Goal: Task Accomplishment & Management: Complete application form

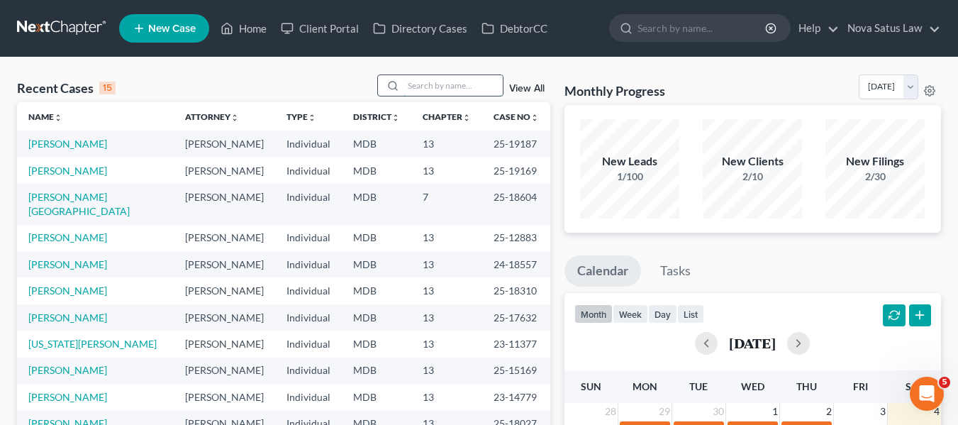
click at [415, 87] on input "search" at bounding box center [452, 85] width 99 height 21
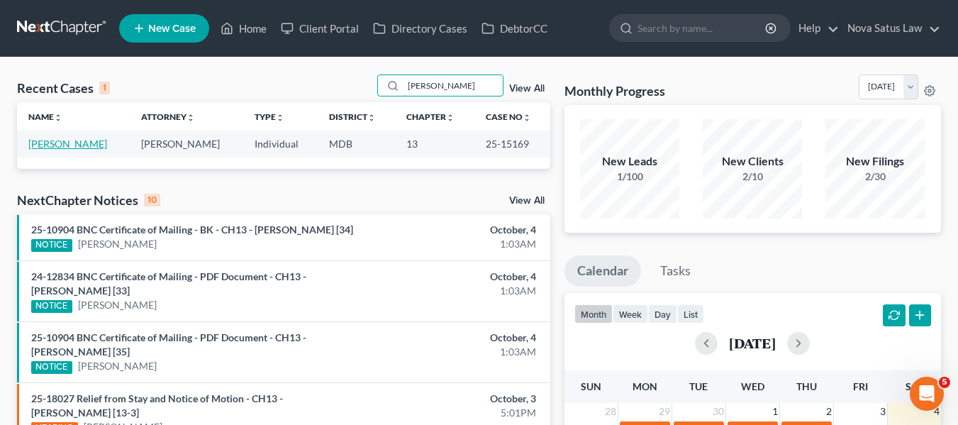
type input "[PERSON_NAME]"
click at [50, 144] on link "[PERSON_NAME]" at bounding box center [67, 144] width 79 height 12
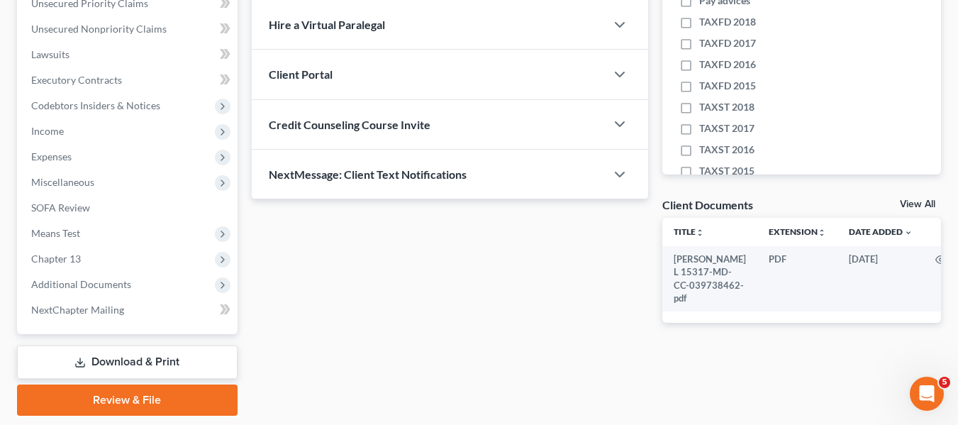
scroll to position [380, 0]
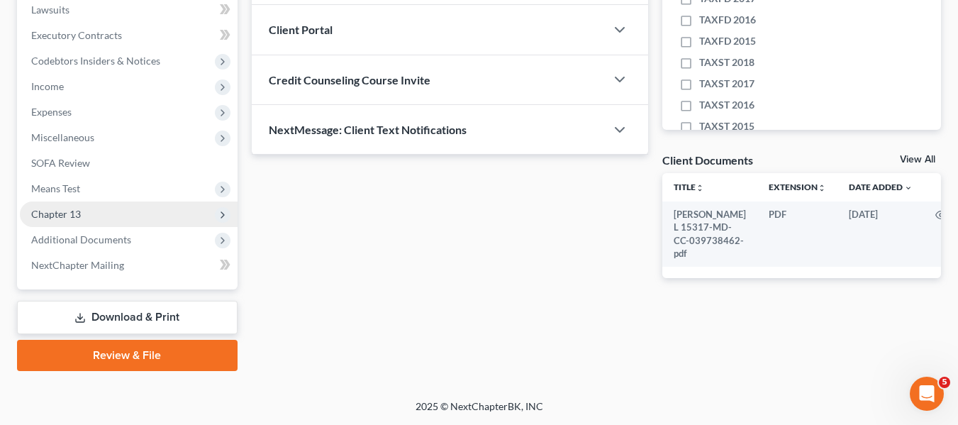
click at [61, 208] on span "Chapter 13" at bounding box center [56, 214] width 50 height 12
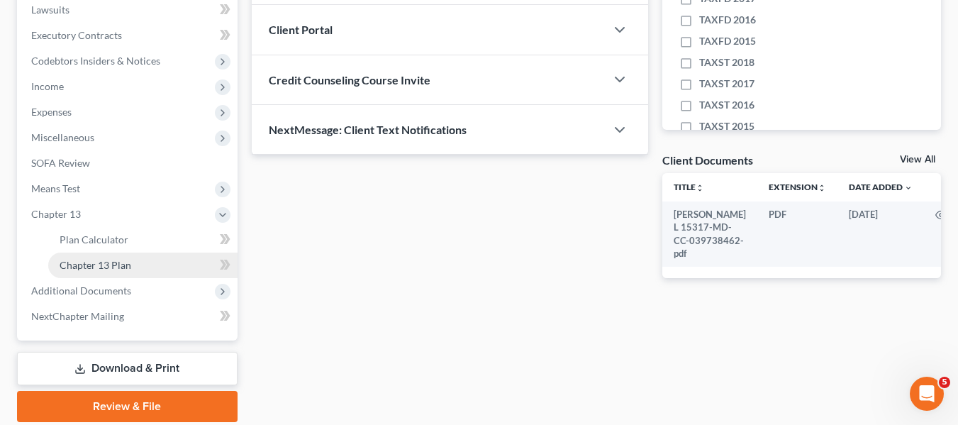
click at [71, 254] on link "Chapter 13 Plan" at bounding box center [142, 265] width 189 height 26
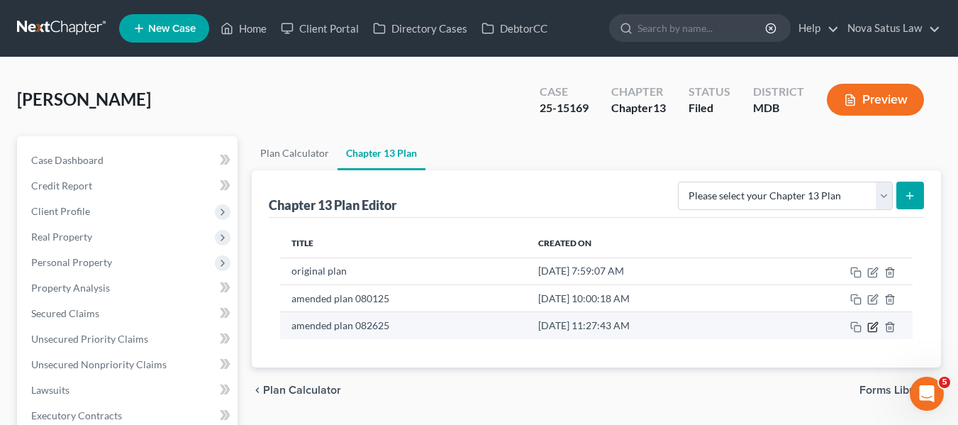
click at [876, 328] on icon "button" at bounding box center [872, 326] width 11 height 11
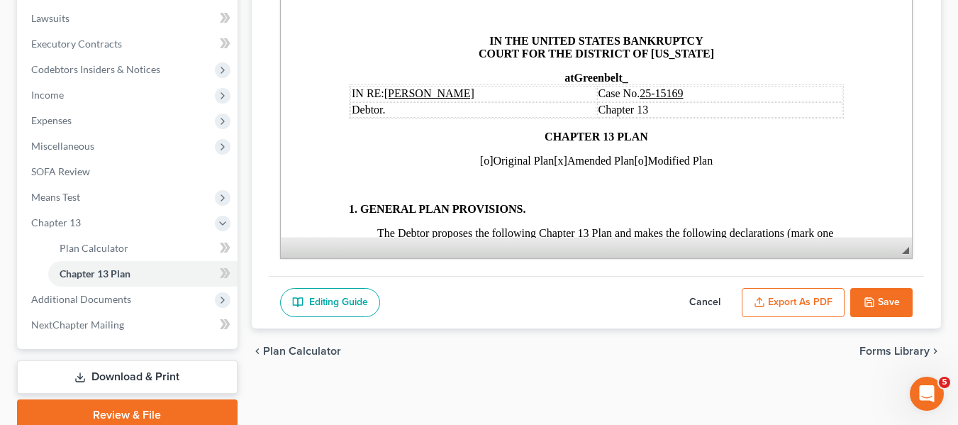
click at [861, 295] on button "Save" at bounding box center [881, 303] width 62 height 30
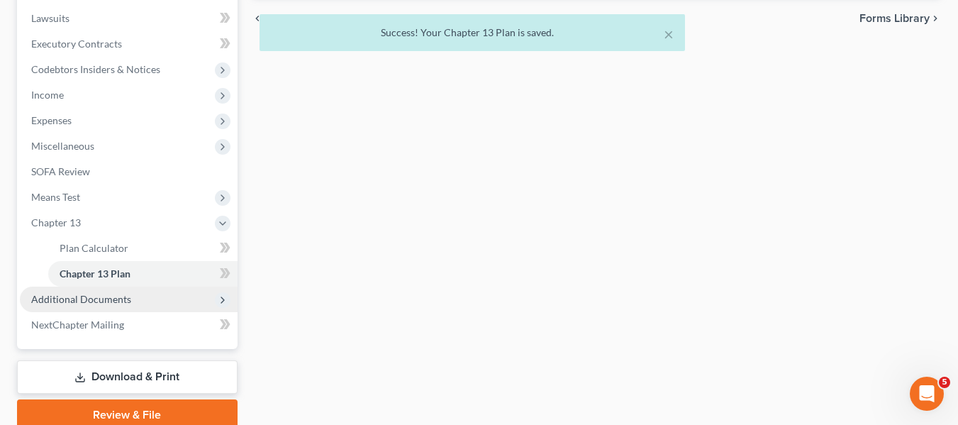
click at [45, 298] on span "Additional Documents" at bounding box center [81, 299] width 100 height 12
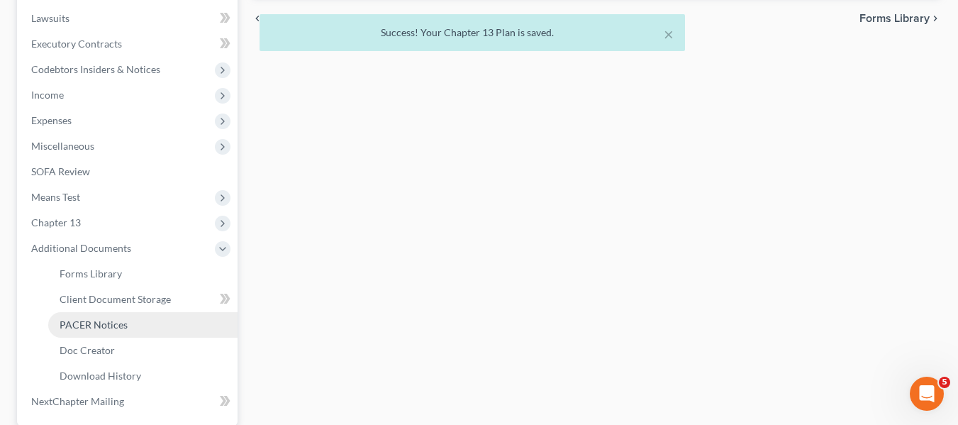
click at [74, 328] on span "PACER Notices" at bounding box center [94, 324] width 68 height 12
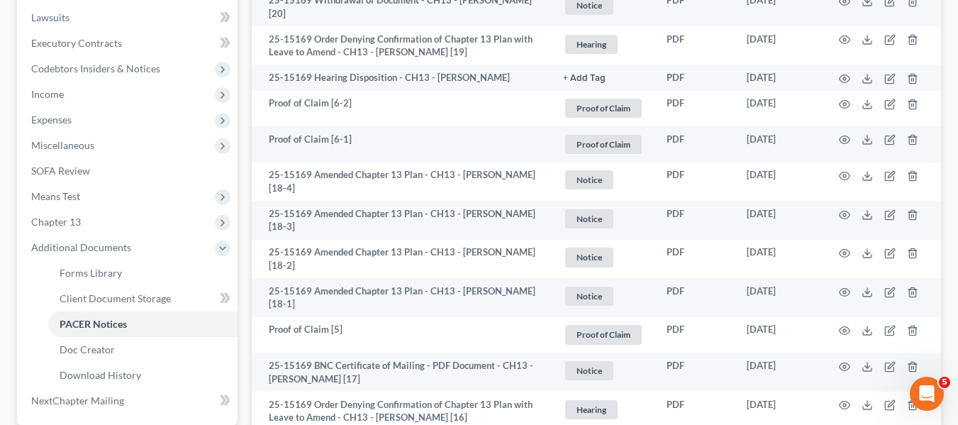
scroll to position [373, 0]
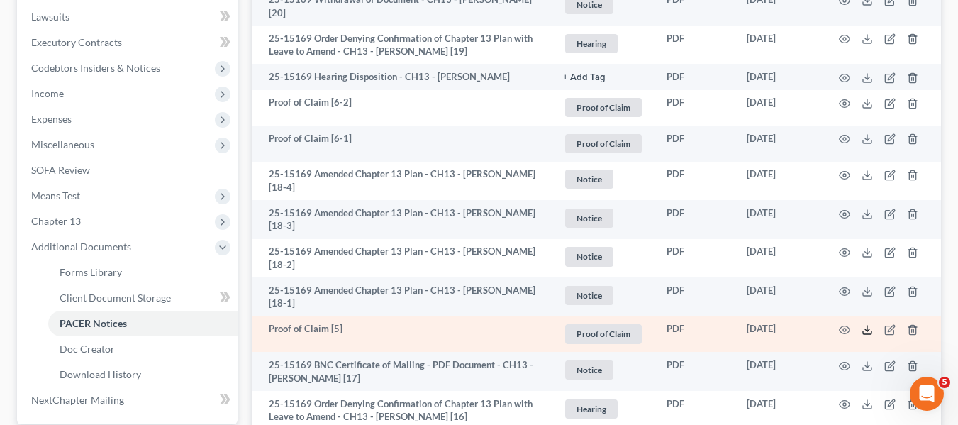
click at [869, 328] on icon at bounding box center [866, 329] width 11 height 11
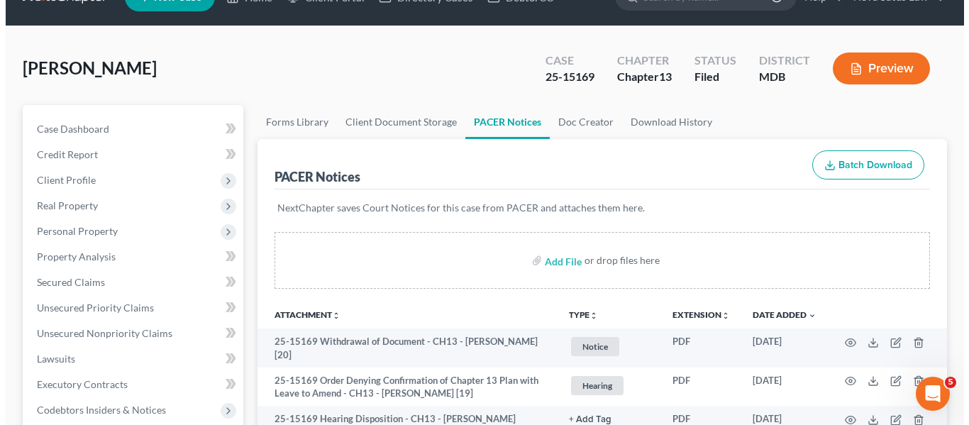
scroll to position [0, 0]
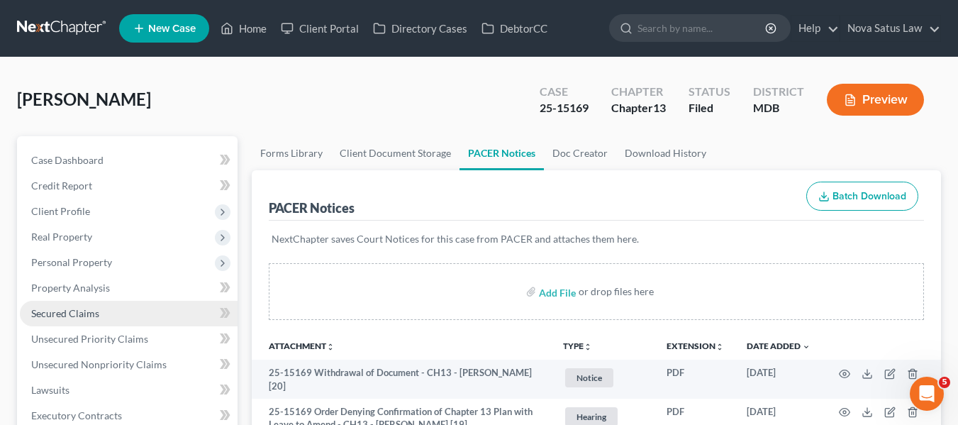
click at [76, 312] on span "Secured Claims" at bounding box center [65, 313] width 68 height 12
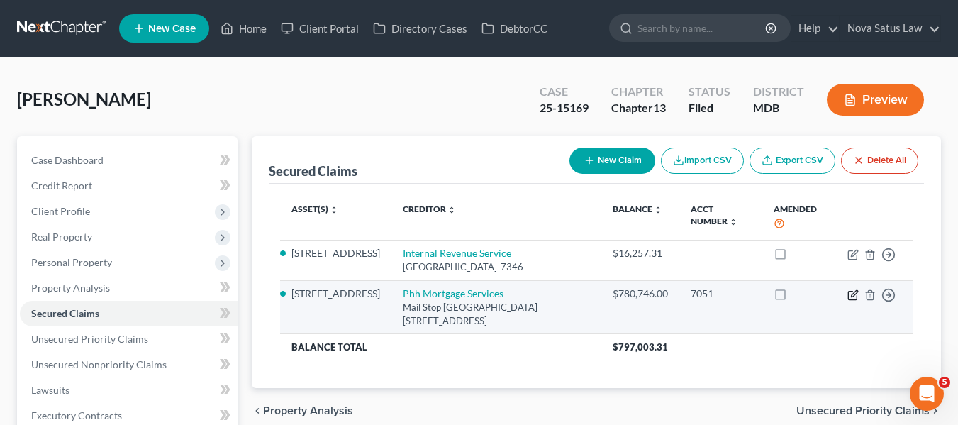
click at [854, 301] on icon "button" at bounding box center [852, 294] width 11 height 11
select select "33"
select select "0"
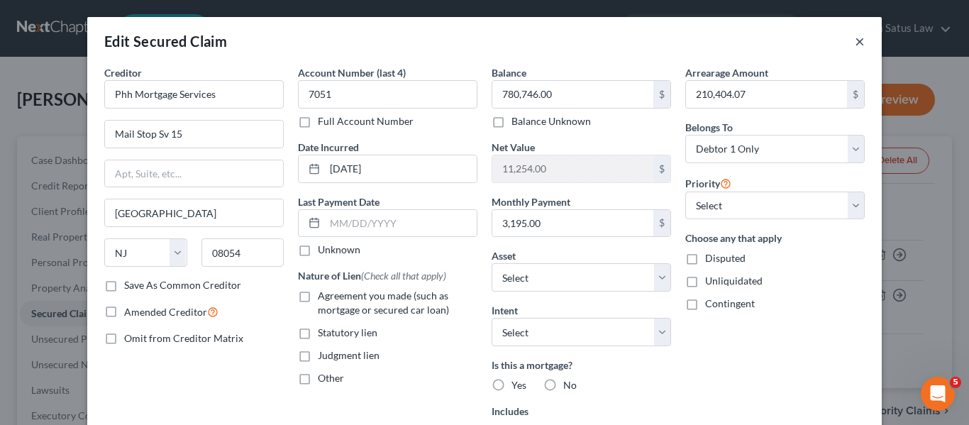
click at [858, 44] on button "×" at bounding box center [859, 41] width 10 height 17
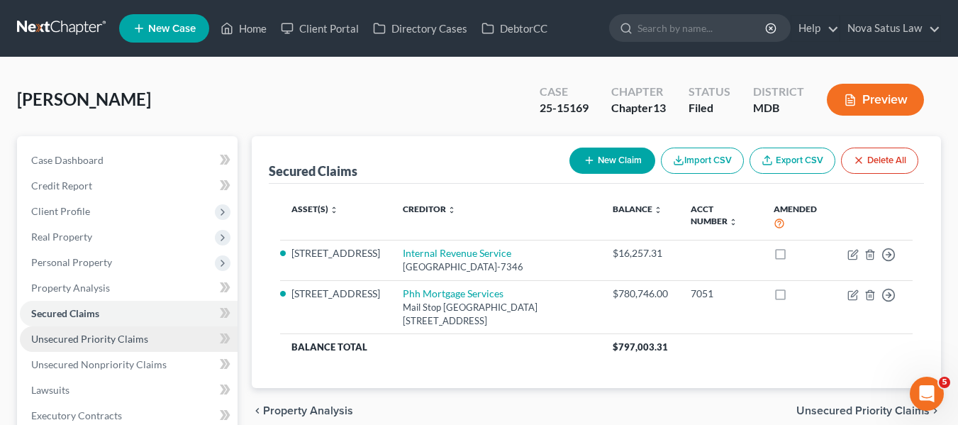
click at [69, 331] on link "Unsecured Priority Claims" at bounding box center [129, 339] width 218 height 26
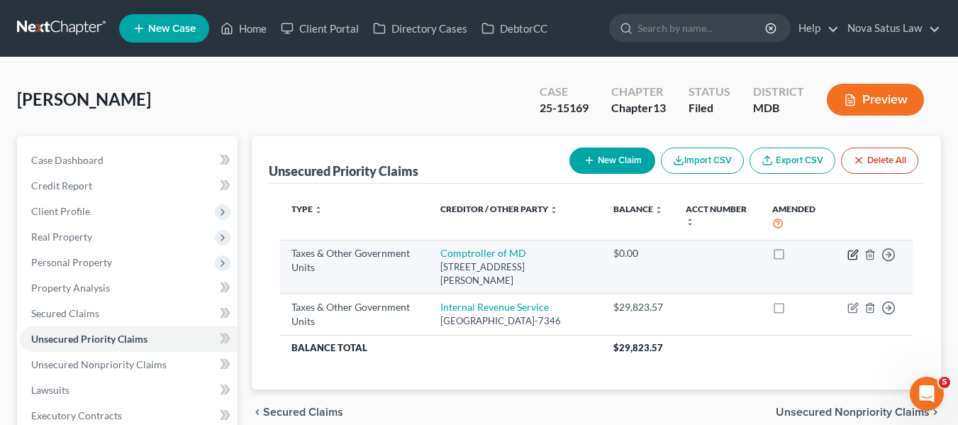
click at [847, 256] on icon "button" at bounding box center [852, 254] width 11 height 11
select select "2"
select select "21"
select select "0"
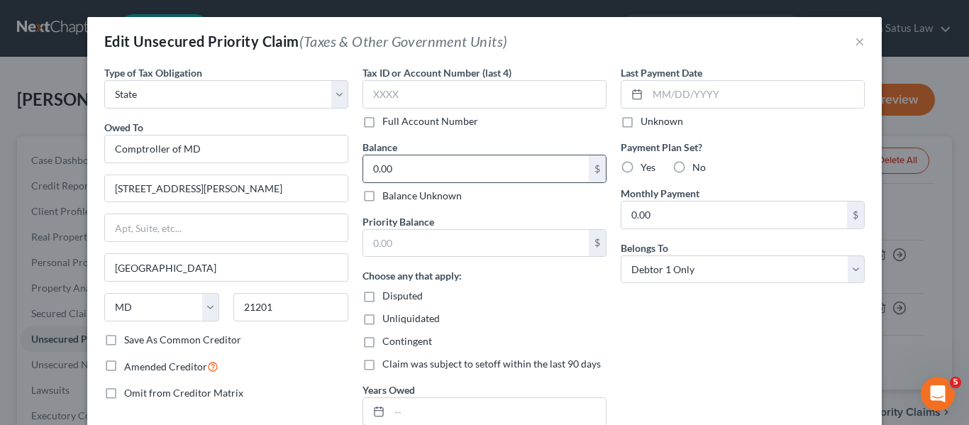
click at [453, 164] on input "0.00" at bounding box center [475, 168] width 225 height 27
type input "7,081"
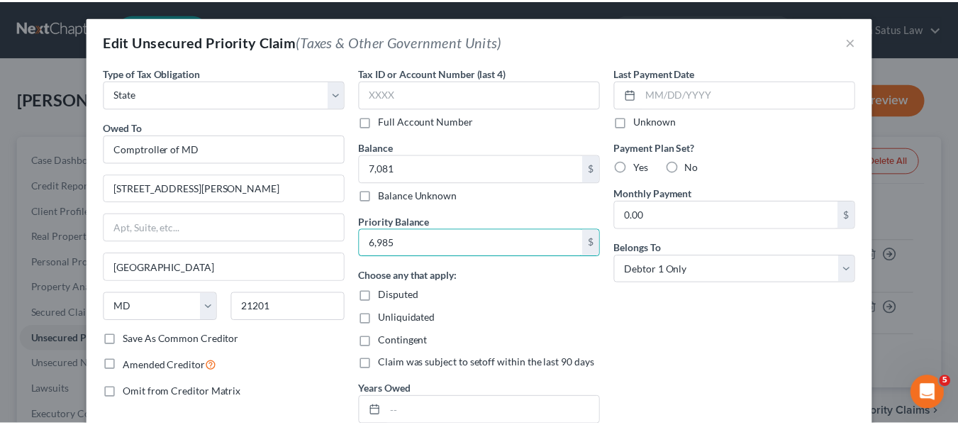
scroll to position [142, 0]
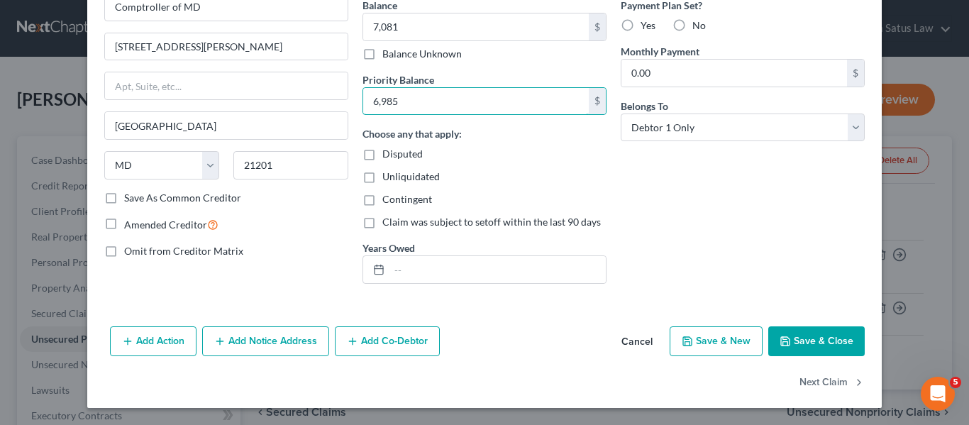
type input "6,985"
click at [796, 337] on button "Save & Close" at bounding box center [816, 341] width 96 height 30
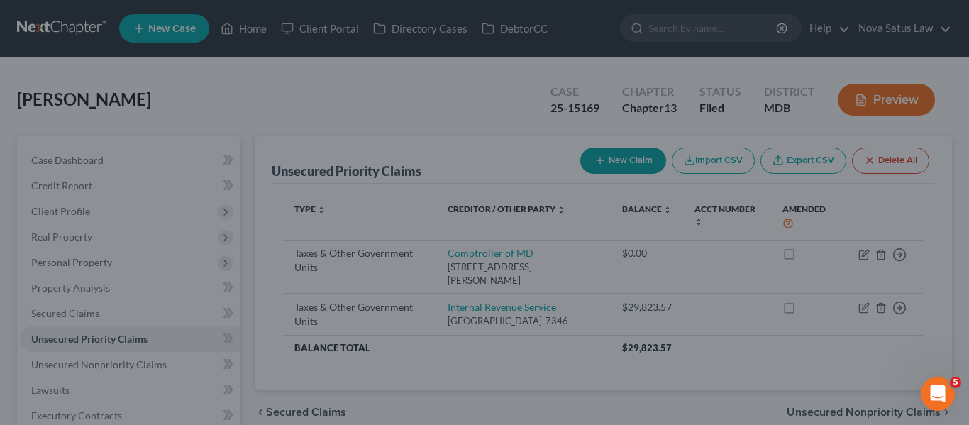
type input "7,081.00"
type input "6,985.00"
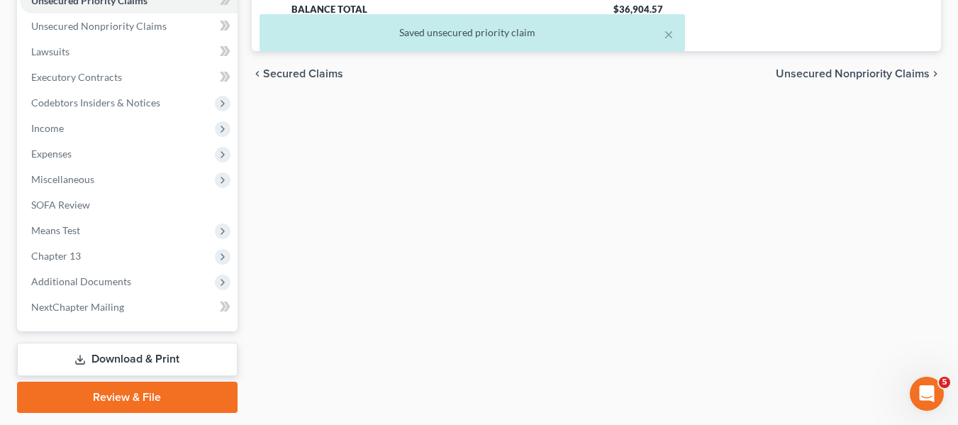
scroll to position [339, 0]
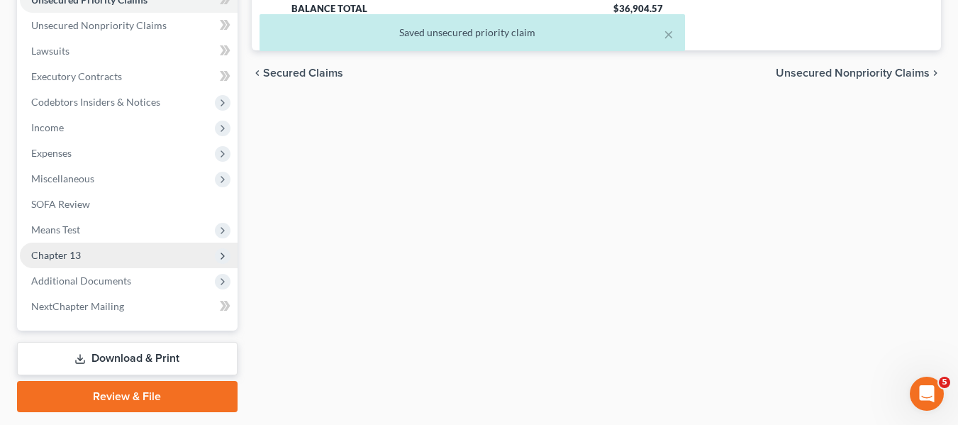
click at [89, 251] on span "Chapter 13" at bounding box center [129, 255] width 218 height 26
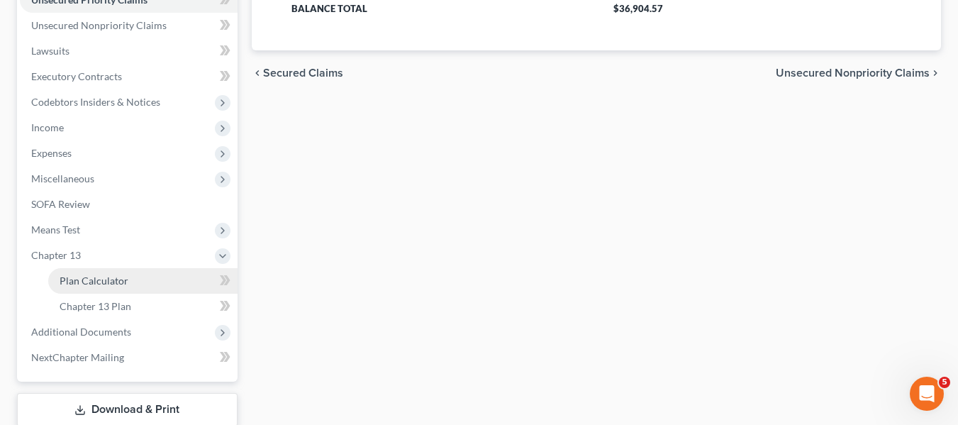
click at [95, 274] on span "Plan Calculator" at bounding box center [94, 280] width 69 height 12
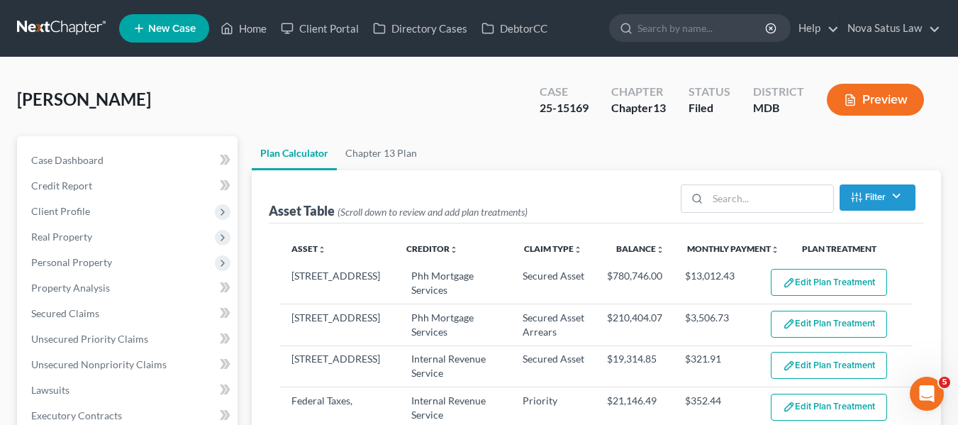
select select "59"
click at [374, 158] on link "Chapter 13 Plan" at bounding box center [381, 153] width 89 height 34
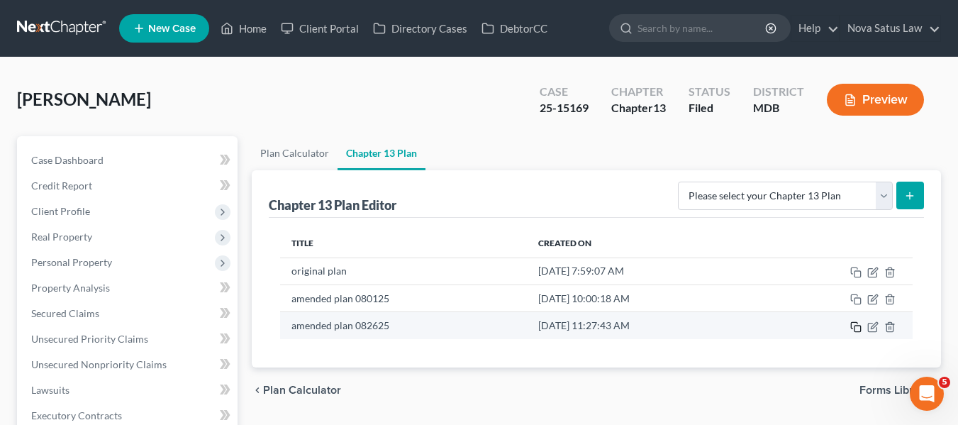
click at [855, 325] on rect "button" at bounding box center [857, 328] width 6 height 6
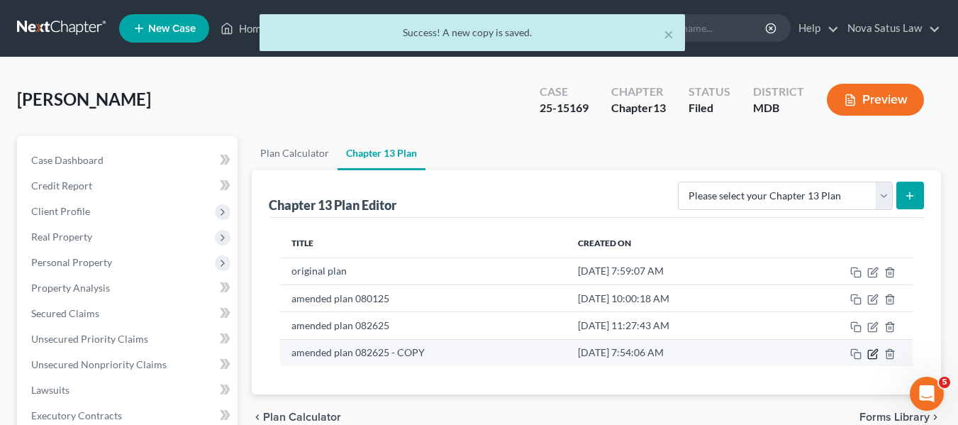
click at [874, 350] on icon "button" at bounding box center [872, 353] width 11 height 11
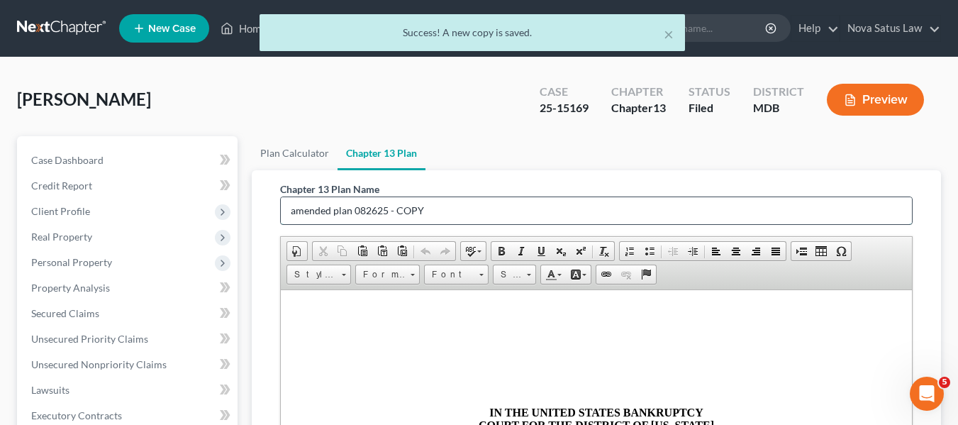
click at [467, 221] on input "amended plan 082625 - COPY" at bounding box center [596, 210] width 631 height 27
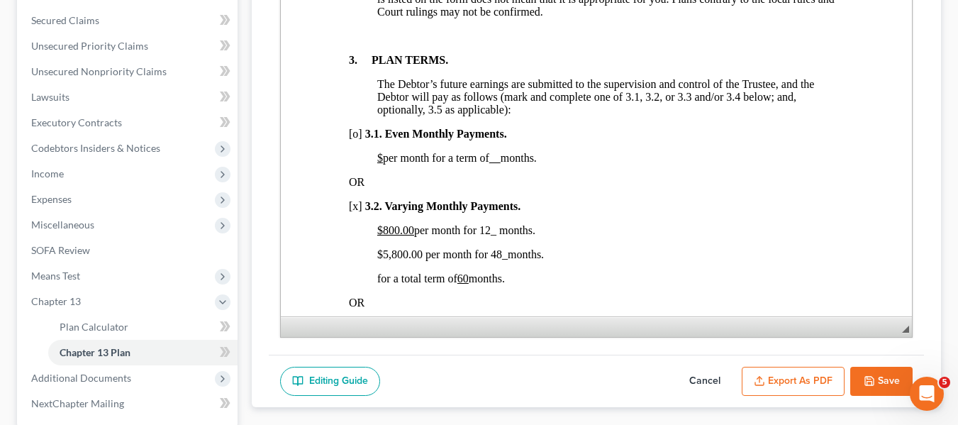
scroll to position [950, 0]
type input "amended plan 100425"
click at [385, 260] on span "$5,800.00 per month for 48 _ months." at bounding box center [459, 253] width 167 height 12
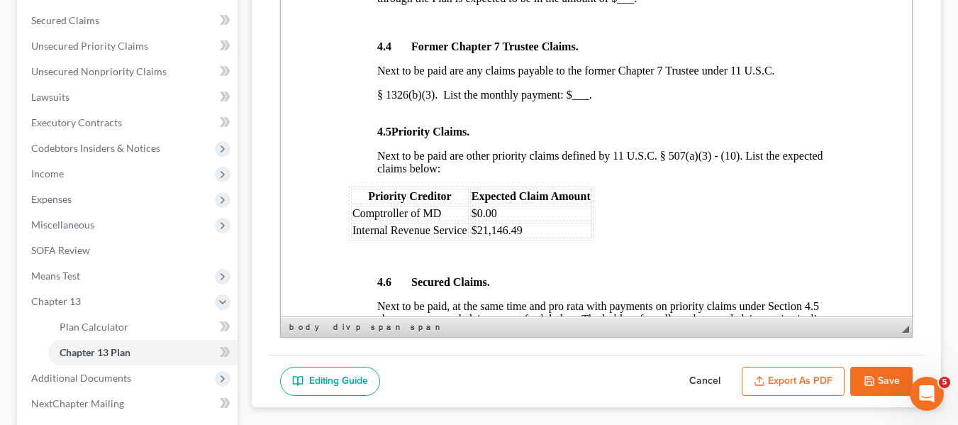
scroll to position [1964, 0]
click at [529, 221] on td "$0.00" at bounding box center [530, 213] width 122 height 16
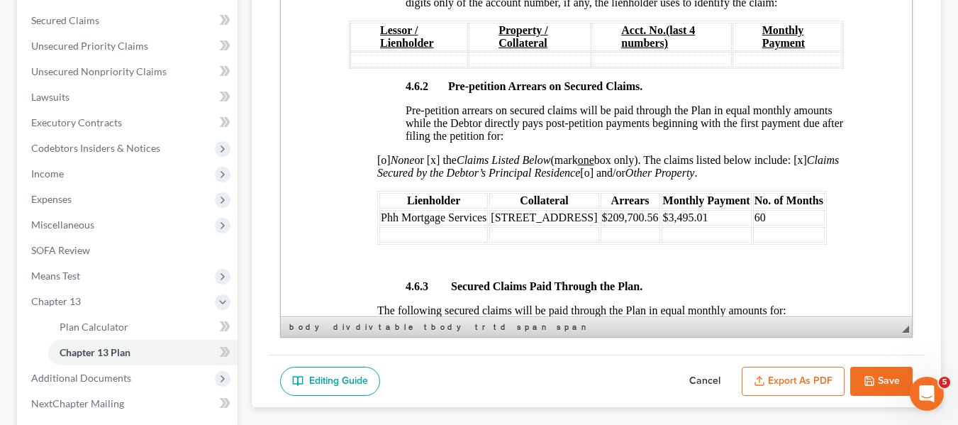
scroll to position [2480, 0]
click at [658, 223] on span "$209,700.56" at bounding box center [629, 217] width 57 height 12
click at [708, 223] on span "$3,495.01" at bounding box center [684, 217] width 45 height 12
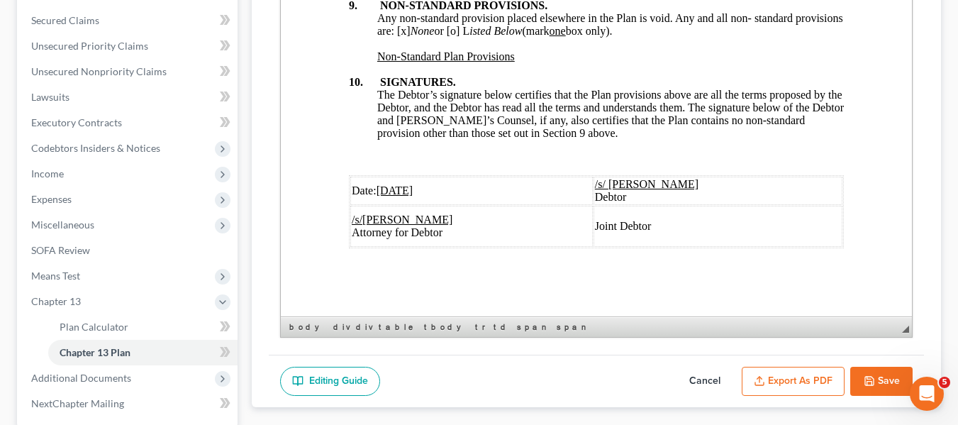
scroll to position [5545, 0]
click at [381, 184] on u "08/26/2025" at bounding box center [394, 190] width 37 height 12
click at [768, 370] on button "Export as PDF" at bounding box center [793, 382] width 103 height 30
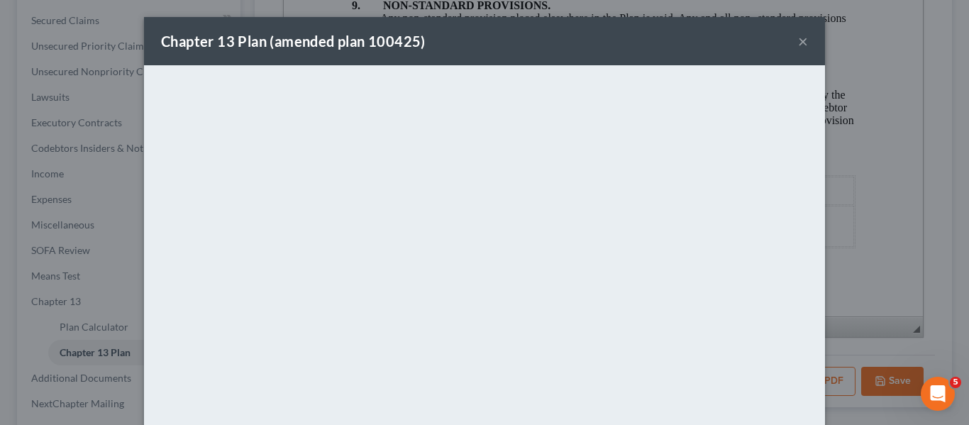
click at [525, 46] on div "Chapter 13 Plan (amended plan 100425) ×" at bounding box center [484, 41] width 681 height 48
click at [798, 38] on button "×" at bounding box center [803, 41] width 10 height 17
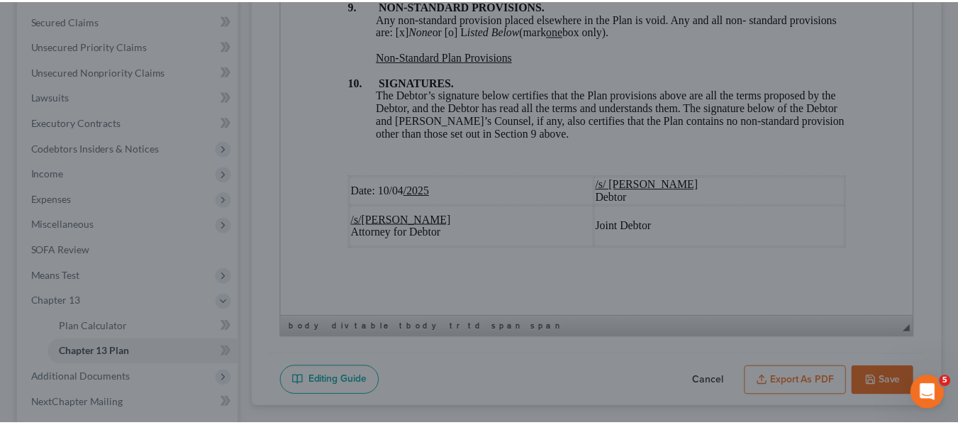
scroll to position [5545, 0]
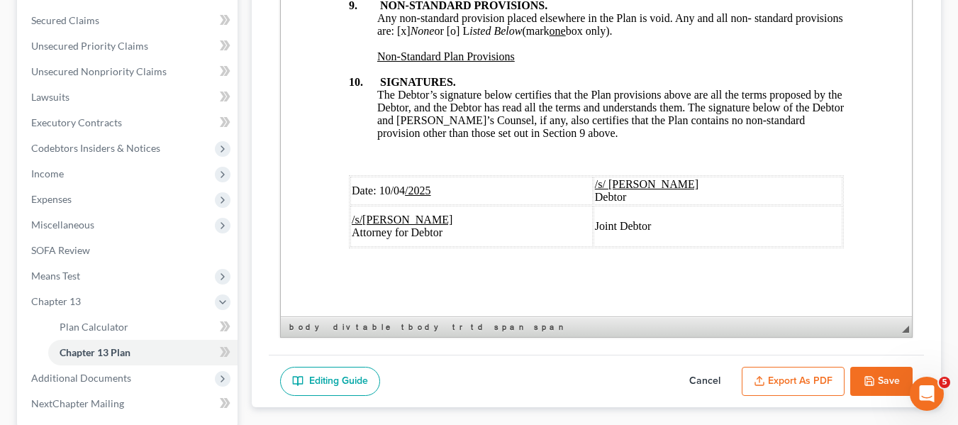
click at [874, 376] on icon "button" at bounding box center [869, 380] width 11 height 11
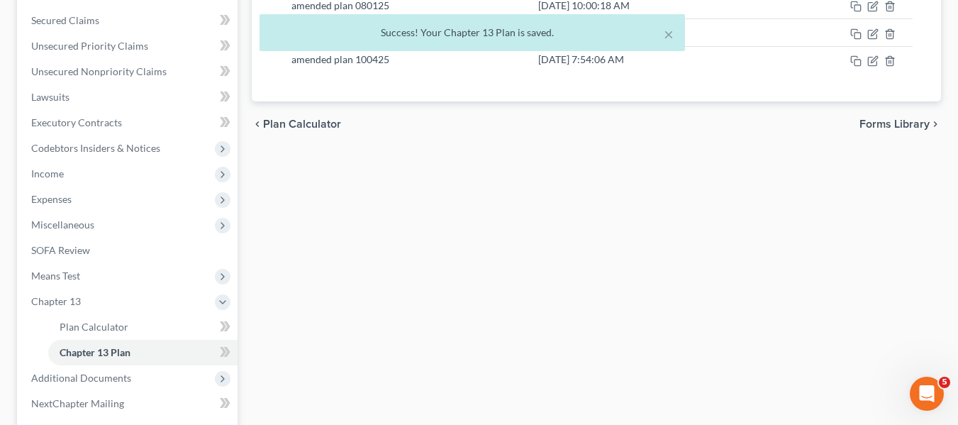
scroll to position [0, 0]
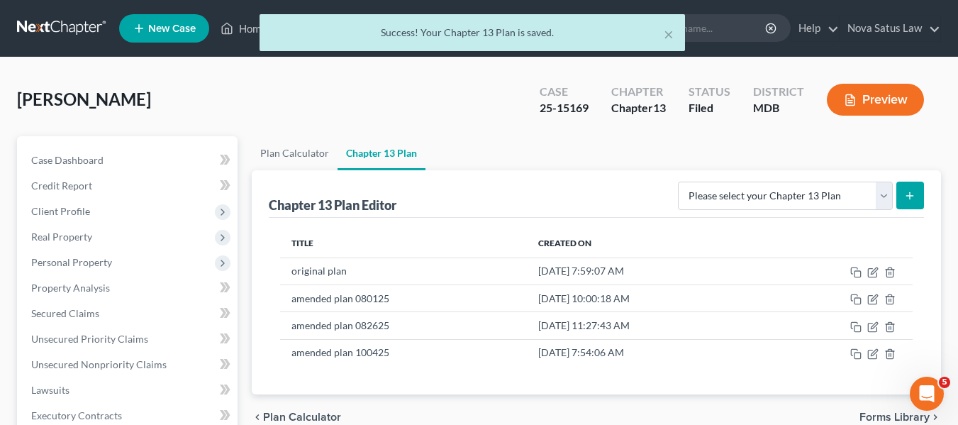
click at [247, 30] on div "× Success! Your Chapter 13 Plan is saved." at bounding box center [472, 36] width 958 height 44
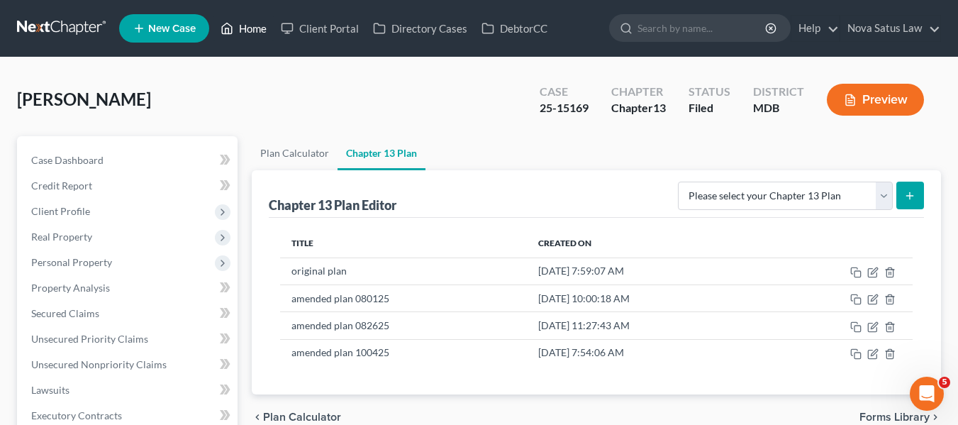
click at [247, 28] on link "Home" at bounding box center [243, 29] width 60 height 26
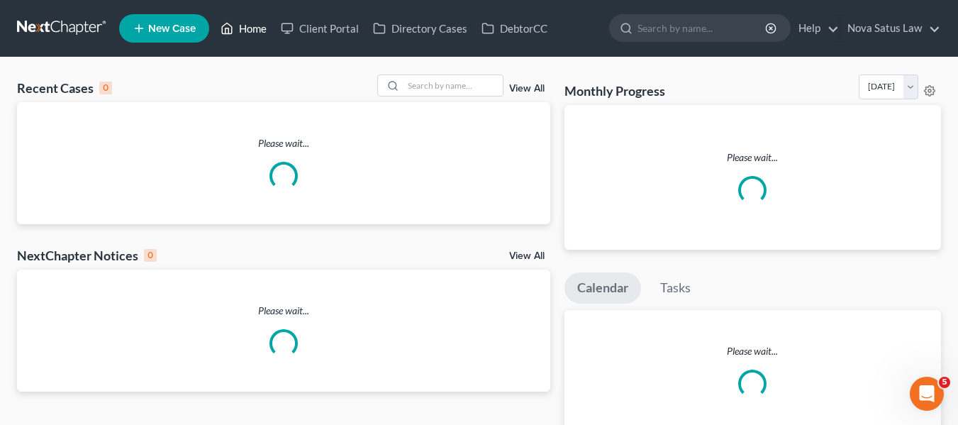
click at [247, 28] on link "Home" at bounding box center [243, 29] width 60 height 26
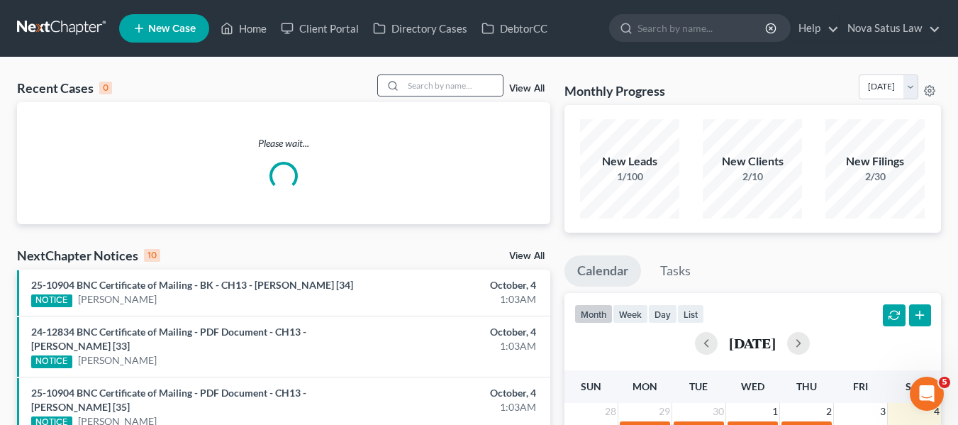
click at [462, 74] on div at bounding box center [440, 85] width 126 height 22
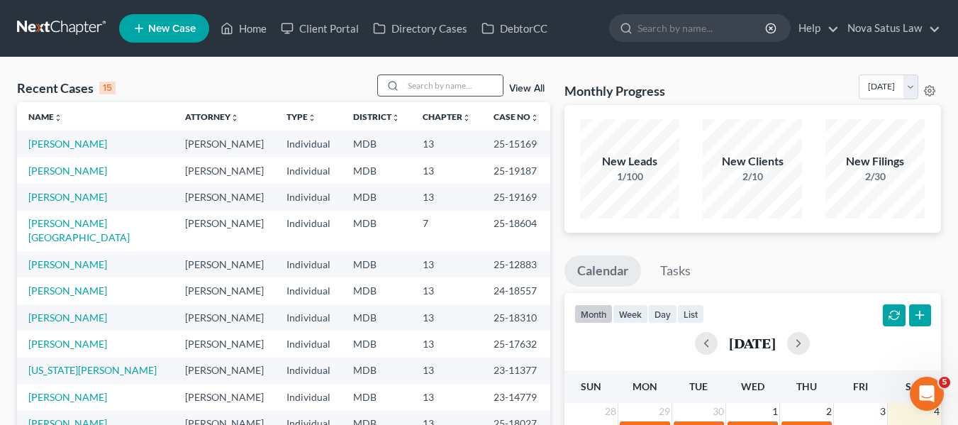
click at [462, 74] on div at bounding box center [440, 85] width 126 height 22
click at [471, 80] on input "search" at bounding box center [452, 85] width 99 height 21
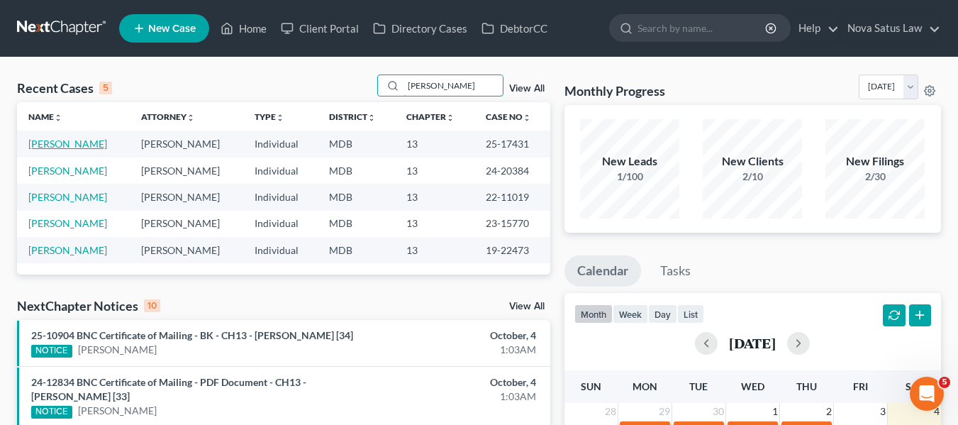
type input "poe"
click at [45, 142] on link "Poe, John" at bounding box center [67, 144] width 79 height 12
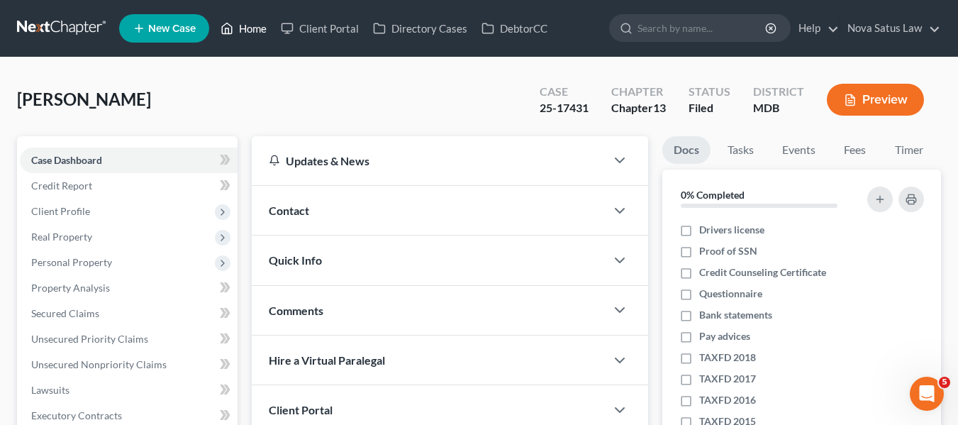
click at [257, 27] on link "Home" at bounding box center [243, 29] width 60 height 26
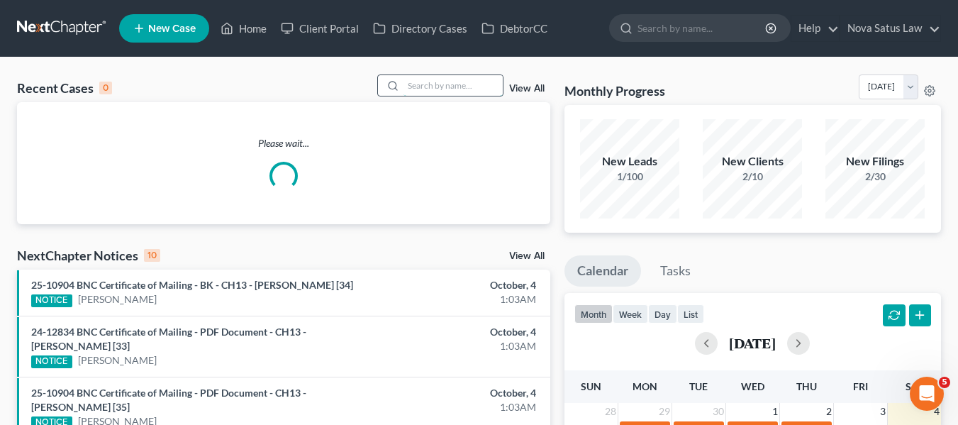
click at [447, 77] on input "search" at bounding box center [452, 85] width 99 height 21
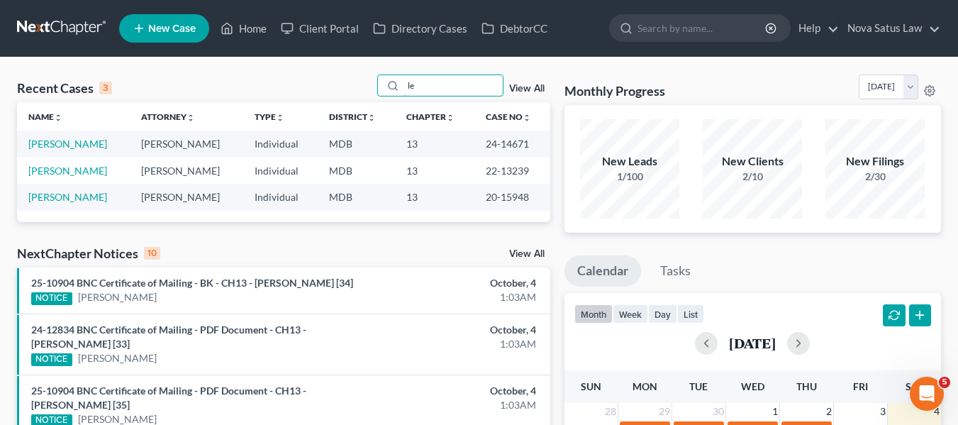
type input "l"
type input "deppen"
click at [57, 143] on link "[PERSON_NAME]" at bounding box center [67, 144] width 79 height 12
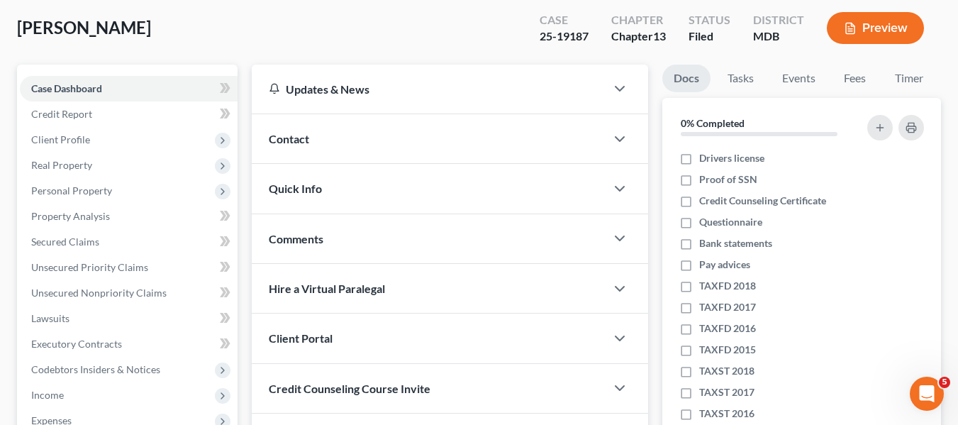
scroll to position [72, 0]
click at [95, 140] on span "Client Profile" at bounding box center [129, 139] width 218 height 26
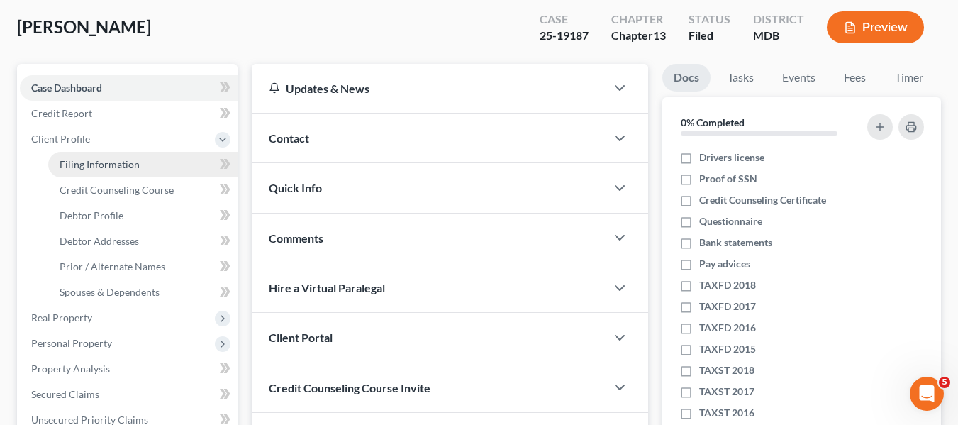
click at [99, 158] on span "Filing Information" at bounding box center [100, 164] width 80 height 12
select select "1"
select select "0"
select select "3"
select select "21"
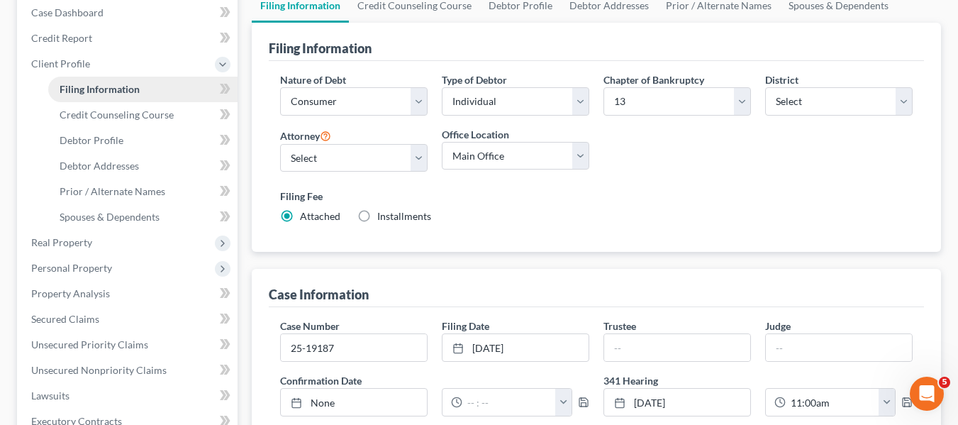
scroll to position [148, 0]
click at [84, 110] on span "Credit Counseling Course" at bounding box center [117, 114] width 114 height 12
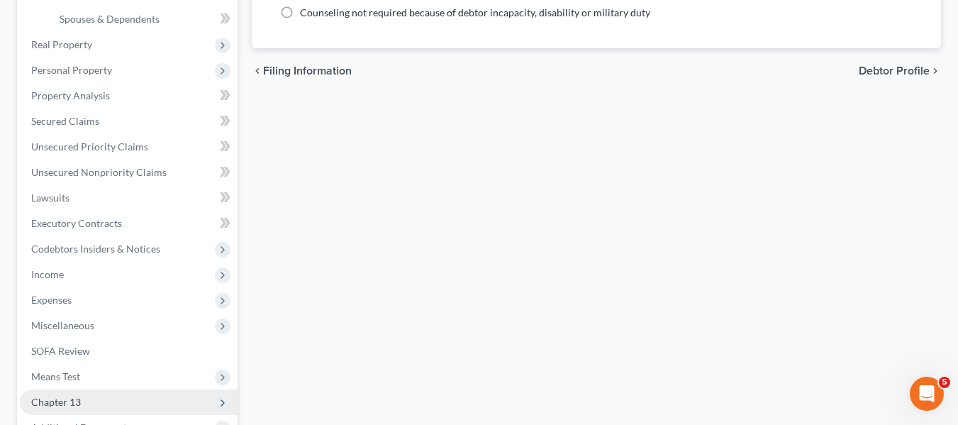
scroll to position [533, 0]
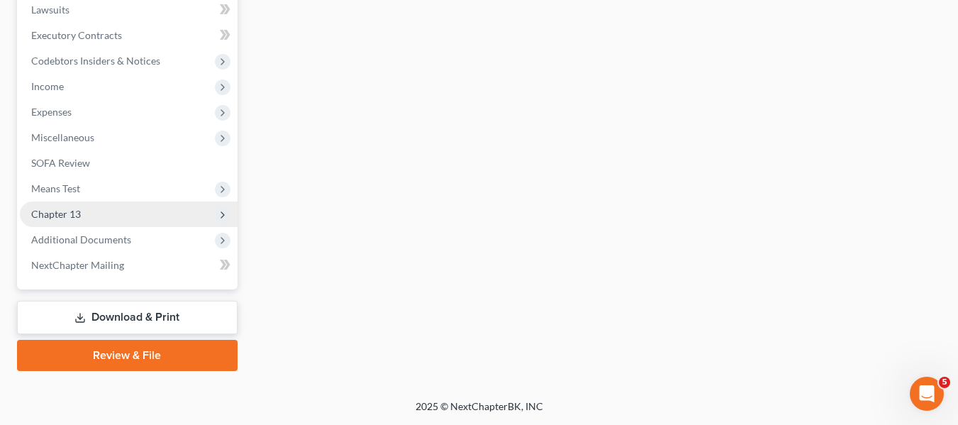
click at [72, 216] on span "Chapter 13" at bounding box center [56, 214] width 50 height 12
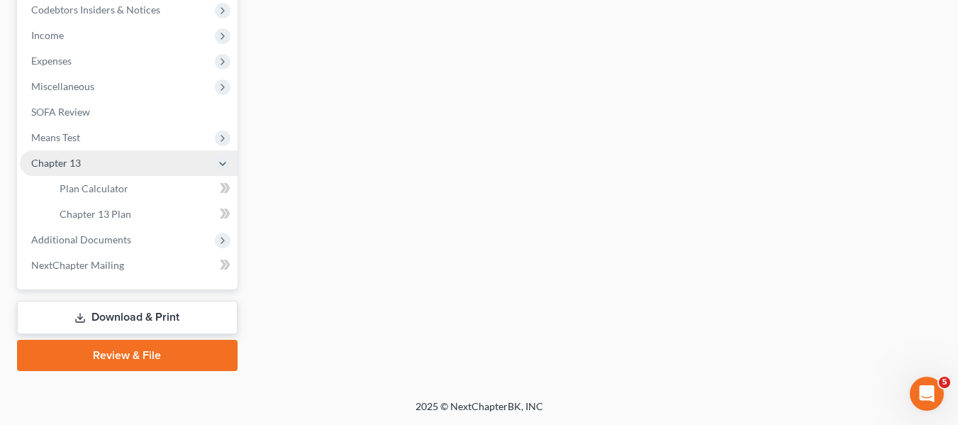
scroll to position [380, 0]
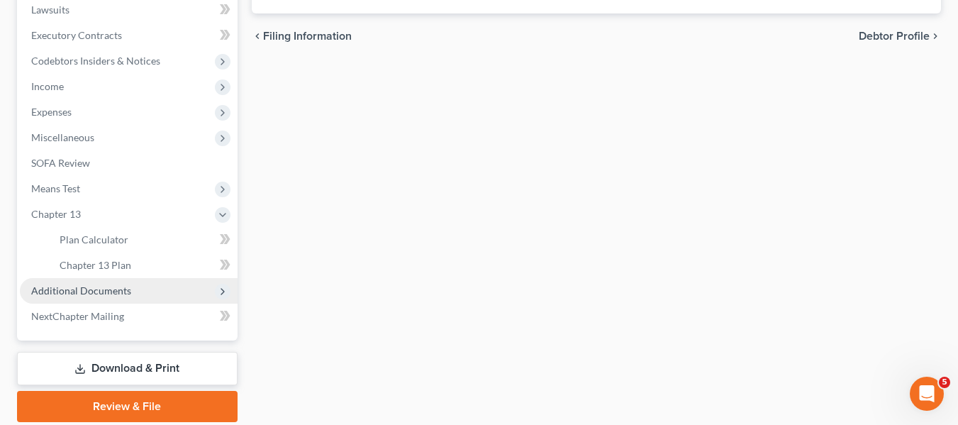
click at [90, 289] on span "Additional Documents" at bounding box center [81, 290] width 100 height 12
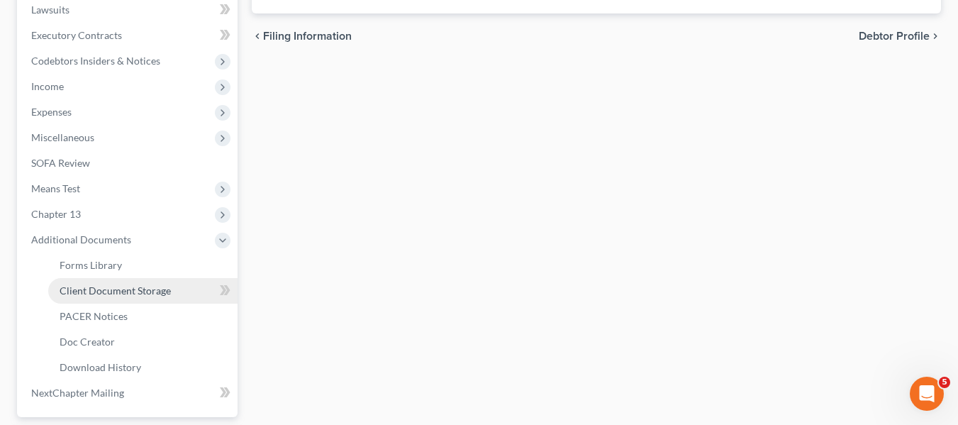
click at [109, 285] on span "Client Document Storage" at bounding box center [115, 290] width 111 height 12
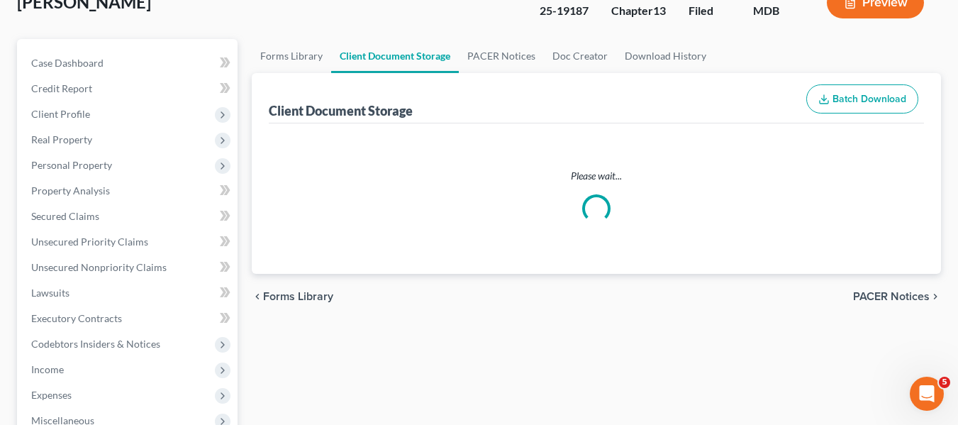
select select "15"
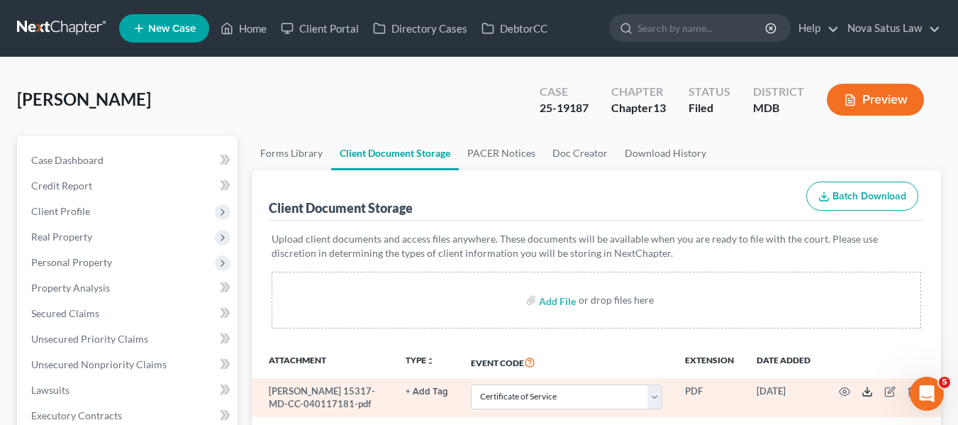
click at [866, 388] on icon at bounding box center [866, 391] width 11 height 11
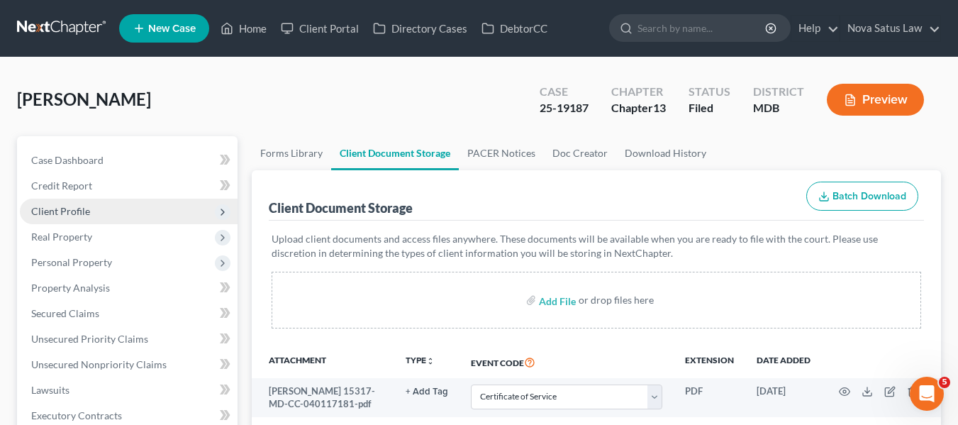
click at [42, 208] on span "Client Profile" at bounding box center [60, 211] width 59 height 12
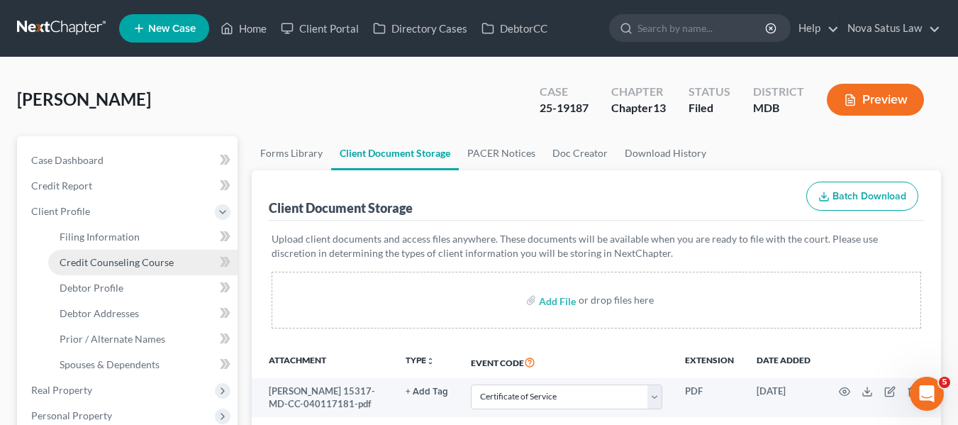
click at [69, 262] on span "Credit Counseling Course" at bounding box center [117, 262] width 114 height 12
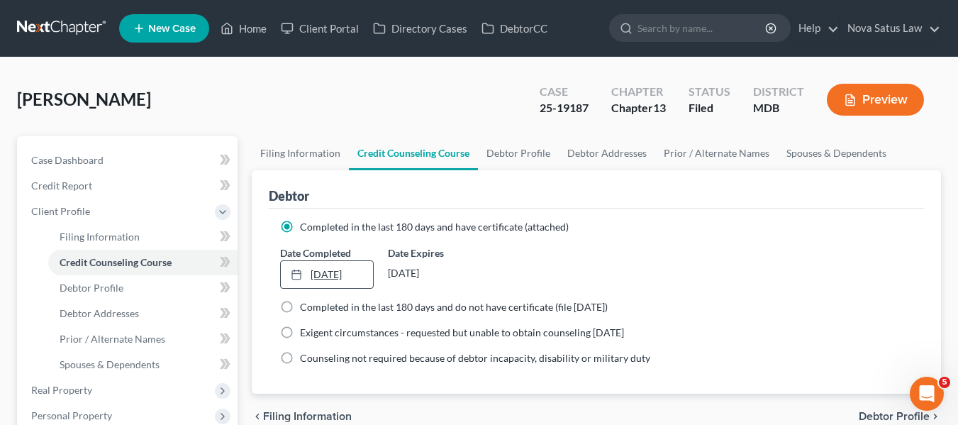
click at [320, 274] on link "10/22/2025" at bounding box center [327, 274] width 92 height 27
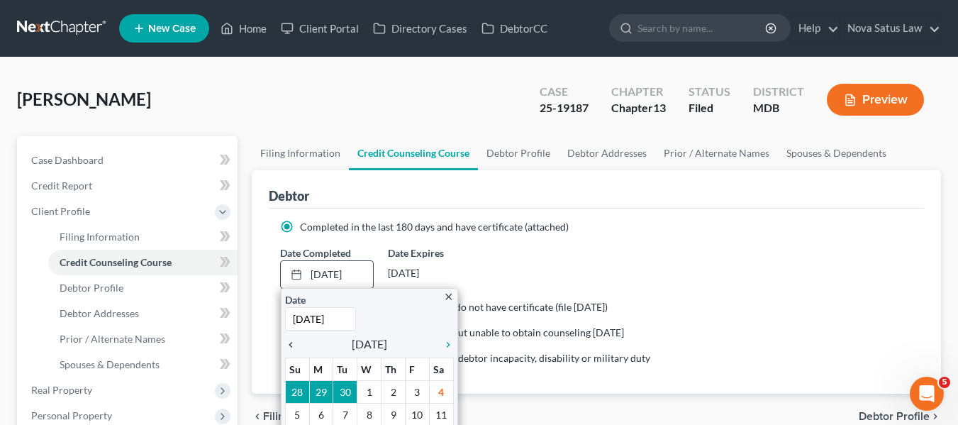
click at [286, 347] on icon "chevron_left" at bounding box center [294, 344] width 18 height 11
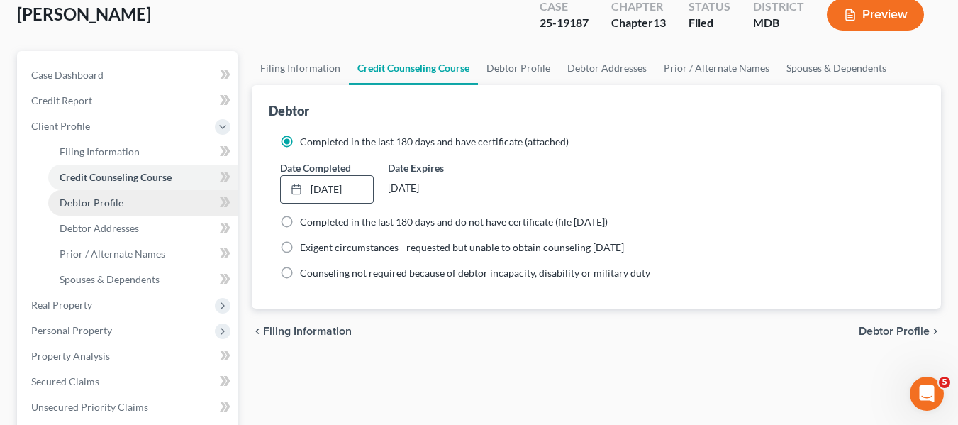
click at [81, 200] on span "Debtor Profile" at bounding box center [92, 202] width 64 height 12
select select "1"
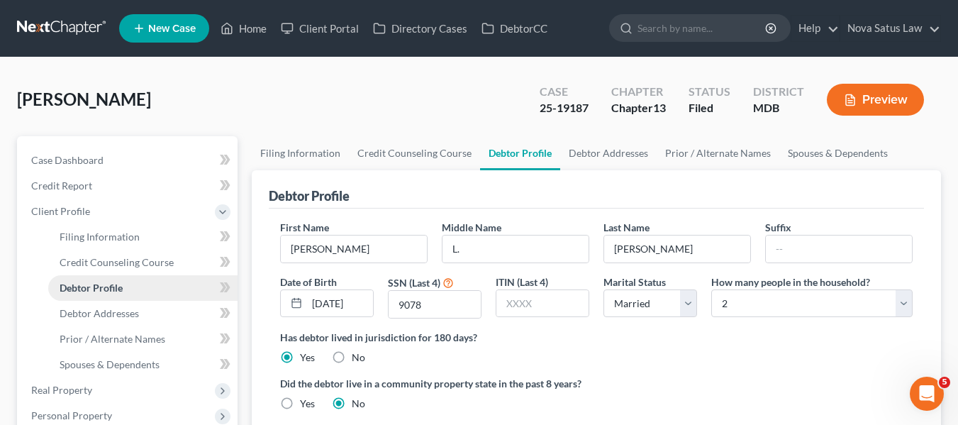
radio input "true"
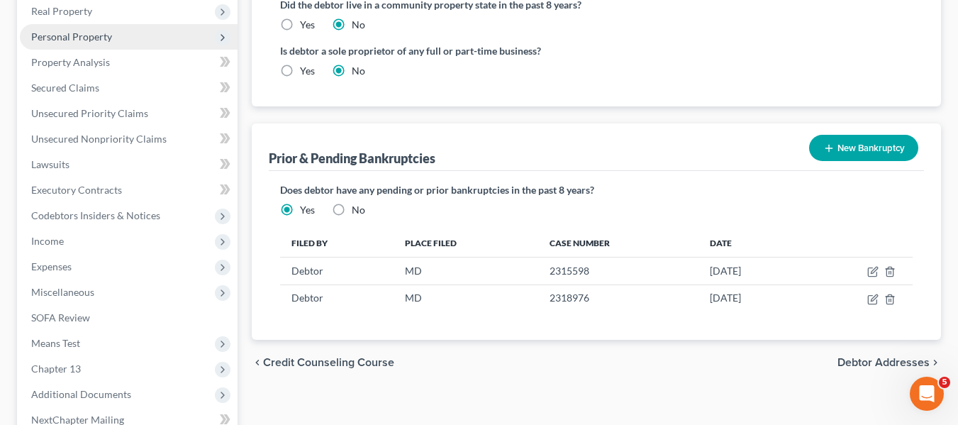
scroll to position [349, 0]
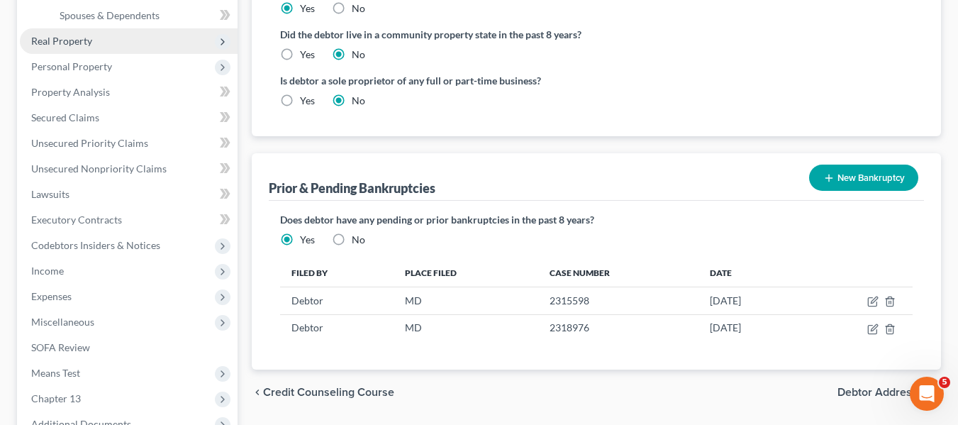
click at [123, 47] on span "Real Property" at bounding box center [129, 41] width 218 height 26
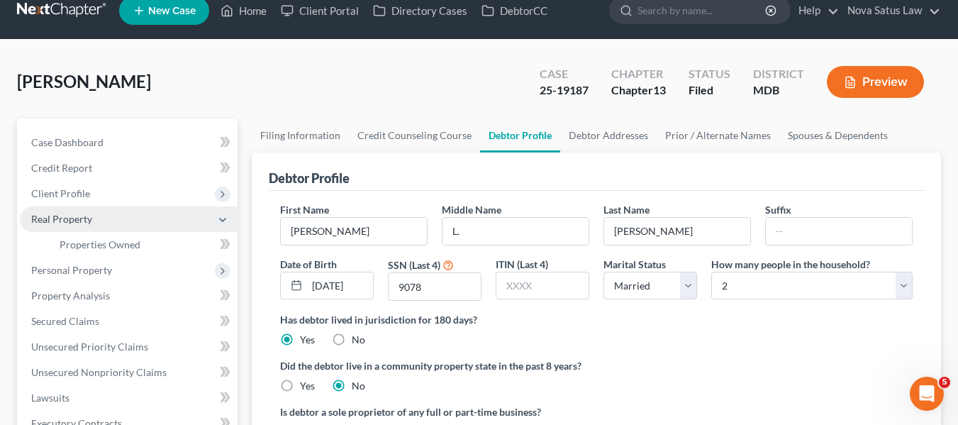
scroll to position [18, 0]
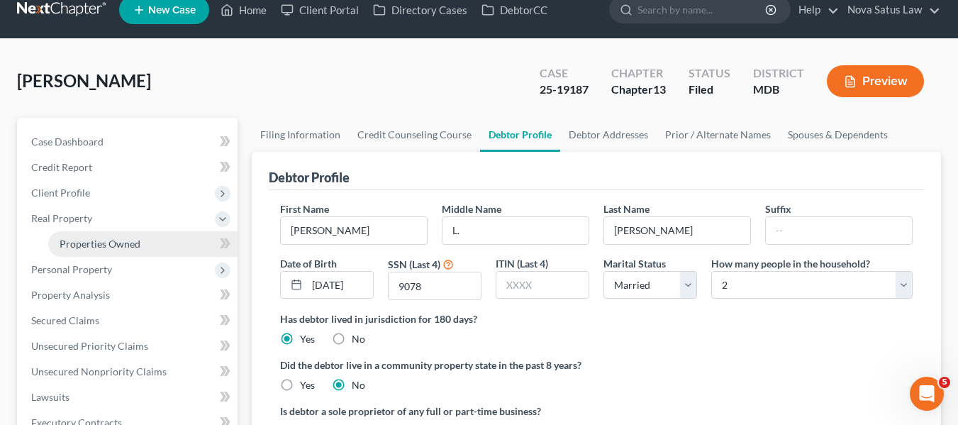
click at [132, 242] on span "Properties Owned" at bounding box center [100, 244] width 81 height 12
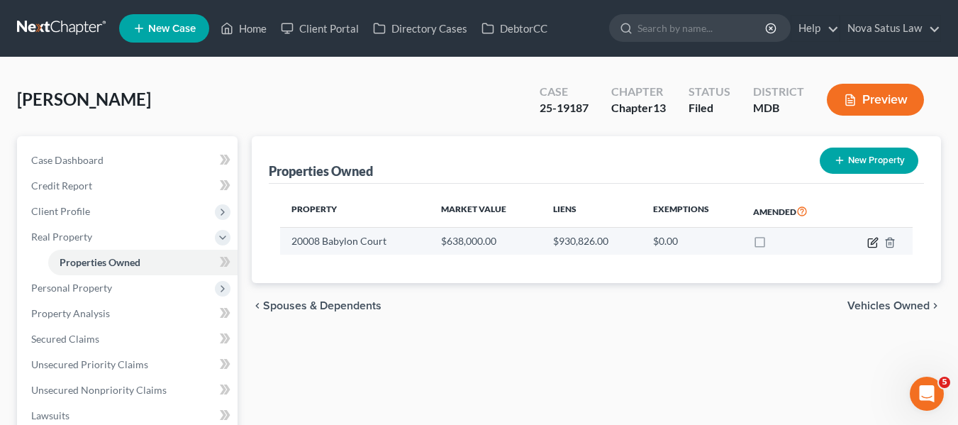
click at [870, 241] on icon "button" at bounding box center [872, 242] width 11 height 11
select select "21"
select select "3"
select select "5"
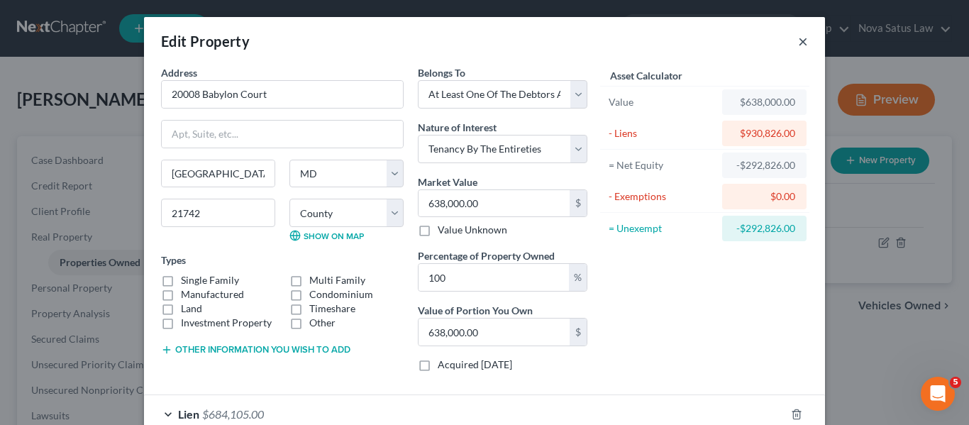
click at [801, 38] on button "×" at bounding box center [803, 41] width 10 height 17
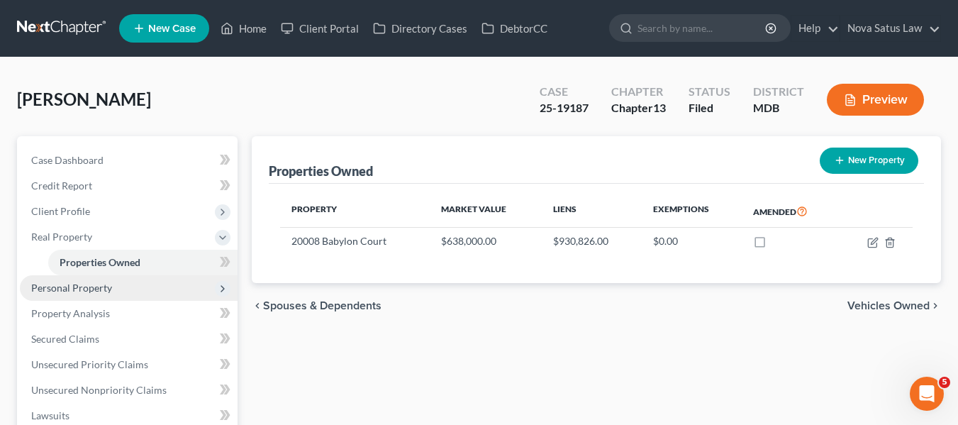
click at [72, 292] on span "Personal Property" at bounding box center [71, 287] width 81 height 12
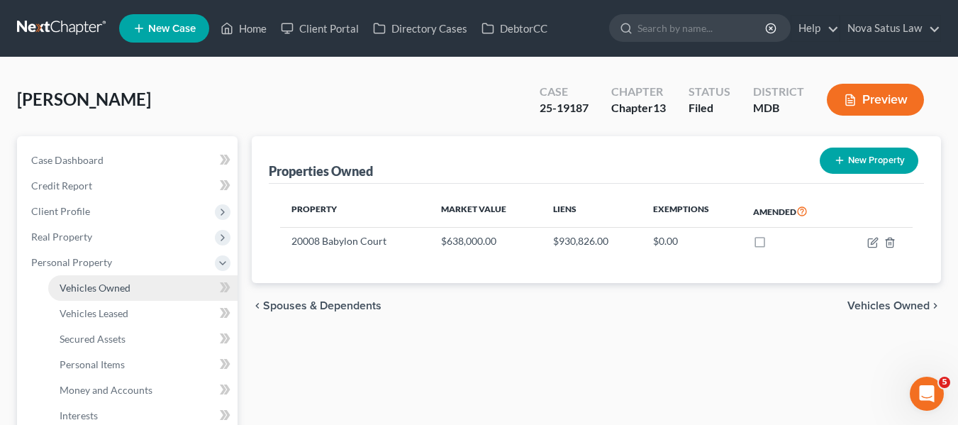
click at [134, 284] on link "Vehicles Owned" at bounding box center [142, 288] width 189 height 26
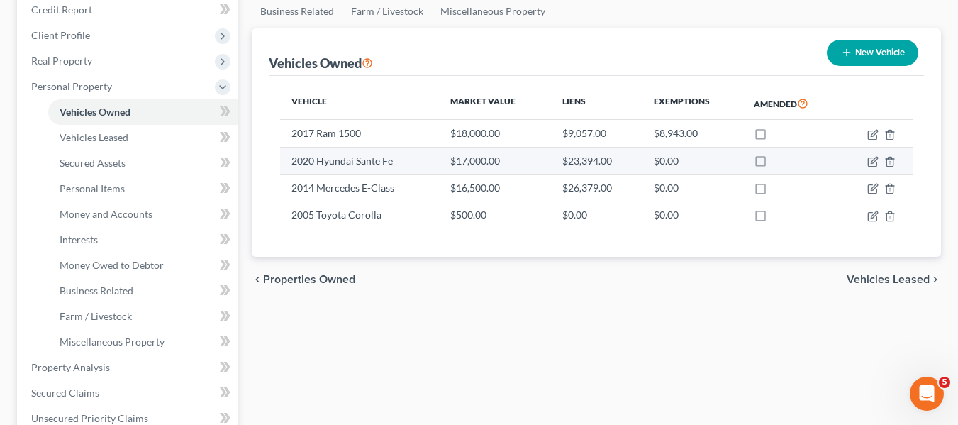
scroll to position [177, 0]
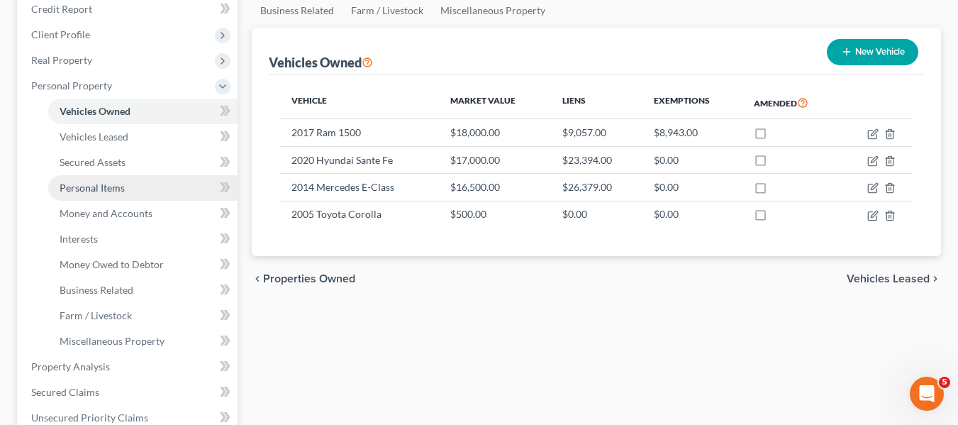
click at [84, 196] on link "Personal Items" at bounding box center [142, 188] width 189 height 26
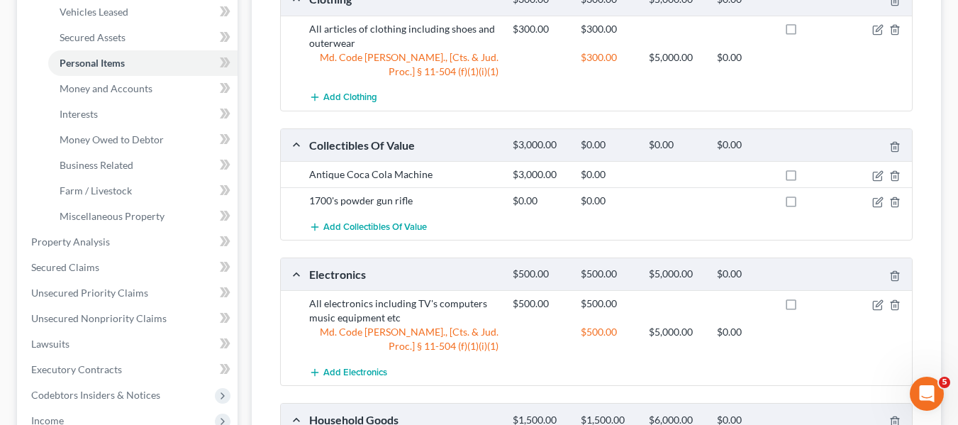
scroll to position [301, 0]
click at [99, 87] on span "Money and Accounts" at bounding box center [106, 89] width 93 height 12
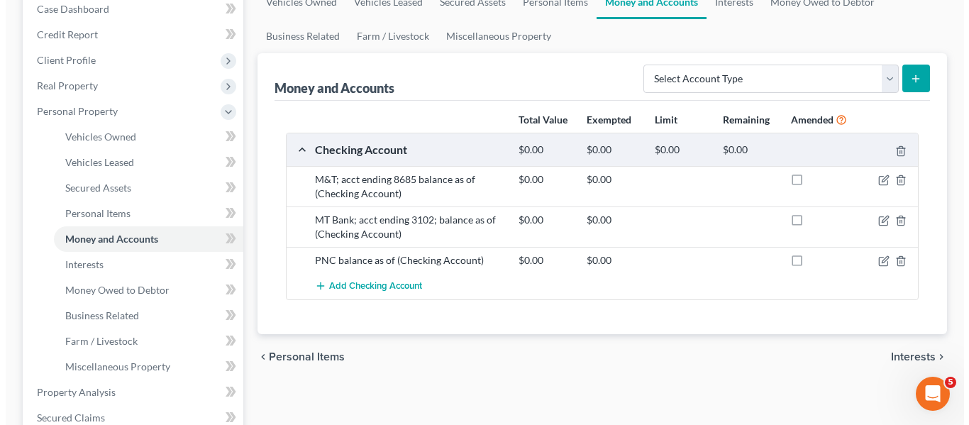
scroll to position [150, 0]
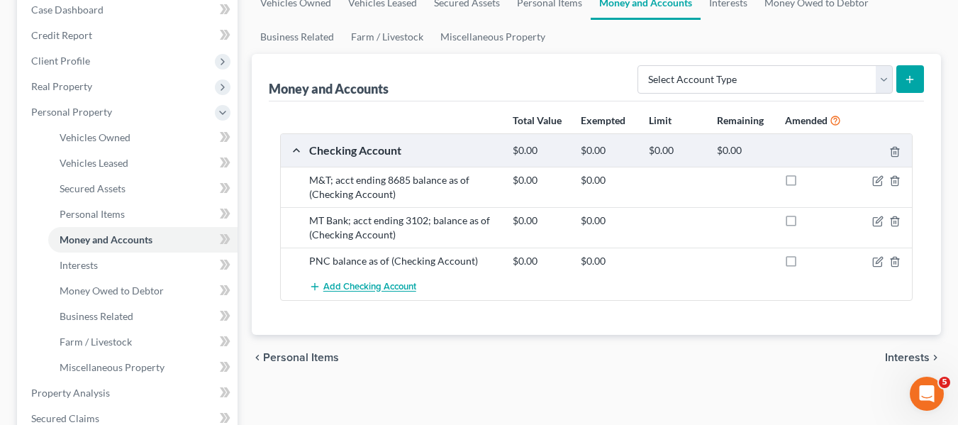
click at [366, 284] on span "Add Checking Account" at bounding box center [369, 286] width 93 height 11
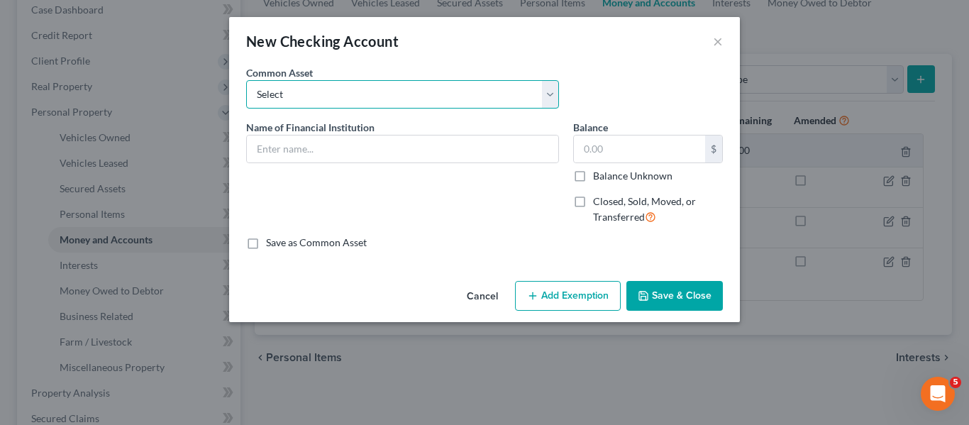
click at [276, 106] on select "Select HarCO FCU balance as of" at bounding box center [402, 94] width 313 height 28
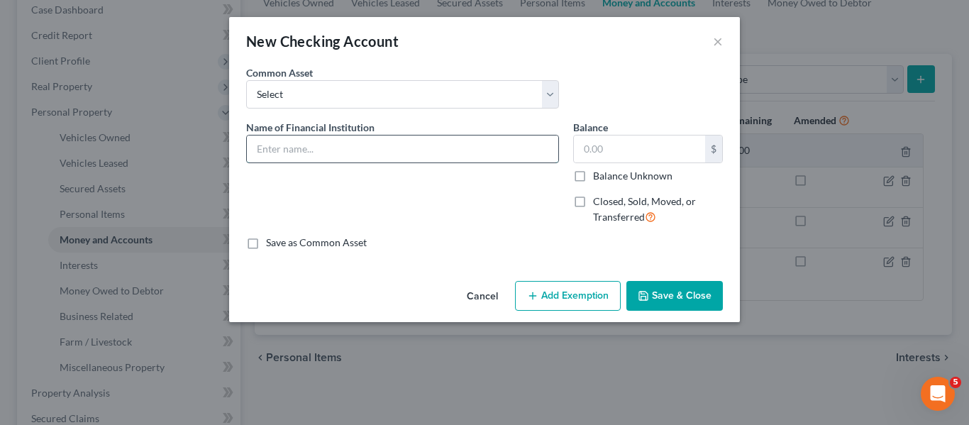
click at [278, 136] on input "text" at bounding box center [402, 148] width 311 height 27
type input "Patriot FCU; balance as of 083125"
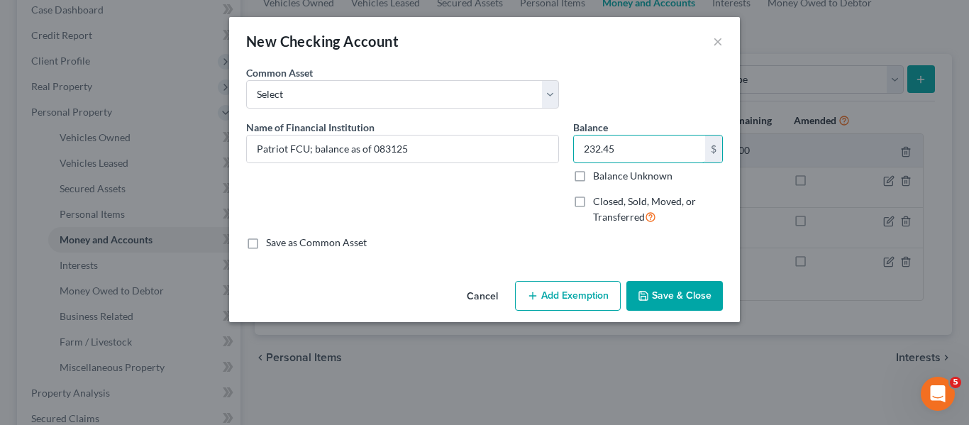
type input "232.45"
click at [578, 294] on button "Add Exemption" at bounding box center [568, 296] width 106 height 30
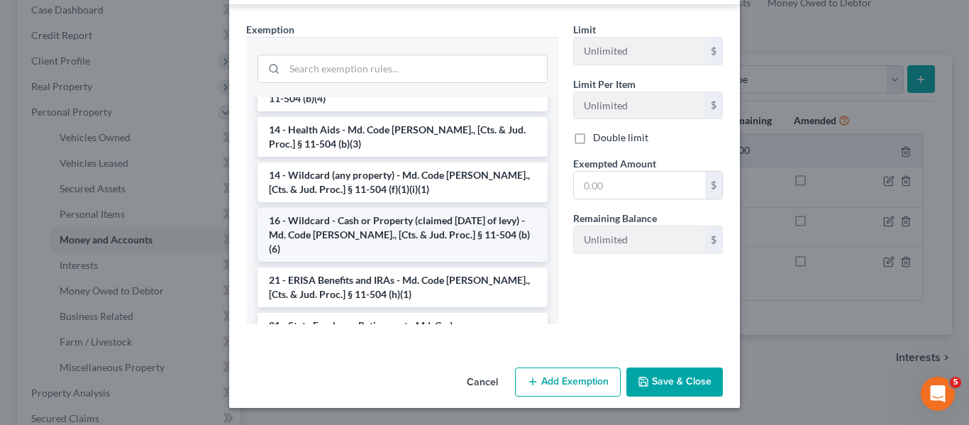
scroll to position [239, 0]
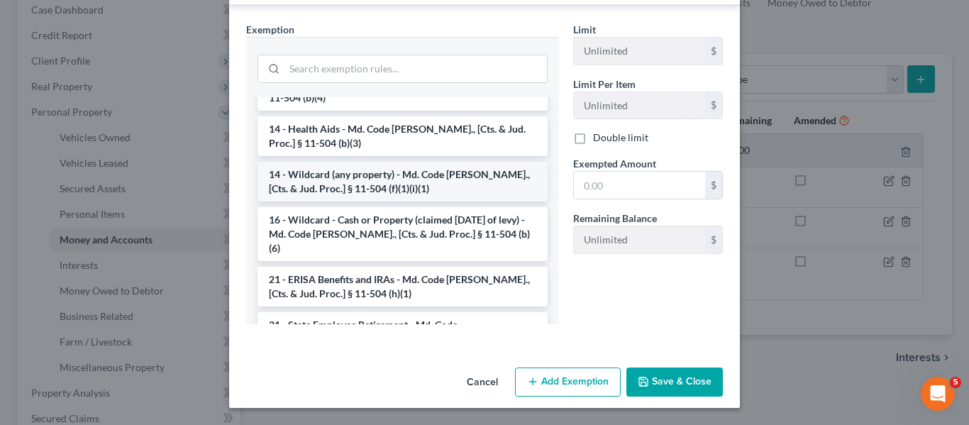
click at [386, 170] on li "14 - Wildcard (any property) - Md. Code Ann., [Cts. & Jud. Proc.] § 11-504 (f)(…" at bounding box center [402, 182] width 290 height 40
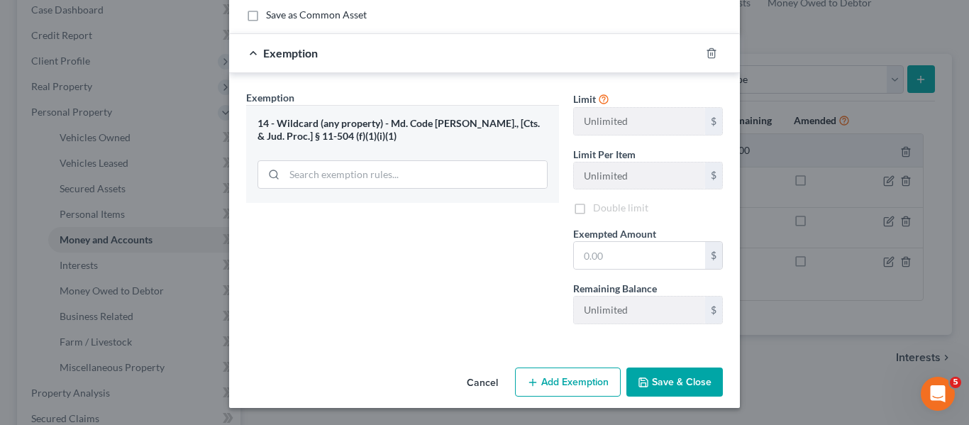
scroll to position [228, 0]
click at [625, 260] on input "text" at bounding box center [639, 255] width 131 height 27
click at [424, 245] on div "Exemption Set must be selected for CA. Exemption * 14 - Wildcard (any property)…" at bounding box center [402, 212] width 327 height 245
click at [706, 51] on icon "button" at bounding box center [710, 53] width 11 height 11
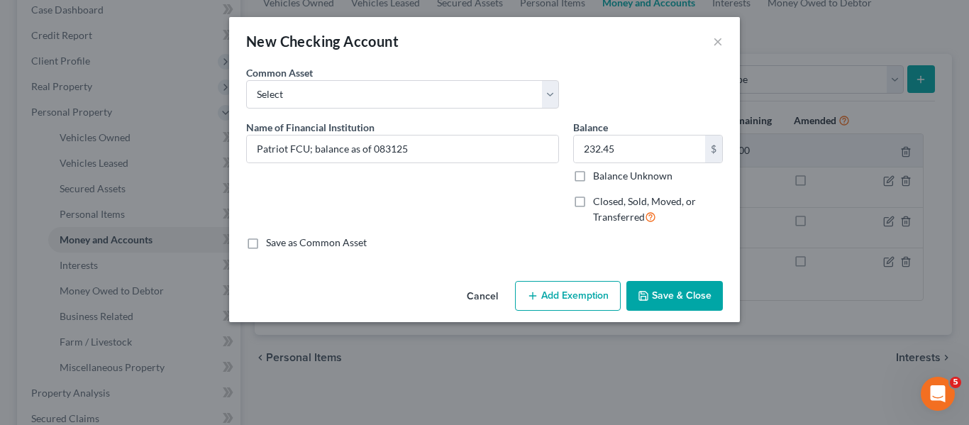
scroll to position [0, 0]
click at [534, 301] on icon "button" at bounding box center [532, 295] width 11 height 11
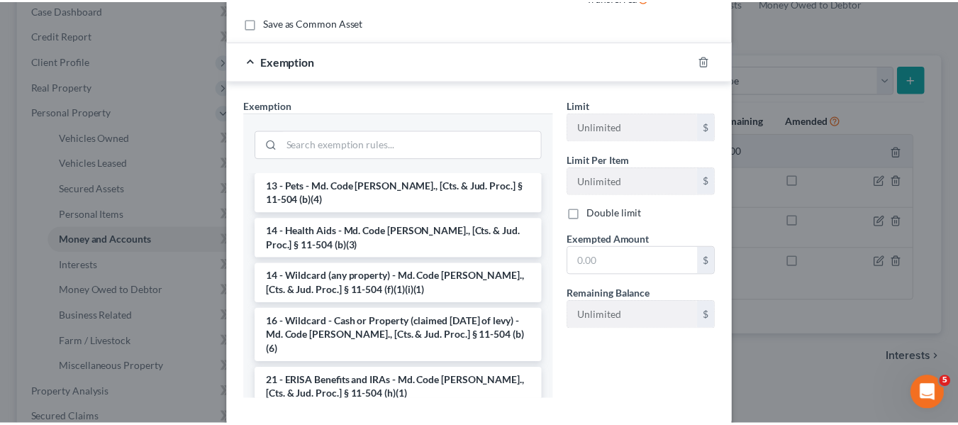
scroll to position [213, 0]
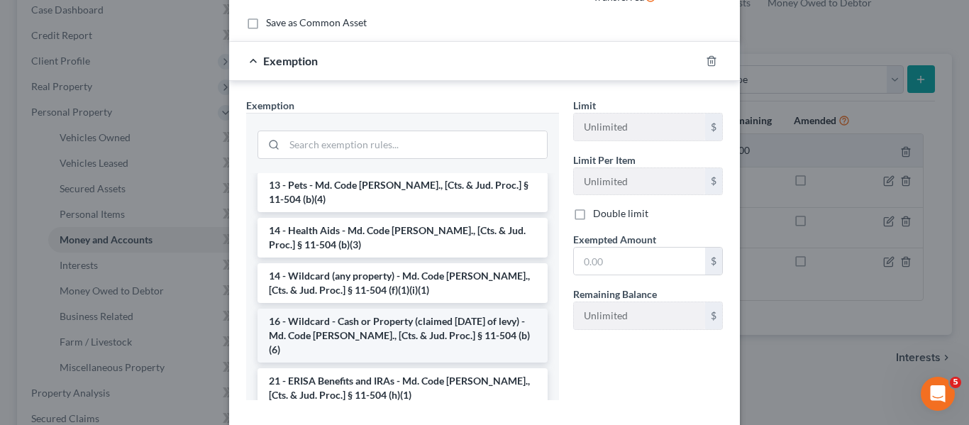
click at [371, 308] on li "16 - Wildcard - Cash or Property (claimed within Thirty Days of levy) - Md. Cod…" at bounding box center [402, 335] width 290 height 54
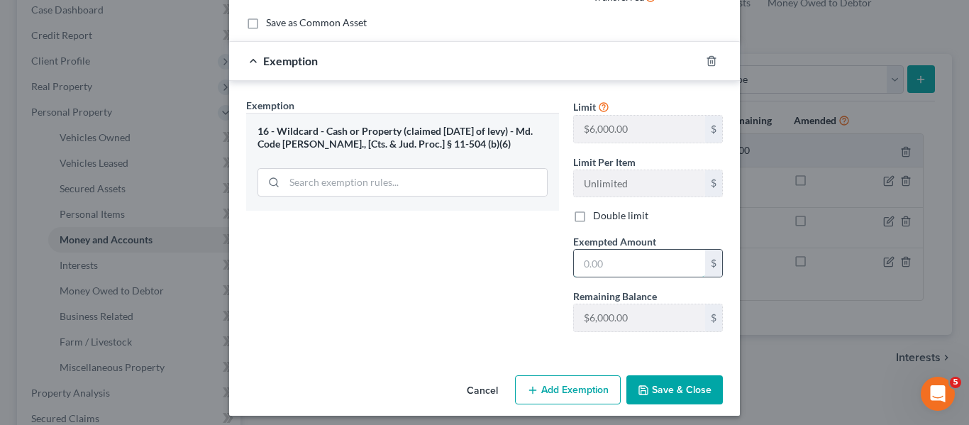
click at [618, 267] on input "text" at bounding box center [639, 263] width 131 height 27
type input "232.45"
click at [667, 391] on button "Save & Close" at bounding box center [674, 390] width 96 height 30
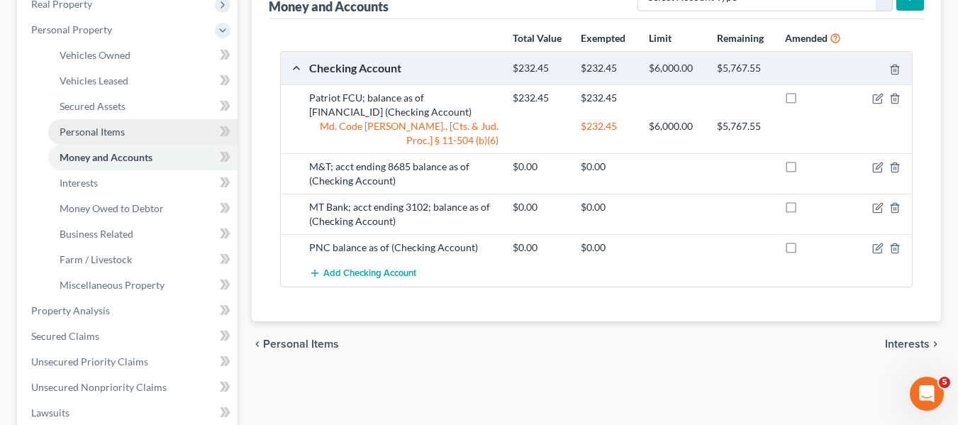
scroll to position [234, 0]
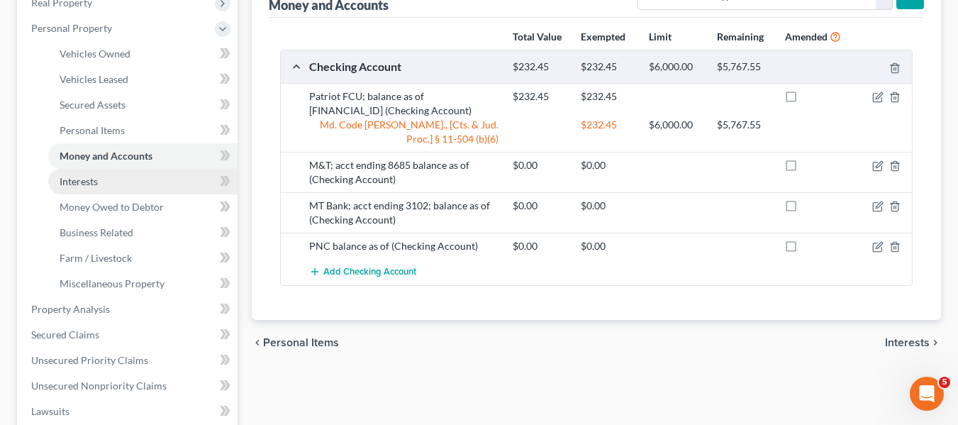
click at [70, 176] on span "Interests" at bounding box center [79, 181] width 38 height 12
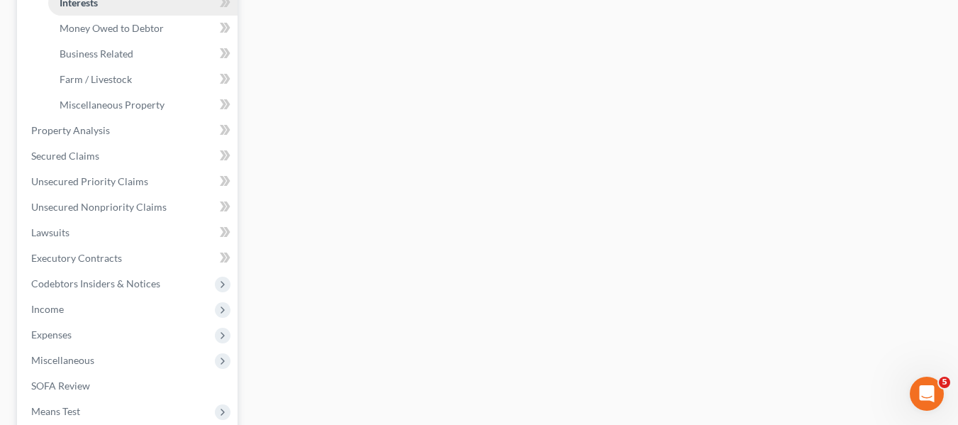
scroll to position [413, 0]
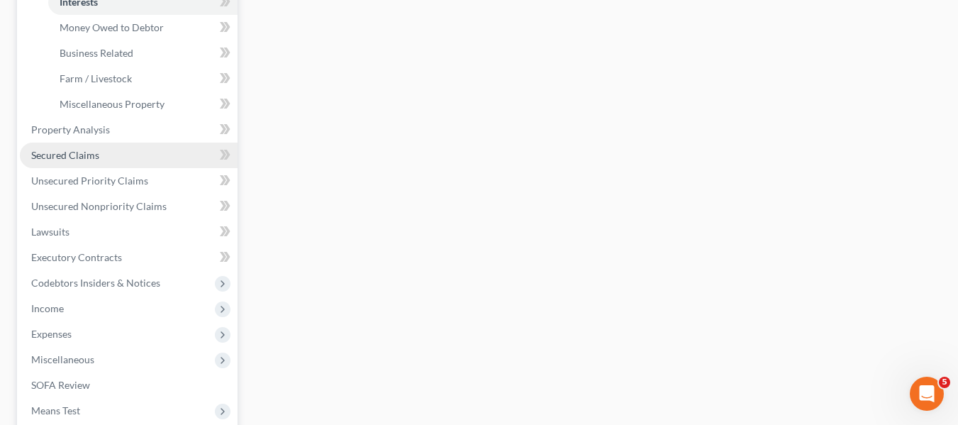
click at [90, 147] on link "Secured Claims" at bounding box center [129, 156] width 218 height 26
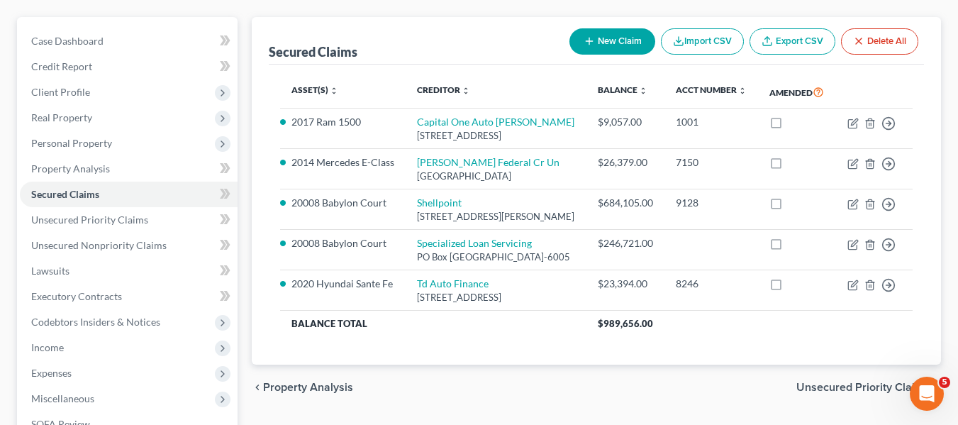
scroll to position [120, 0]
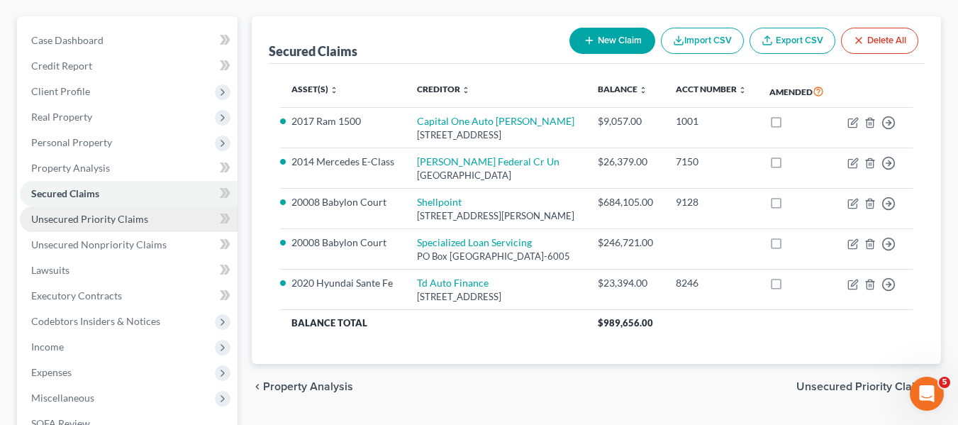
click at [125, 218] on span "Unsecured Priority Claims" at bounding box center [89, 219] width 117 height 12
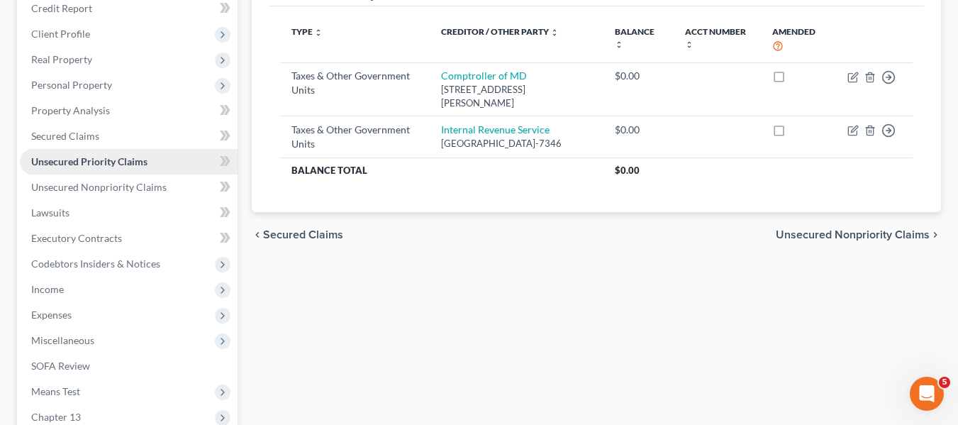
scroll to position [180, 0]
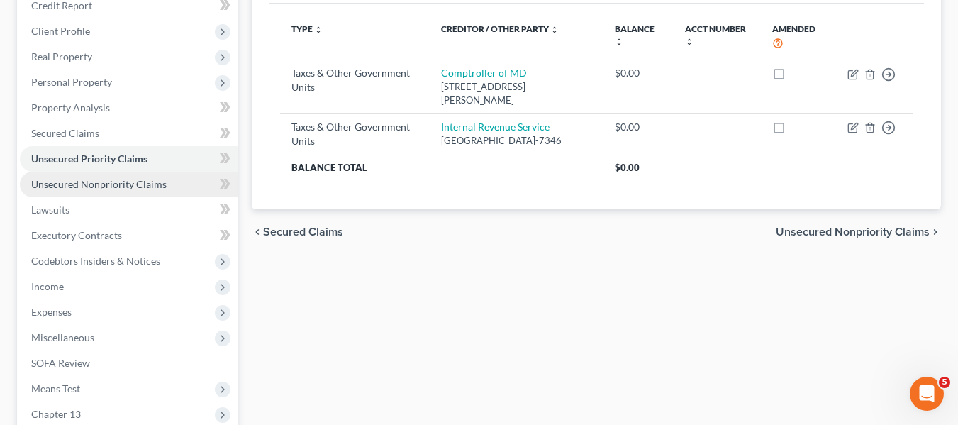
click at [95, 190] on link "Unsecured Nonpriority Claims" at bounding box center [129, 185] width 218 height 26
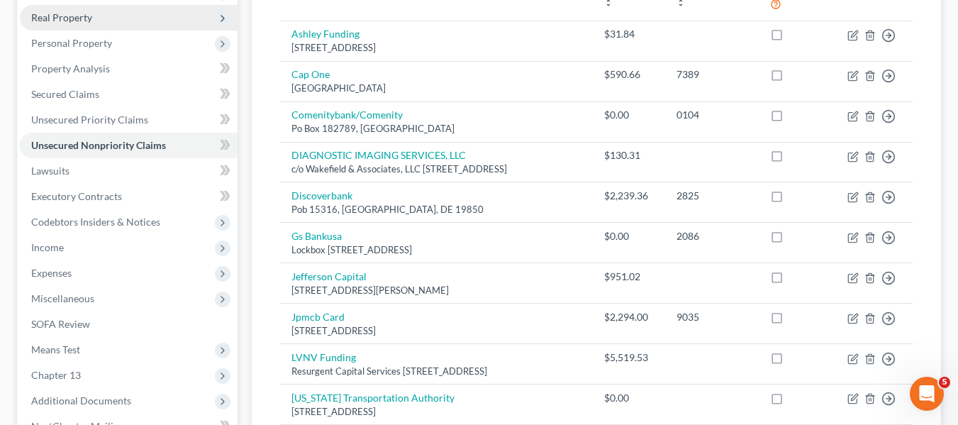
scroll to position [302, 0]
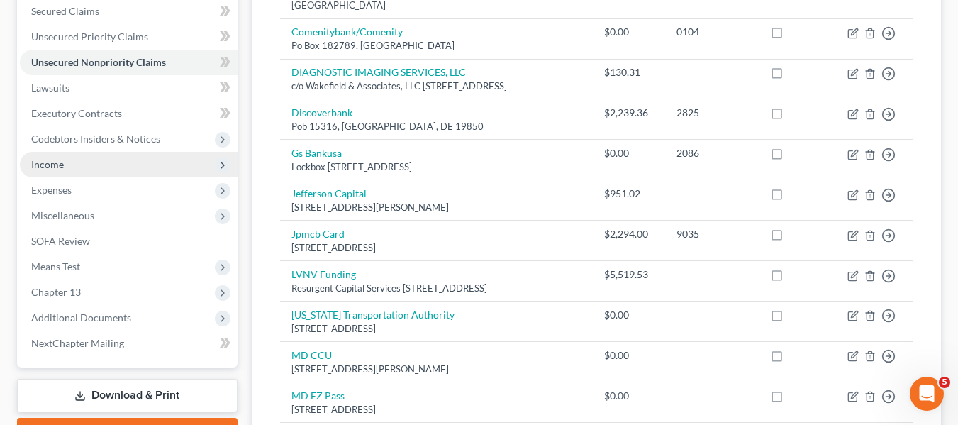
click at [68, 172] on span "Income" at bounding box center [129, 165] width 218 height 26
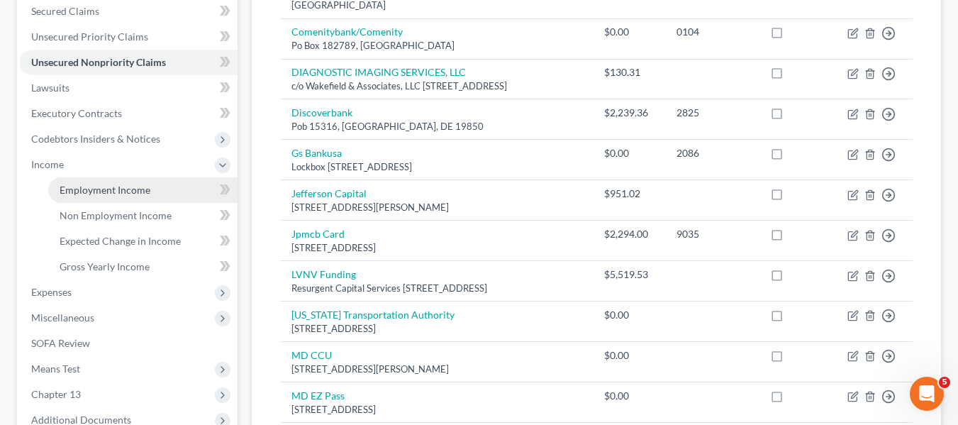
click at [94, 196] on link "Employment Income" at bounding box center [142, 190] width 189 height 26
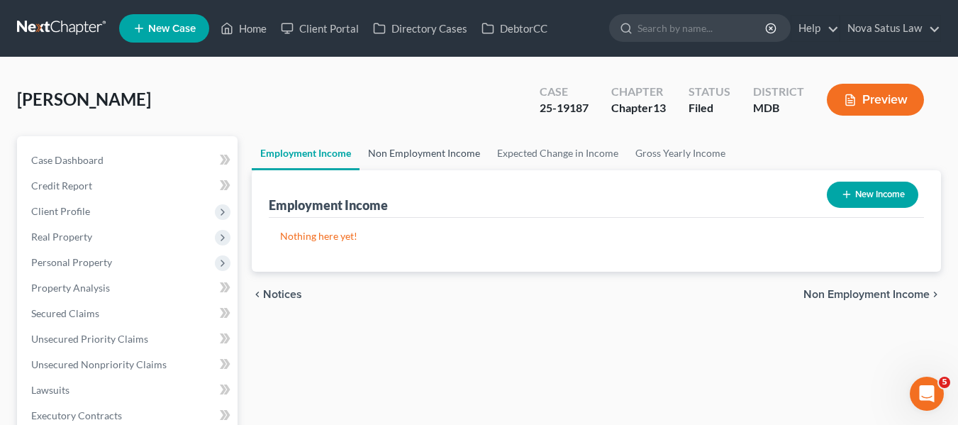
click at [433, 154] on link "Non Employment Income" at bounding box center [423, 153] width 129 height 34
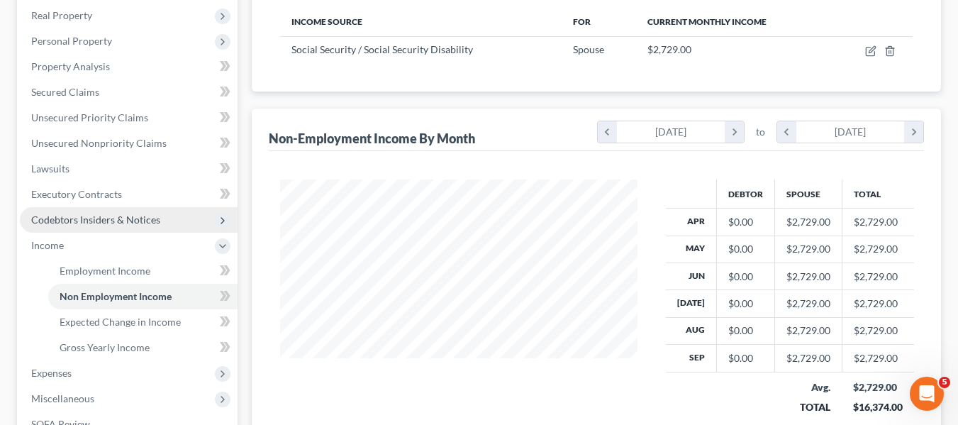
scroll to position [221, 0]
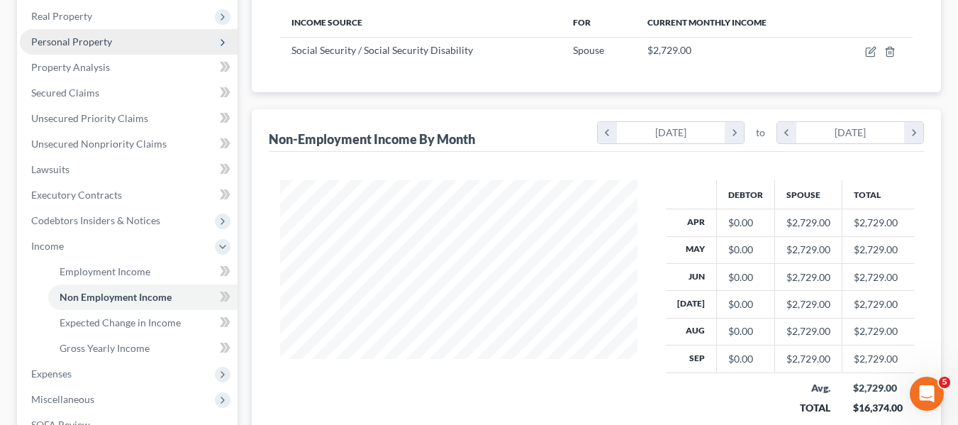
click at [56, 47] on span "Personal Property" at bounding box center [71, 41] width 81 height 12
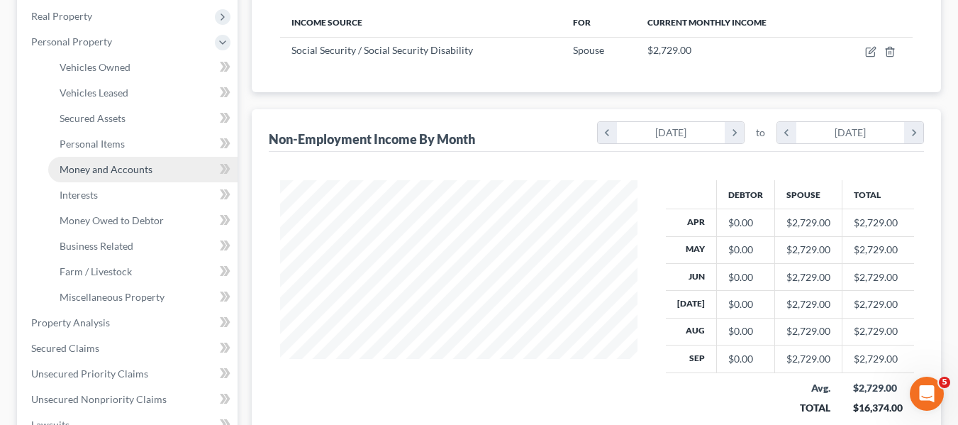
click at [109, 164] on span "Money and Accounts" at bounding box center [106, 169] width 93 height 12
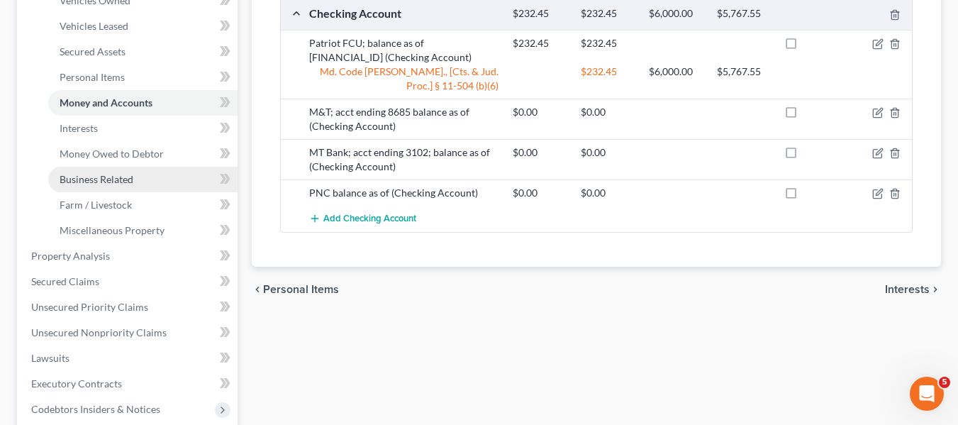
scroll to position [459, 0]
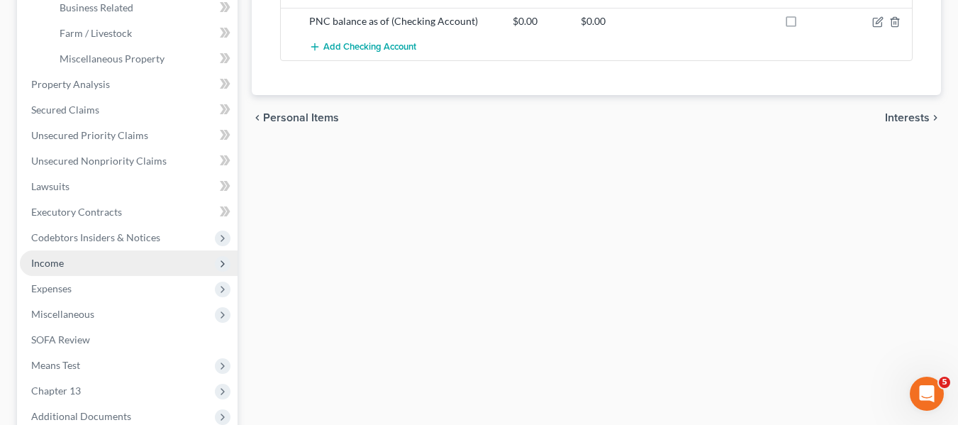
click at [108, 256] on span "Income" at bounding box center [129, 263] width 218 height 26
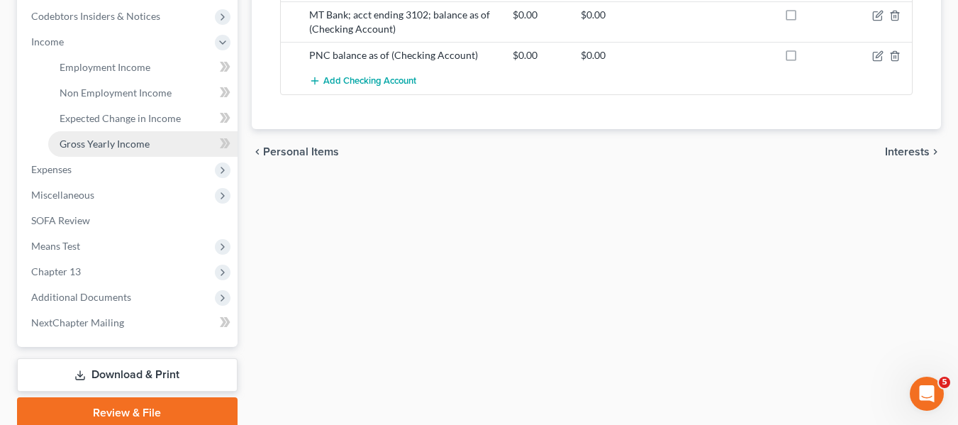
scroll to position [425, 0]
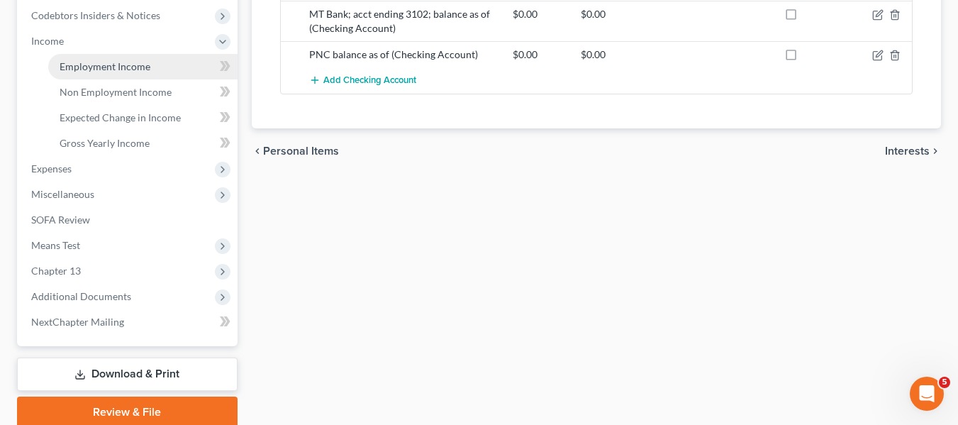
click at [107, 72] on link "Employment Income" at bounding box center [142, 67] width 189 height 26
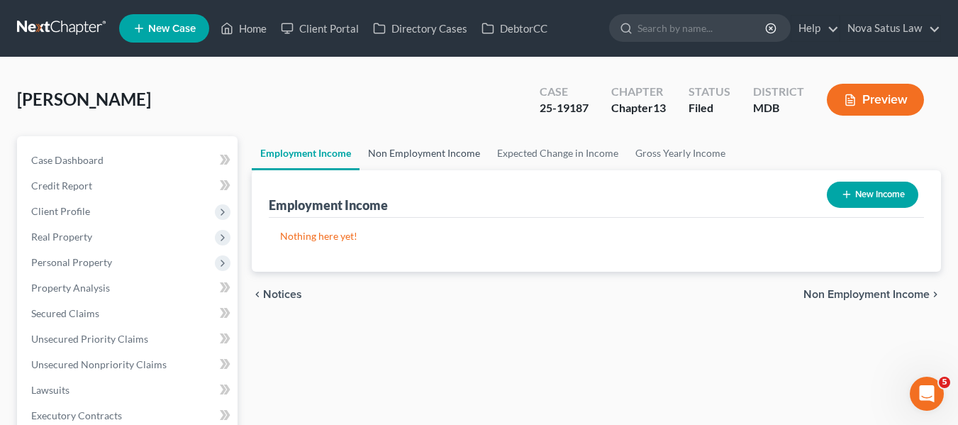
click at [420, 158] on link "Non Employment Income" at bounding box center [423, 153] width 129 height 34
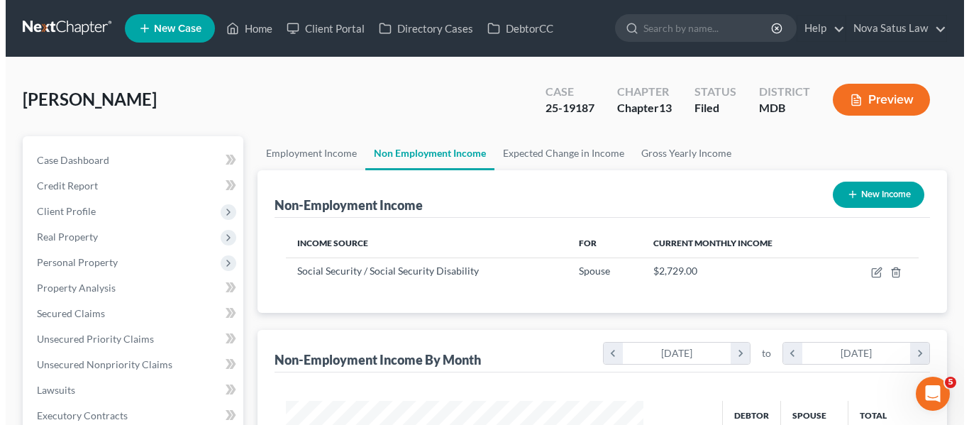
scroll to position [255, 386]
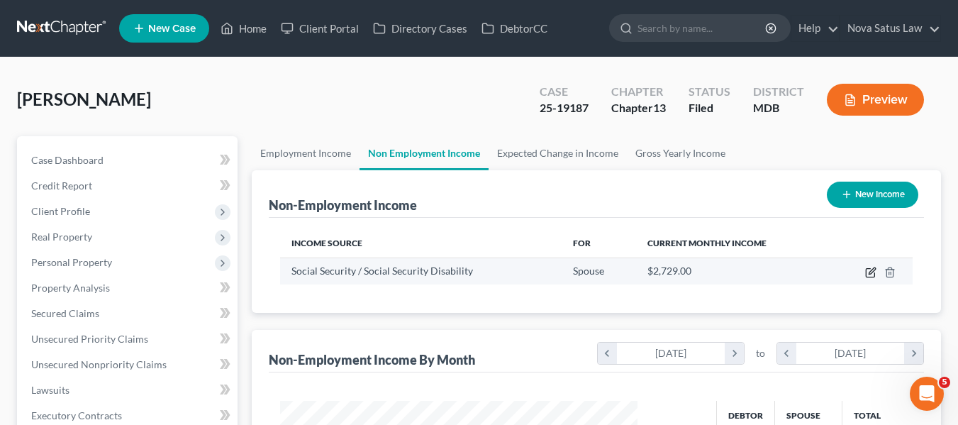
click at [872, 267] on icon "button" at bounding box center [870, 272] width 11 height 11
select select "4"
select select "0"
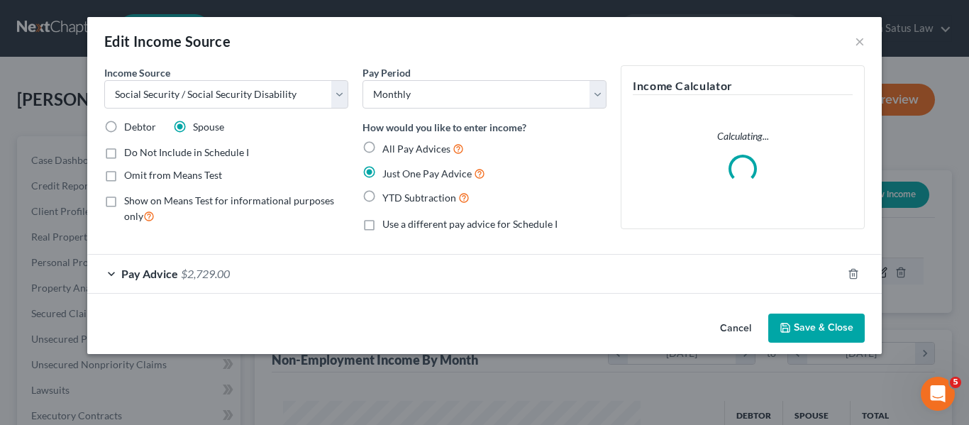
scroll to position [255, 391]
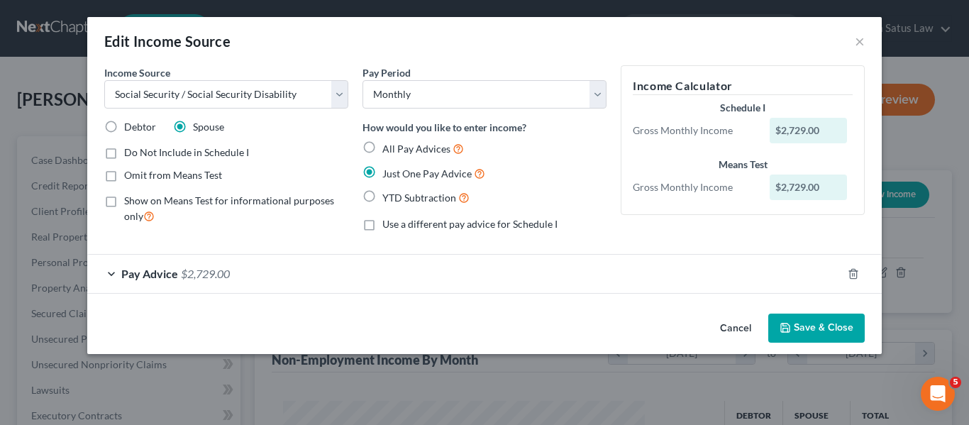
click at [134, 273] on span "Pay Advice" at bounding box center [149, 273] width 57 height 13
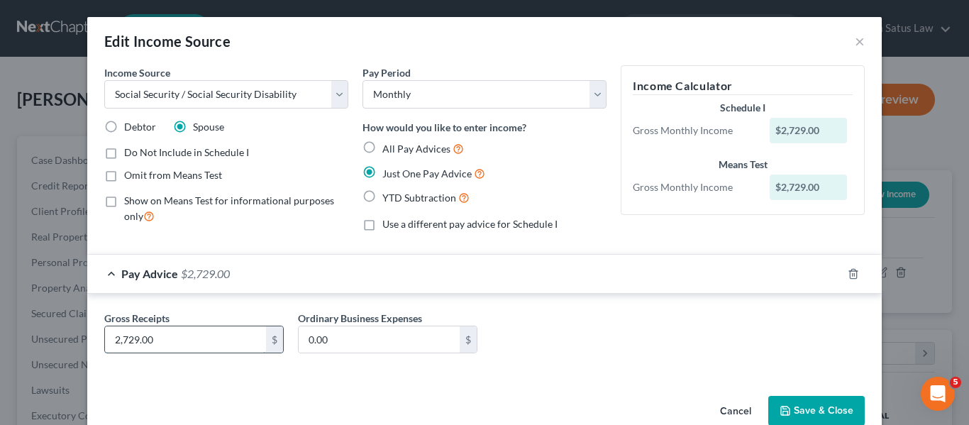
click at [191, 337] on input "2,729.00" at bounding box center [185, 339] width 161 height 27
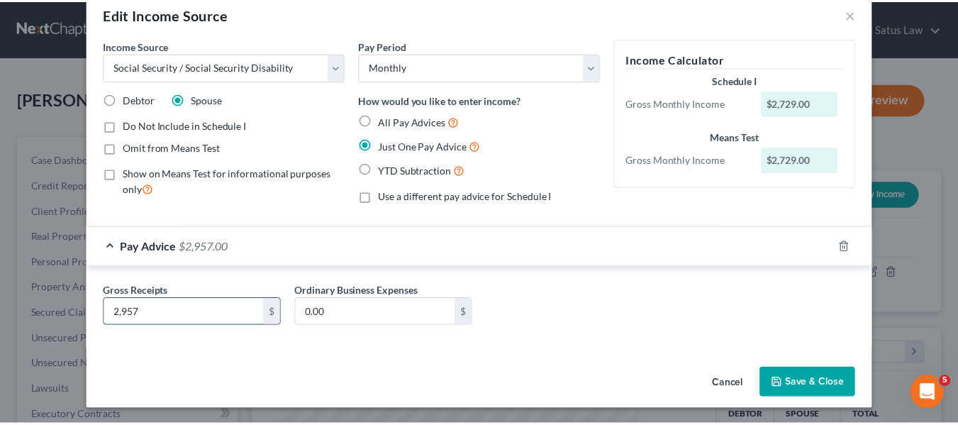
scroll to position [29, 0]
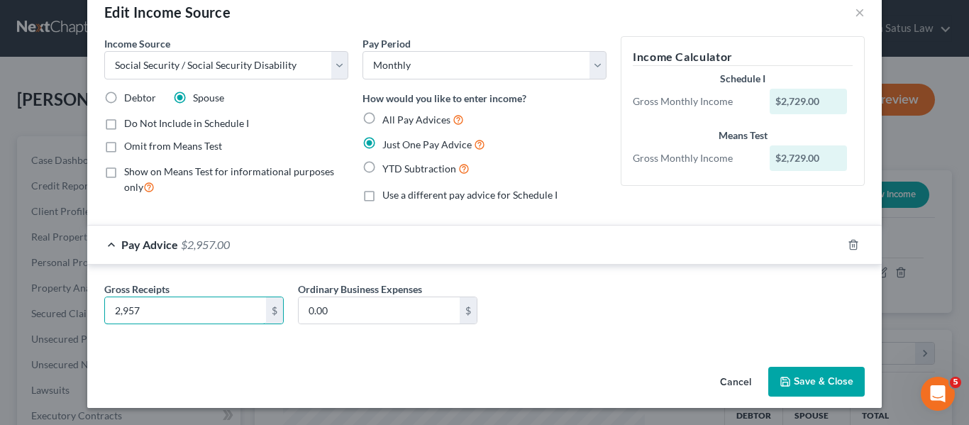
type input "2,957"
click at [768, 376] on button "Save & Close" at bounding box center [816, 382] width 96 height 30
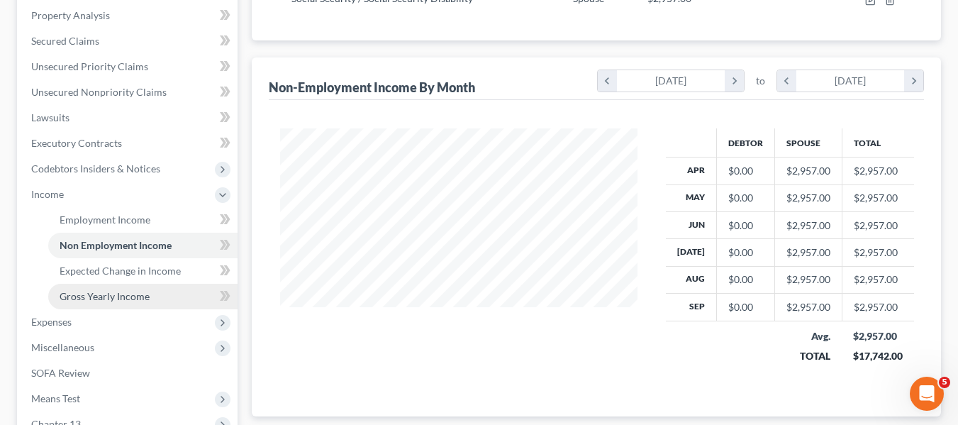
scroll to position [423, 0]
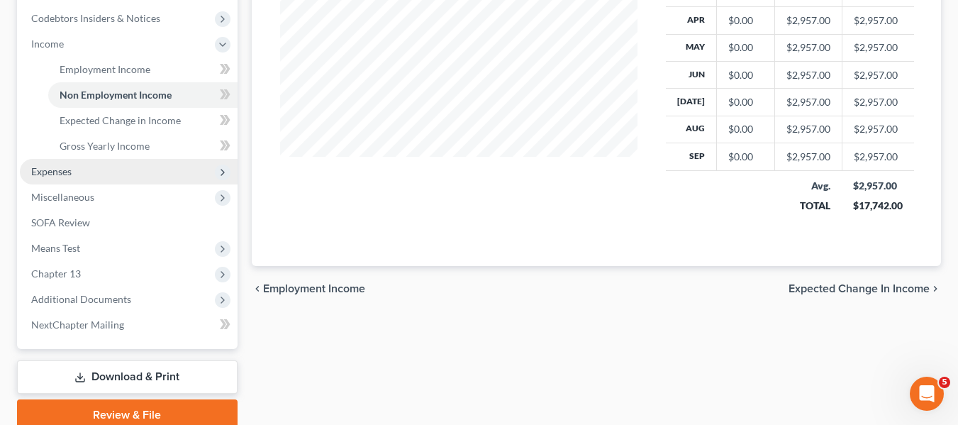
click at [49, 168] on span "Expenses" at bounding box center [51, 171] width 40 height 12
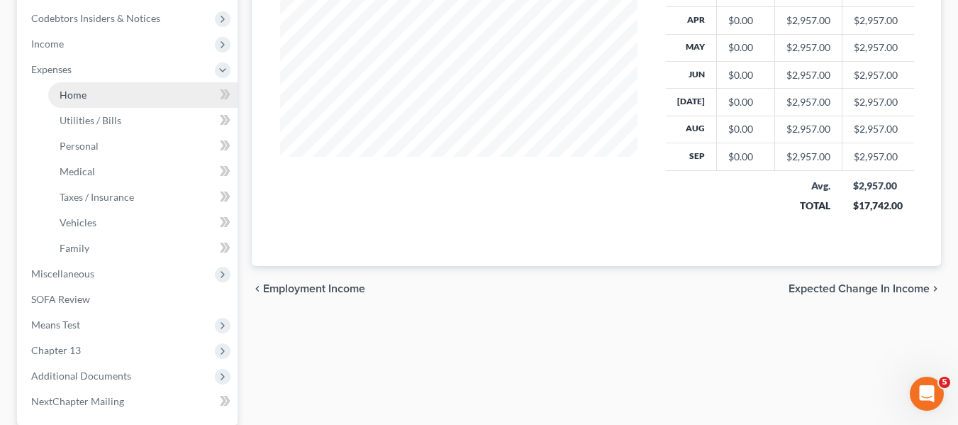
click at [73, 97] on span "Home" at bounding box center [73, 95] width 27 height 12
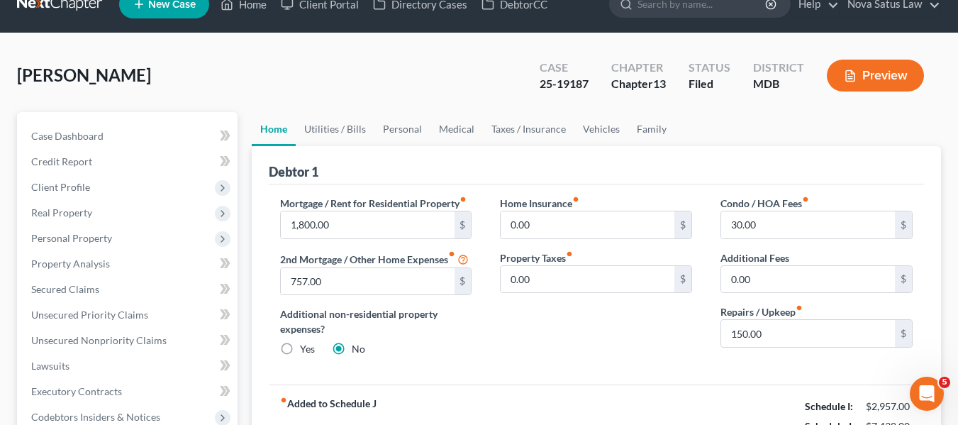
scroll to position [22, 0]
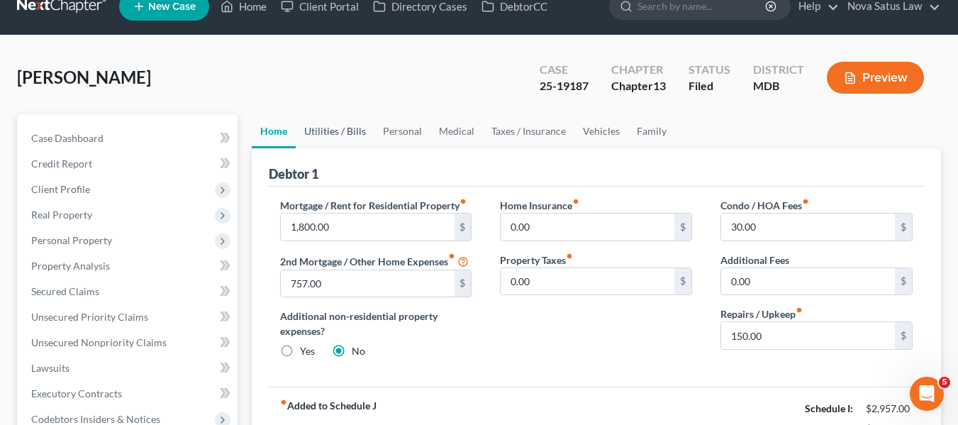
click at [328, 133] on link "Utilities / Bills" at bounding box center [335, 131] width 79 height 34
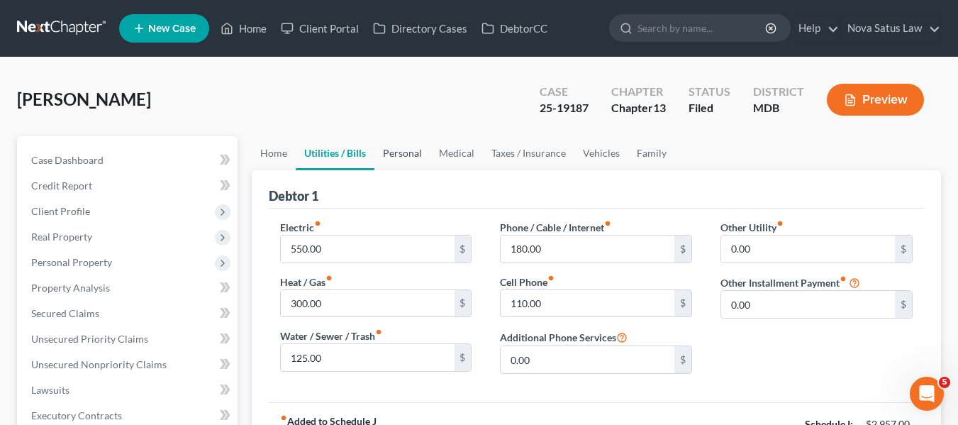
click at [405, 150] on link "Personal" at bounding box center [402, 153] width 56 height 34
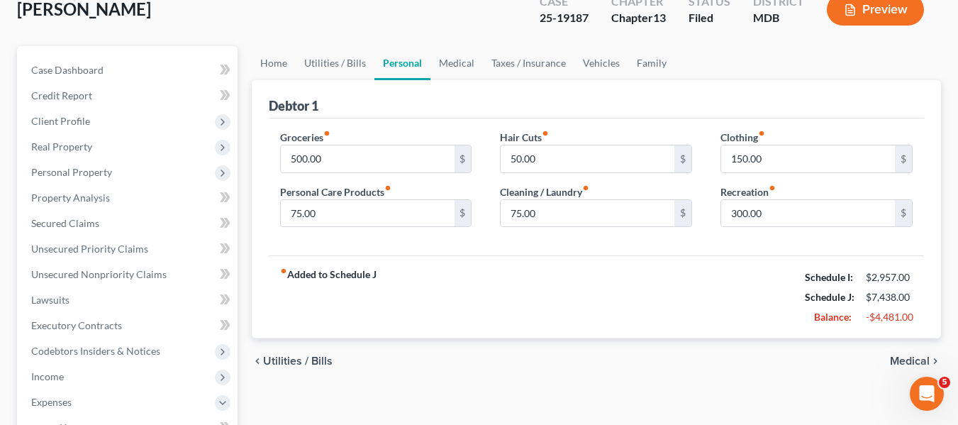
scroll to position [91, 0]
click at [450, 61] on link "Medical" at bounding box center [456, 62] width 52 height 34
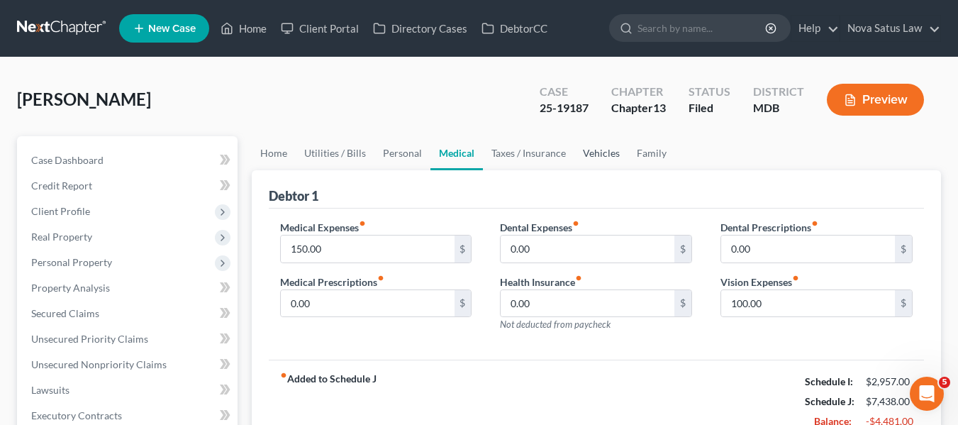
click at [593, 155] on link "Vehicles" at bounding box center [601, 153] width 54 height 34
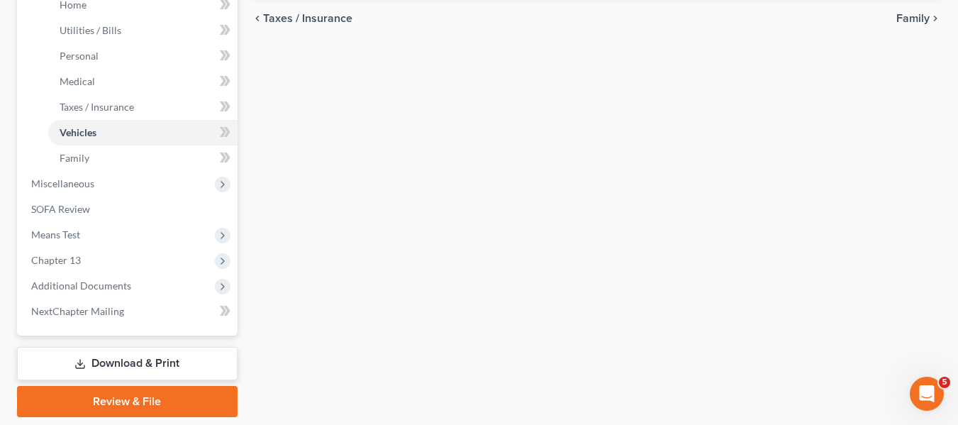
scroll to position [559, 0]
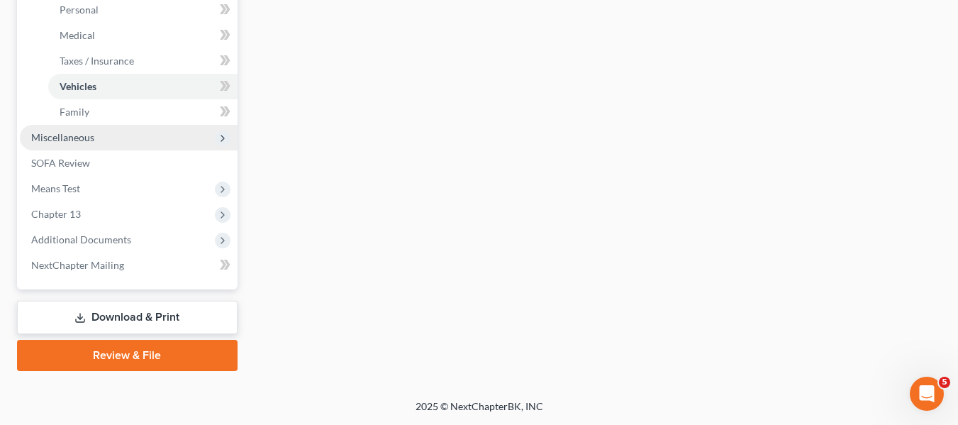
click at [55, 139] on span "Miscellaneous" at bounding box center [62, 137] width 63 height 12
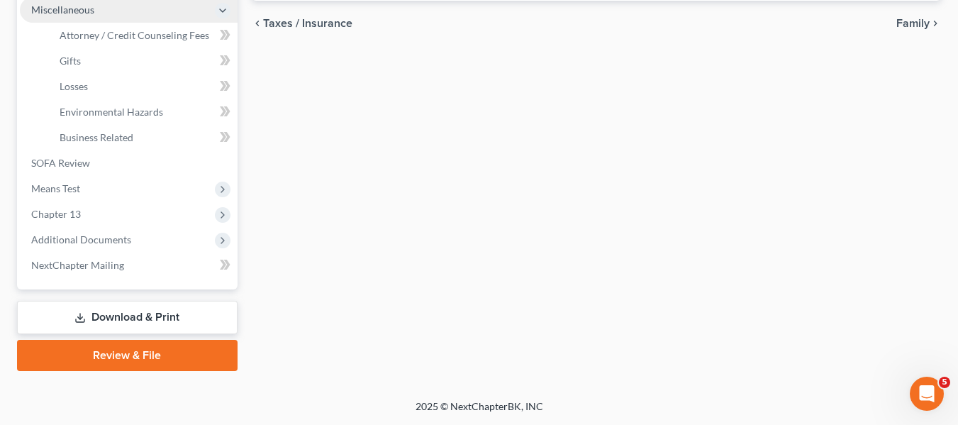
scroll to position [508, 0]
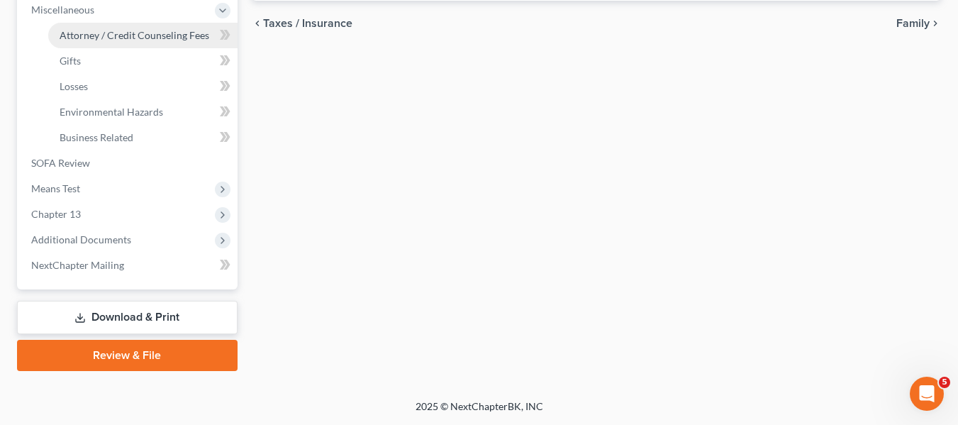
click at [94, 31] on span "Attorney / Credit Counseling Fees" at bounding box center [135, 35] width 150 height 12
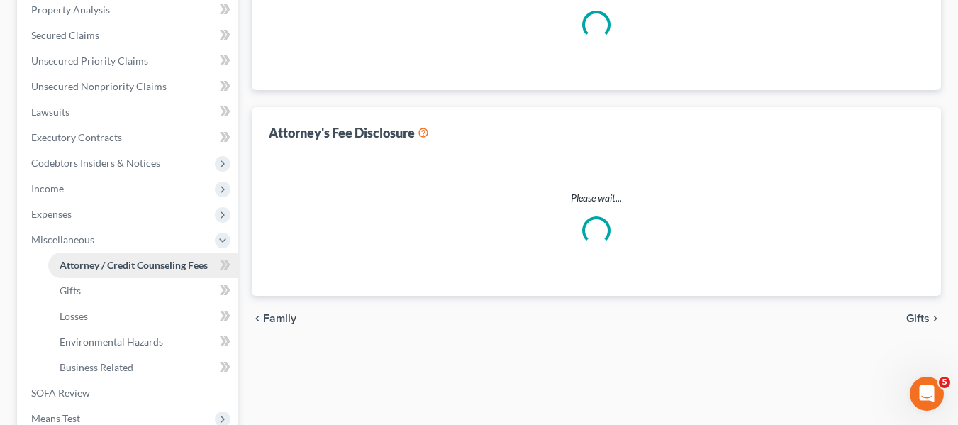
select select "2"
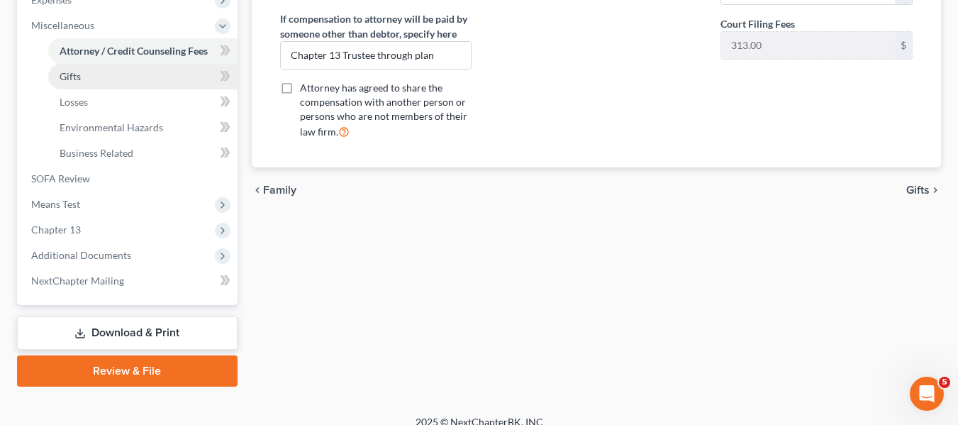
scroll to position [493, 0]
click at [128, 235] on span "Chapter 13" at bounding box center [129, 229] width 218 height 26
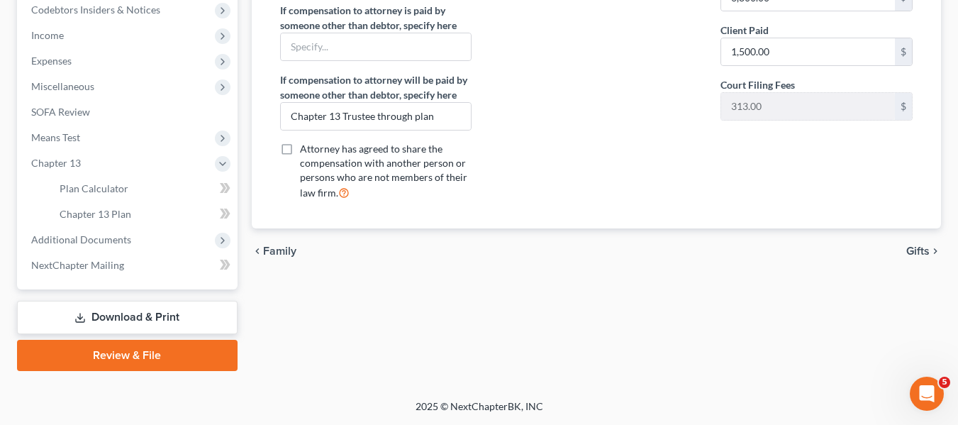
scroll to position [431, 0]
click at [108, 189] on span "Plan Calculator" at bounding box center [94, 188] width 69 height 12
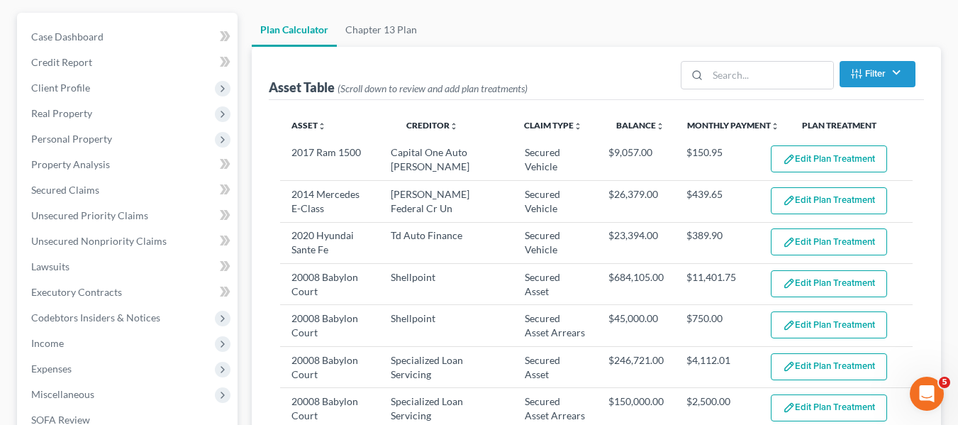
select select "59"
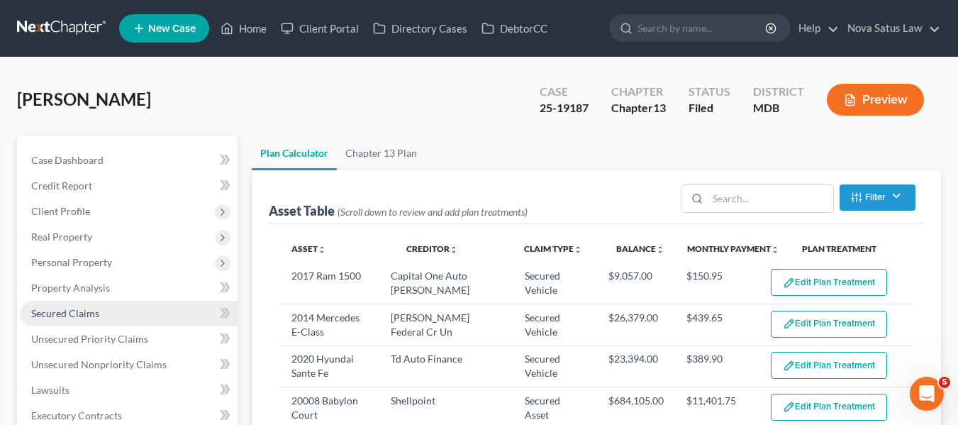
click at [65, 304] on link "Secured Claims" at bounding box center [129, 314] width 218 height 26
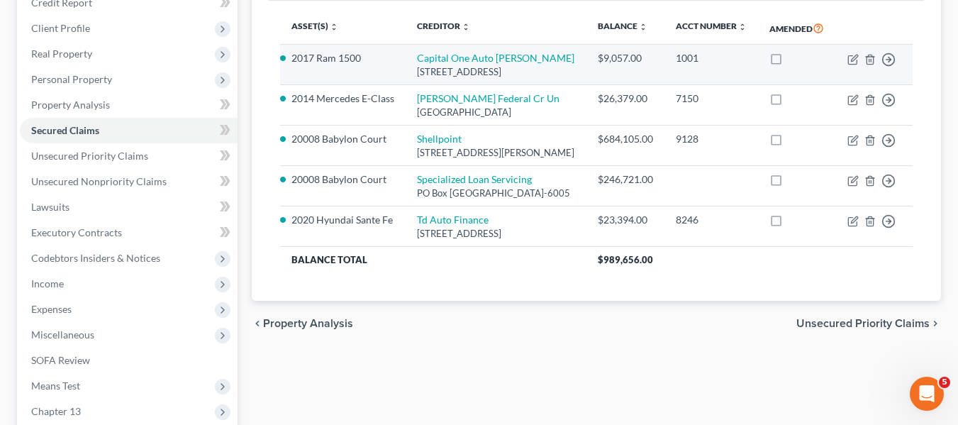
scroll to position [184, 0]
click at [852, 65] on icon "button" at bounding box center [852, 58] width 11 height 11
select select "45"
select select "0"
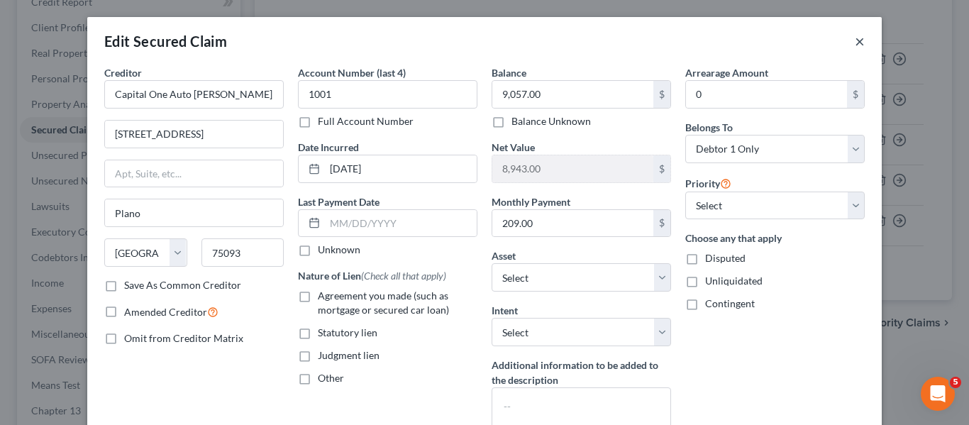
click at [854, 42] on button "×" at bounding box center [859, 41] width 10 height 17
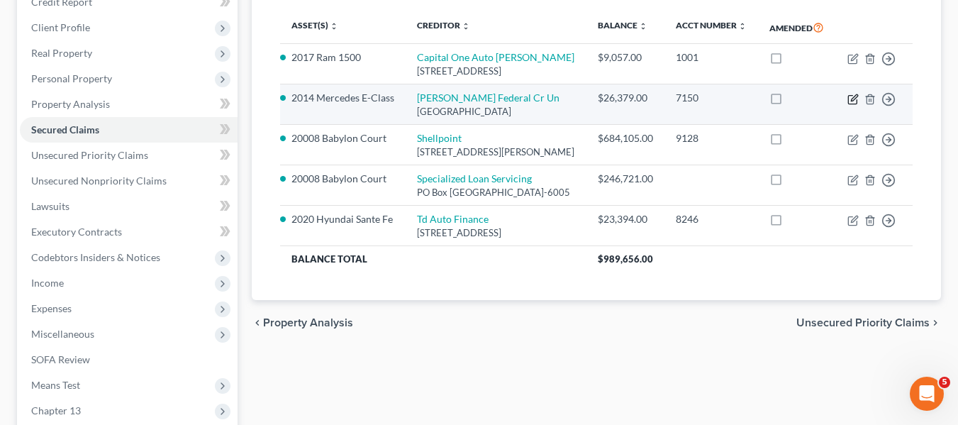
click at [854, 105] on icon "button" at bounding box center [852, 99] width 11 height 11
select select "3"
select select "13"
select select "0"
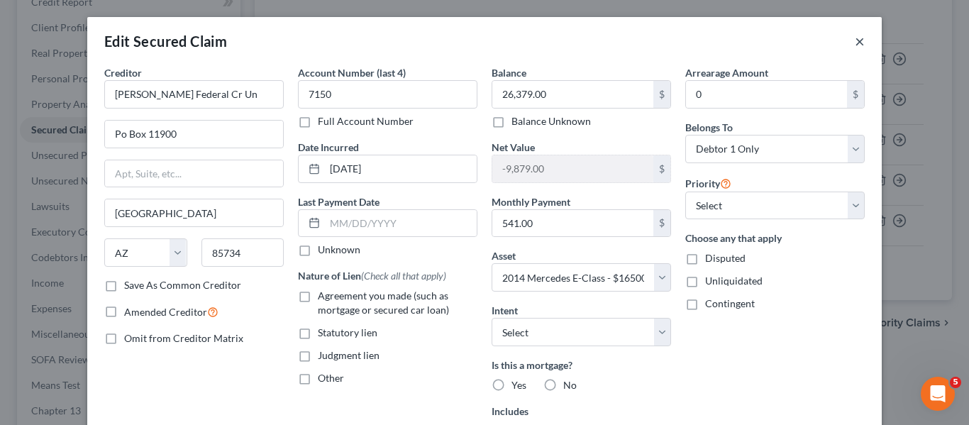
click at [854, 40] on button "×" at bounding box center [859, 41] width 10 height 17
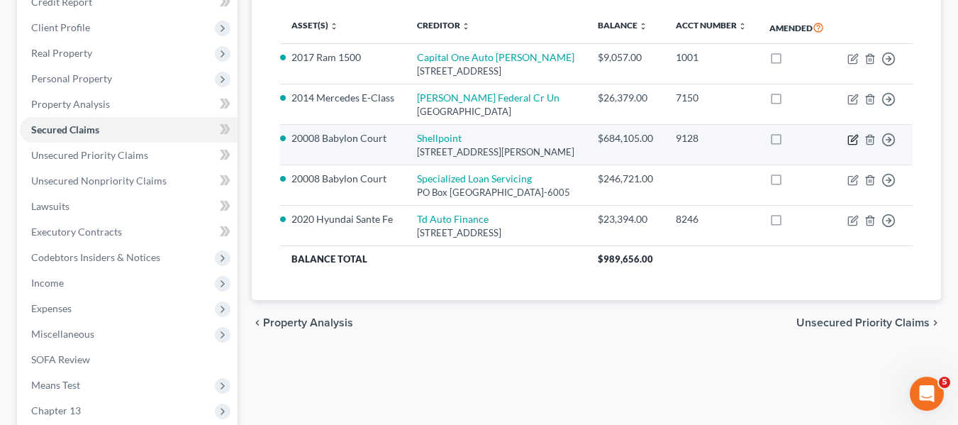
click at [852, 141] on icon "button" at bounding box center [854, 138] width 6 height 6
select select "42"
select select "15"
select select "2"
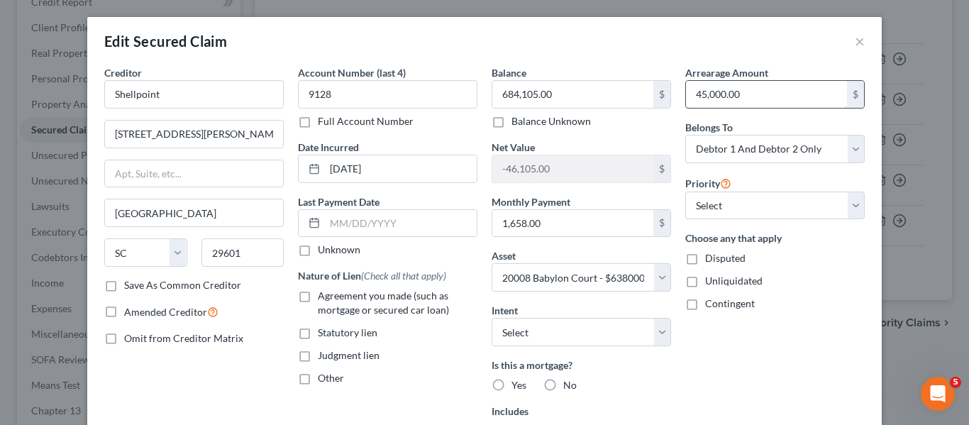
click at [748, 94] on input "45,000.00" at bounding box center [766, 94] width 161 height 27
click at [854, 39] on button "×" at bounding box center [859, 41] width 10 height 17
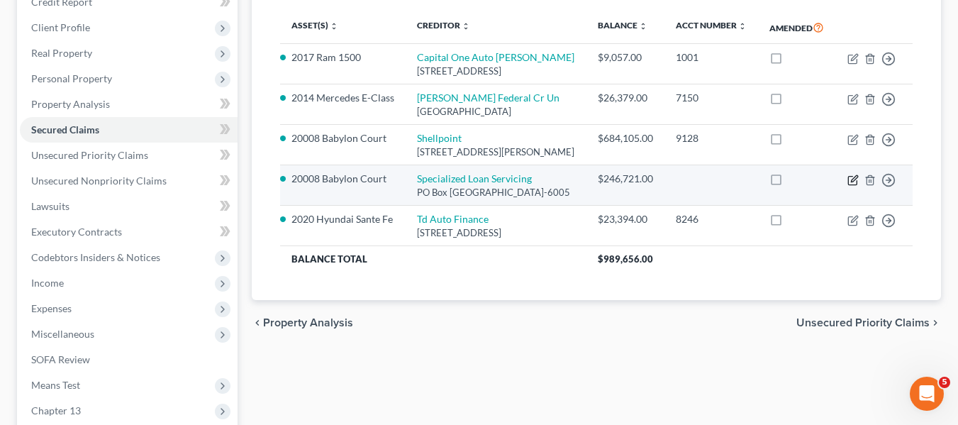
click at [856, 186] on icon "button" at bounding box center [852, 179] width 11 height 11
select select "5"
select select "15"
select select "0"
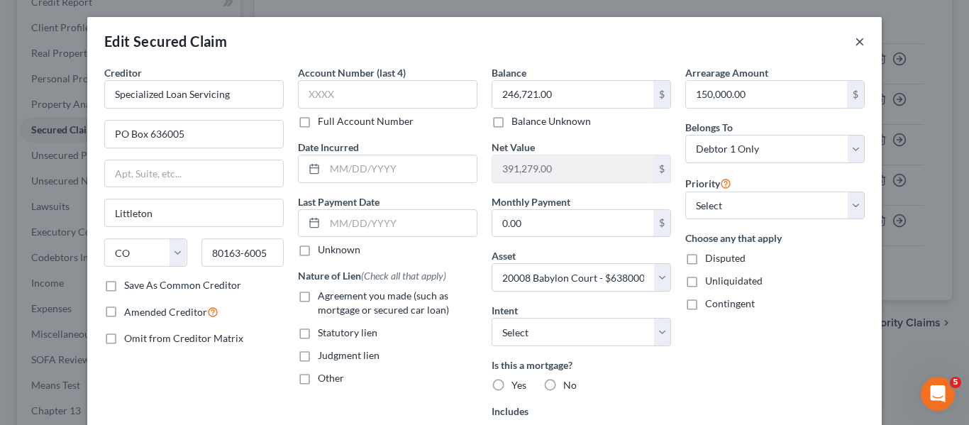
click at [854, 43] on button "×" at bounding box center [859, 41] width 10 height 17
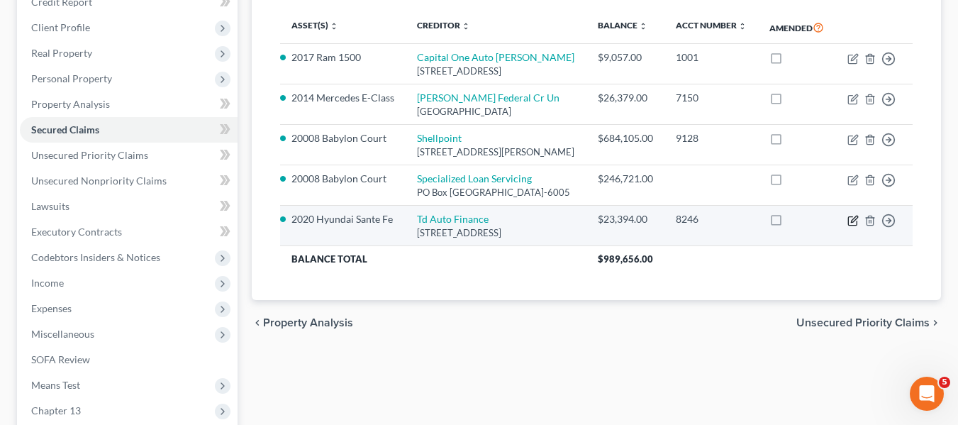
click at [856, 226] on icon "button" at bounding box center [852, 220] width 11 height 11
select select "14"
select select "12"
select select "0"
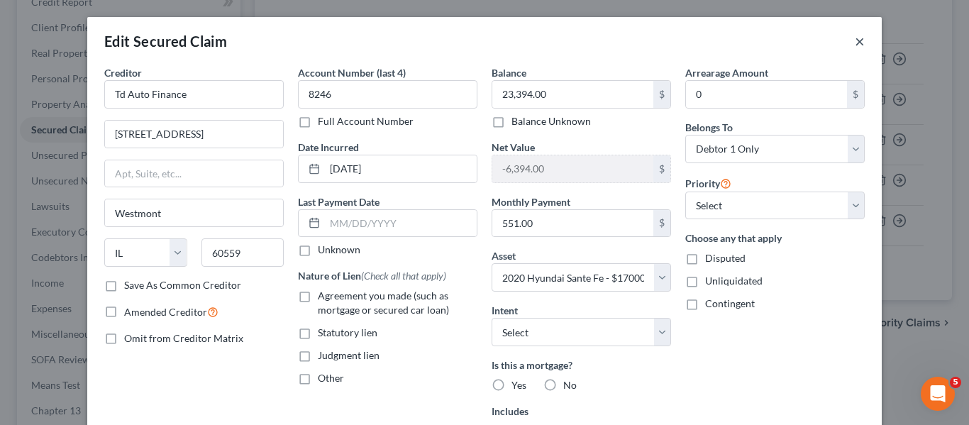
click at [854, 39] on button "×" at bounding box center [859, 41] width 10 height 17
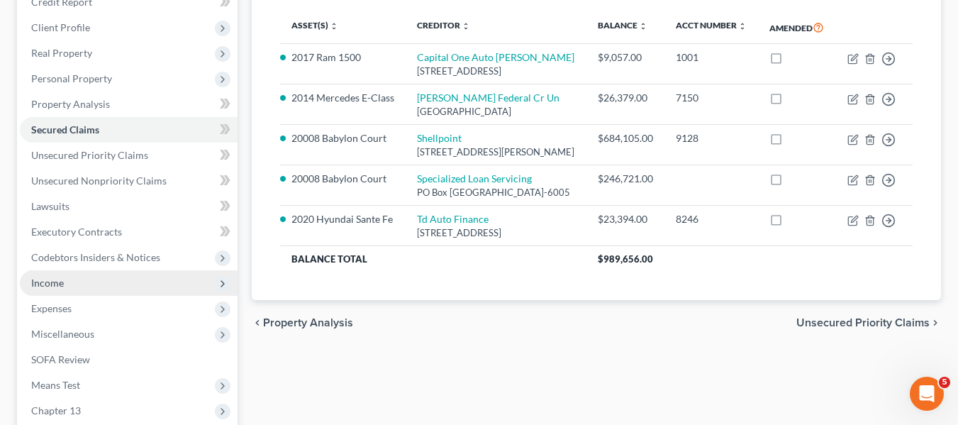
click at [88, 277] on span "Income" at bounding box center [129, 283] width 218 height 26
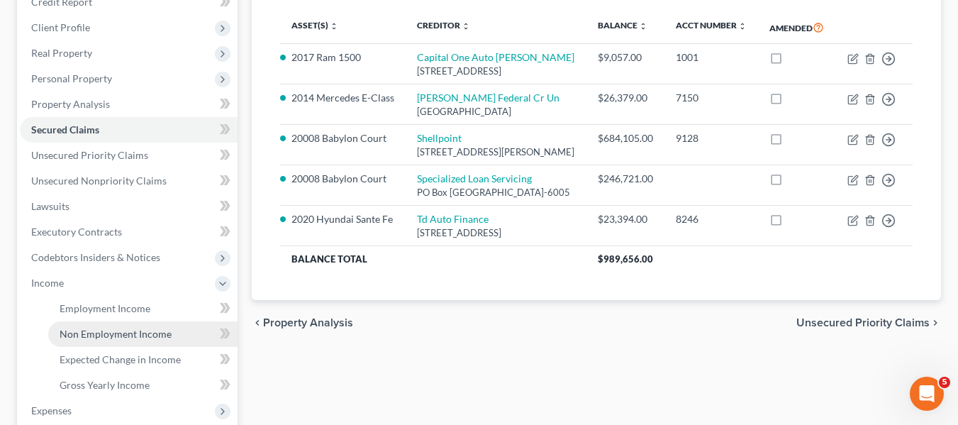
click at [114, 336] on span "Non Employment Income" at bounding box center [116, 334] width 112 height 12
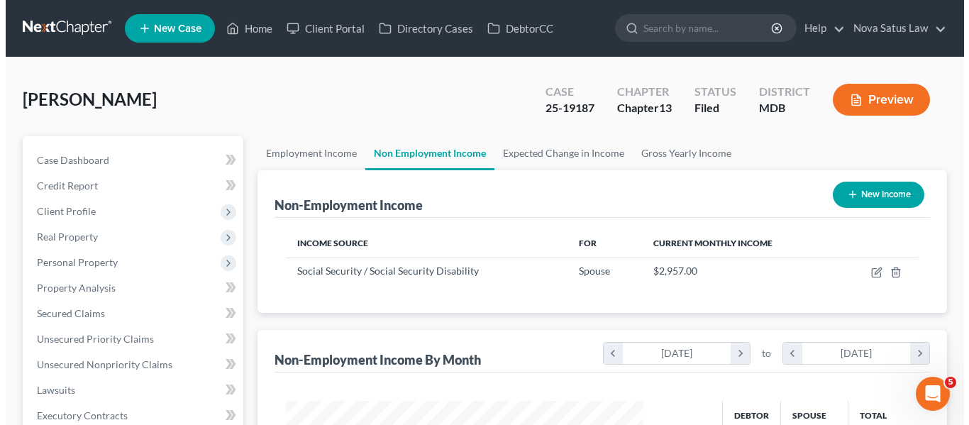
scroll to position [255, 386]
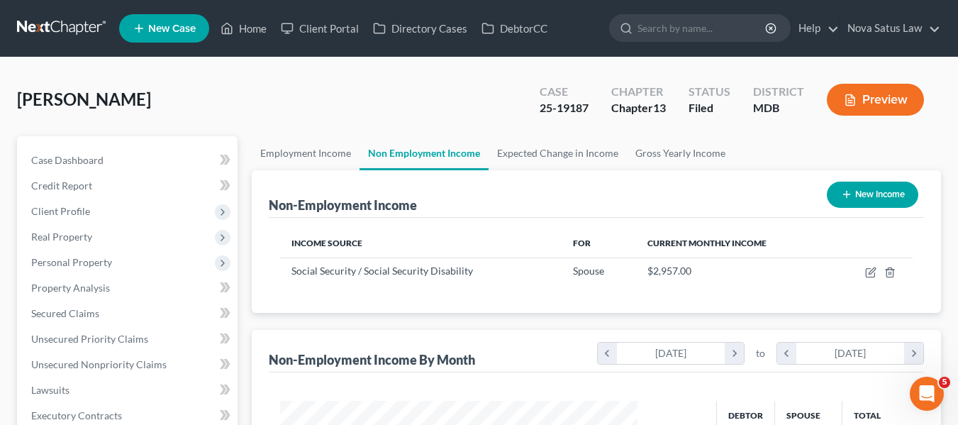
click at [842, 188] on button "New Income" at bounding box center [872, 195] width 91 height 26
select select "0"
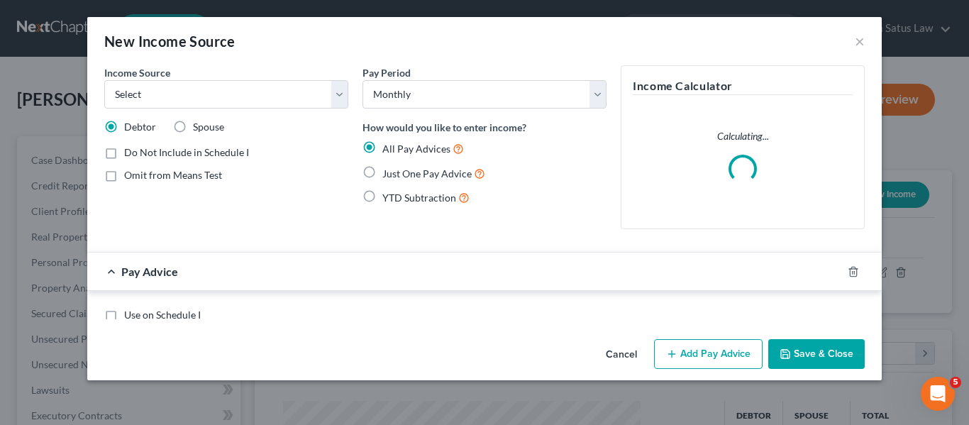
scroll to position [255, 391]
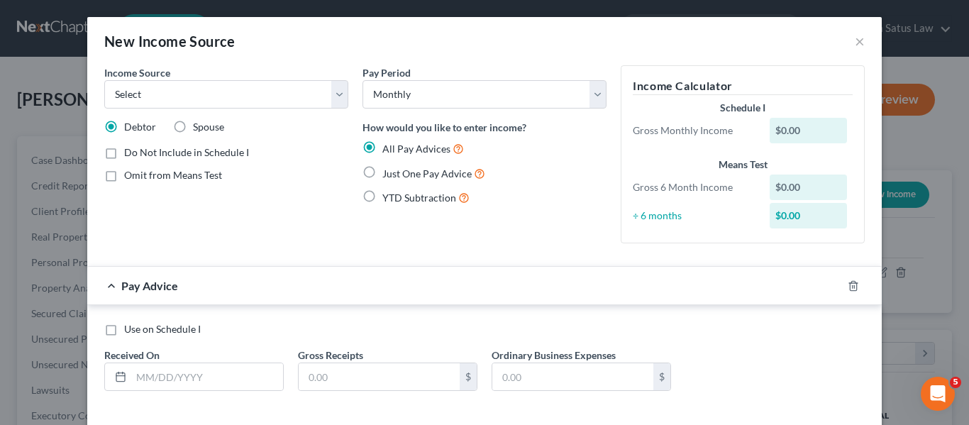
click at [382, 170] on label "Just One Pay Advice" at bounding box center [433, 173] width 103 height 16
click at [388, 170] on input "Just One Pay Advice" at bounding box center [392, 169] width 9 height 9
radio input "true"
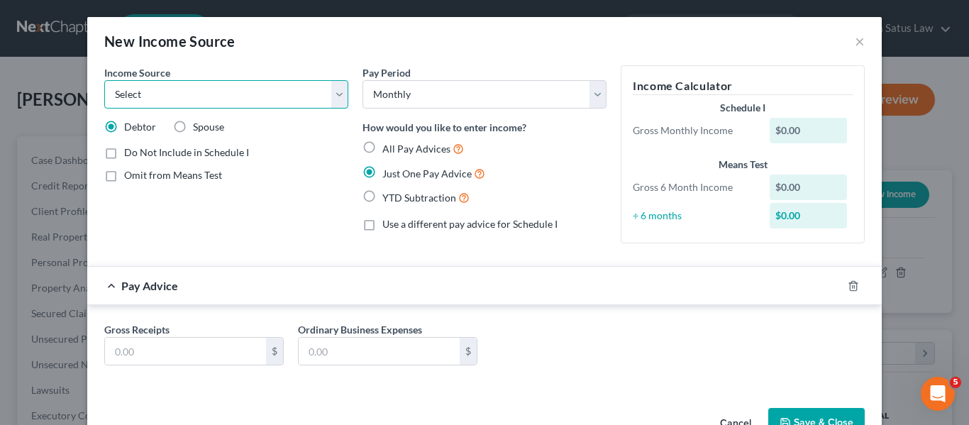
click at [319, 101] on select "Select Unemployment Disability (from employer) Pension Retirement Social Securi…" at bounding box center [226, 94] width 244 height 28
select select "4"
click at [104, 80] on select "Select Unemployment Disability (from employer) Pension Retirement Social Securi…" at bounding box center [226, 94] width 244 height 28
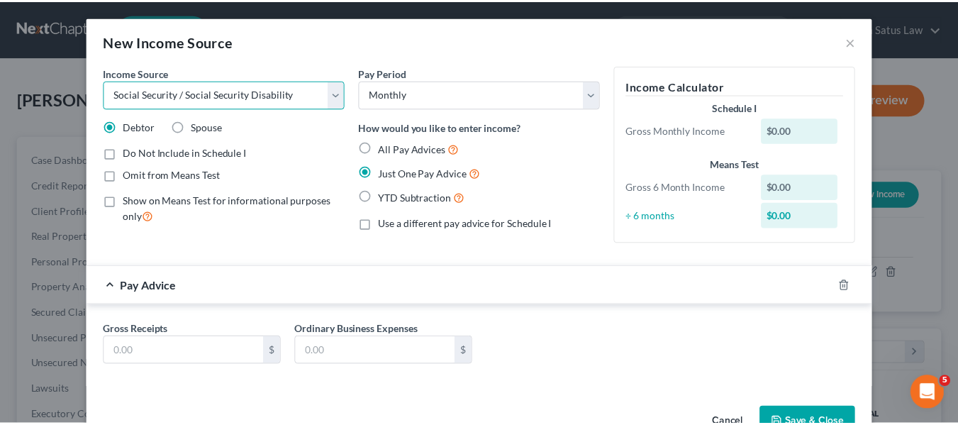
scroll to position [41, 0]
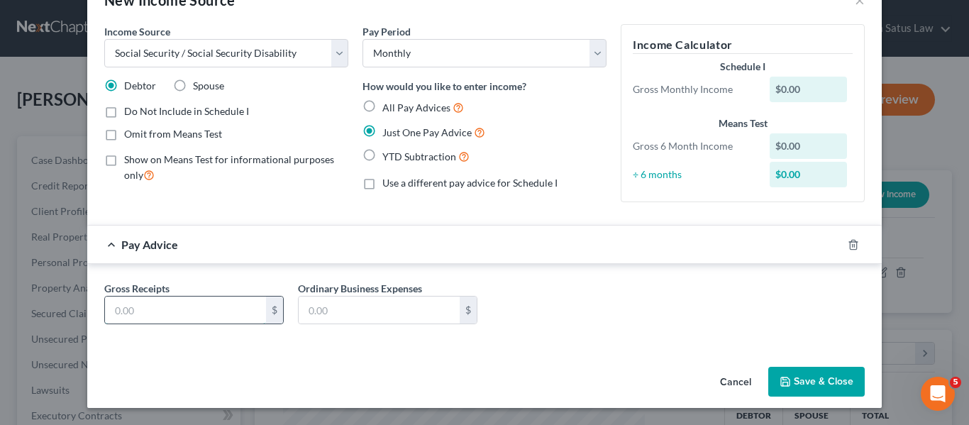
click at [199, 306] on input "text" at bounding box center [185, 309] width 161 height 27
type input "2,320"
click at [810, 374] on button "Save & Close" at bounding box center [816, 382] width 96 height 30
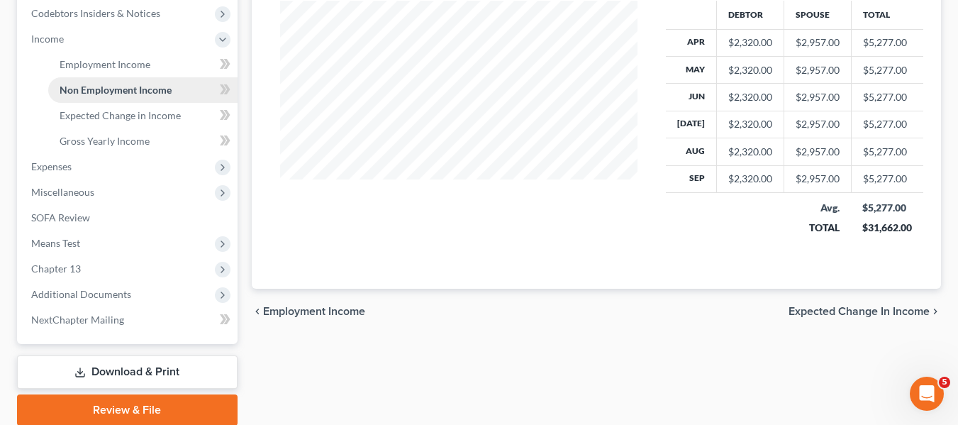
scroll to position [428, 0]
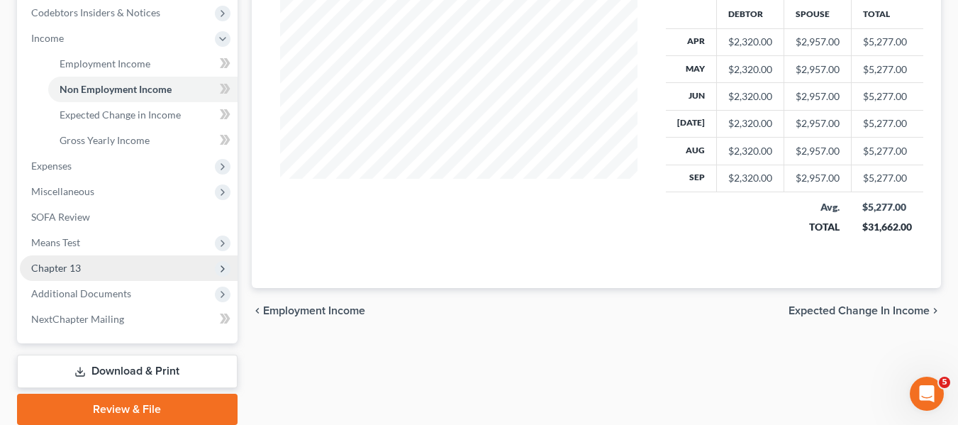
click at [82, 269] on span "Chapter 13" at bounding box center [129, 268] width 218 height 26
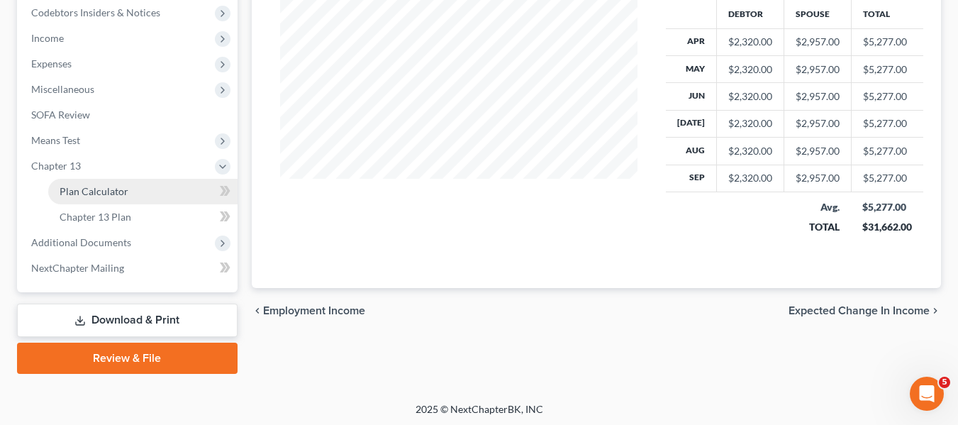
click at [117, 192] on span "Plan Calculator" at bounding box center [94, 191] width 69 height 12
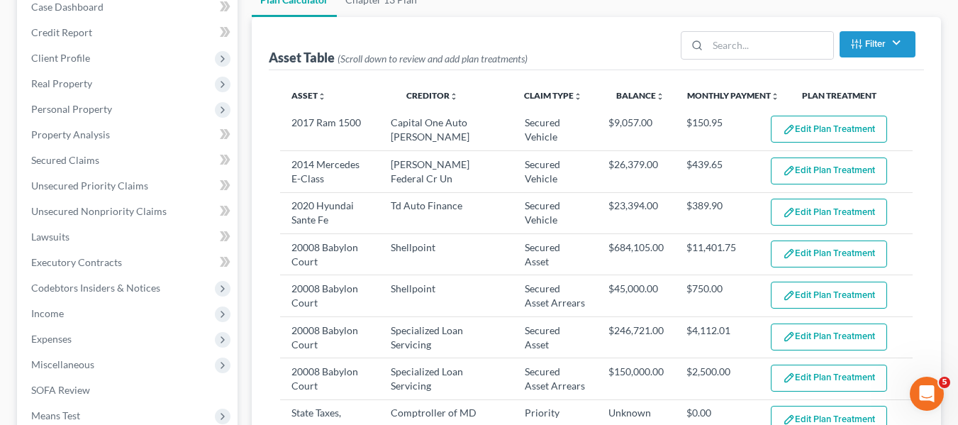
select select "59"
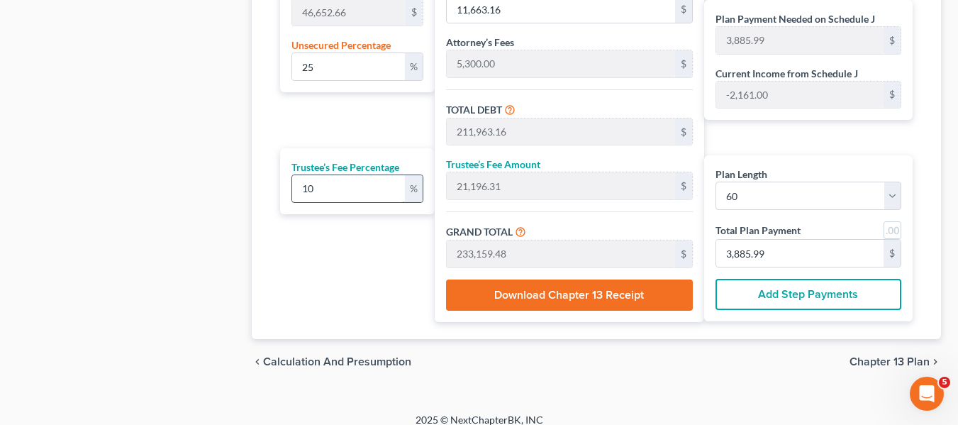
scroll to position [939, 0]
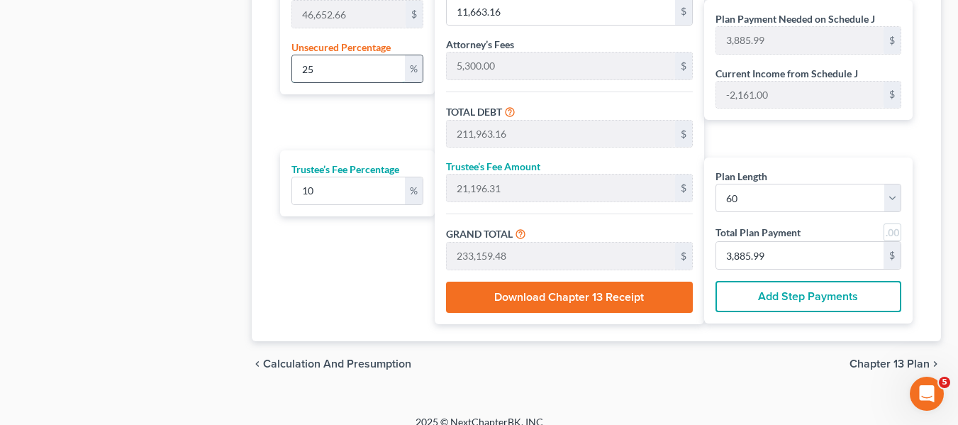
click at [352, 60] on input "25" at bounding box center [348, 68] width 113 height 27
type input "1"
type input "466.52"
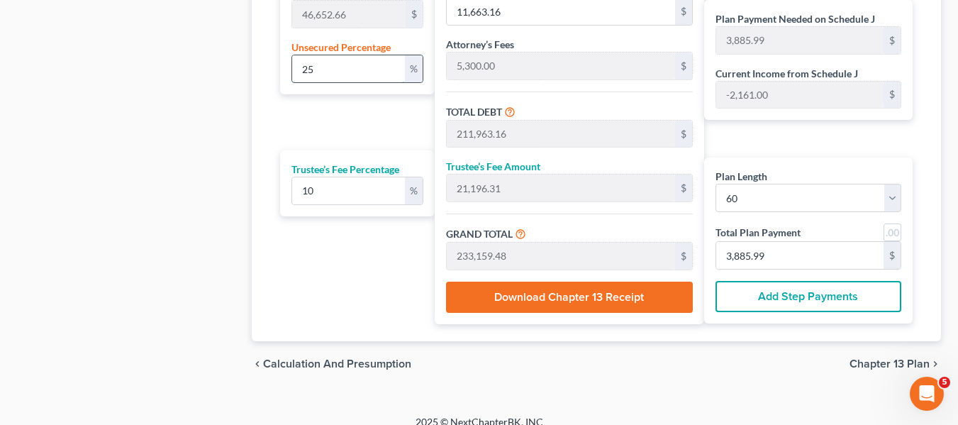
type input "200,766.52"
type input "20,076.65"
type input "220,843.17"
type input "3,680.71"
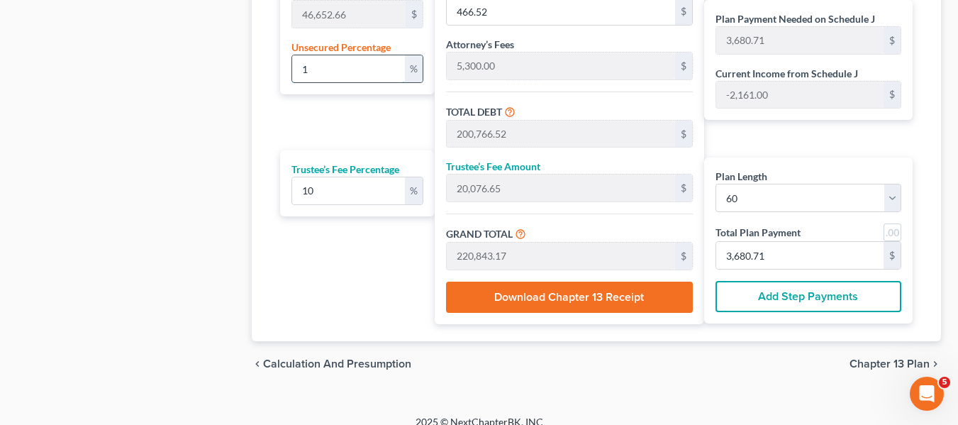
type input "10"
type input "4,665.26"
type input "204,965.26"
type input "20,496.52"
type input "225,461.79"
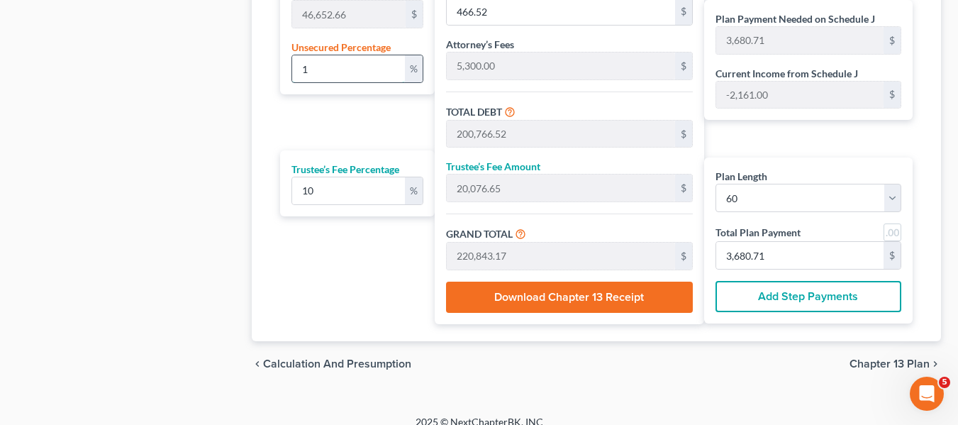
type input "3,757.69"
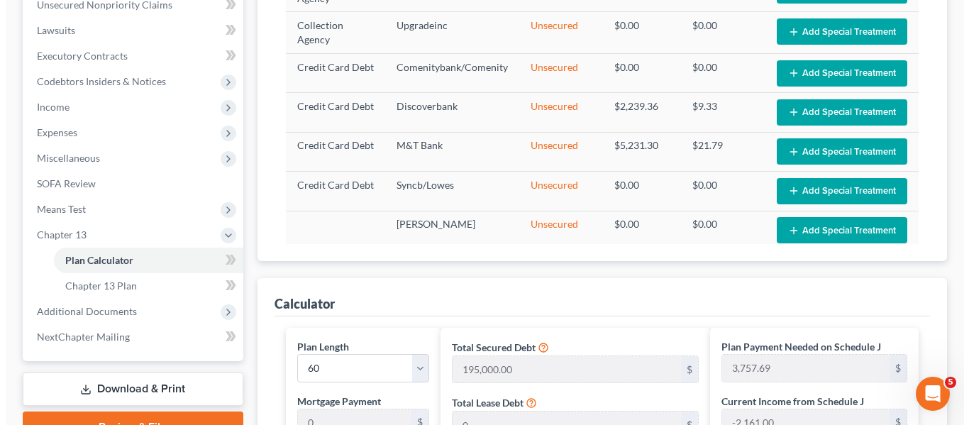
scroll to position [0, 0]
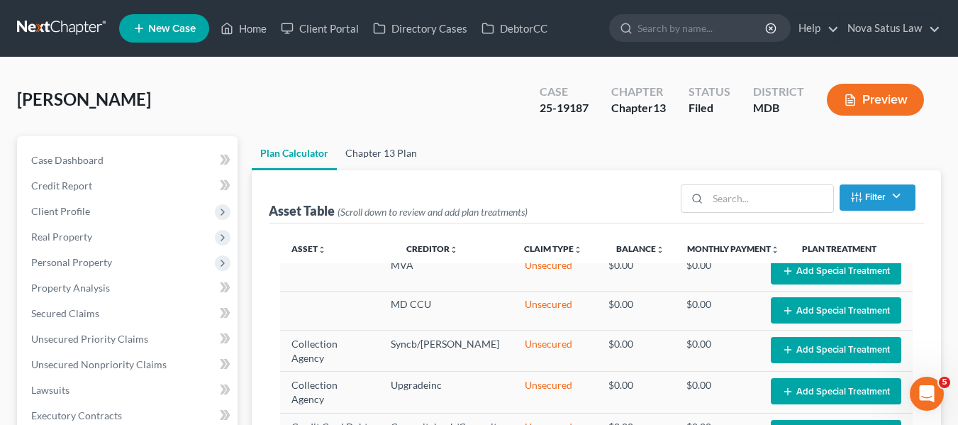
type input "10"
click at [387, 158] on link "Chapter 13 Plan" at bounding box center [381, 153] width 89 height 34
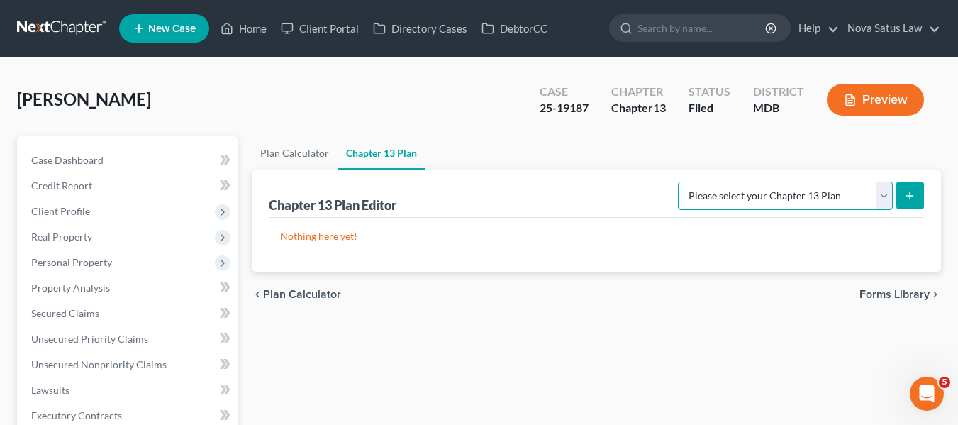
click at [874, 191] on select "Please select your Chapter 13 Plan District of Maryland District of Maryland - …" at bounding box center [785, 196] width 215 height 28
select select "1"
click at [683, 182] on select "Please select your Chapter 13 Plan District of Maryland District of Maryland - …" at bounding box center [785, 196] width 215 height 28
click at [905, 198] on icon "submit" at bounding box center [909, 195] width 11 height 11
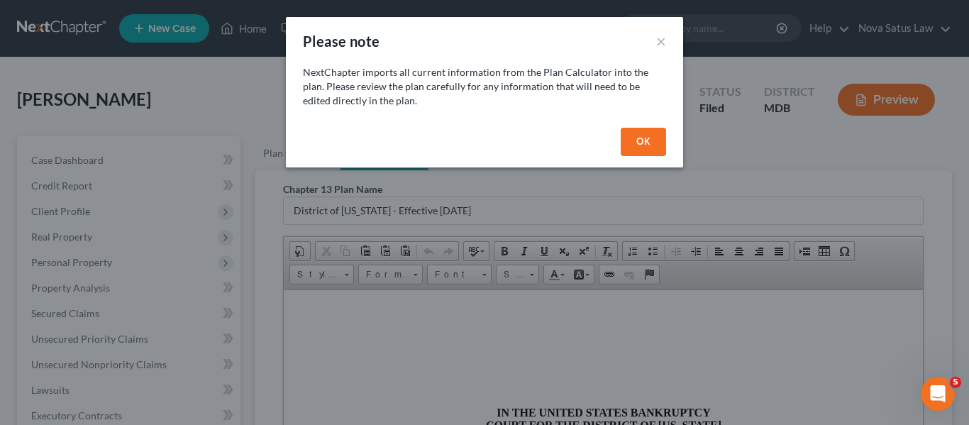
click at [647, 146] on button "OK" at bounding box center [642, 142] width 45 height 28
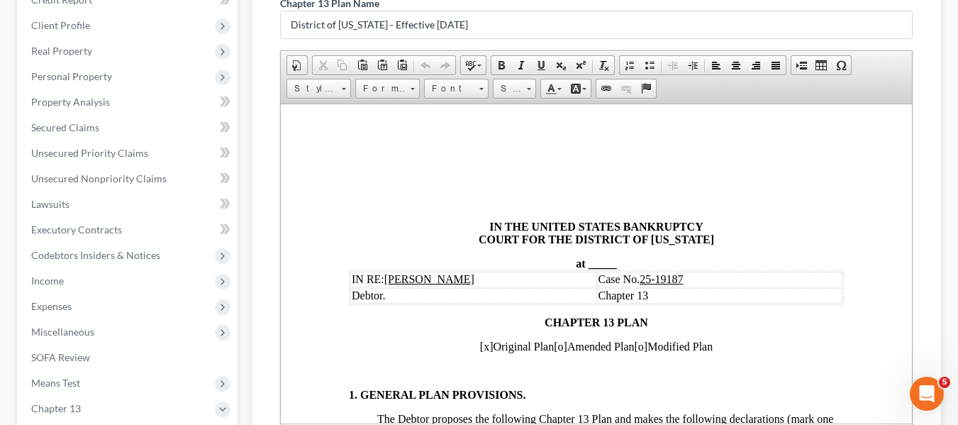
scroll to position [186, 0]
click at [588, 256] on span "_____" at bounding box center [602, 262] width 28 height 12
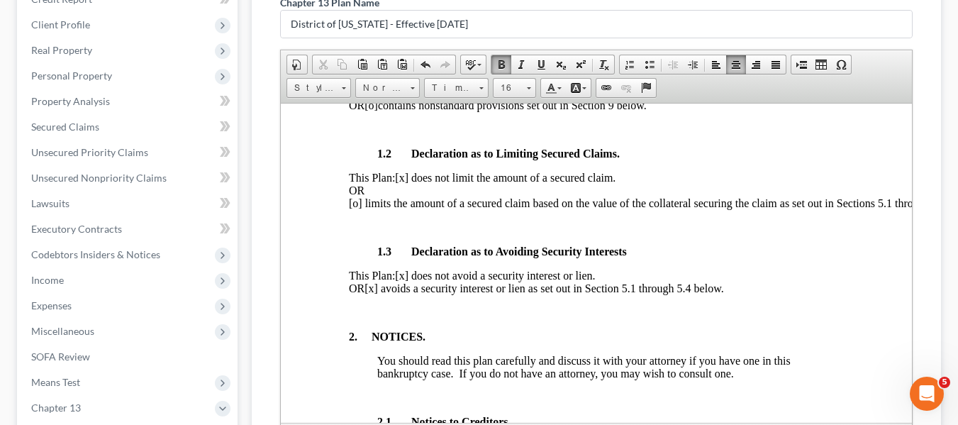
scroll to position [437, 0]
click at [413, 293] on span "[x] avoids a security interest or lien as set out in Section 5.1 through 5.4 be…" at bounding box center [543, 287] width 359 height 12
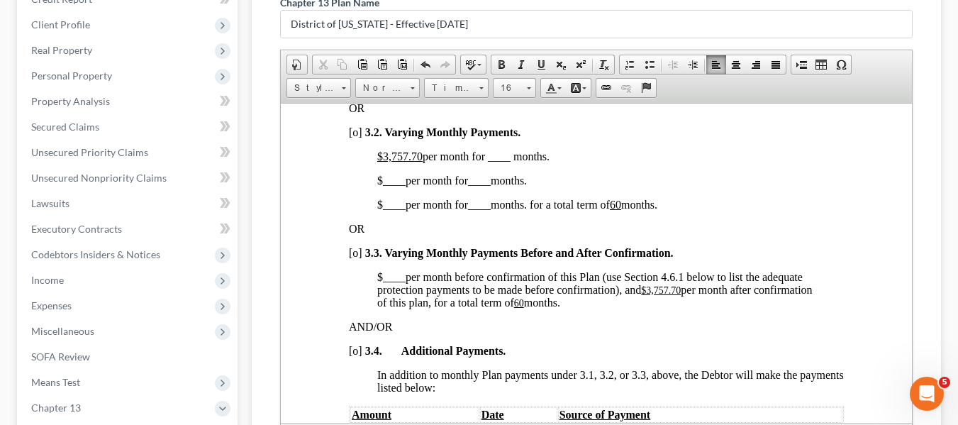
scroll to position [1130, 0]
click at [644, 294] on u "$3,757.70" at bounding box center [660, 289] width 40 height 11
click at [647, 294] on u "$3,757.70" at bounding box center [660, 289] width 40 height 11
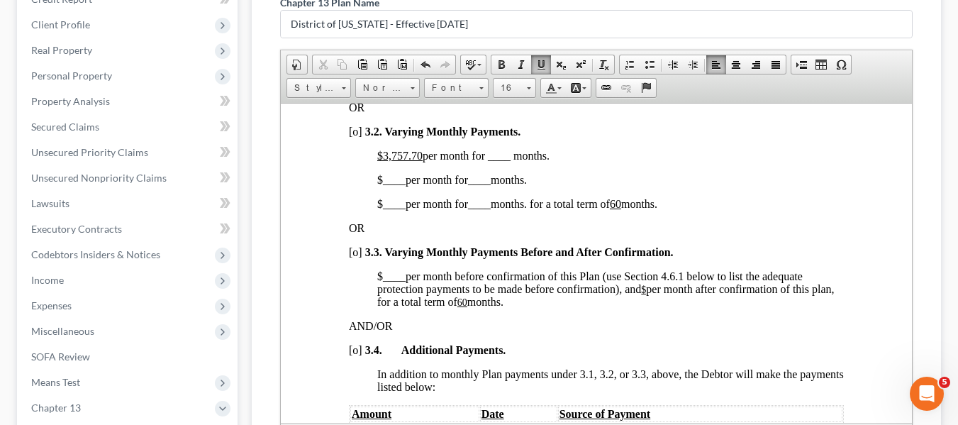
click at [467, 307] on u "60" at bounding box center [462, 301] width 10 height 11
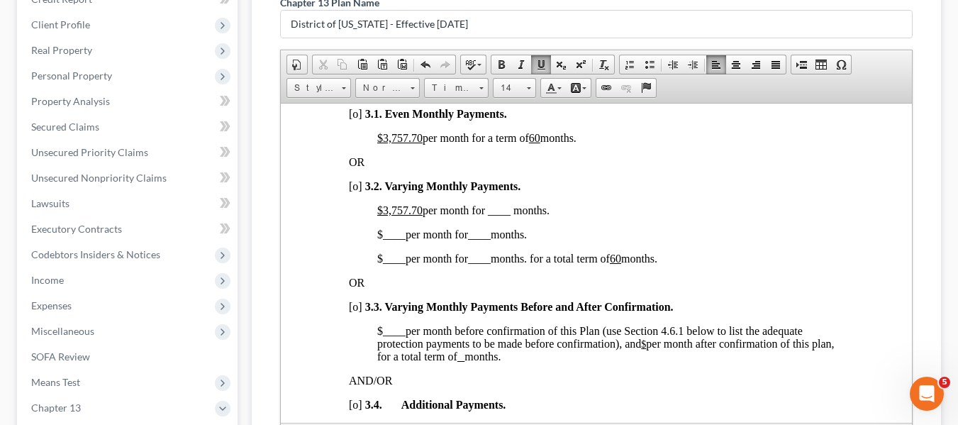
scroll to position [1075, 0]
click at [355, 192] on span "[o]" at bounding box center [354, 186] width 13 height 12
click at [352, 192] on span "[o]" at bounding box center [354, 186] width 13 height 12
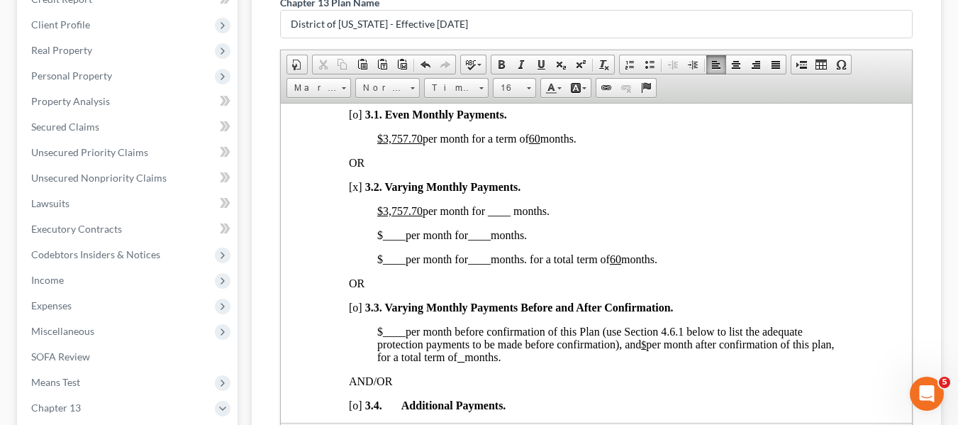
click at [382, 144] on u "$3,757.70" at bounding box center [398, 138] width 45 height 12
click at [500, 144] on u "60" at bounding box center [494, 138] width 11 height 12
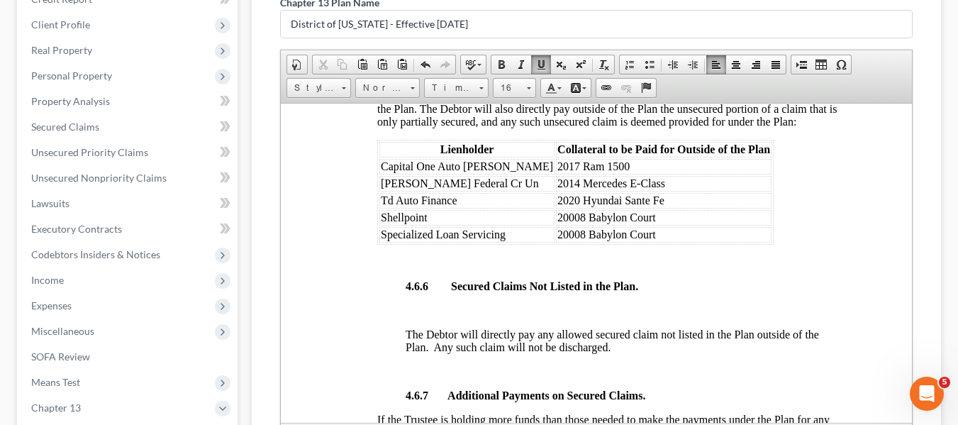
scroll to position [3231, 0]
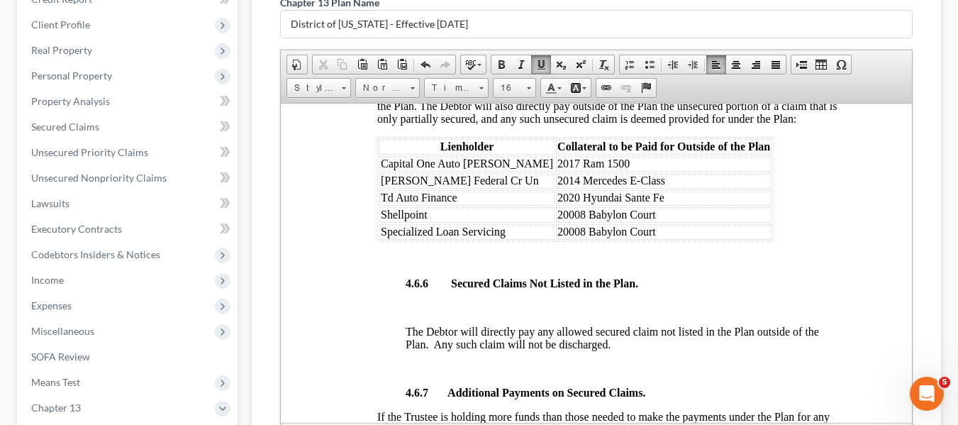
click at [381, 220] on span "Shellpoint" at bounding box center [403, 214] width 47 height 12
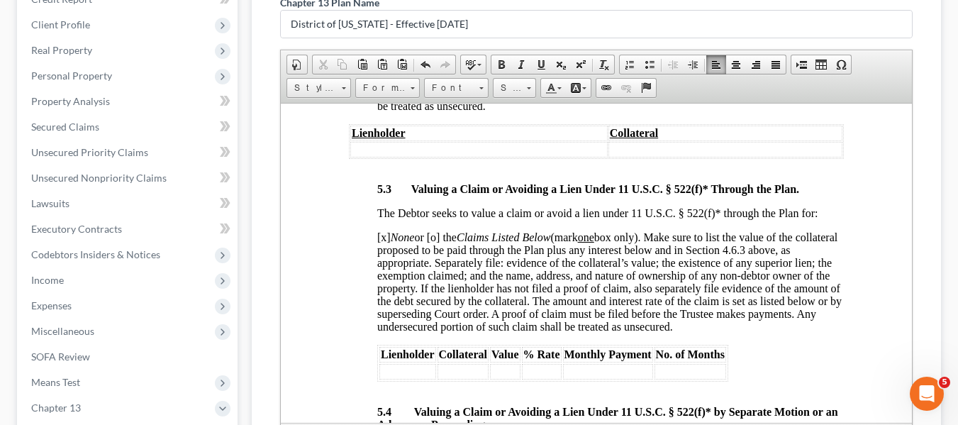
scroll to position [4341, 0]
click at [381, 60] on span "[o]" at bounding box center [382, 54] width 13 height 12
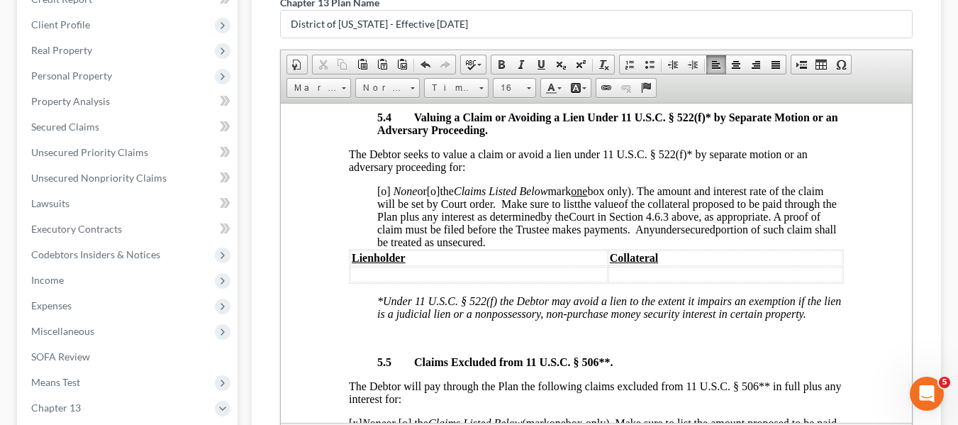
scroll to position [4635, 0]
click at [381, 196] on span "[o]" at bounding box center [382, 190] width 13 height 12
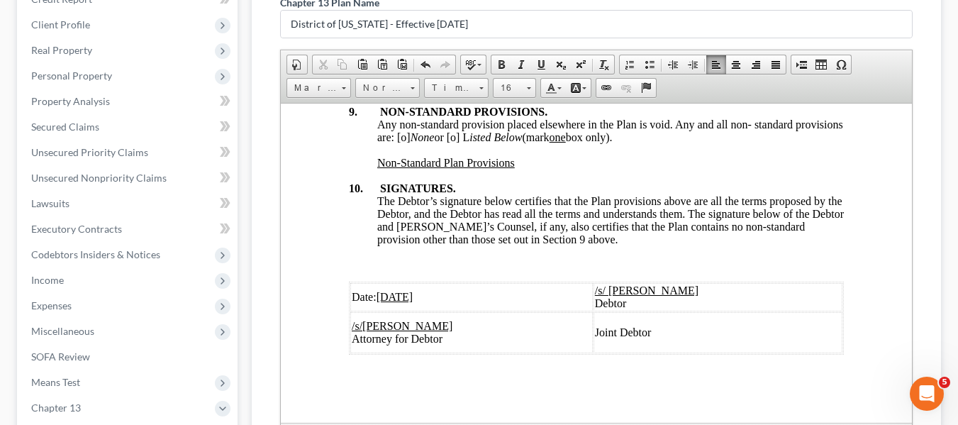
scroll to position [5625, 0]
click at [450, 125] on span "Any non-standard provision placed elsewhere in the Plan is void. Any and all no…" at bounding box center [609, 130] width 466 height 25
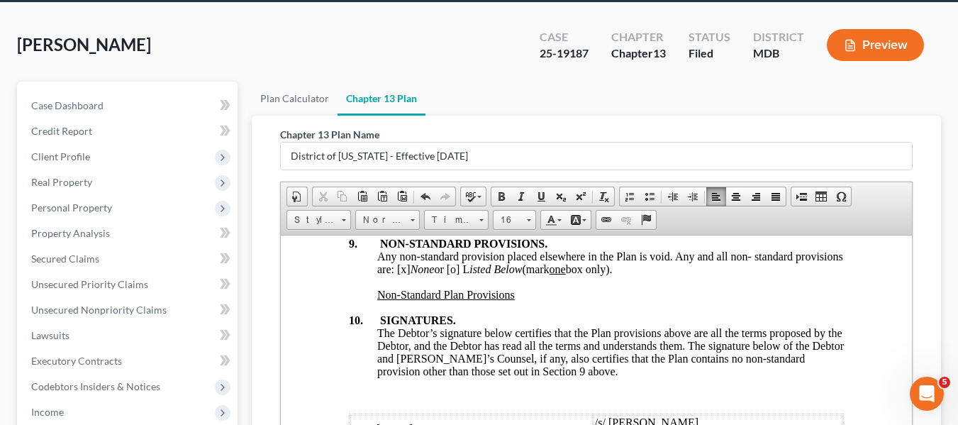
scroll to position [0, 0]
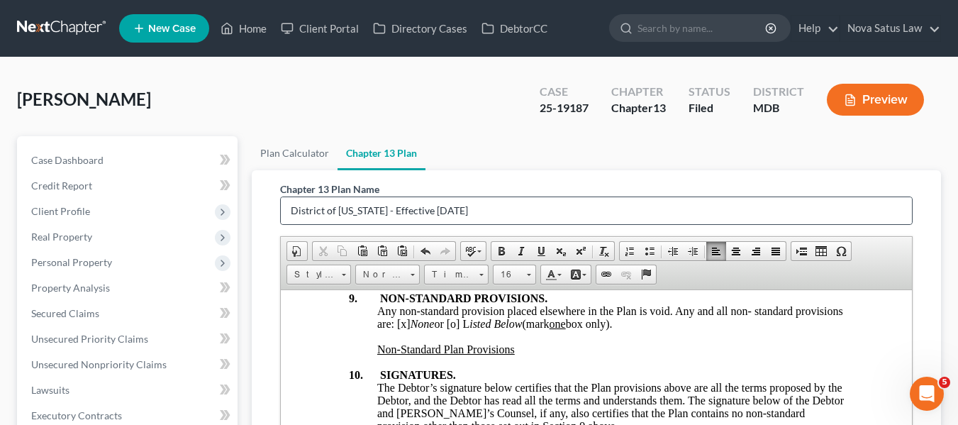
click at [475, 196] on div "District of [US_STATE] - Effective [DATE]" at bounding box center [596, 210] width 632 height 28
click at [475, 205] on input "District of [US_STATE] - Effective [DATE]" at bounding box center [596, 210] width 631 height 27
type input "D"
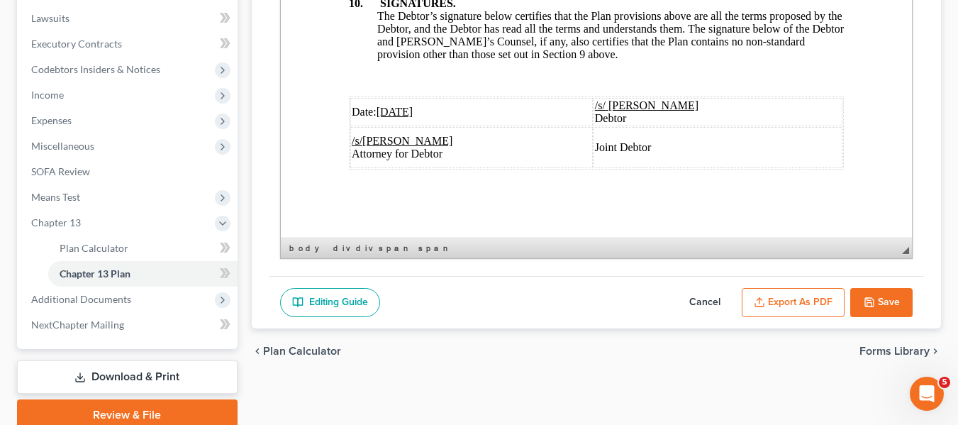
type input "original plan"
click at [871, 294] on button "Save" at bounding box center [881, 303] width 62 height 30
select select "1"
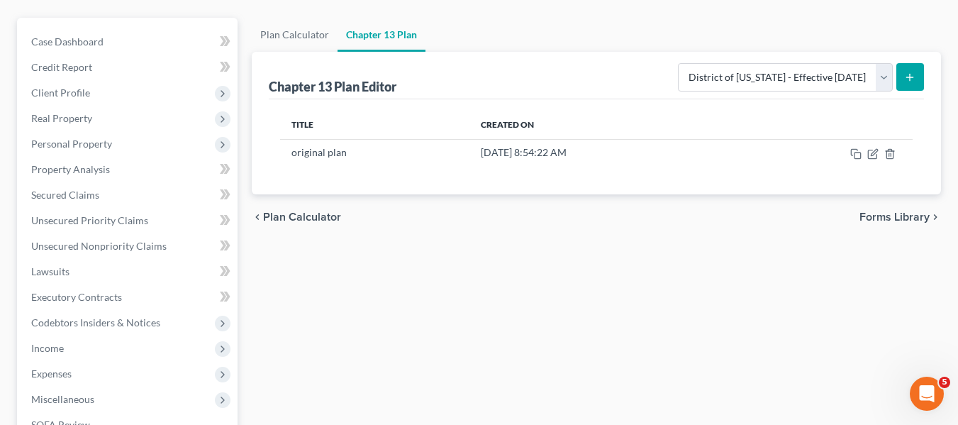
scroll to position [119, 0]
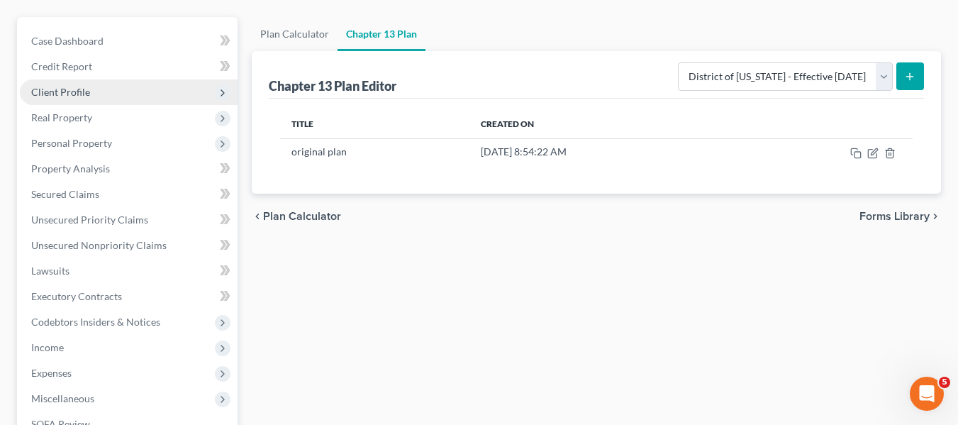
click at [74, 99] on span "Client Profile" at bounding box center [129, 92] width 218 height 26
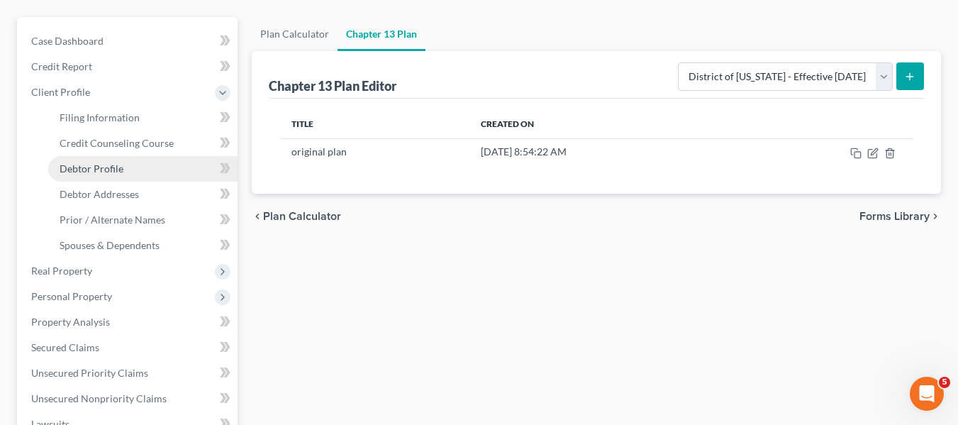
click at [124, 165] on link "Debtor Profile" at bounding box center [142, 169] width 189 height 26
select select "1"
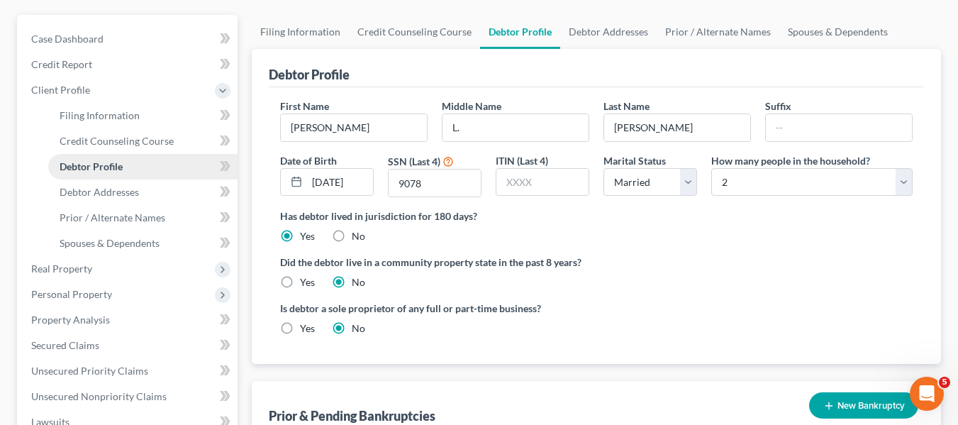
scroll to position [122, 0]
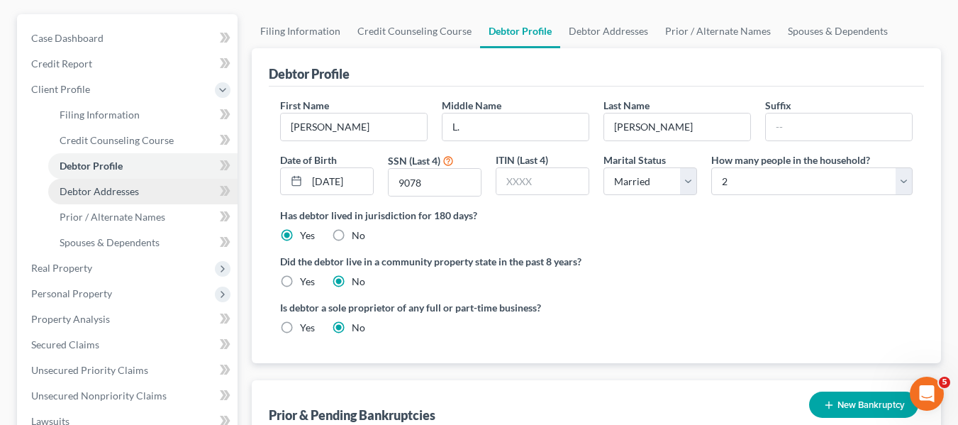
click at [125, 187] on span "Debtor Addresses" at bounding box center [99, 191] width 79 height 12
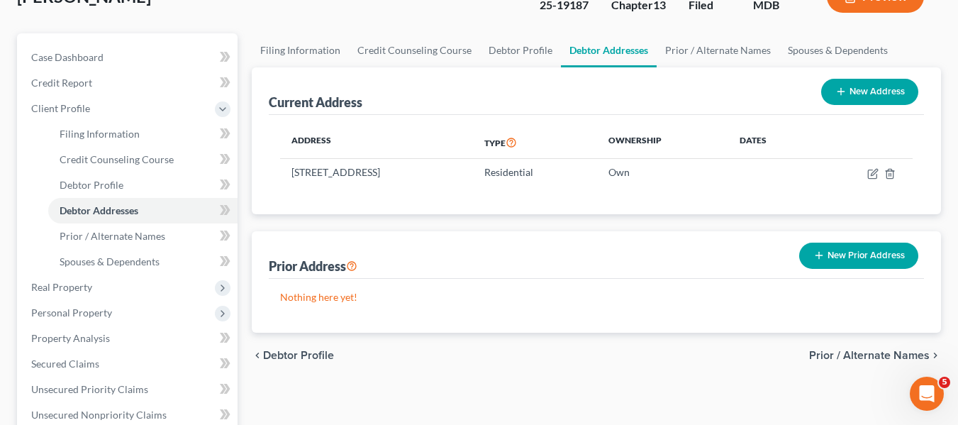
scroll to position [104, 0]
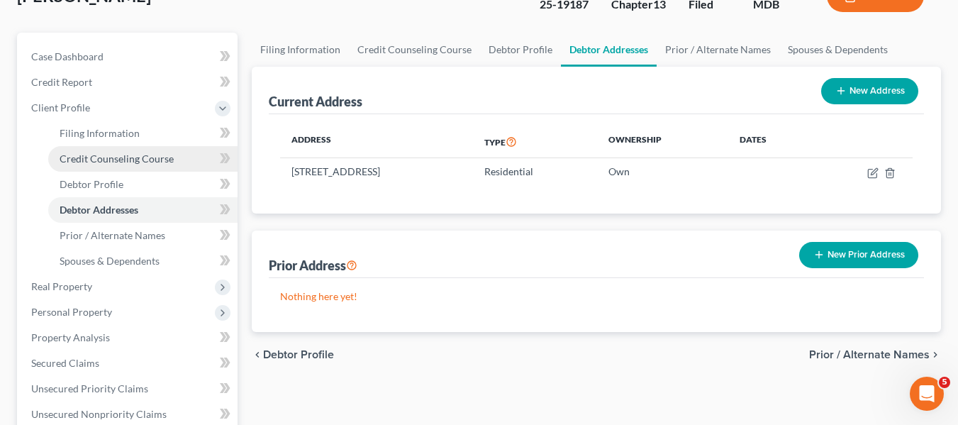
click at [79, 167] on link "Credit Counseling Course" at bounding box center [142, 159] width 189 height 26
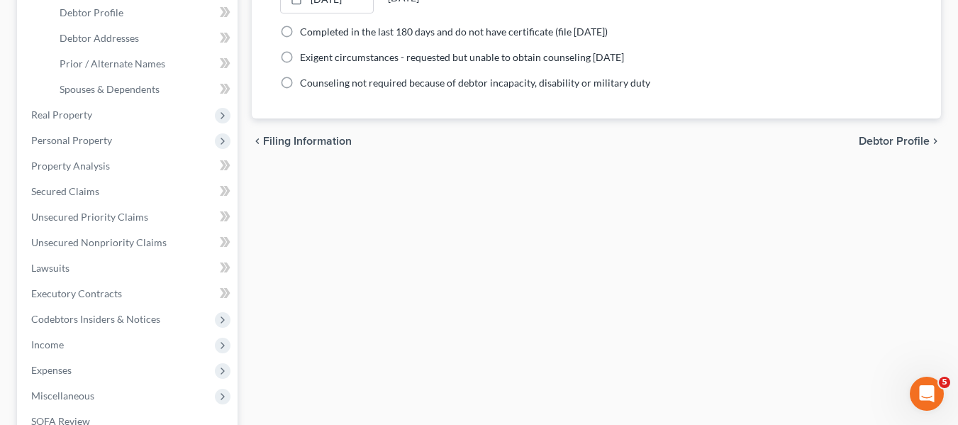
scroll to position [277, 0]
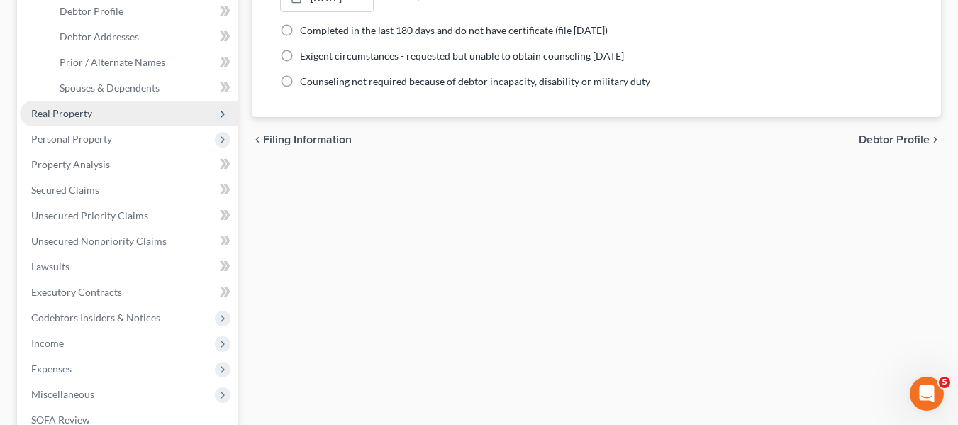
click at [105, 113] on span "Real Property" at bounding box center [129, 114] width 218 height 26
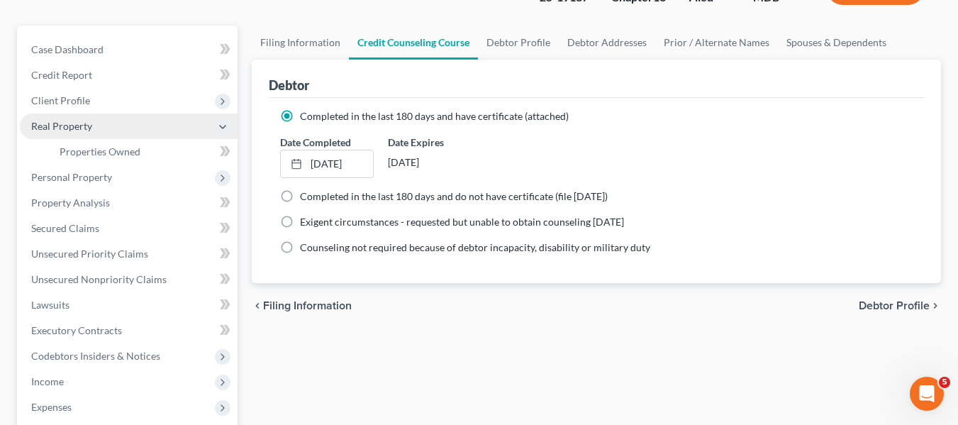
scroll to position [110, 0]
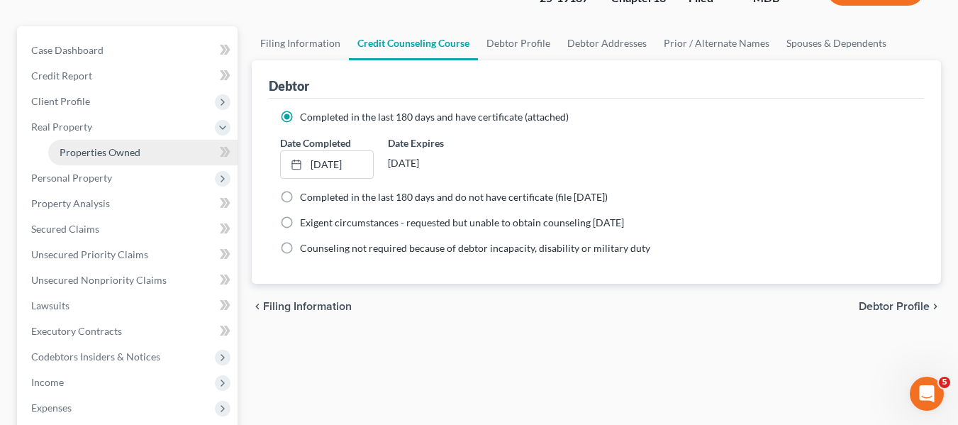
click at [143, 148] on link "Properties Owned" at bounding box center [142, 153] width 189 height 26
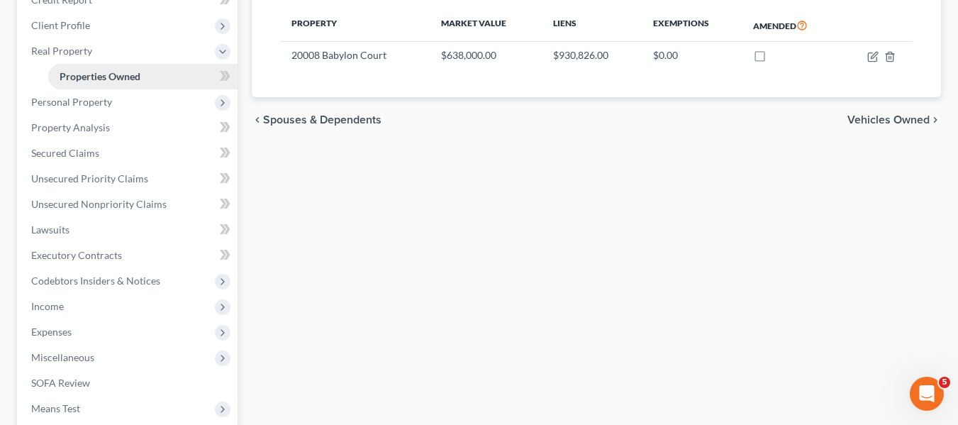
scroll to position [186, 0]
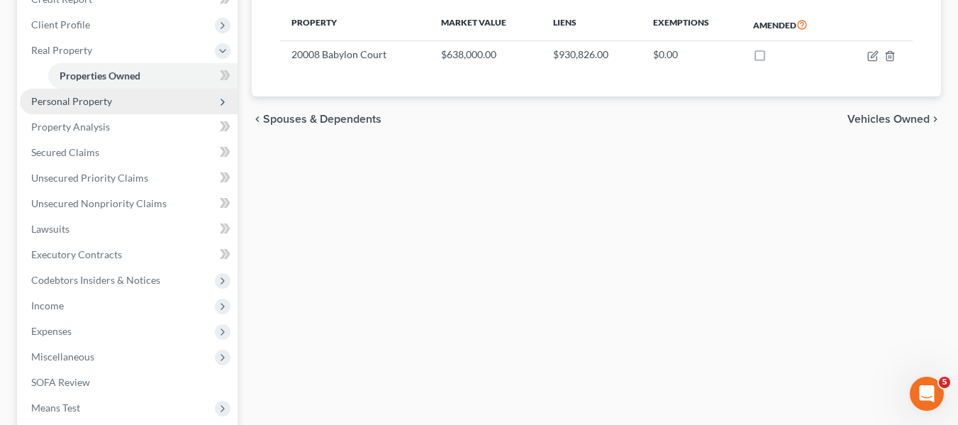
click at [95, 108] on span "Personal Property" at bounding box center [129, 102] width 218 height 26
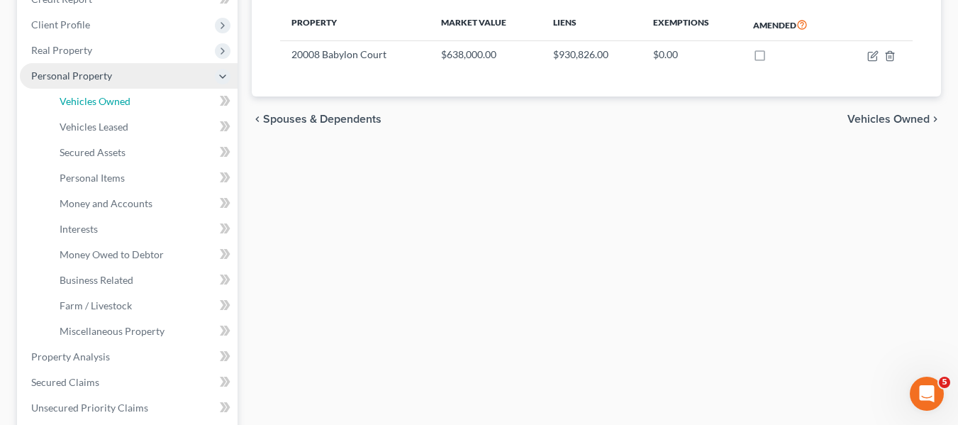
click at [95, 108] on link "Vehicles Owned" at bounding box center [142, 102] width 189 height 26
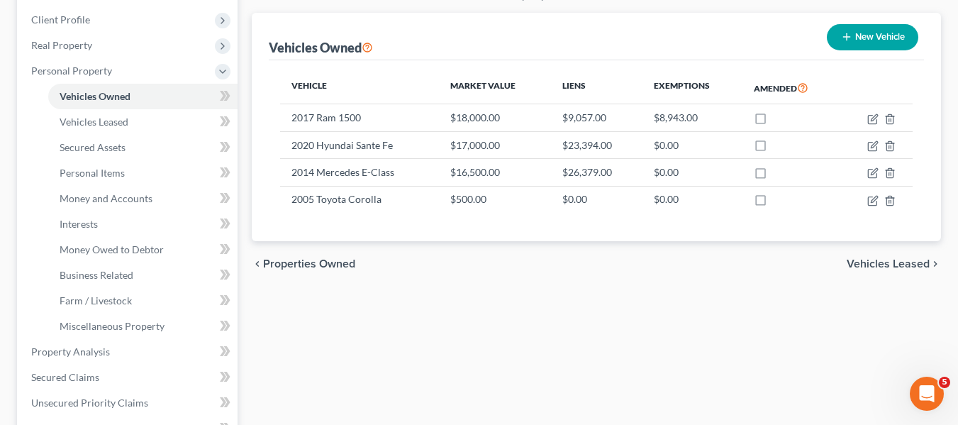
scroll to position [192, 0]
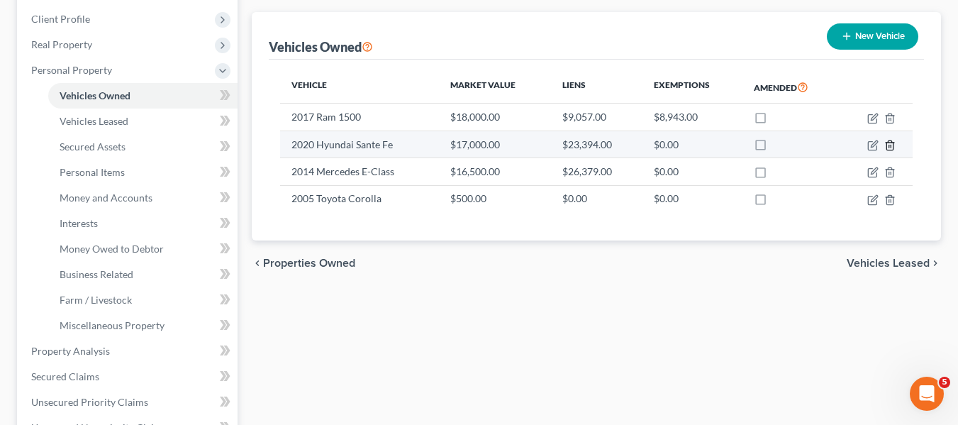
click at [886, 145] on icon "button" at bounding box center [889, 144] width 6 height 9
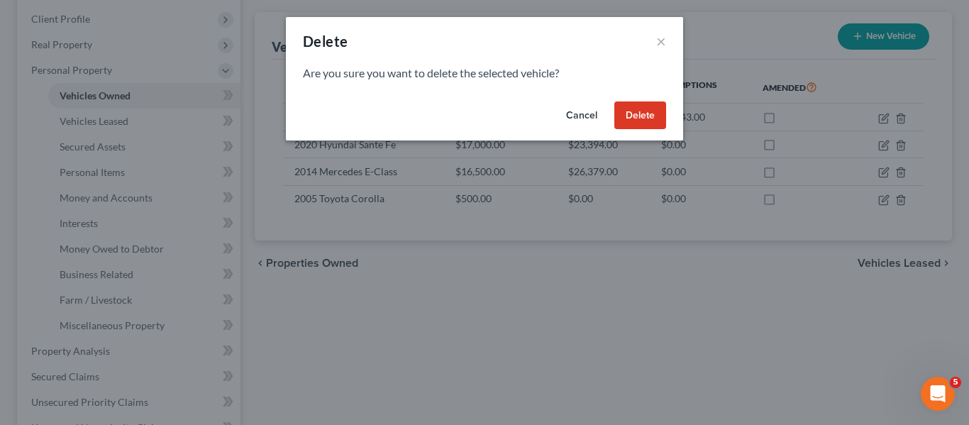
click at [636, 121] on button "Delete" at bounding box center [640, 115] width 52 height 28
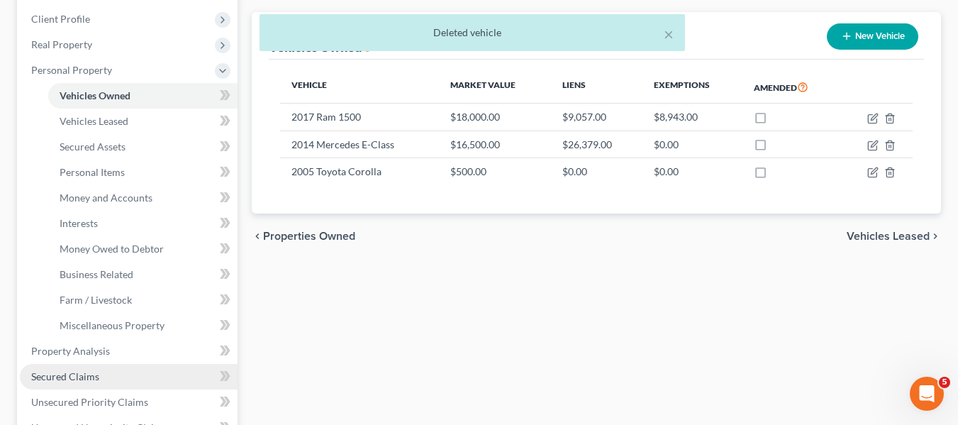
click at [77, 380] on span "Secured Claims" at bounding box center [65, 376] width 68 height 12
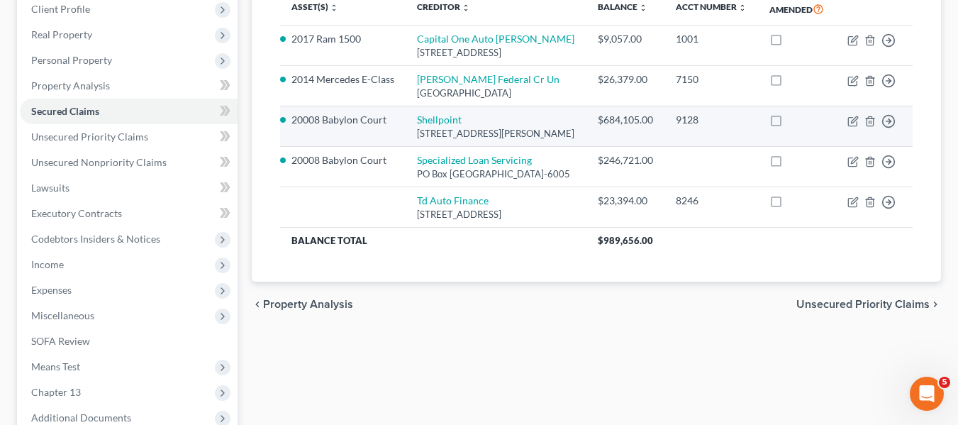
scroll to position [164, 0]
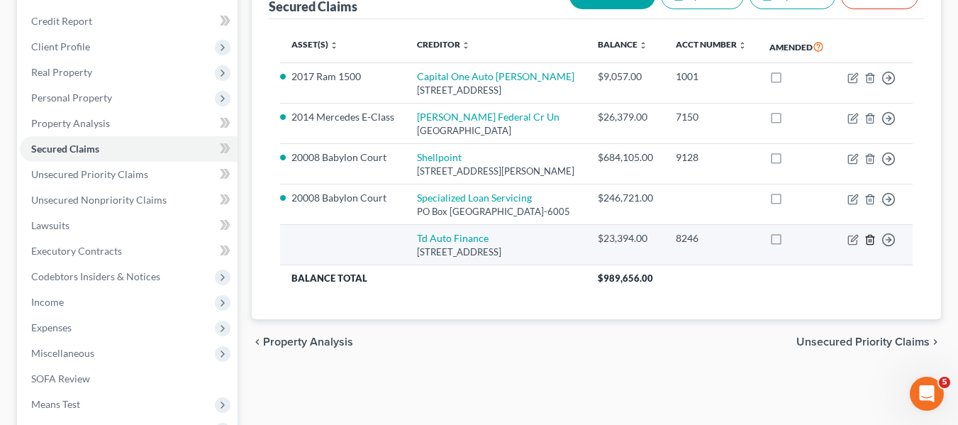
click at [866, 244] on icon "button" at bounding box center [869, 239] width 6 height 9
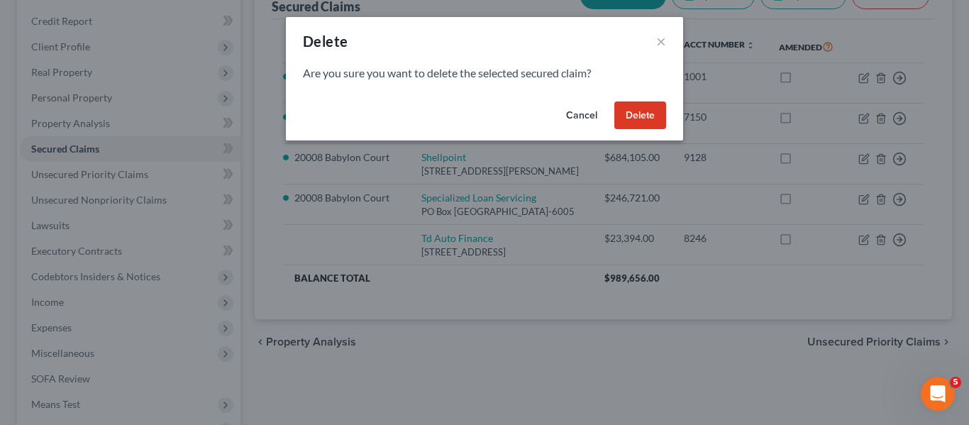
click at [641, 109] on button "Delete" at bounding box center [640, 115] width 52 height 28
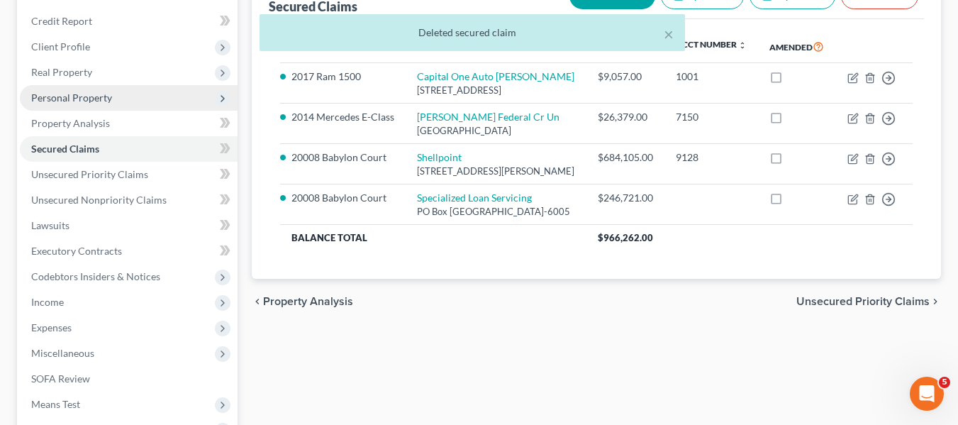
click at [102, 105] on span "Personal Property" at bounding box center [129, 98] width 218 height 26
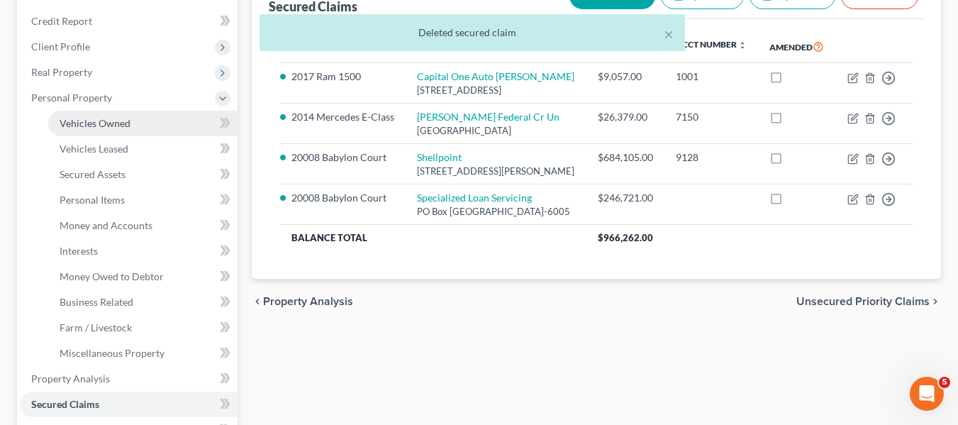
click at [104, 122] on span "Vehicles Owned" at bounding box center [95, 123] width 71 height 12
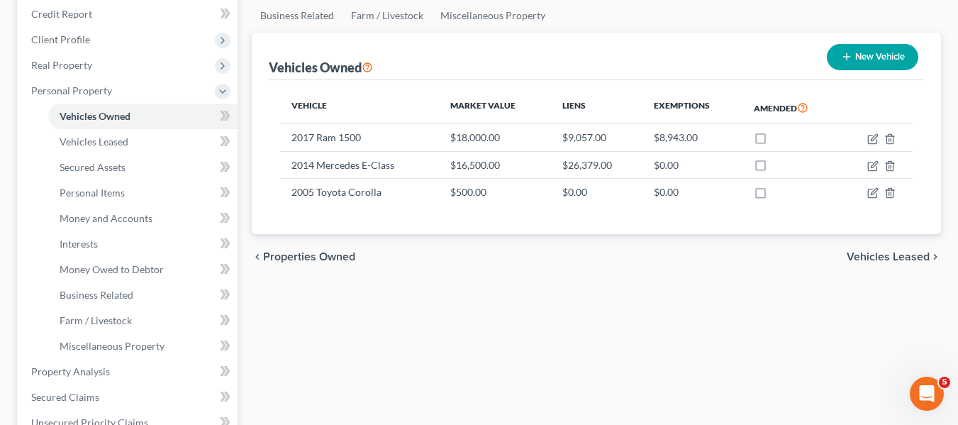
scroll to position [172, 0]
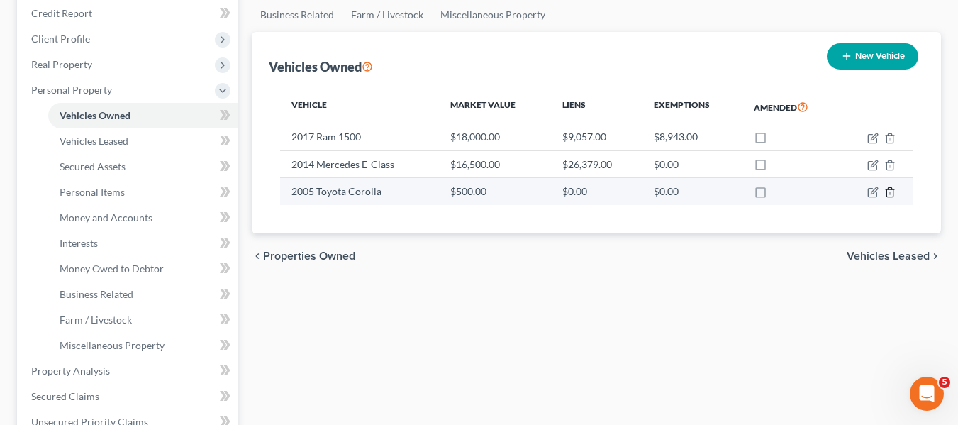
click at [890, 191] on icon "button" at bounding box center [889, 191] width 11 height 11
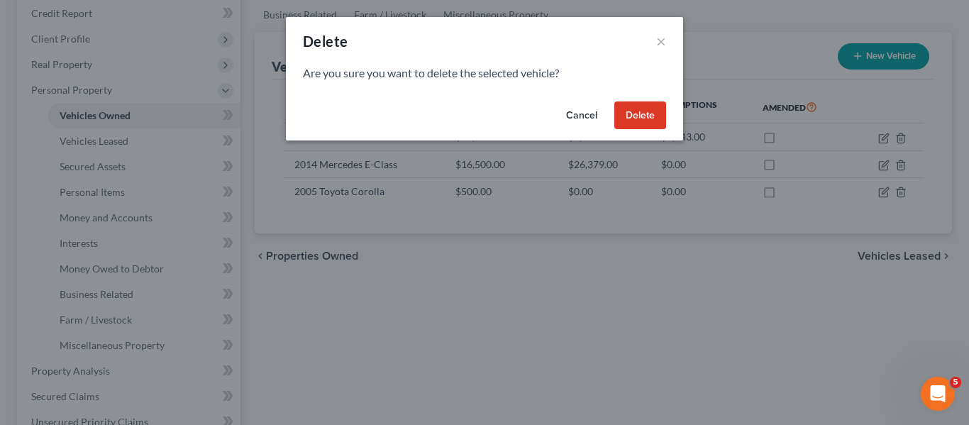
click at [640, 115] on button "Delete" at bounding box center [640, 115] width 52 height 28
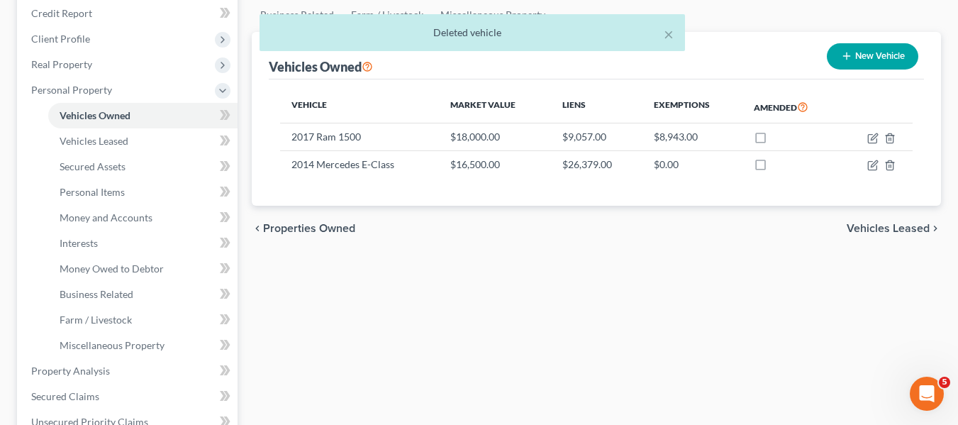
scroll to position [203, 0]
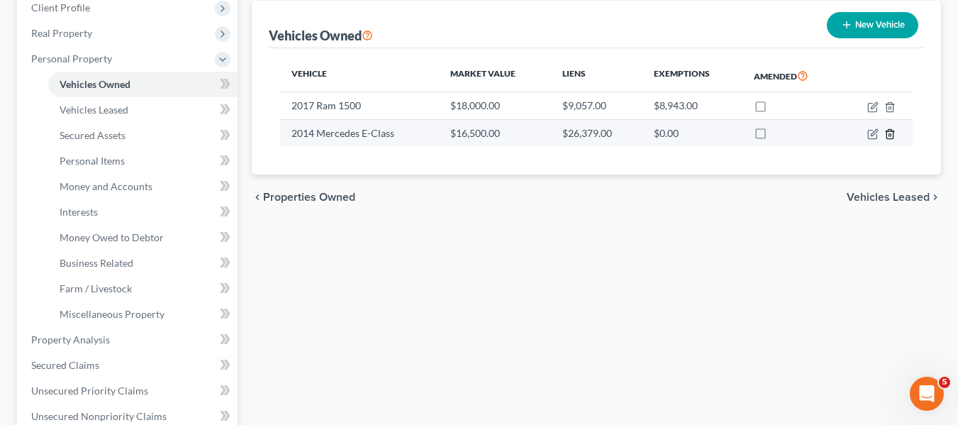
click at [890, 137] on icon "button" at bounding box center [889, 133] width 11 height 11
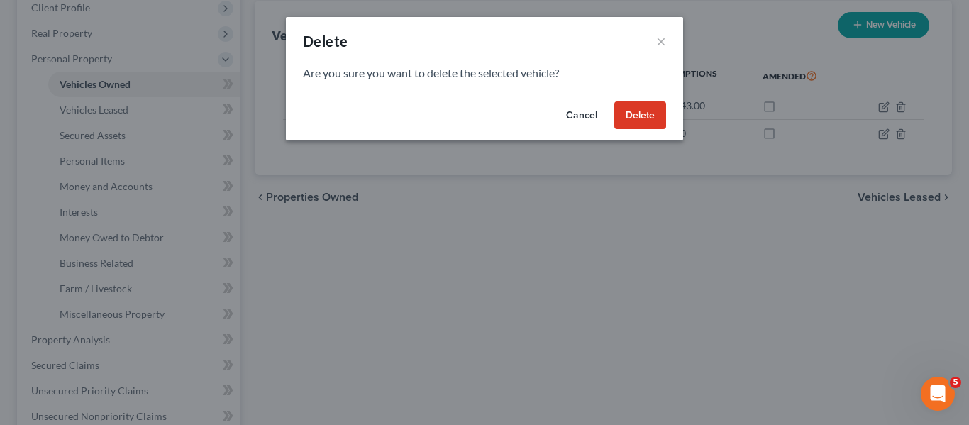
click at [635, 111] on button "Delete" at bounding box center [640, 115] width 52 height 28
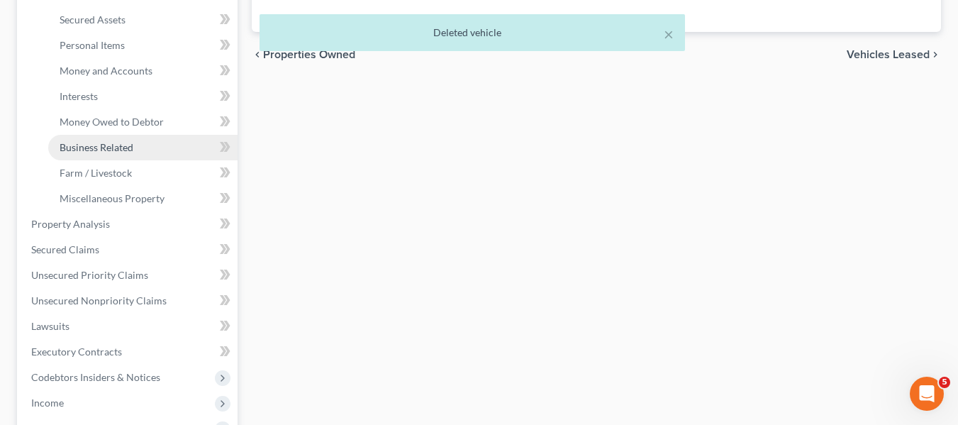
scroll to position [320, 0]
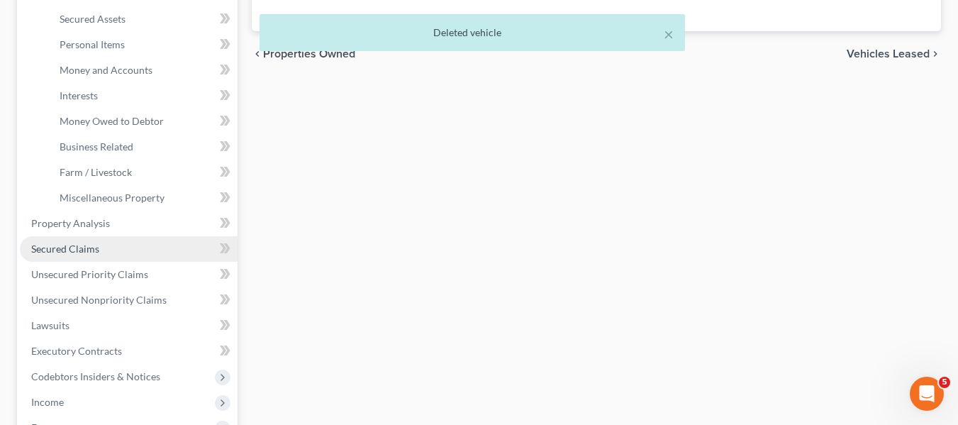
click at [90, 245] on span "Secured Claims" at bounding box center [65, 248] width 68 height 12
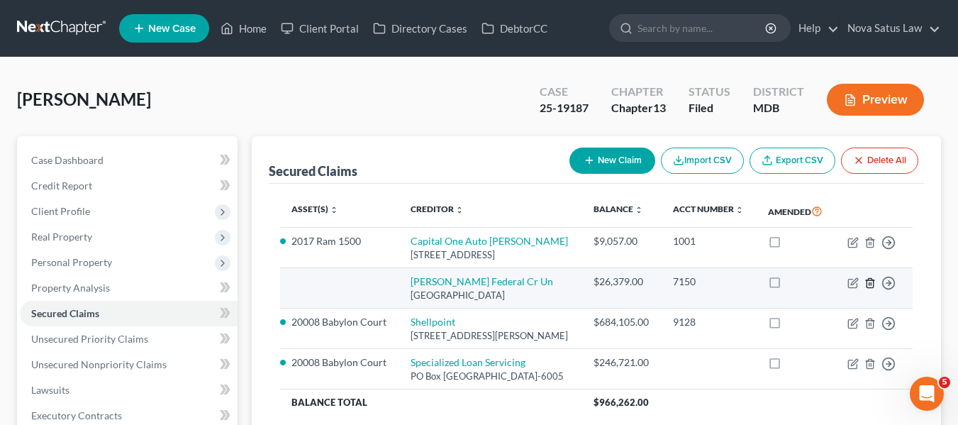
click at [871, 289] on icon "button" at bounding box center [869, 282] width 11 height 11
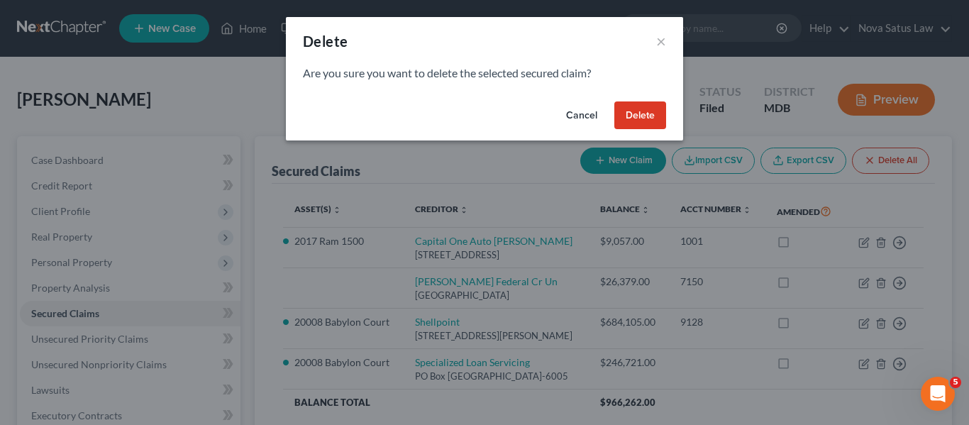
click at [633, 115] on button "Delete" at bounding box center [640, 115] width 52 height 28
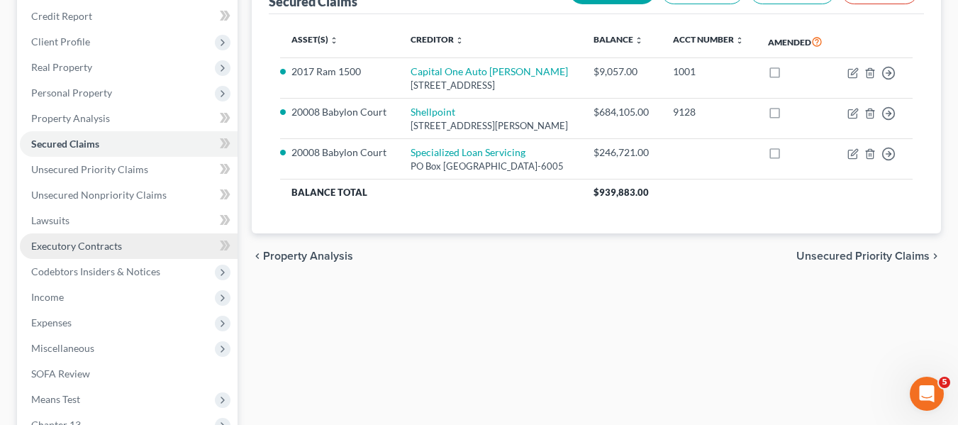
scroll to position [175, 0]
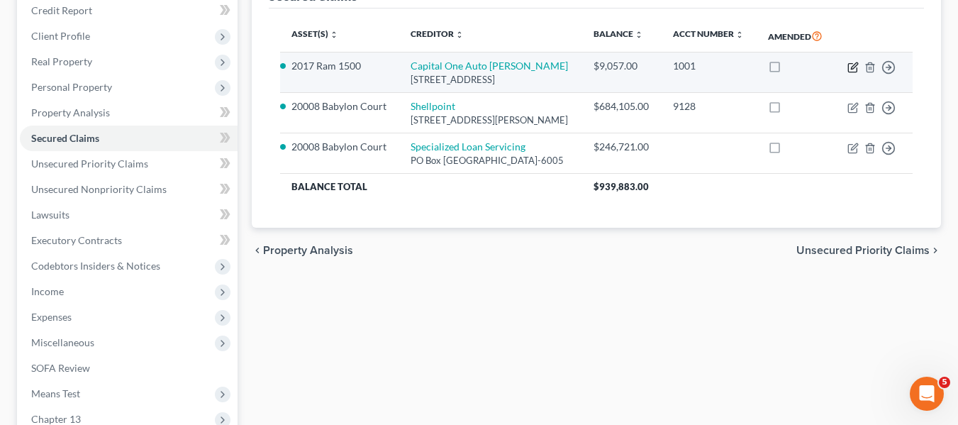
click at [852, 69] on icon "button" at bounding box center [854, 65] width 6 height 6
select select "45"
select select "10"
select select "0"
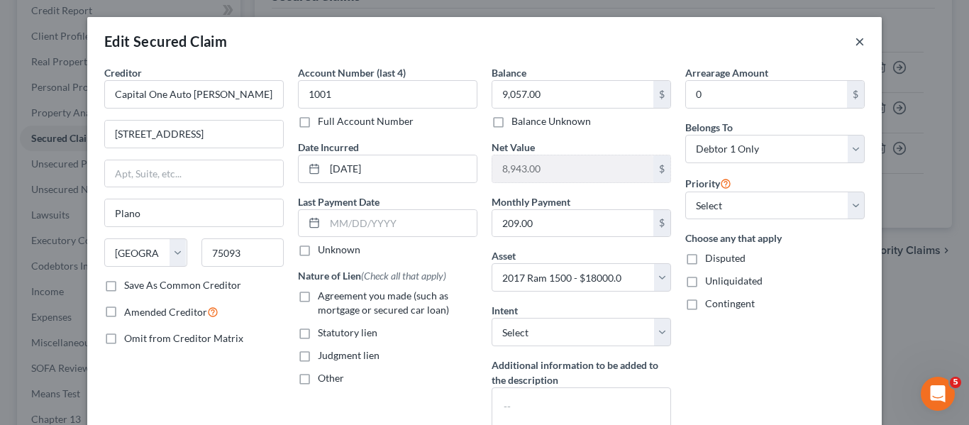
click at [854, 40] on button "×" at bounding box center [859, 41] width 10 height 17
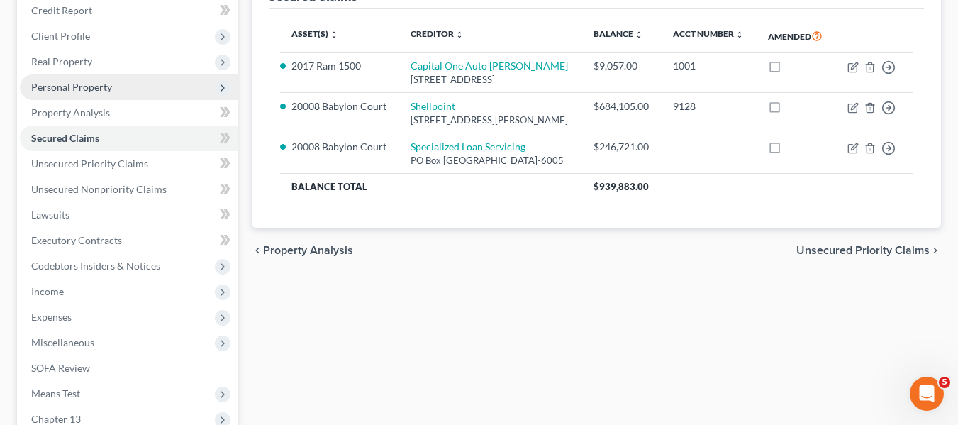
click at [69, 96] on span "Personal Property" at bounding box center [129, 87] width 218 height 26
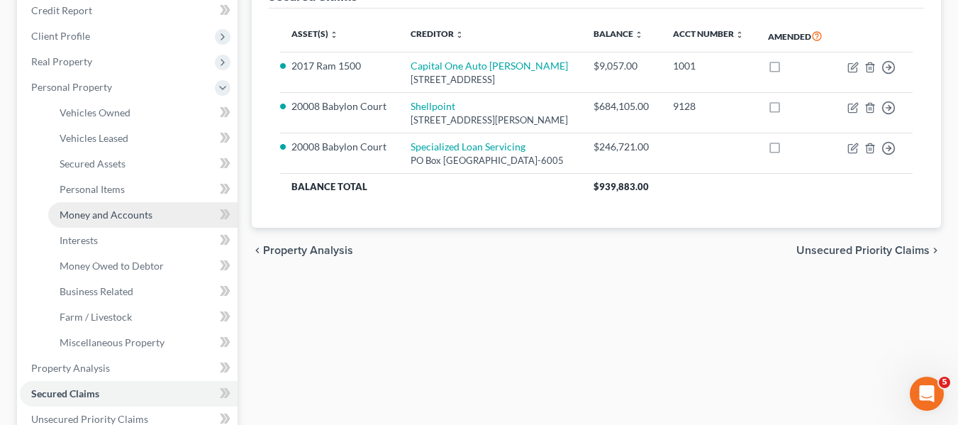
click at [86, 214] on span "Money and Accounts" at bounding box center [106, 214] width 93 height 12
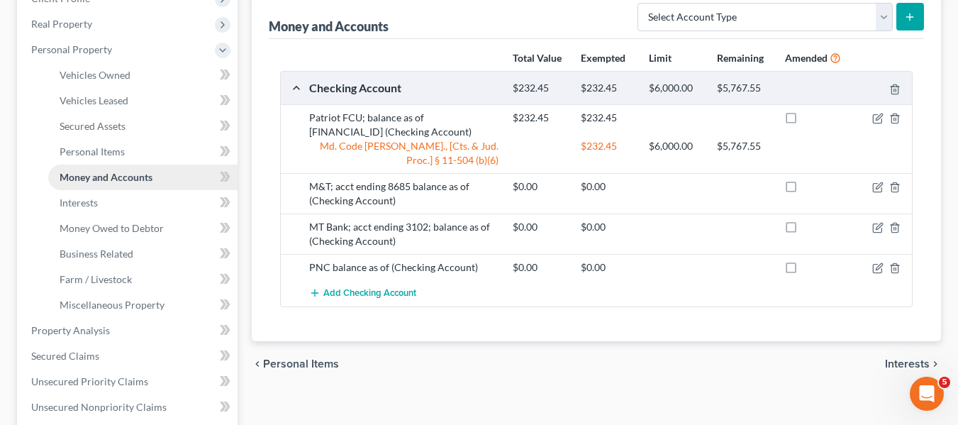
scroll to position [213, 0]
click at [892, 191] on icon "button" at bounding box center [894, 186] width 6 height 9
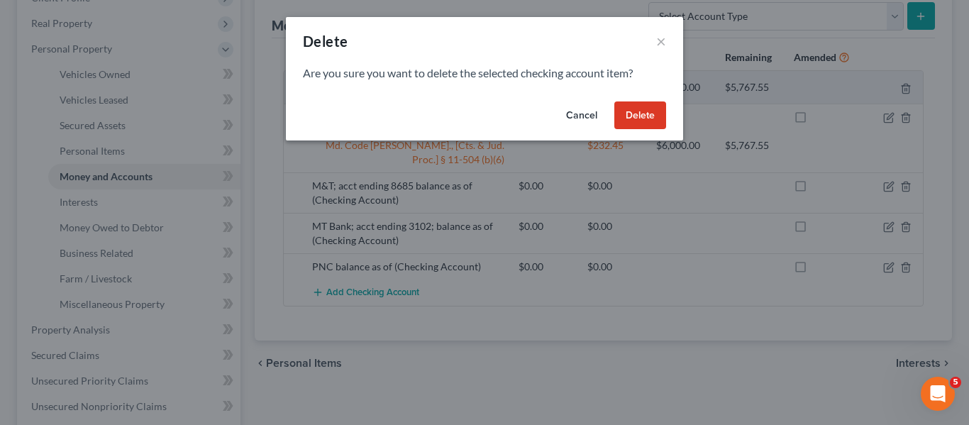
click at [649, 116] on button "Delete" at bounding box center [640, 115] width 52 height 28
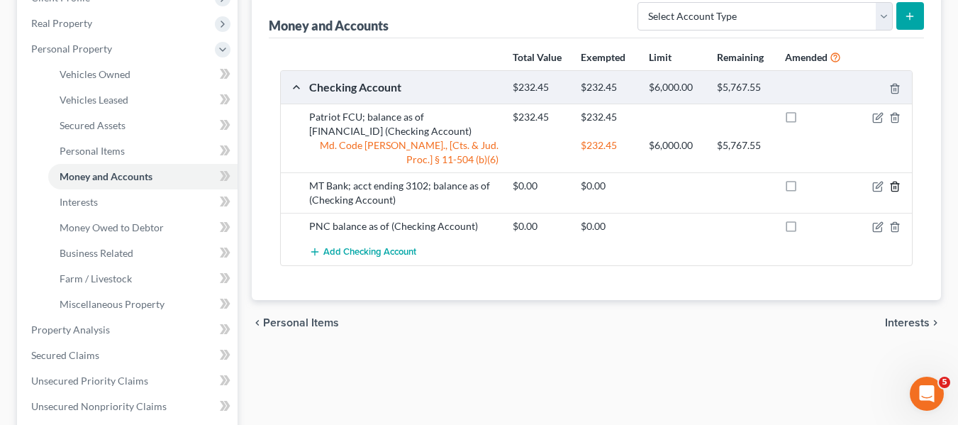
click at [895, 183] on icon "button" at bounding box center [894, 186] width 11 height 11
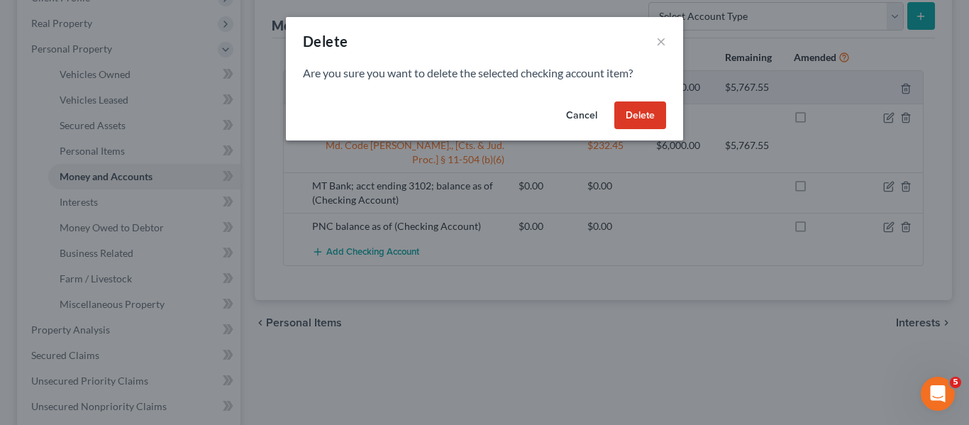
click at [649, 118] on button "Delete" at bounding box center [640, 115] width 52 height 28
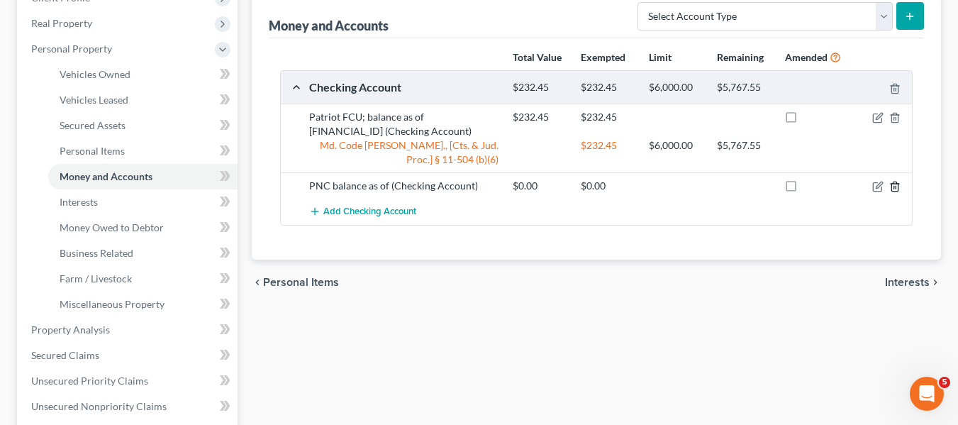
click at [895, 185] on icon "button" at bounding box center [894, 186] width 11 height 11
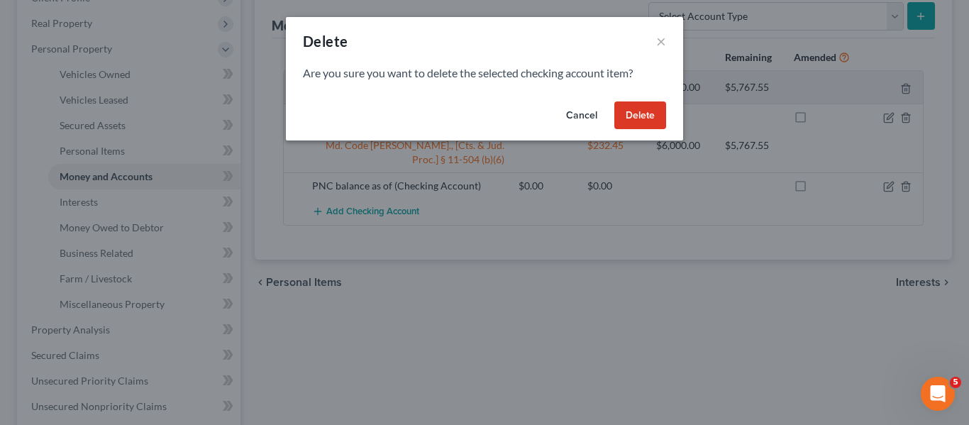
click at [638, 120] on button "Delete" at bounding box center [640, 115] width 52 height 28
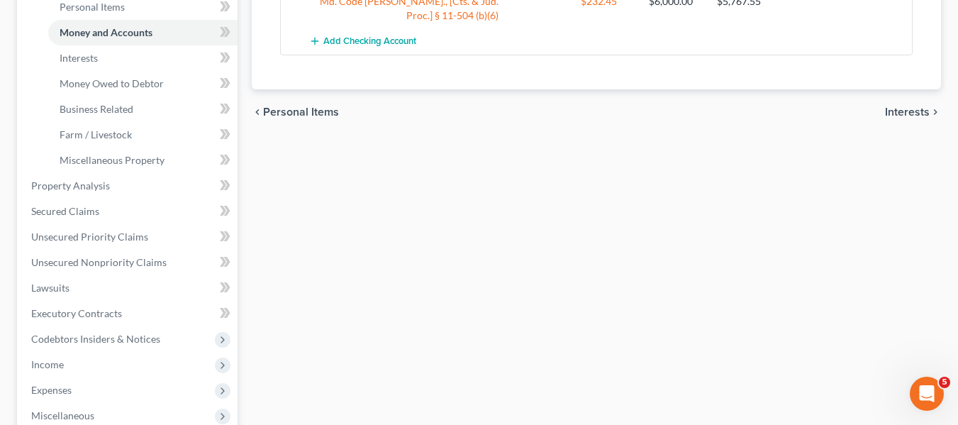
scroll to position [365, 0]
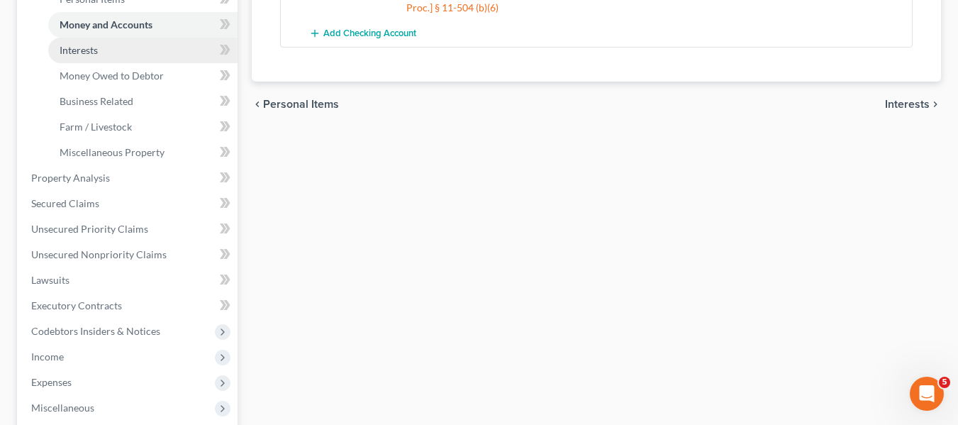
click at [113, 60] on link "Interests" at bounding box center [142, 51] width 189 height 26
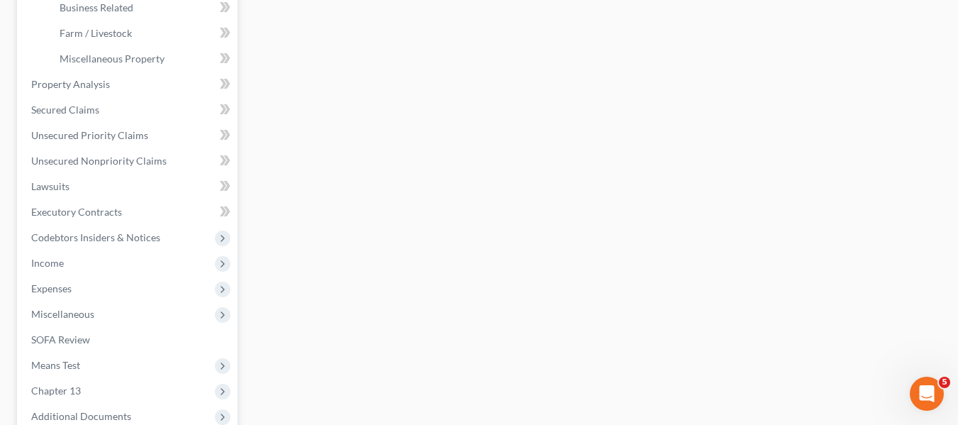
scroll to position [459, 0]
click at [69, 114] on span "Secured Claims" at bounding box center [65, 109] width 68 height 12
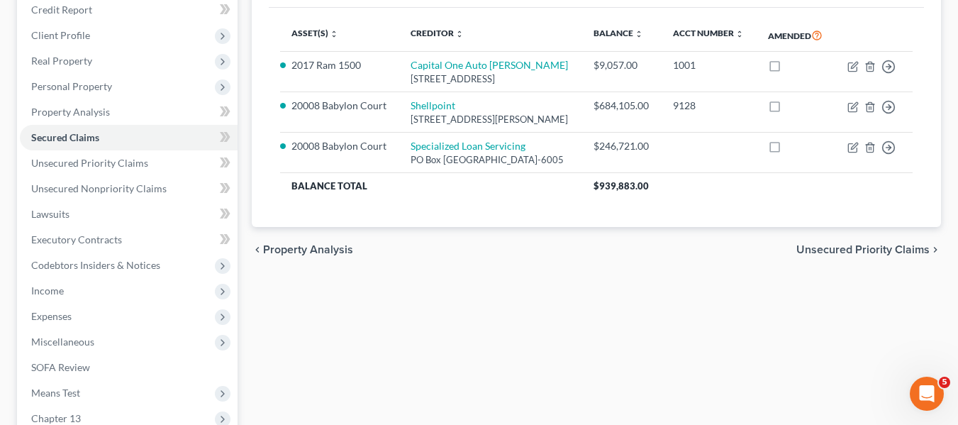
scroll to position [177, 0]
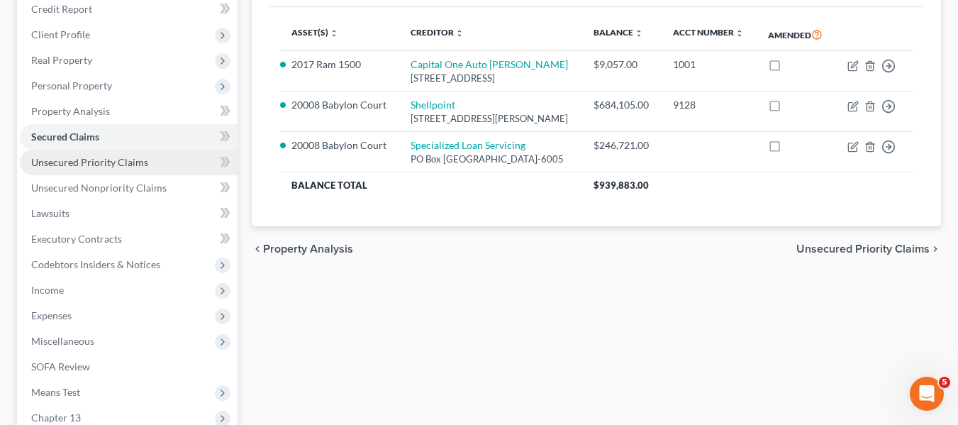
click at [118, 159] on span "Unsecured Priority Claims" at bounding box center [89, 162] width 117 height 12
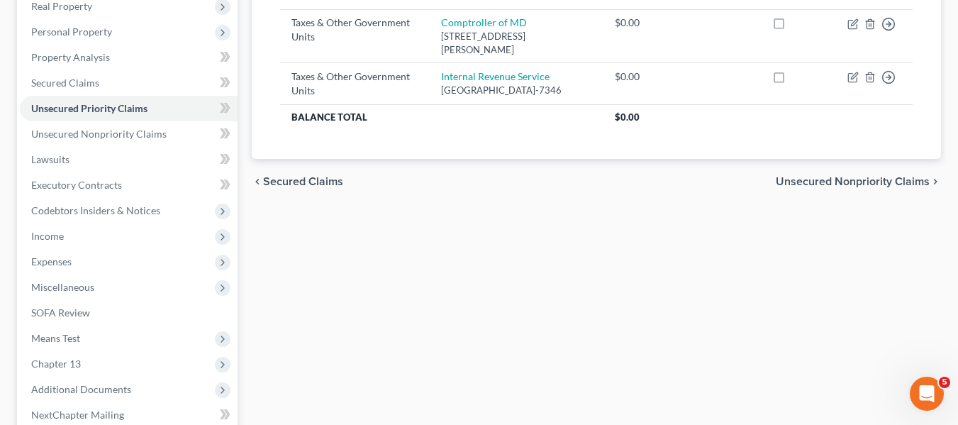
scroll to position [231, 0]
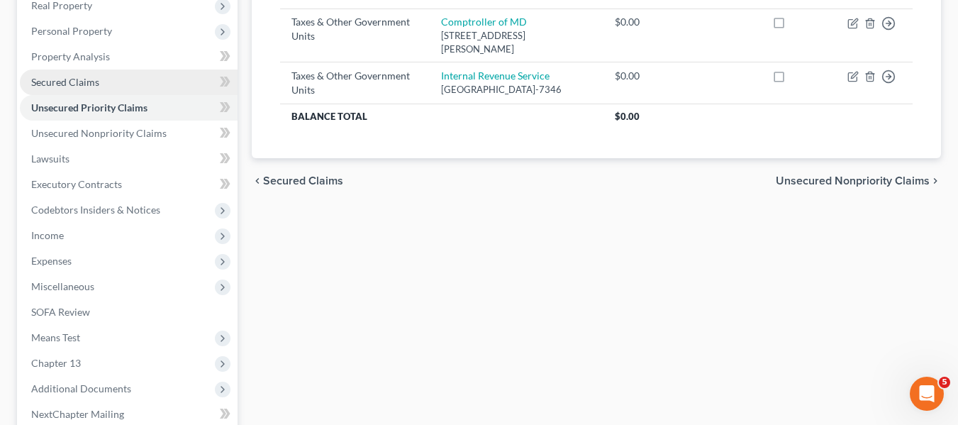
click at [87, 81] on span "Secured Claims" at bounding box center [65, 82] width 68 height 12
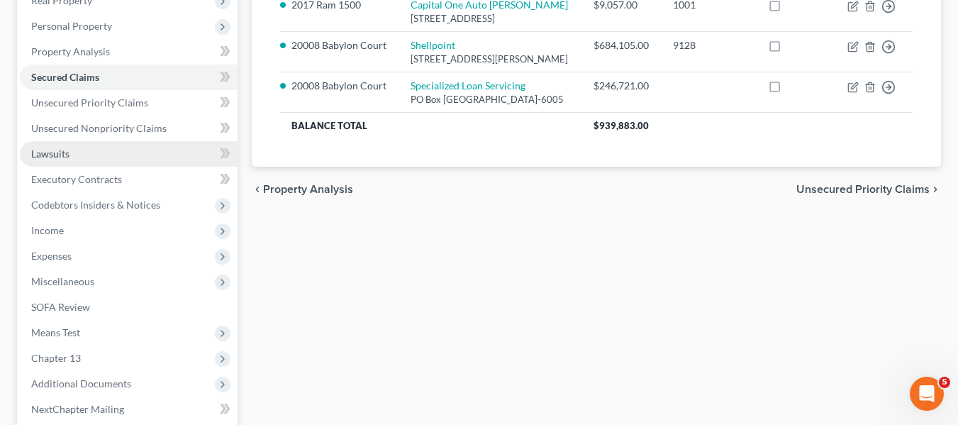
scroll to position [237, 0]
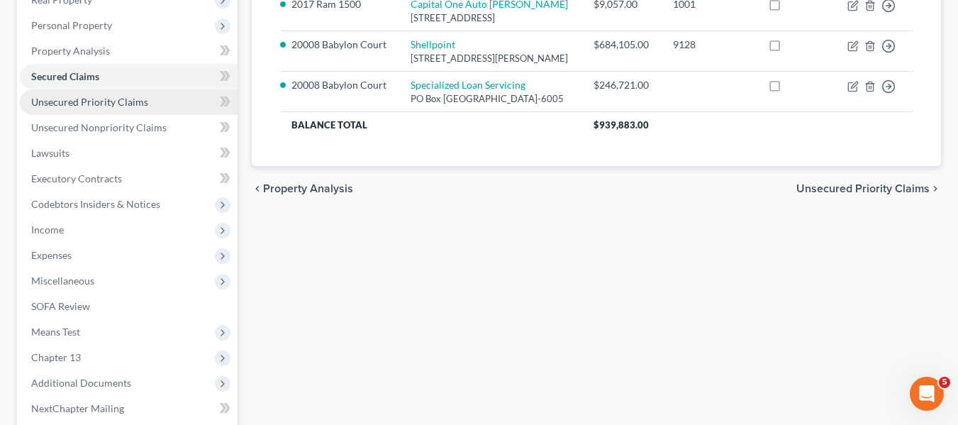
click at [91, 101] on span "Unsecured Priority Claims" at bounding box center [89, 102] width 117 height 12
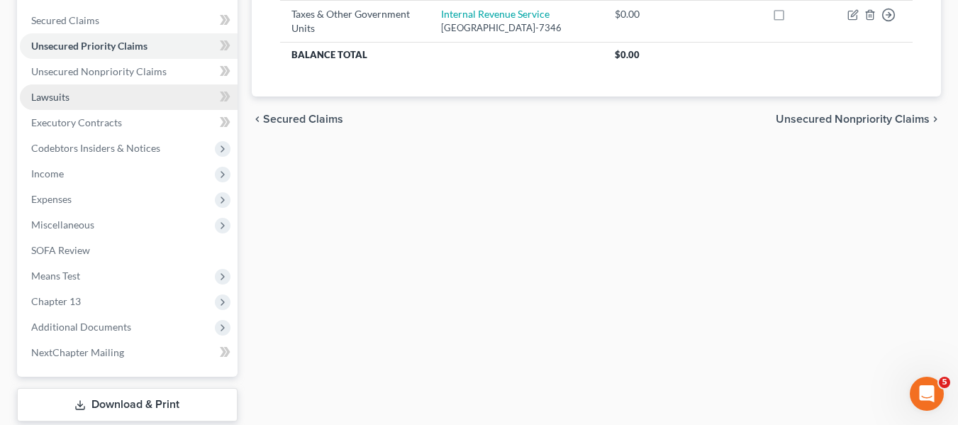
scroll to position [380, 0]
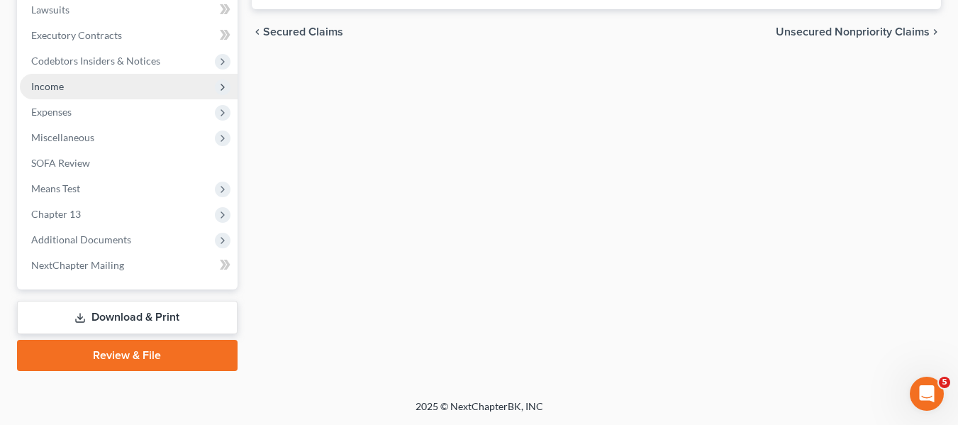
click at [120, 93] on span "Income" at bounding box center [129, 87] width 218 height 26
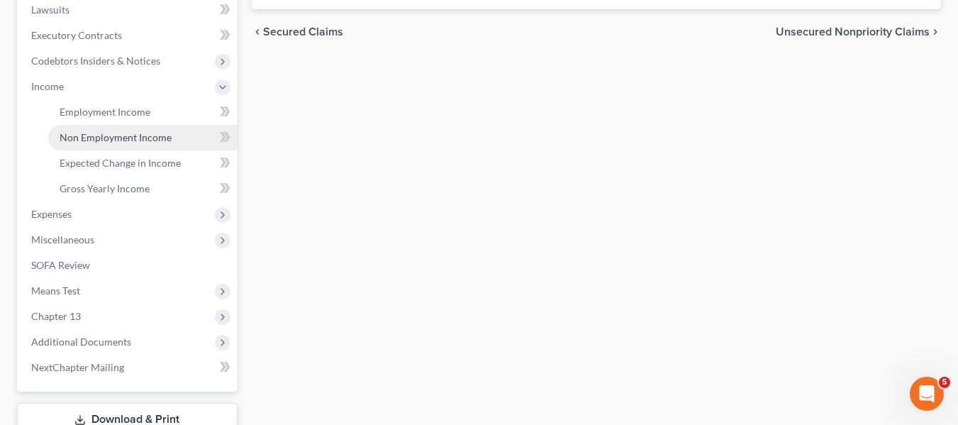
click at [130, 138] on span "Non Employment Income" at bounding box center [116, 137] width 112 height 12
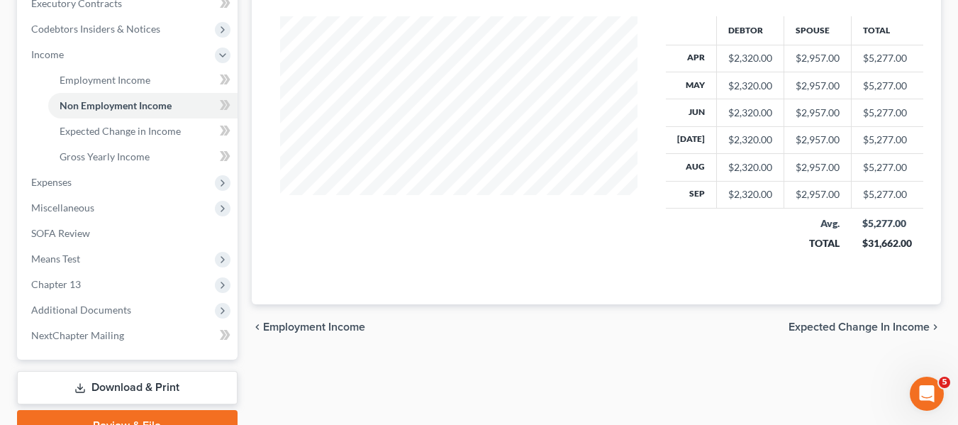
scroll to position [413, 0]
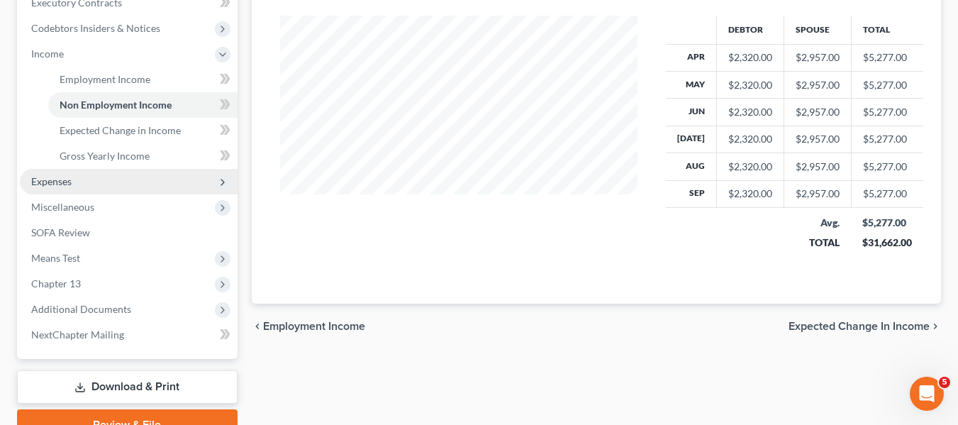
click at [114, 179] on span "Expenses" at bounding box center [129, 182] width 218 height 26
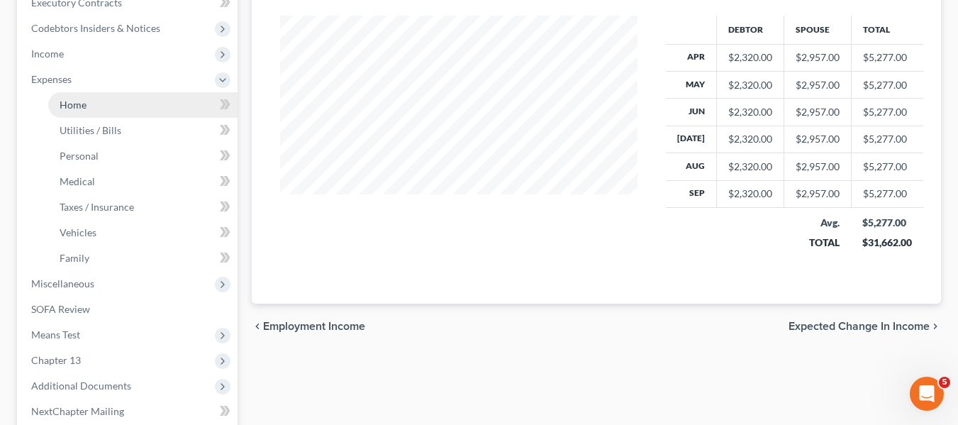
click at [78, 107] on span "Home" at bounding box center [73, 105] width 27 height 12
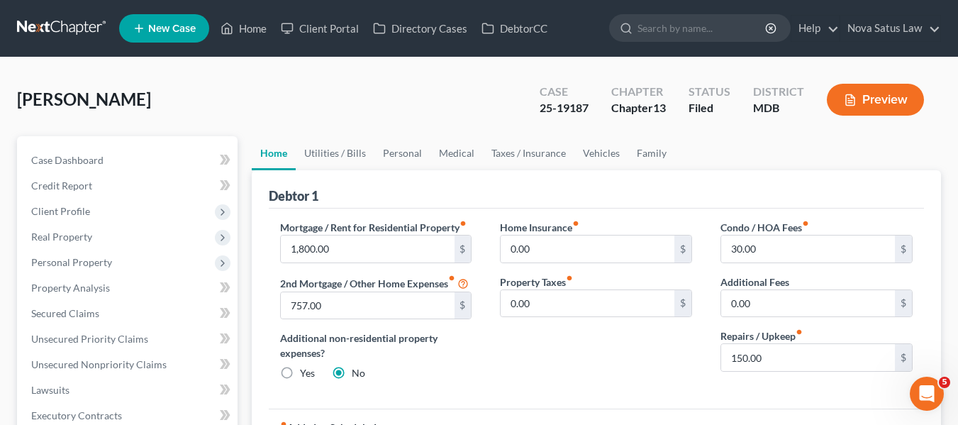
scroll to position [112, 0]
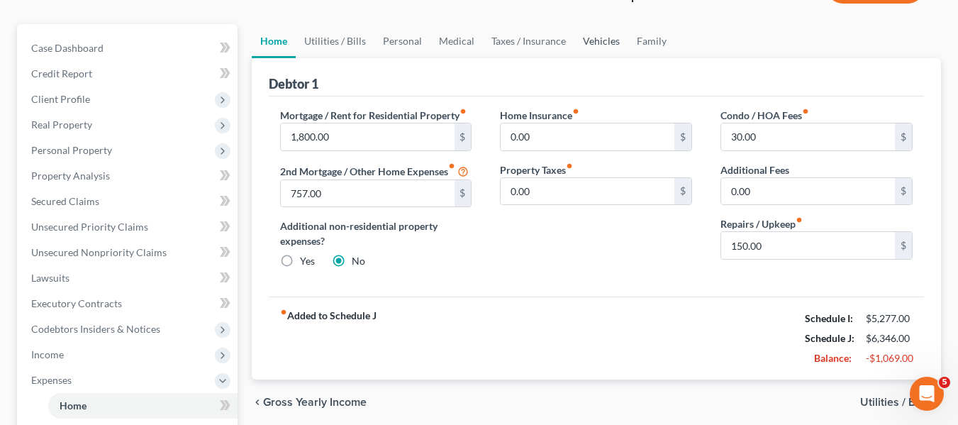
click at [591, 43] on link "Vehicles" at bounding box center [601, 41] width 54 height 34
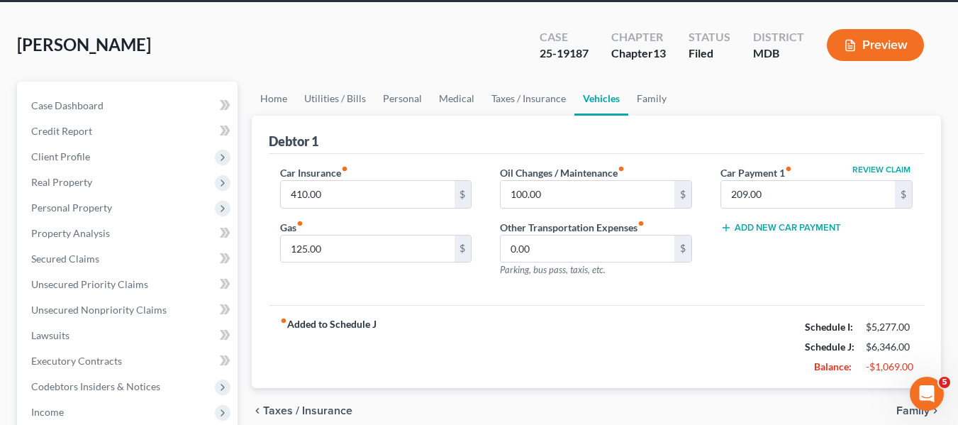
scroll to position [55, 0]
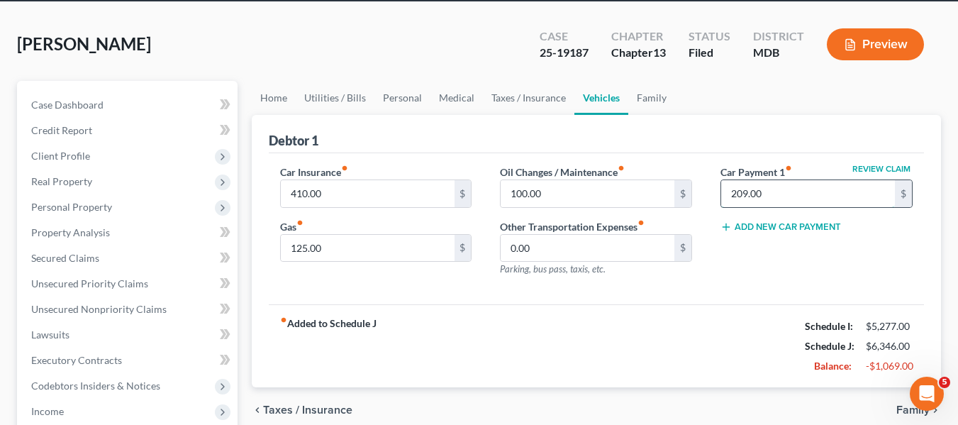
click at [816, 186] on input "209.00" at bounding box center [808, 193] width 174 height 27
type input "0"
click at [277, 97] on link "Home" at bounding box center [274, 98] width 44 height 34
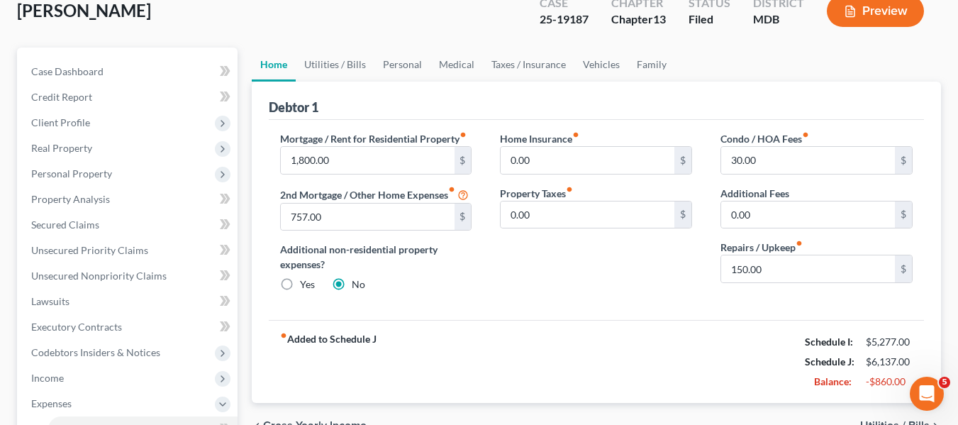
scroll to position [88, 0]
click at [333, 66] on link "Utilities / Bills" at bounding box center [335, 65] width 79 height 34
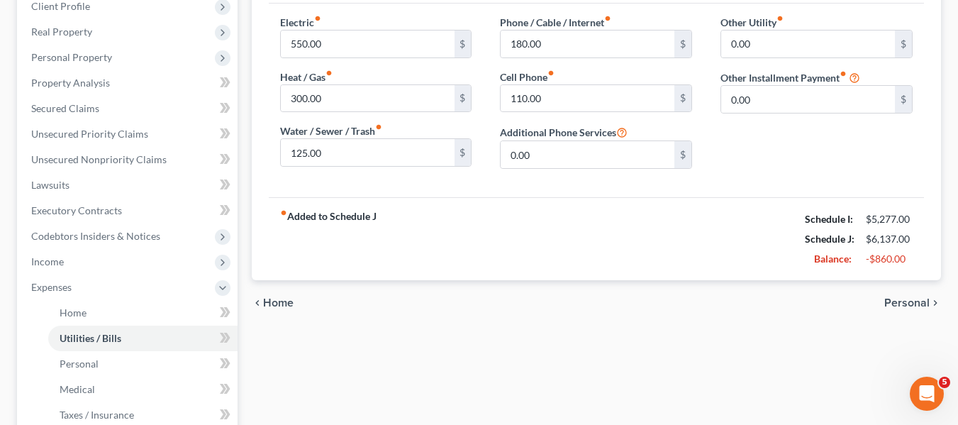
scroll to position [206, 0]
click at [340, 45] on input "550.00" at bounding box center [368, 43] width 174 height 27
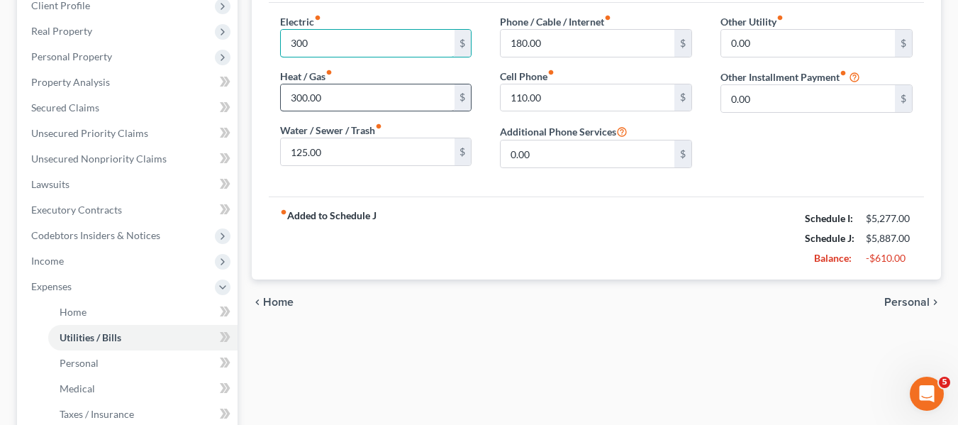
type input "300"
click at [340, 96] on input "300.00" at bounding box center [368, 97] width 174 height 27
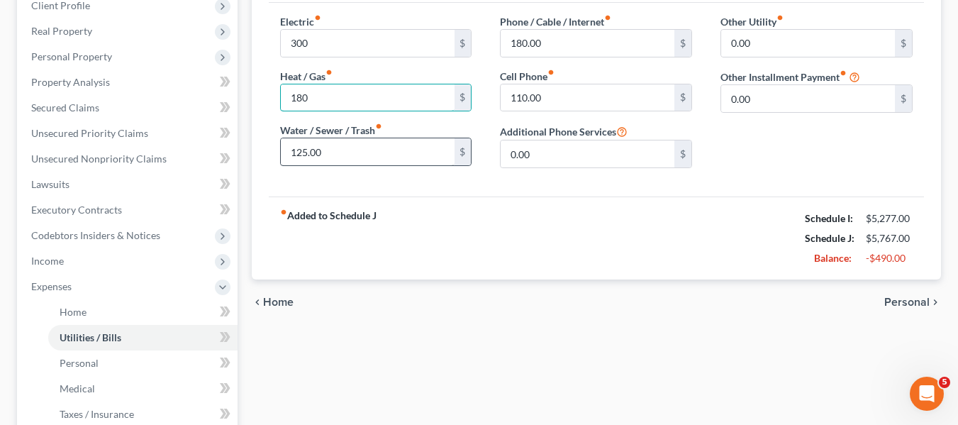
type input "180"
click at [346, 147] on input "125.00" at bounding box center [368, 151] width 174 height 27
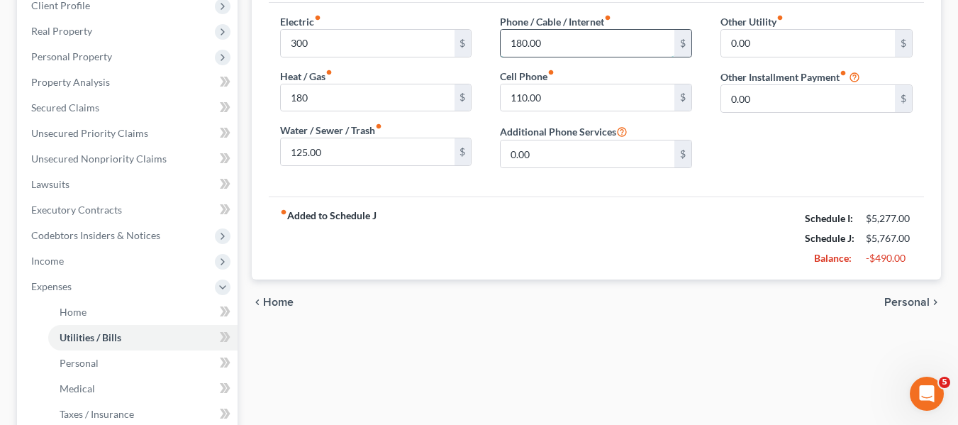
click at [587, 35] on input "180.00" at bounding box center [588, 43] width 174 height 27
click at [372, 143] on input "125.00" at bounding box center [368, 151] width 174 height 27
type input "120"
click at [581, 35] on input "180.00" at bounding box center [588, 43] width 174 height 27
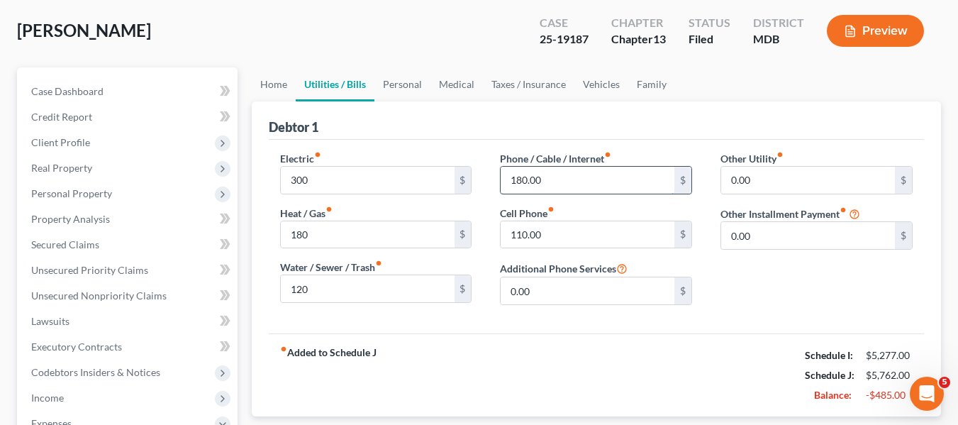
scroll to position [68, 0]
type input "200"
click at [406, 89] on link "Personal" at bounding box center [402, 85] width 56 height 34
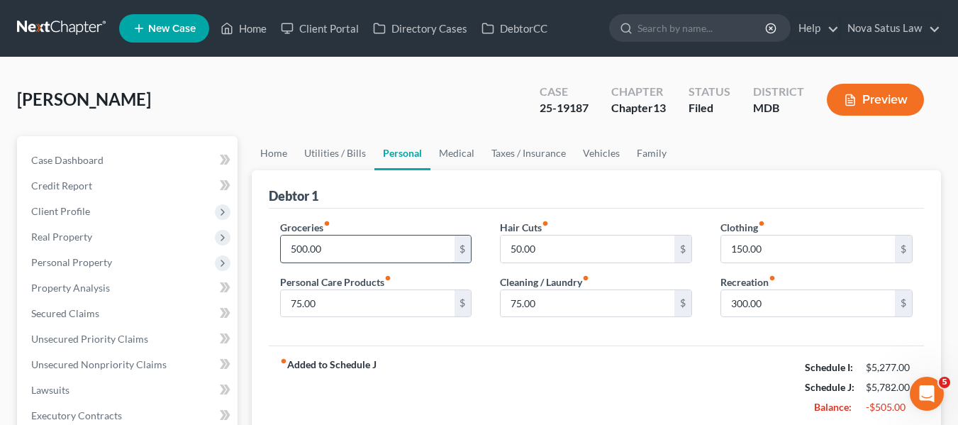
click at [357, 255] on input "500.00" at bounding box center [368, 248] width 174 height 27
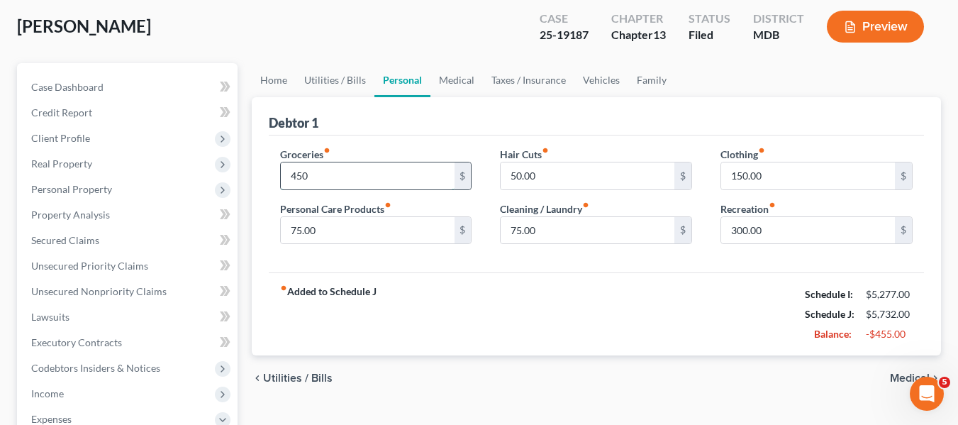
scroll to position [77, 0]
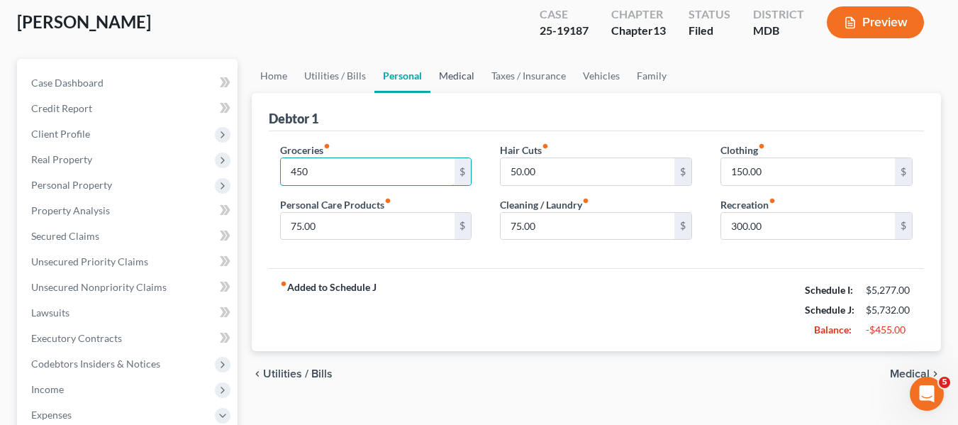
type input "450"
click at [445, 75] on link "Medical" at bounding box center [456, 76] width 52 height 34
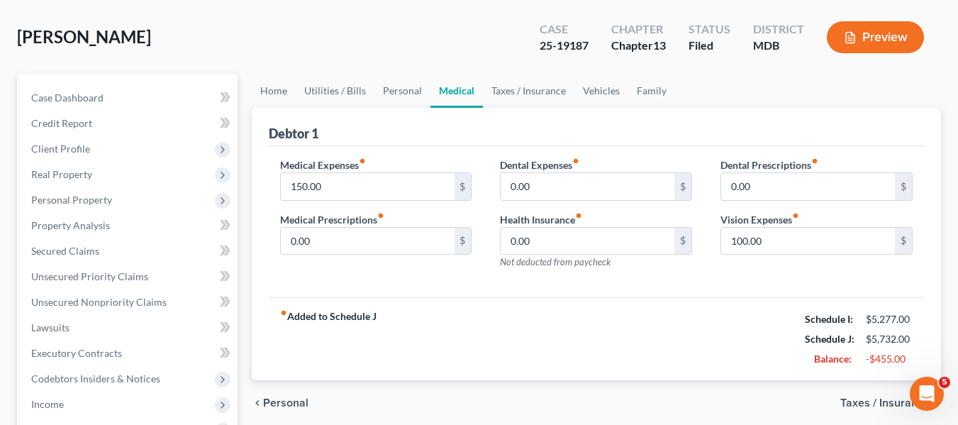
scroll to position [62, 0]
click at [585, 91] on link "Vehicles" at bounding box center [601, 91] width 54 height 34
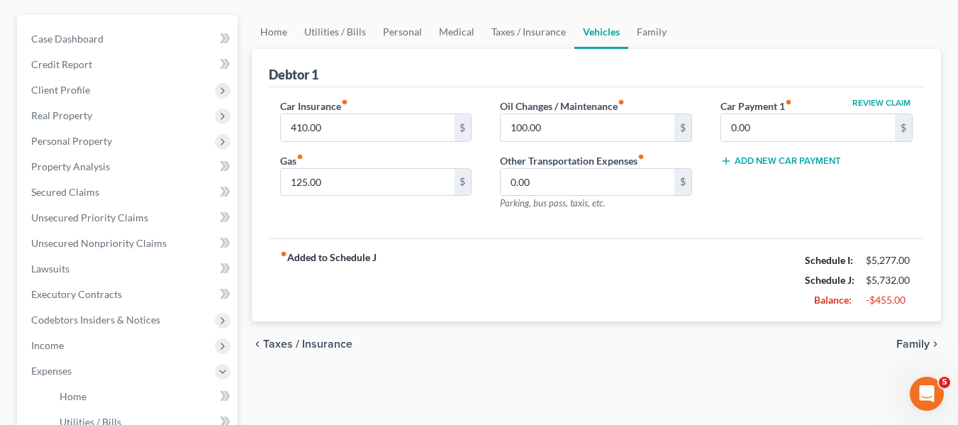
scroll to position [122, 0]
click at [597, 127] on input "100.00" at bounding box center [588, 126] width 174 height 27
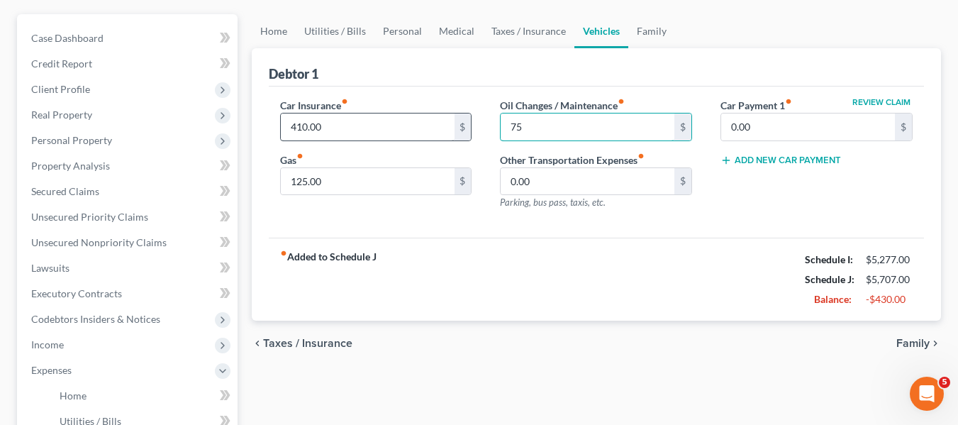
type input "75"
click at [399, 128] on input "410.00" at bounding box center [368, 126] width 174 height 27
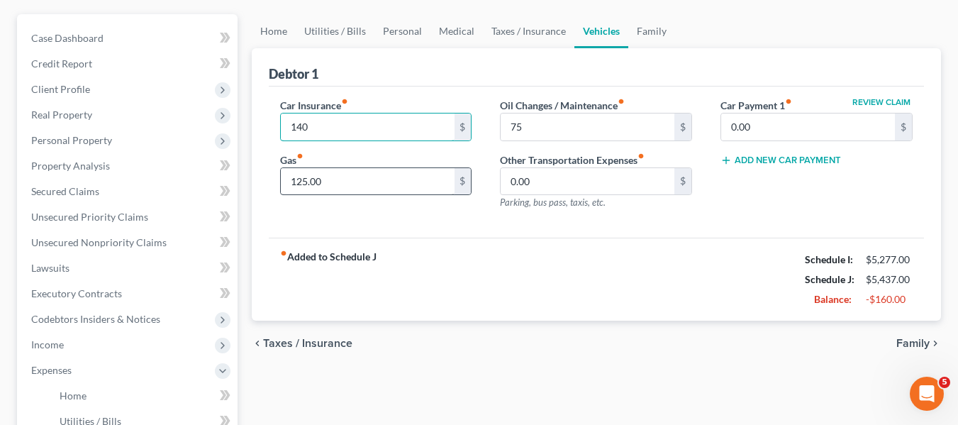
type input "140"
click at [335, 180] on input "125.00" at bounding box center [368, 181] width 174 height 27
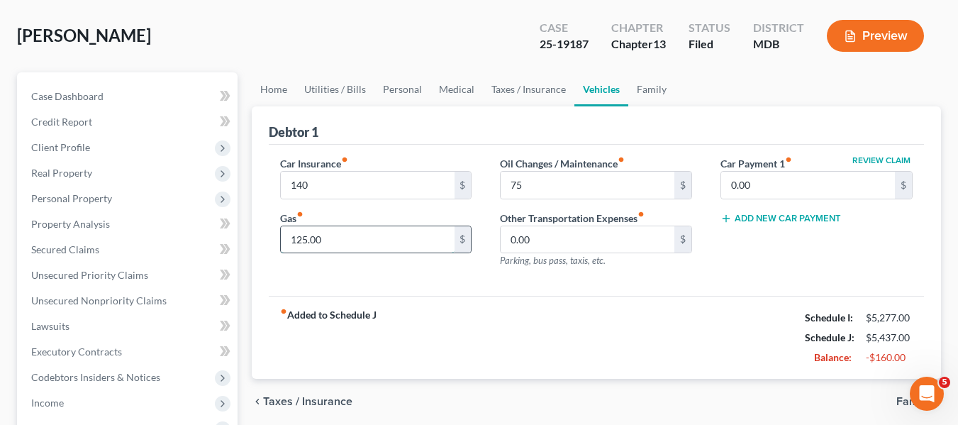
scroll to position [63, 0]
click at [652, 85] on link "Family" at bounding box center [651, 90] width 47 height 34
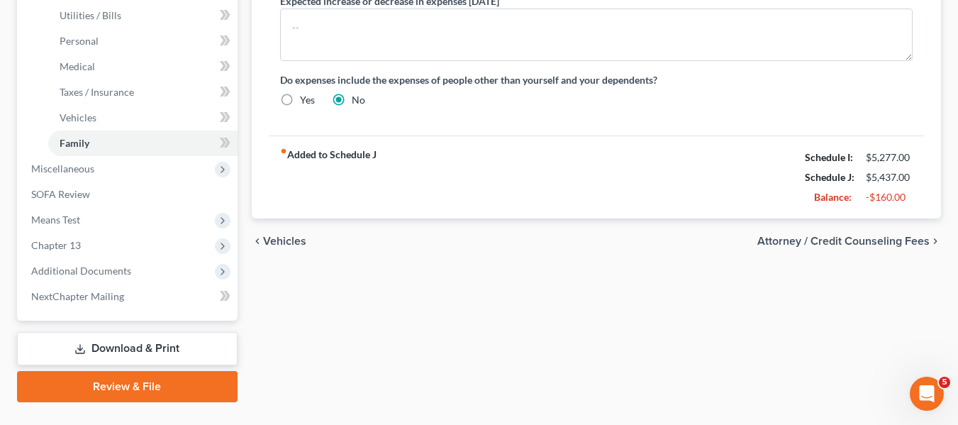
scroll to position [559, 0]
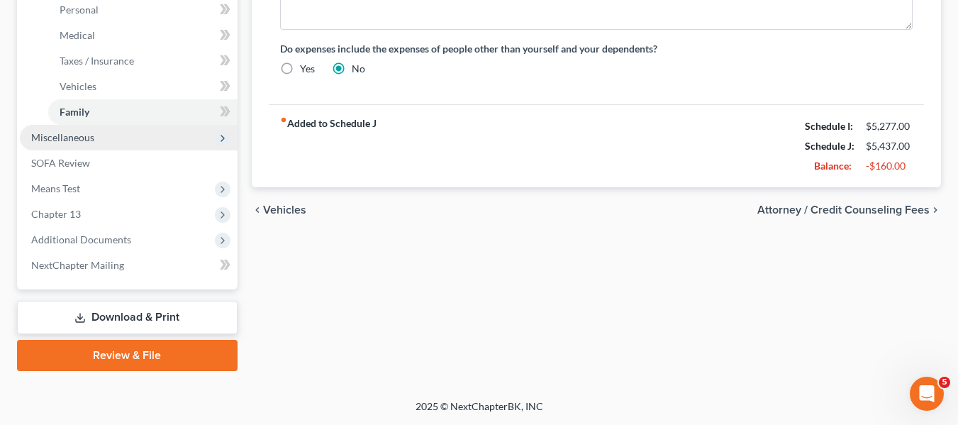
click at [94, 147] on span "Miscellaneous" at bounding box center [129, 138] width 218 height 26
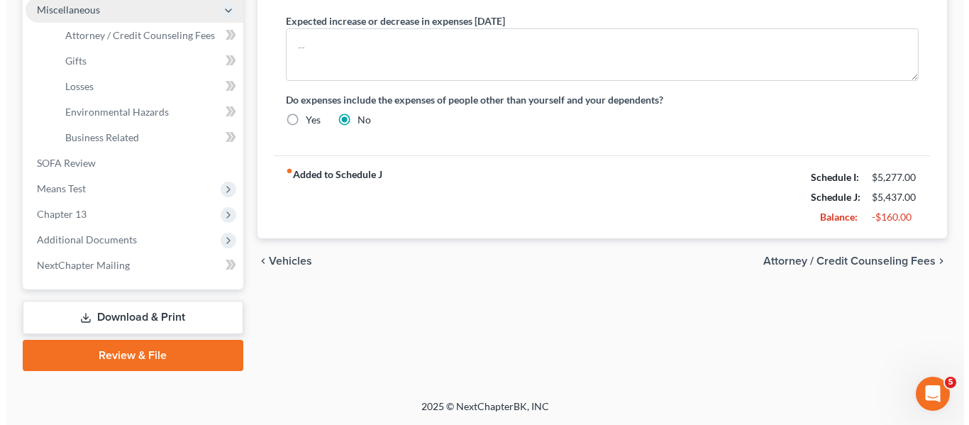
scroll to position [508, 0]
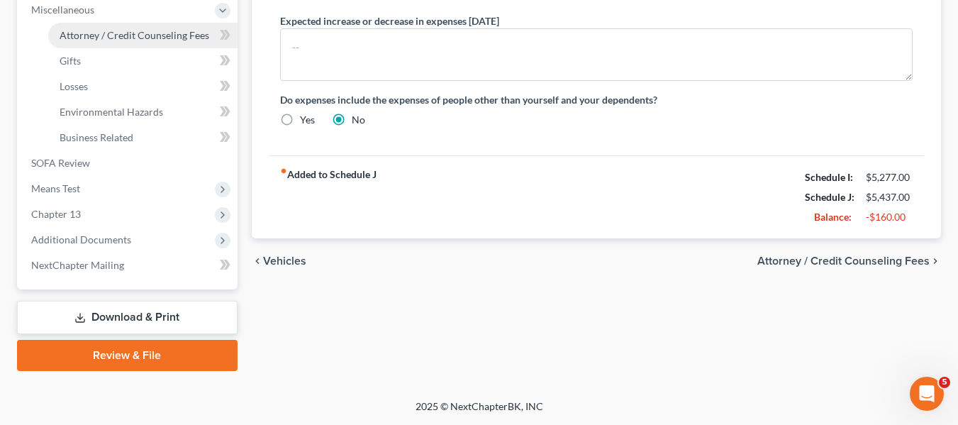
click at [127, 38] on span "Attorney / Credit Counseling Fees" at bounding box center [135, 35] width 150 height 12
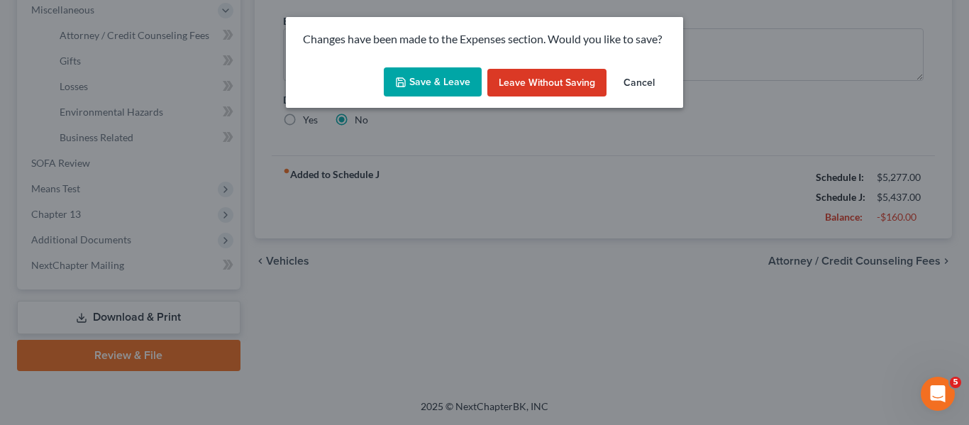
click at [438, 77] on button "Save & Leave" at bounding box center [433, 82] width 98 height 30
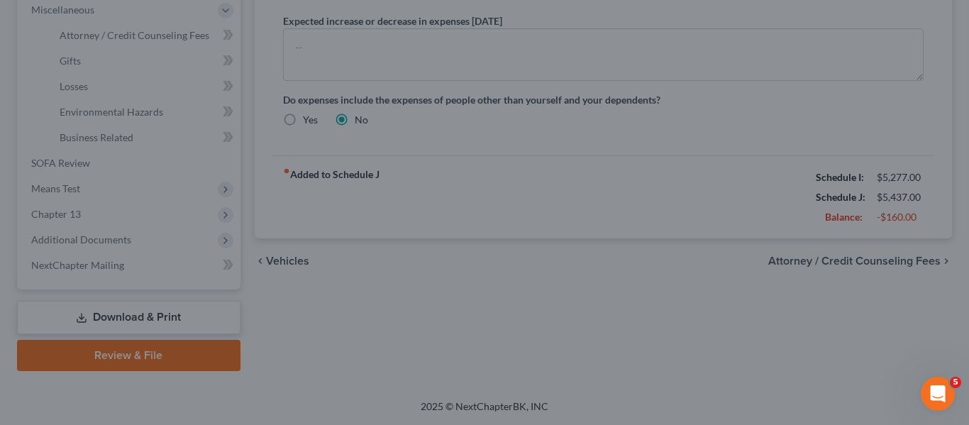
select select "2"
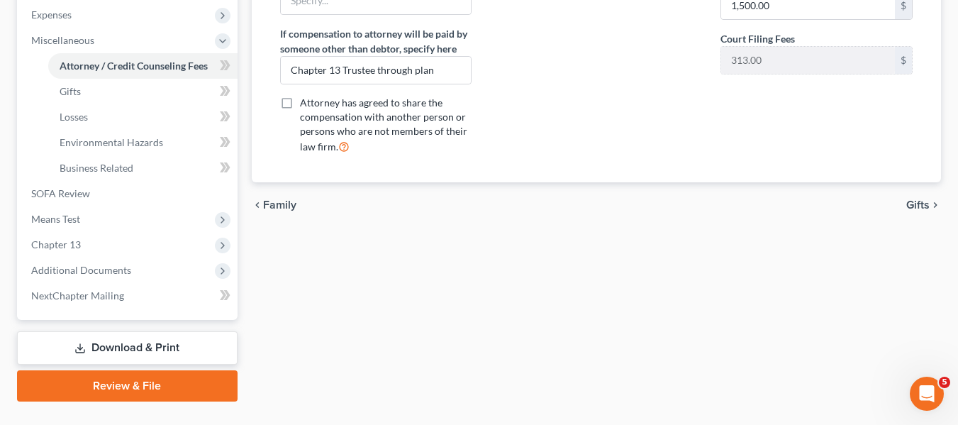
scroll to position [508, 0]
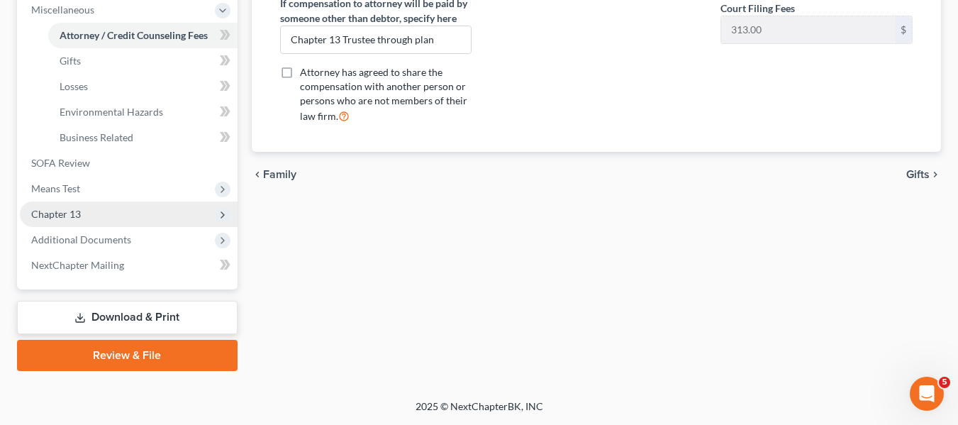
click at [54, 211] on span "Chapter 13" at bounding box center [56, 214] width 50 height 12
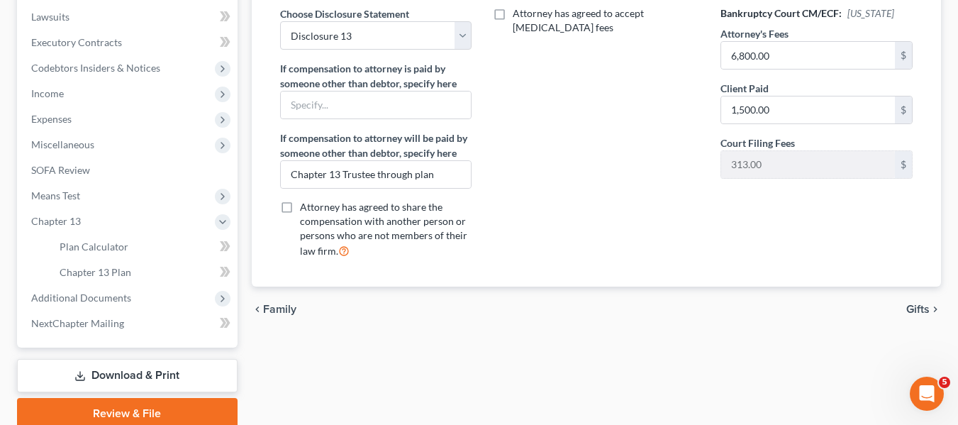
scroll to position [431, 0]
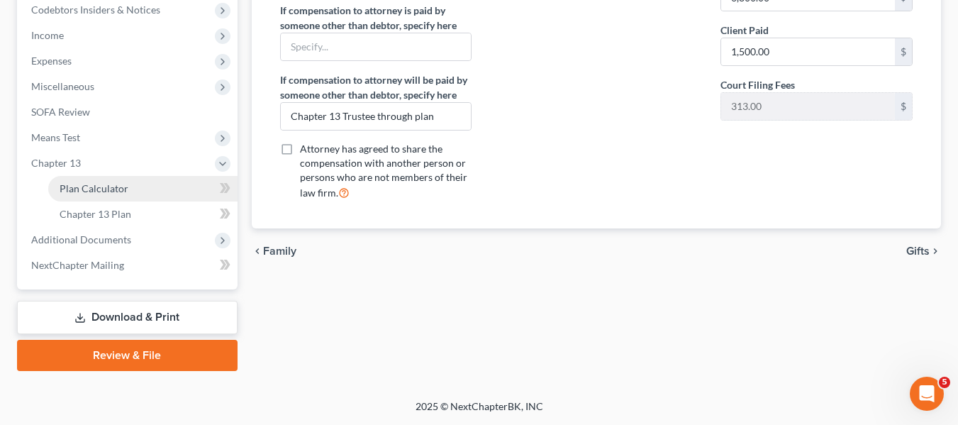
click at [97, 196] on link "Plan Calculator" at bounding box center [142, 189] width 189 height 26
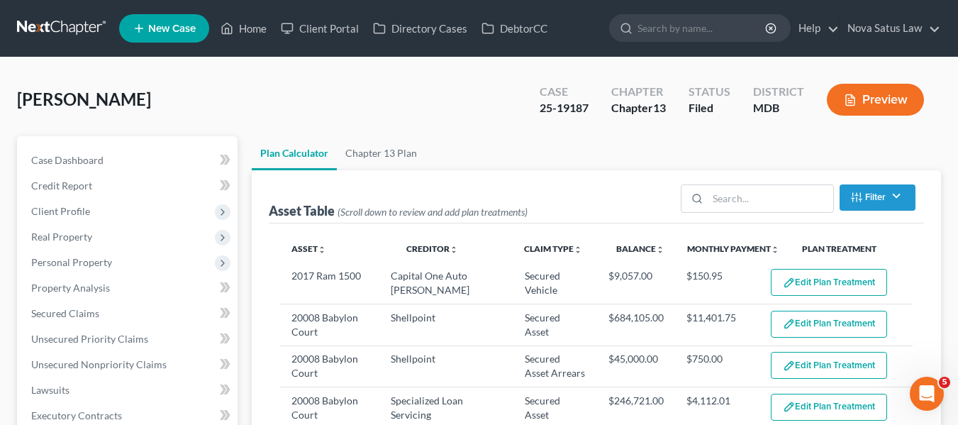
select select "59"
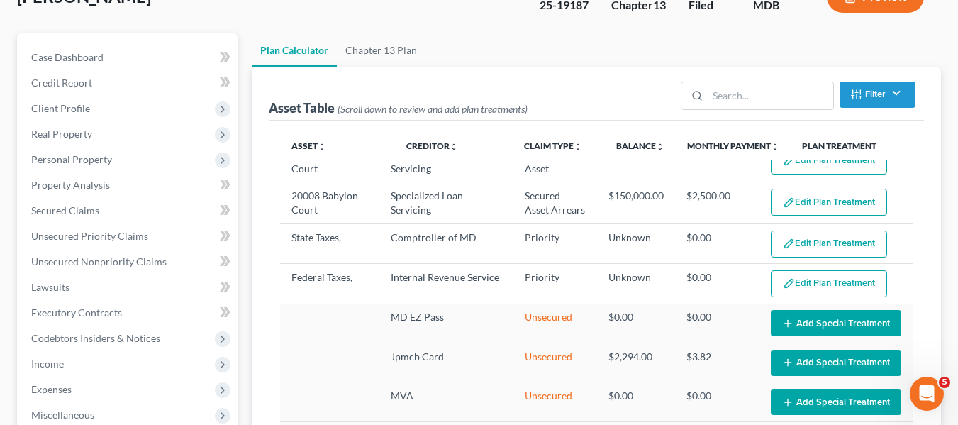
scroll to position [144, 0]
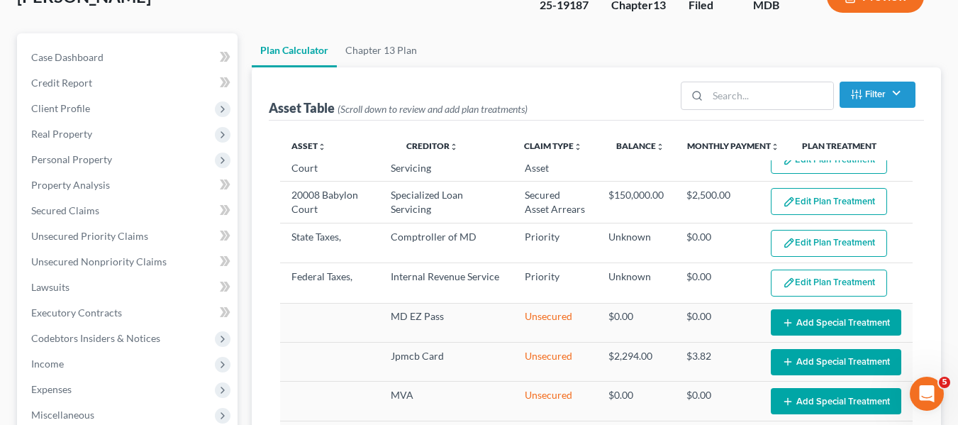
click at [55, 98] on span "Client Profile" at bounding box center [129, 109] width 218 height 26
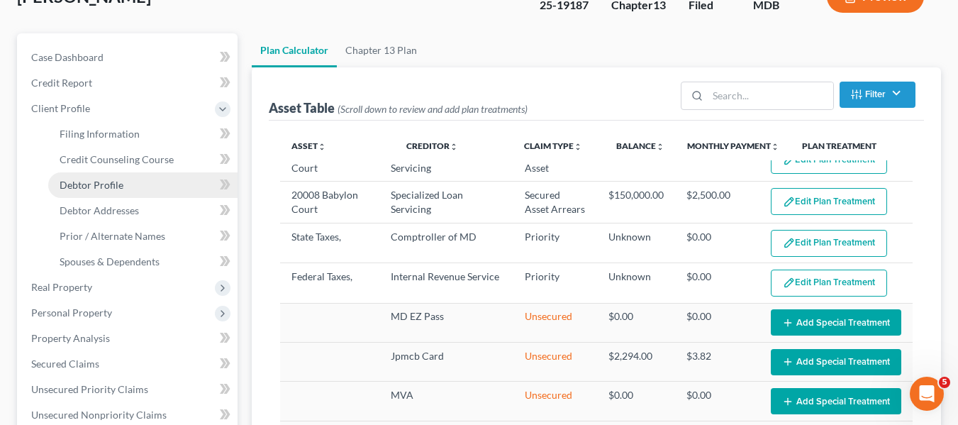
click at [101, 179] on span "Debtor Profile" at bounding box center [92, 185] width 64 height 12
select select "1"
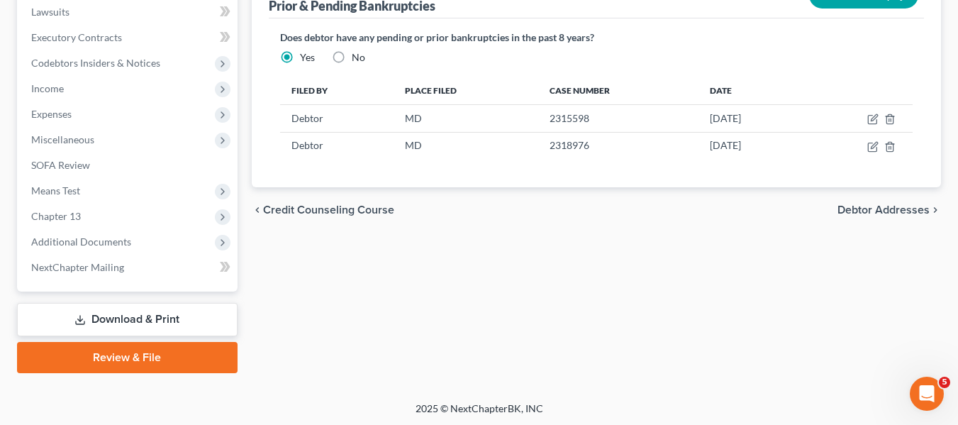
scroll to position [533, 0]
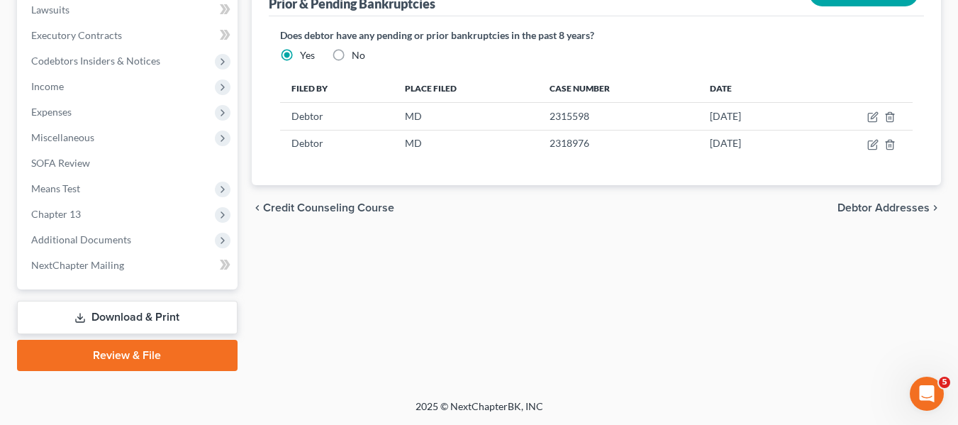
click at [96, 320] on link "Download & Print" at bounding box center [127, 317] width 221 height 33
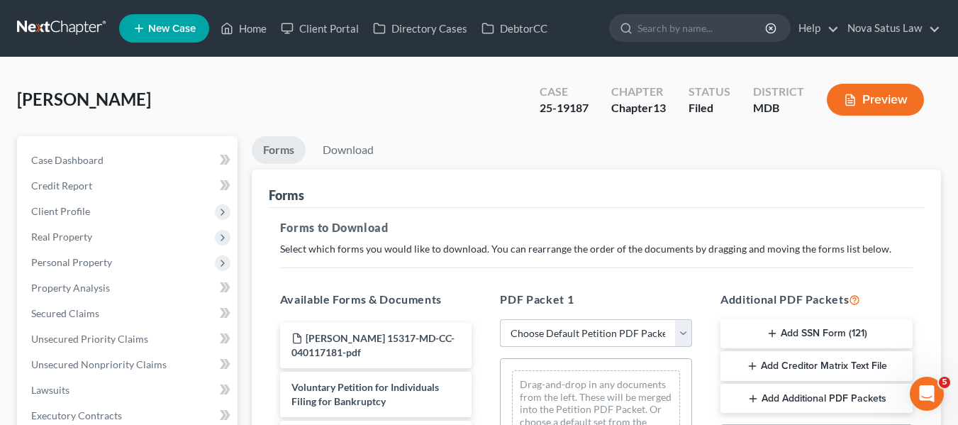
click at [652, 331] on select "Choose Default Petition PDF Packet Complete Bankruptcy Petition (all forms and …" at bounding box center [596, 333] width 192 height 28
select select "0"
click at [500, 319] on select "Choose Default Petition PDF Packet Complete Bankruptcy Petition (all forms and …" at bounding box center [596, 333] width 192 height 28
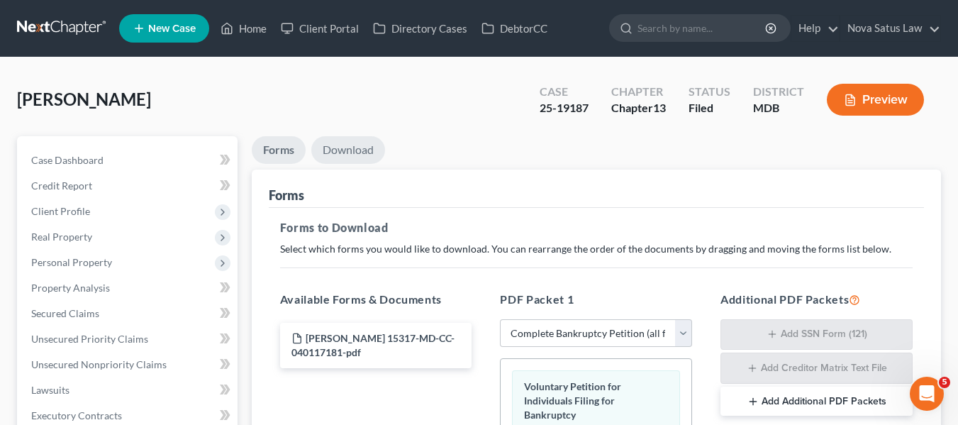
click at [361, 140] on link "Download" at bounding box center [348, 150] width 74 height 28
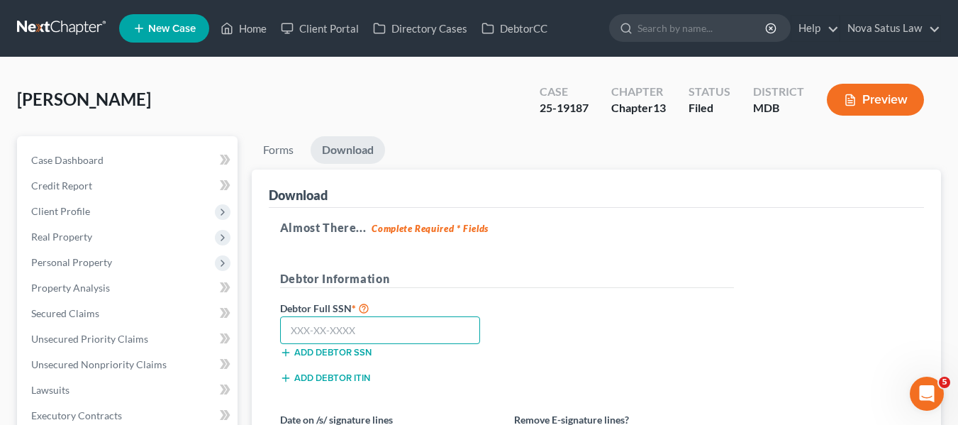
click at [306, 325] on input "text" at bounding box center [380, 330] width 201 height 28
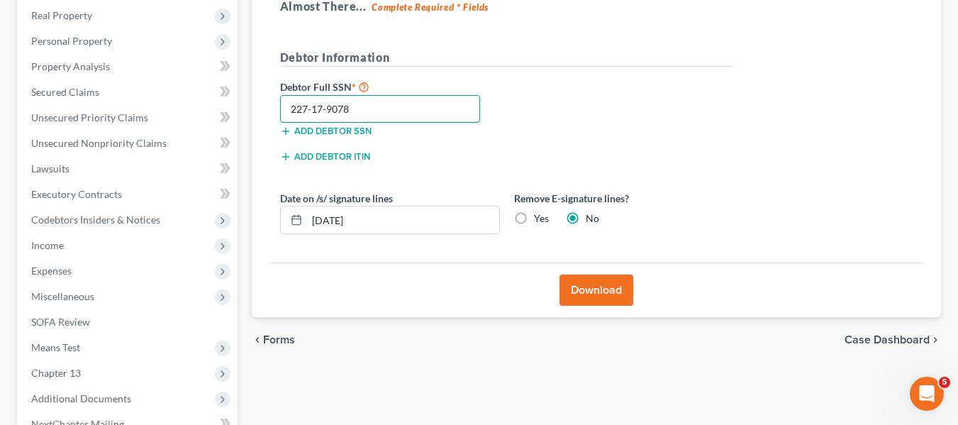
scroll to position [222, 0]
type input "227-17-9078"
click at [603, 284] on button "Download" at bounding box center [596, 289] width 74 height 31
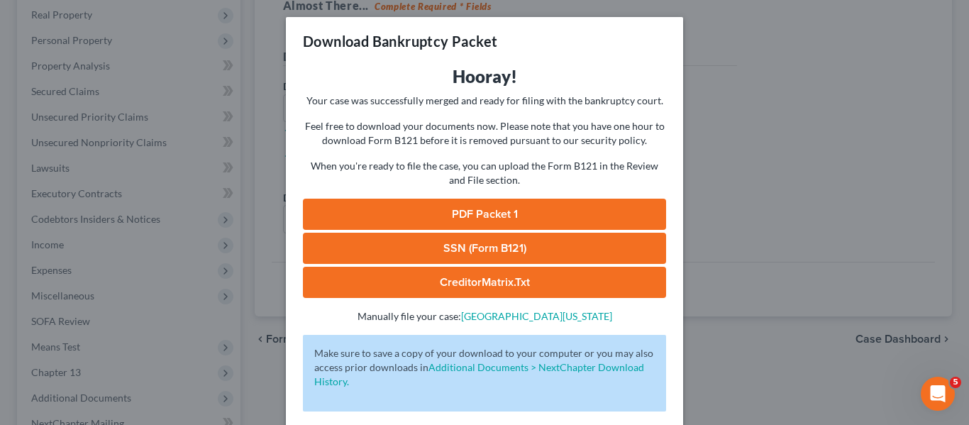
click at [459, 223] on link "PDF Packet 1" at bounding box center [484, 214] width 363 height 31
click at [753, 199] on div "Download Bankruptcy Packet Hooray! Your case was successfully merged and ready …" at bounding box center [484, 212] width 969 height 425
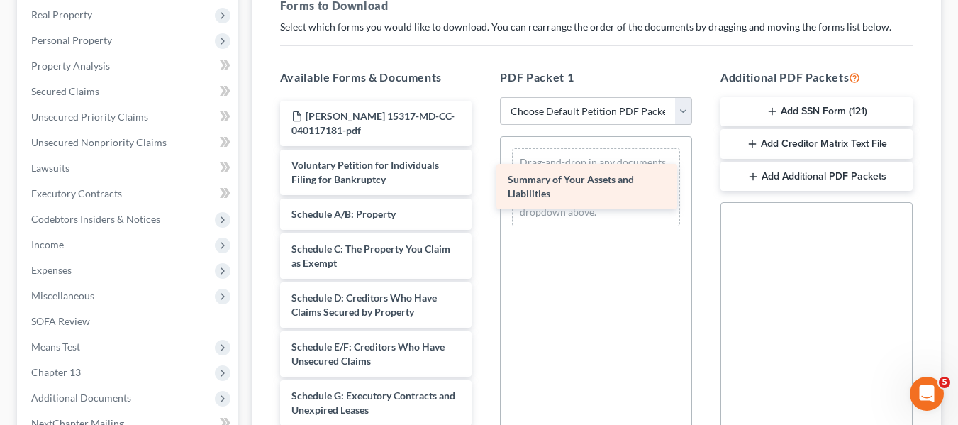
drag, startPoint x: 325, startPoint y: 217, endPoint x: 478, endPoint y: 166, distance: 160.8
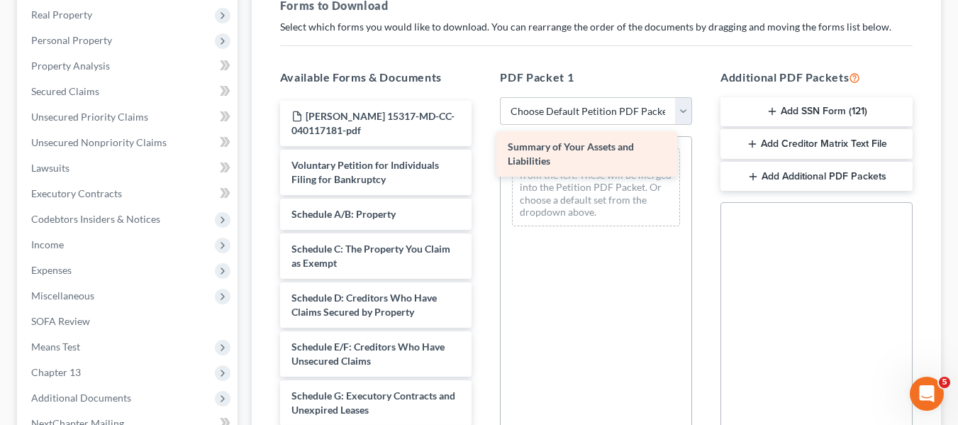
drag, startPoint x: 369, startPoint y: 167, endPoint x: 584, endPoint y: 149, distance: 216.3
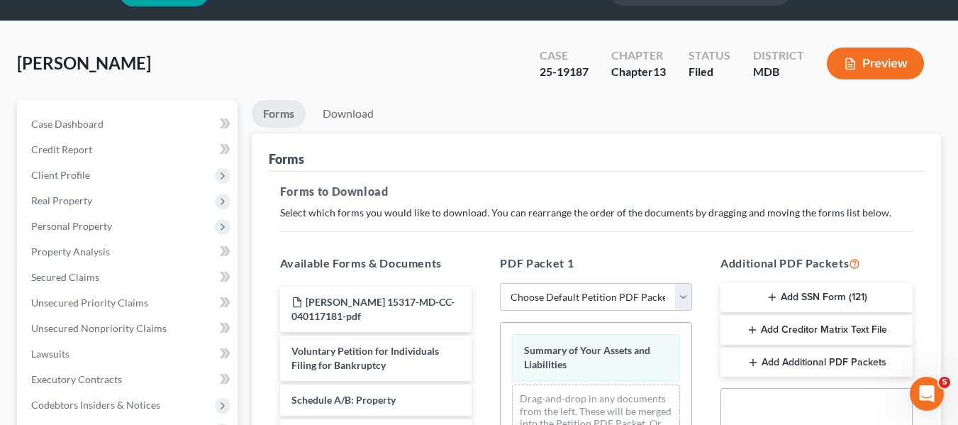
scroll to position [21, 0]
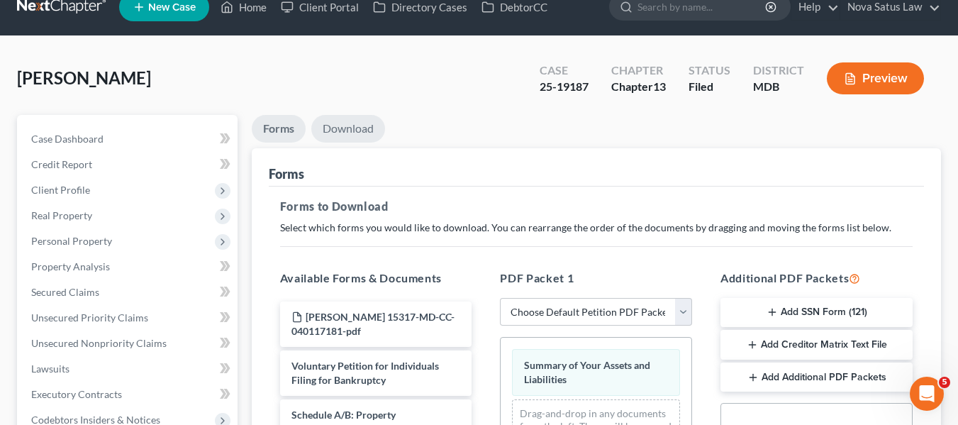
click at [342, 125] on link "Download" at bounding box center [348, 129] width 74 height 28
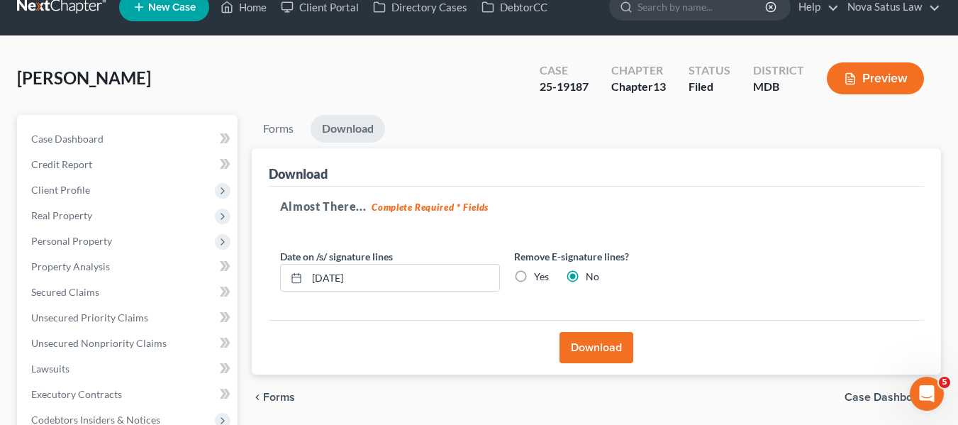
click at [590, 350] on button "Download" at bounding box center [596, 347] width 74 height 31
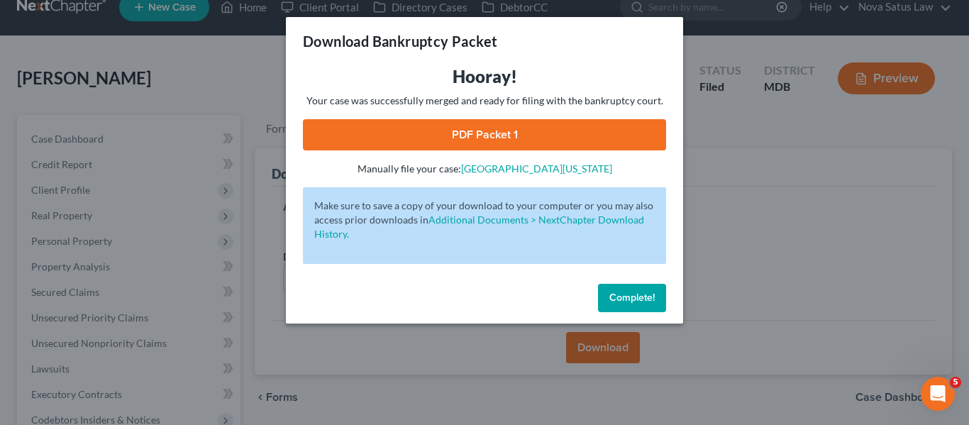
click at [503, 127] on link "PDF Packet 1" at bounding box center [484, 134] width 363 height 31
click at [615, 306] on button "Complete!" at bounding box center [632, 298] width 68 height 28
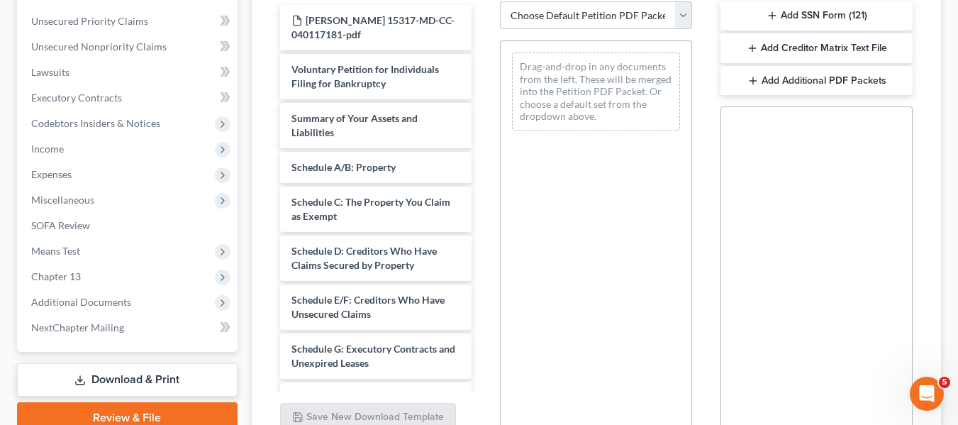
scroll to position [318, 0]
click at [579, 12] on select "Choose Default Petition PDF Packet Complete Bankruptcy Petition (all forms and …" at bounding box center [596, 15] width 192 height 28
select select "7"
click at [500, 1] on select "Choose Default Petition PDF Packet Complete Bankruptcy Petition (all forms and …" at bounding box center [596, 15] width 192 height 28
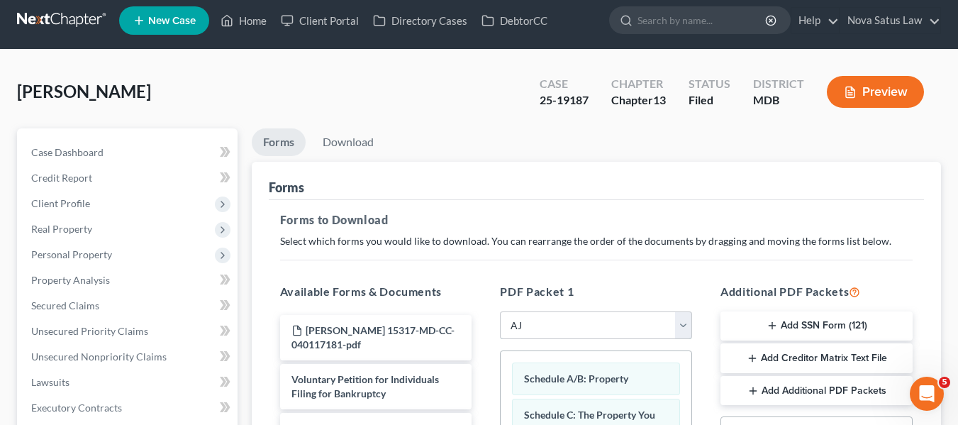
scroll to position [3, 0]
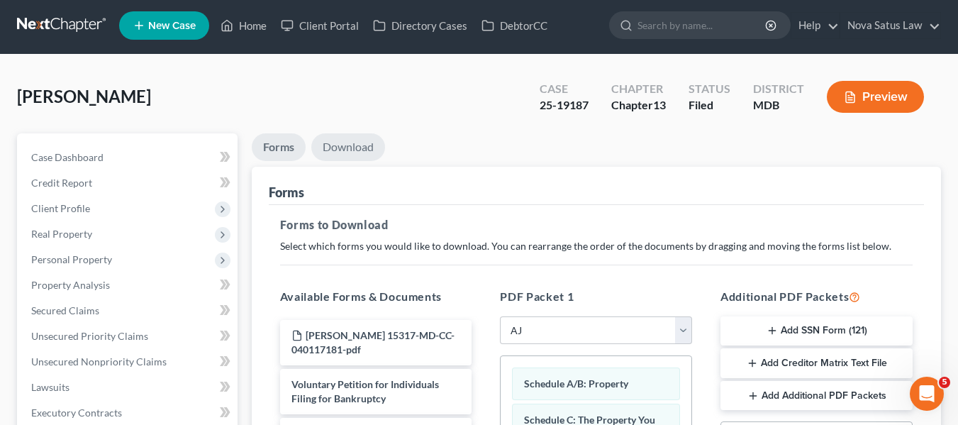
click at [339, 152] on link "Download" at bounding box center [348, 147] width 74 height 28
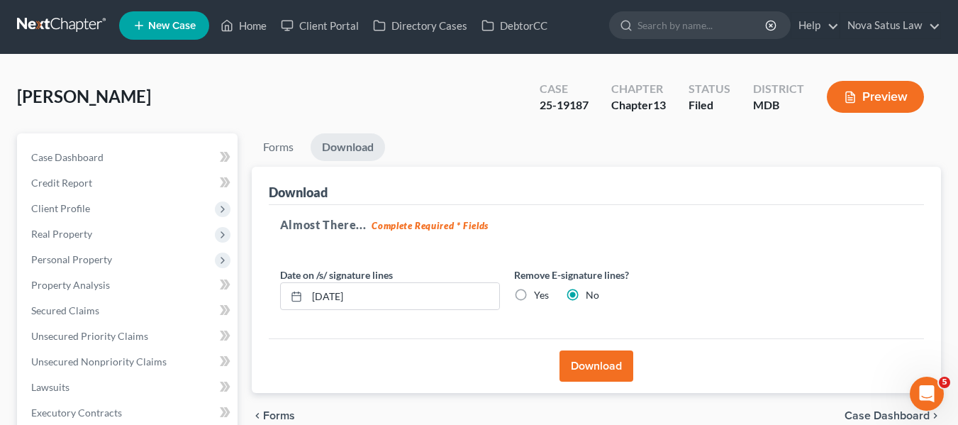
click at [591, 372] on button "Download" at bounding box center [596, 365] width 74 height 31
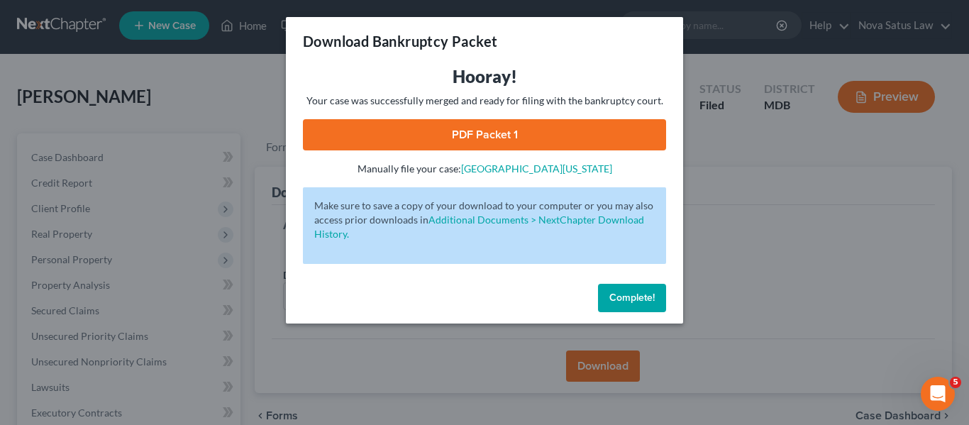
click at [507, 143] on link "PDF Packet 1" at bounding box center [484, 134] width 363 height 31
click at [610, 293] on span "Complete!" at bounding box center [631, 297] width 45 height 12
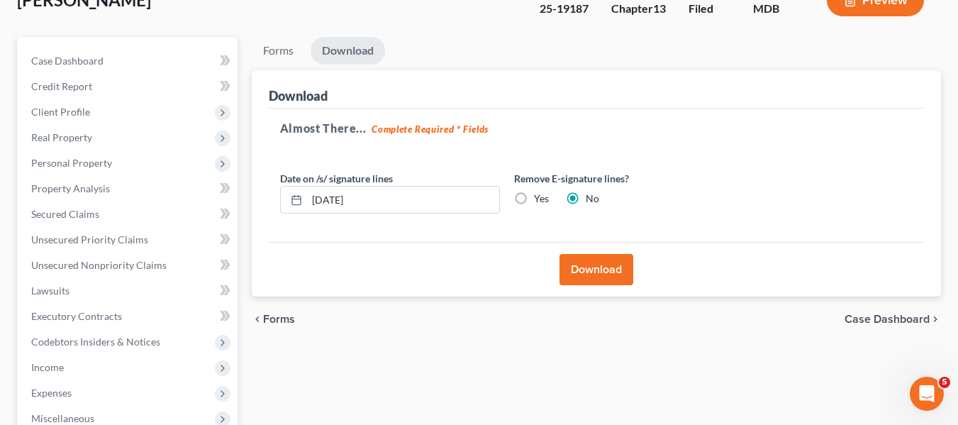
scroll to position [106, 0]
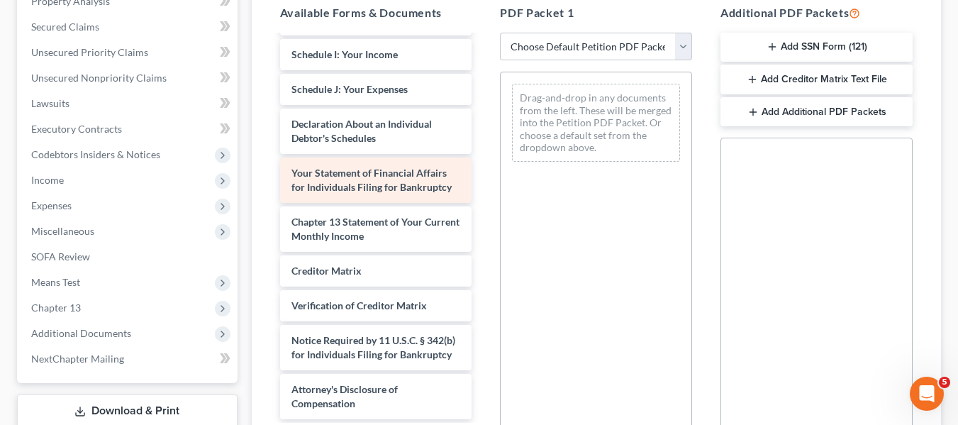
scroll to position [374, 0]
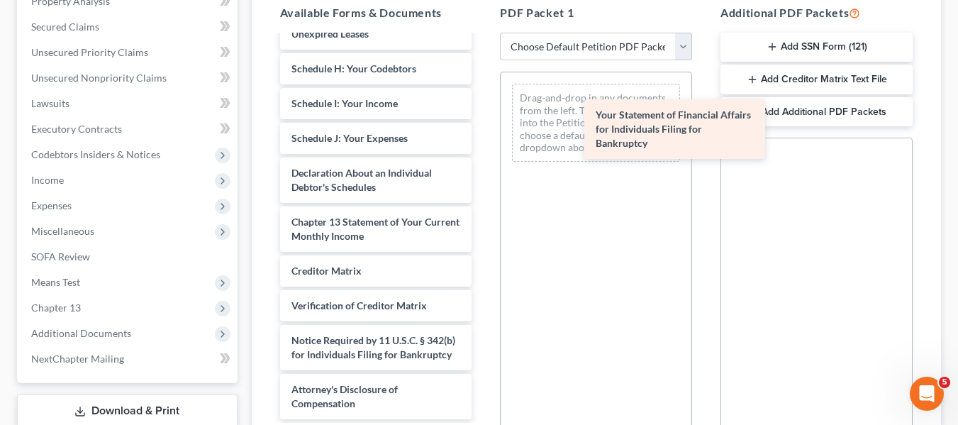
drag, startPoint x: 333, startPoint y: 154, endPoint x: 635, endPoint y: 124, distance: 303.5
click at [484, 124] on div "Your Statement of Financial Affairs for Individuals Filing for Bankruptcy Deppe…" at bounding box center [376, 47] width 215 height 743
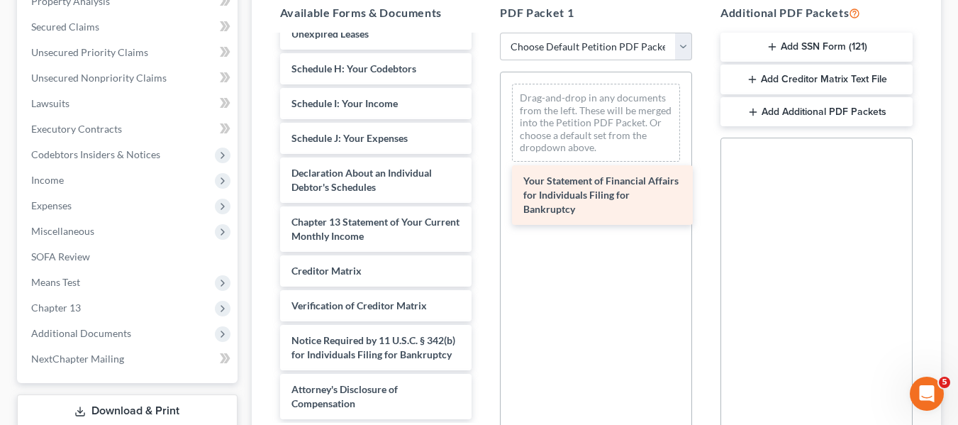
click at [635, 124] on div "Drag-and-drop in any documents from the left. These will be merged into the Pet…" at bounding box center [596, 154] width 191 height 164
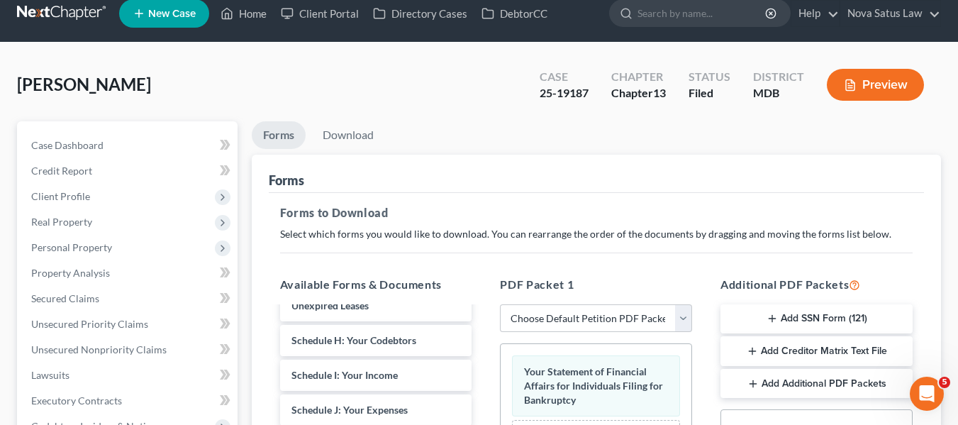
scroll to position [0, 0]
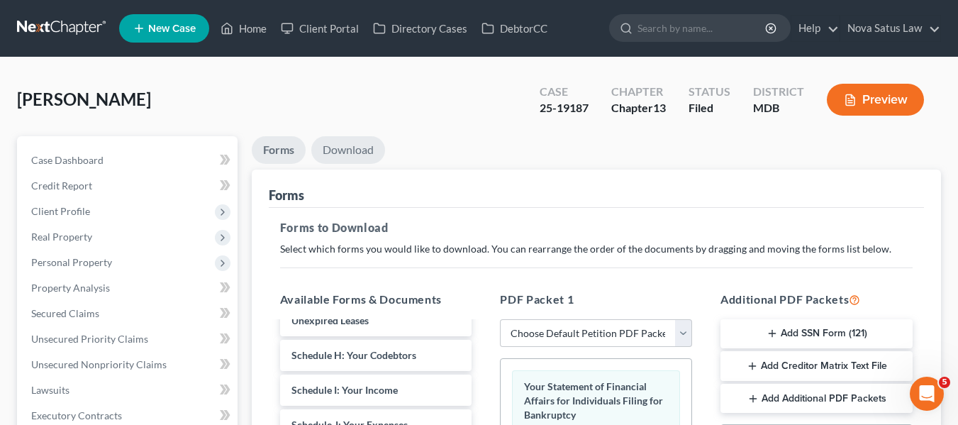
click at [357, 143] on link "Download" at bounding box center [348, 150] width 74 height 28
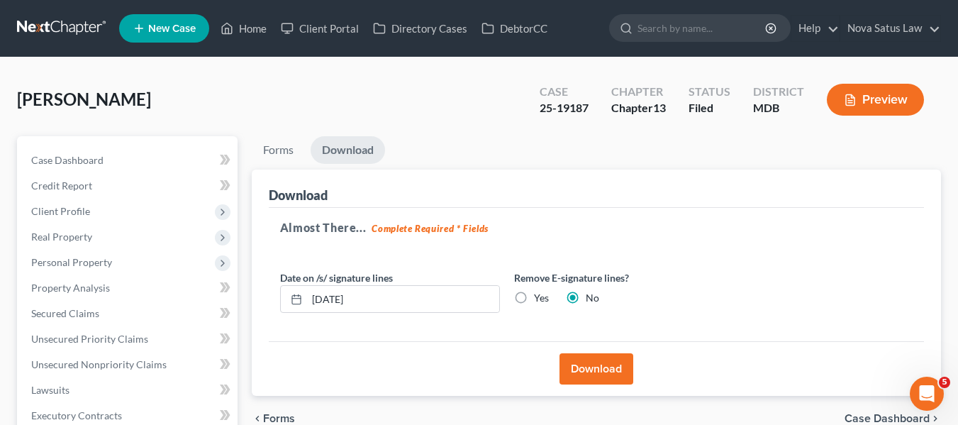
click at [562, 367] on button "Download" at bounding box center [596, 368] width 74 height 31
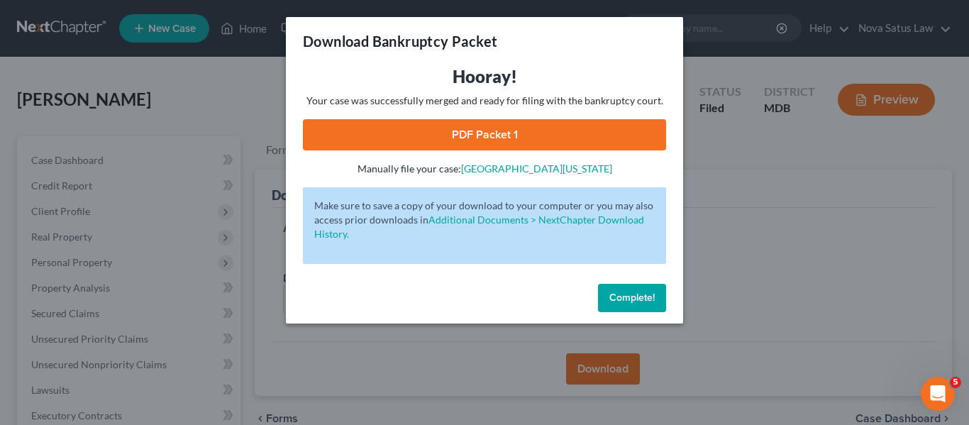
click at [477, 131] on link "PDF Packet 1" at bounding box center [484, 134] width 363 height 31
click at [757, 257] on div "Download Bankruptcy Packet Hooray! Your case was successfully merged and ready …" at bounding box center [484, 212] width 969 height 425
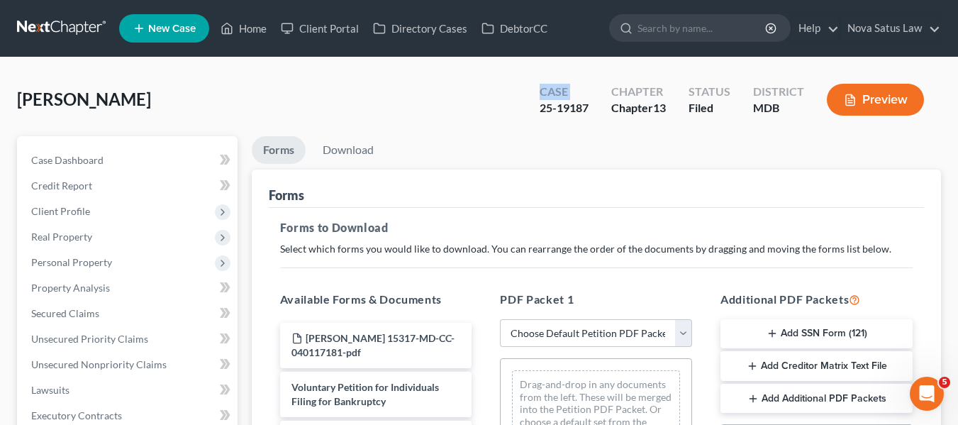
drag, startPoint x: 511, startPoint y: 127, endPoint x: 508, endPoint y: 98, distance: 29.2
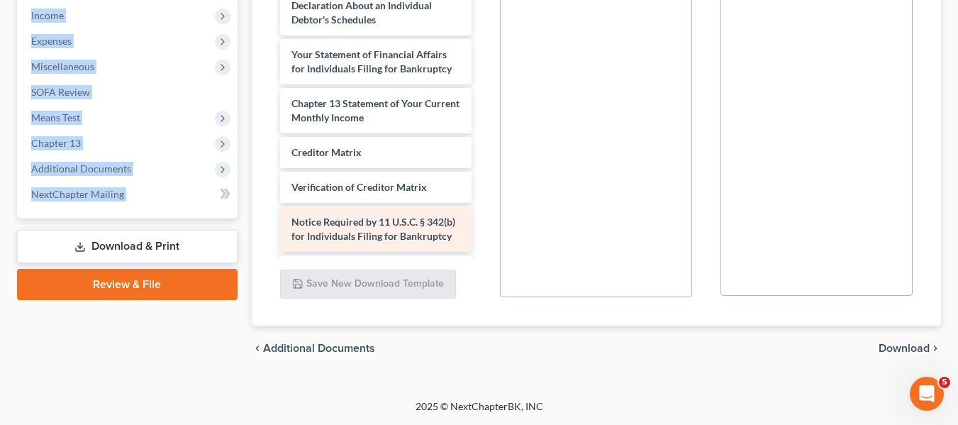
scroll to position [362, 0]
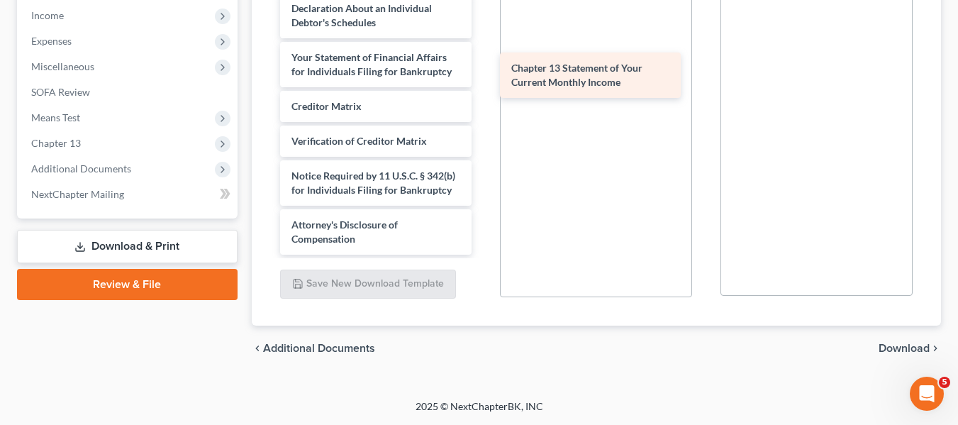
drag, startPoint x: 318, startPoint y: 113, endPoint x: 539, endPoint y: 64, distance: 226.0
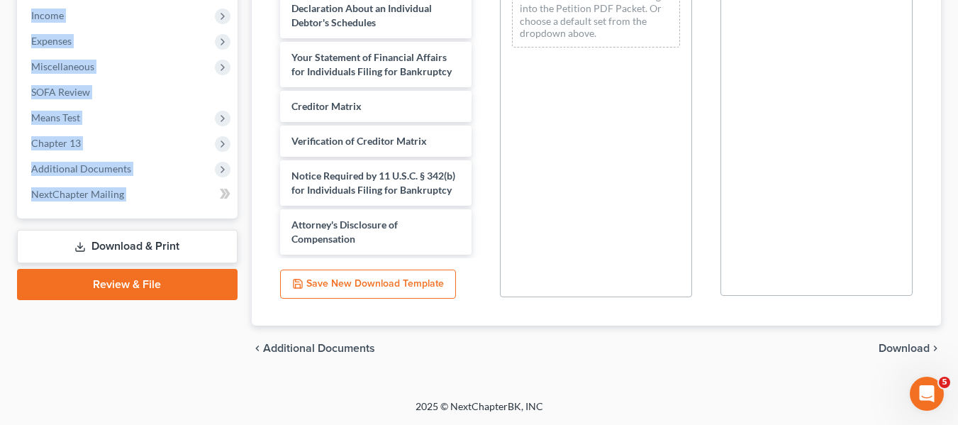
scroll to position [79, 0]
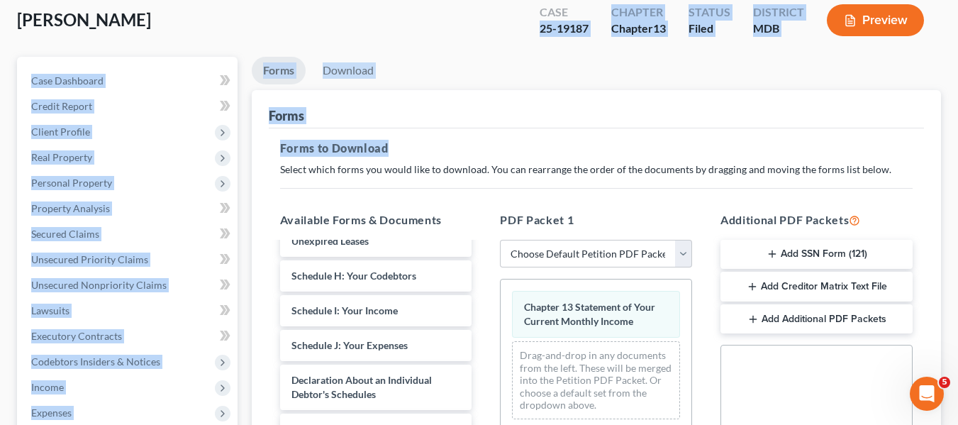
click at [681, 66] on ul "Forms Download" at bounding box center [596, 73] width 689 height 33
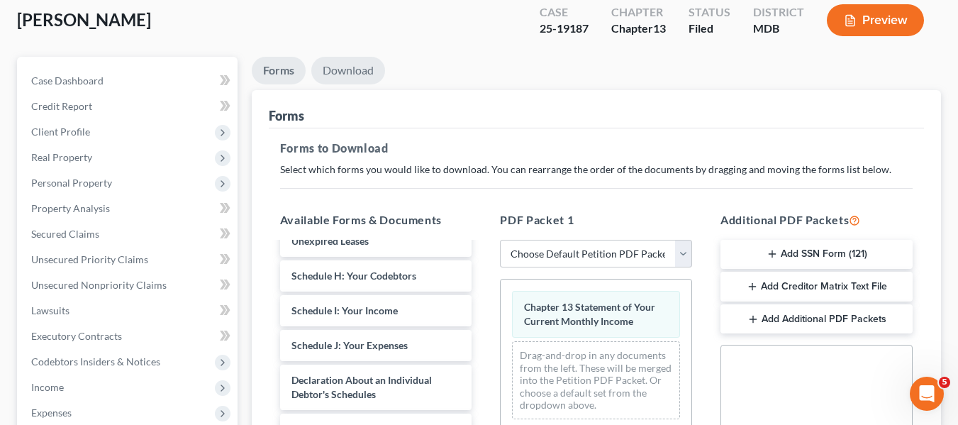
click at [359, 65] on link "Download" at bounding box center [348, 71] width 74 height 28
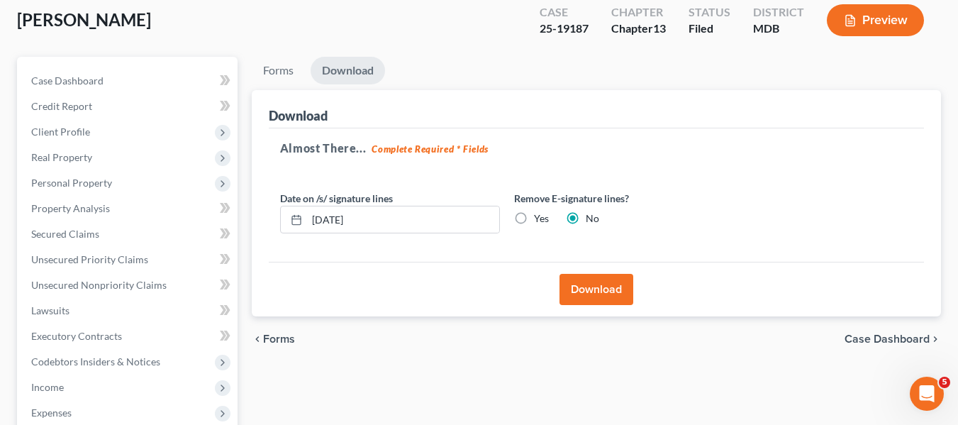
click at [603, 284] on button "Download" at bounding box center [596, 289] width 74 height 31
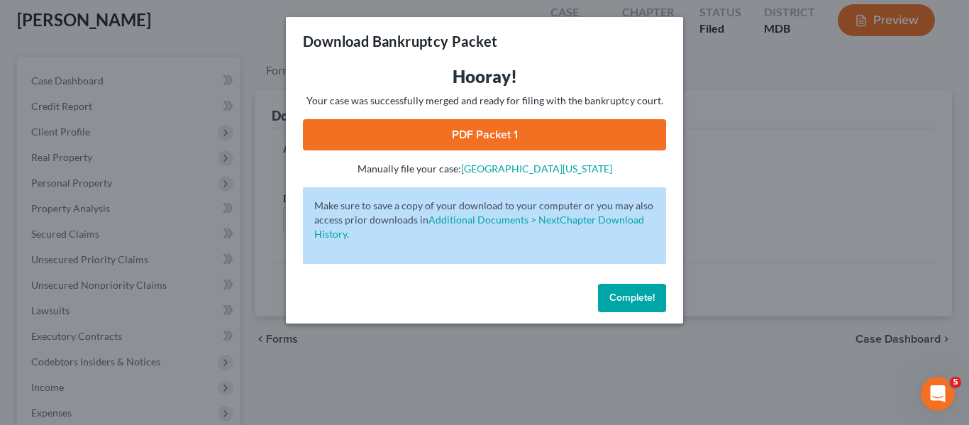
click at [498, 133] on link "PDF Packet 1" at bounding box center [484, 134] width 363 height 31
click at [762, 113] on div "Download Bankruptcy Packet Hooray! Your case was successfully merged and ready …" at bounding box center [484, 212] width 969 height 425
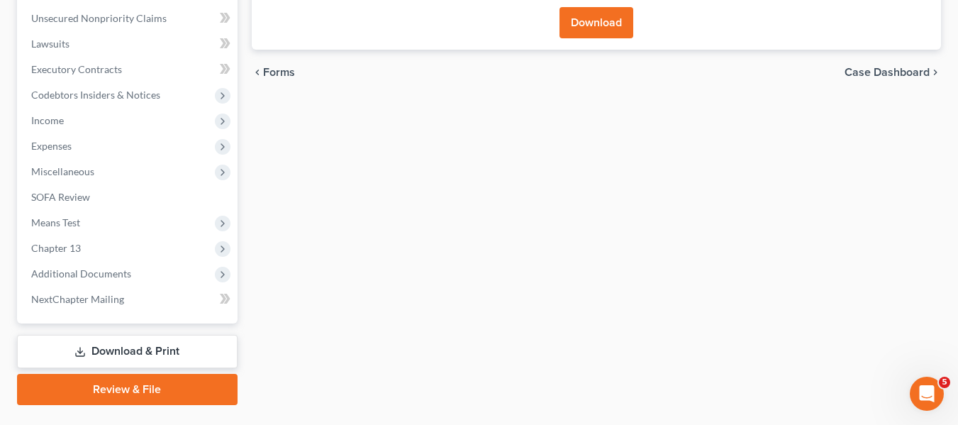
scroll to position [347, 0]
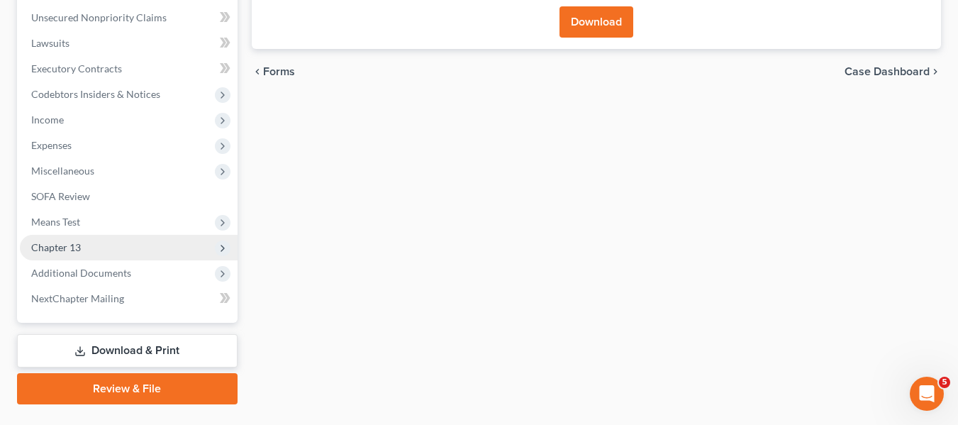
click at [76, 245] on span "Chapter 13" at bounding box center [56, 247] width 50 height 12
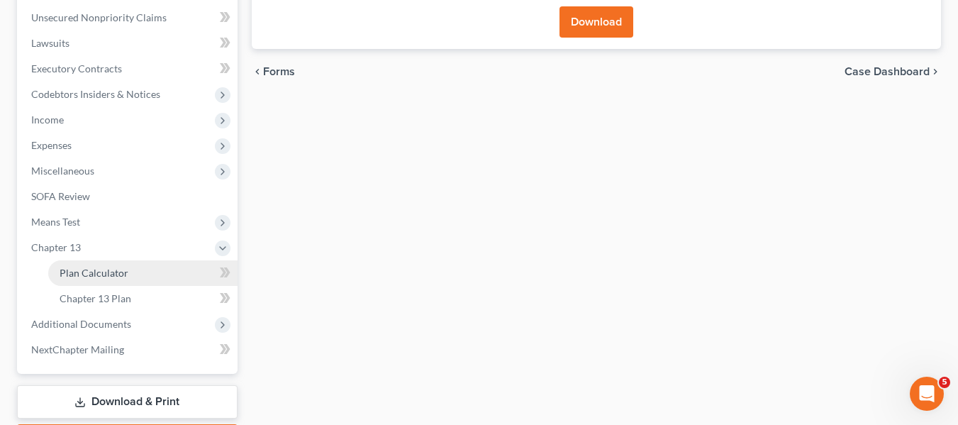
click at [91, 272] on span "Plan Calculator" at bounding box center [94, 273] width 69 height 12
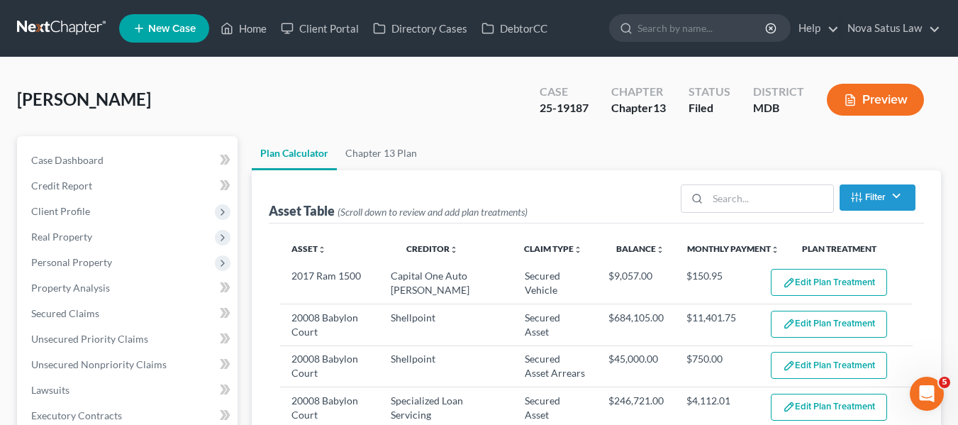
select select "59"
click at [398, 150] on link "Chapter 13 Plan" at bounding box center [381, 153] width 89 height 34
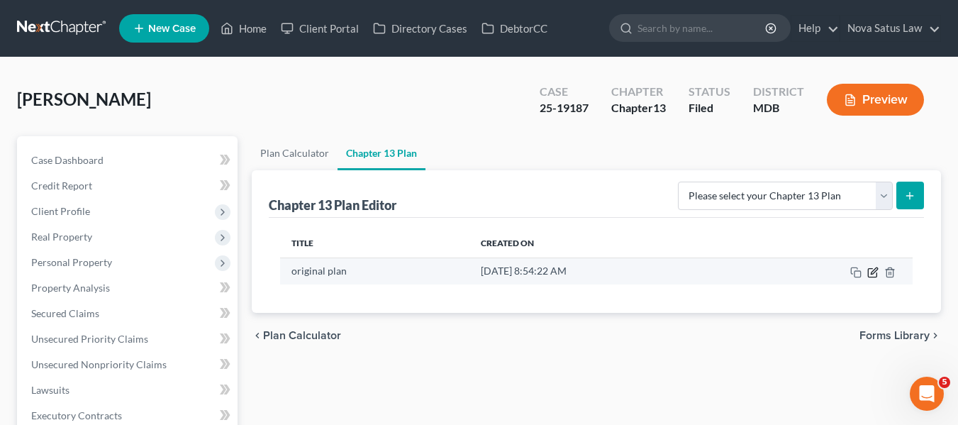
click at [874, 268] on icon "button" at bounding box center [872, 272] width 11 height 11
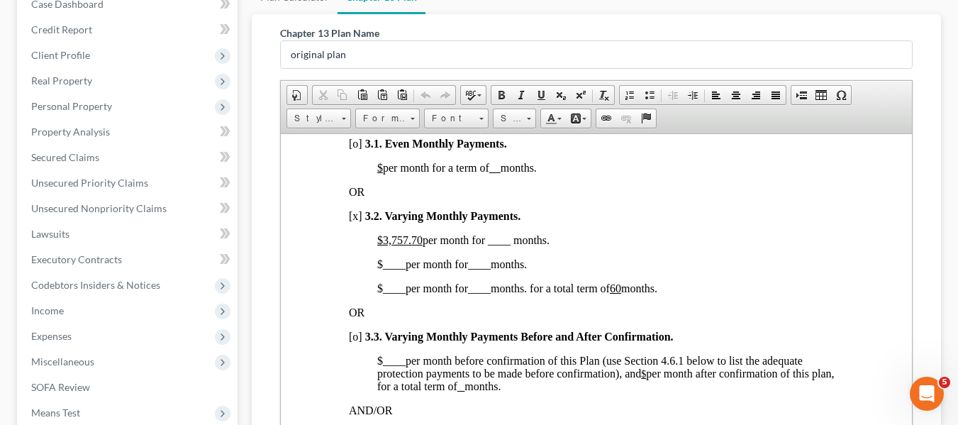
scroll to position [1079, 0]
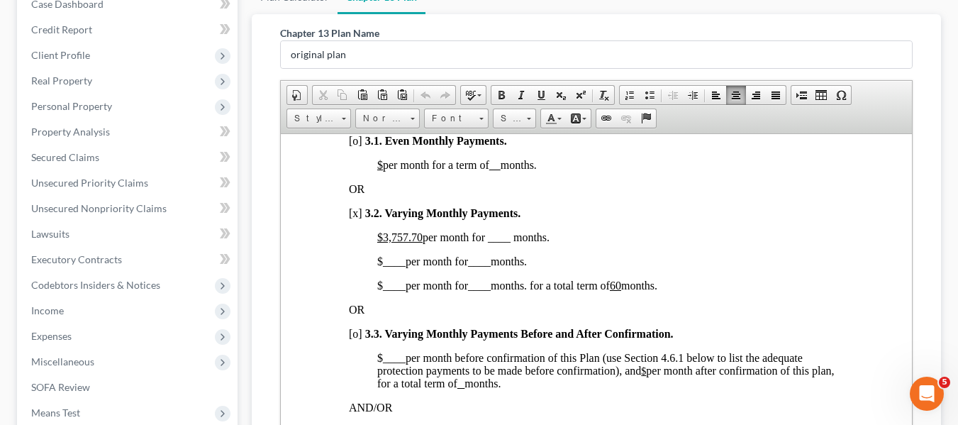
click at [382, 242] on u "$3,757.70" at bounding box center [398, 236] width 45 height 12
click at [484, 242] on span "$350.00 per month for ____ months." at bounding box center [458, 236] width 164 height 12
click at [383, 267] on span "____" at bounding box center [393, 261] width 23 height 12
click at [491, 267] on span "____" at bounding box center [495, 261] width 23 height 12
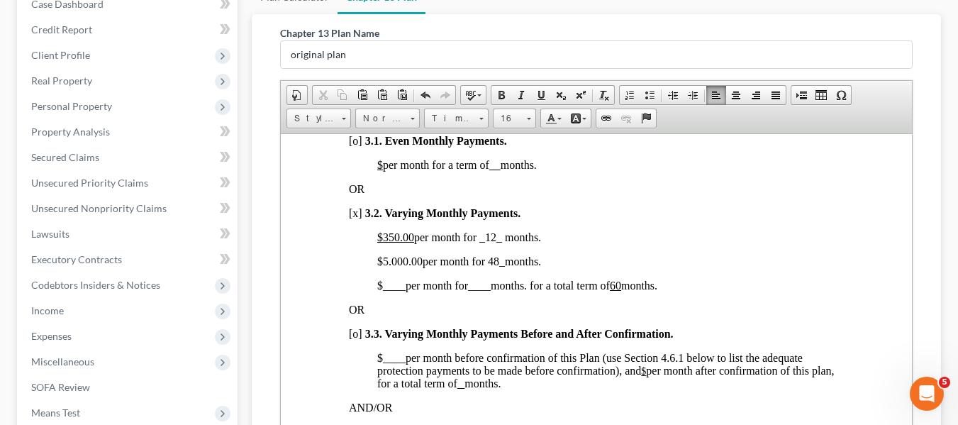
click at [376, 291] on span "$ ____ per month for ____ months. for a total term of 60 months." at bounding box center [516, 285] width 280 height 12
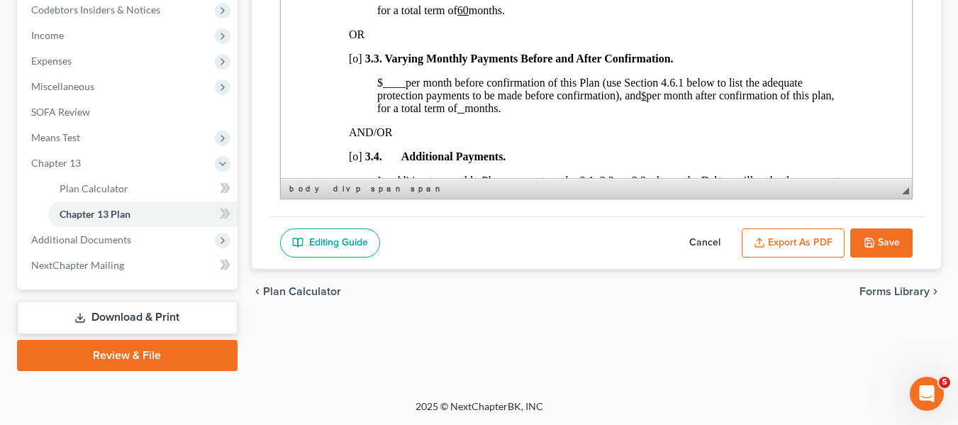
click at [789, 244] on button "Export as PDF" at bounding box center [793, 243] width 103 height 30
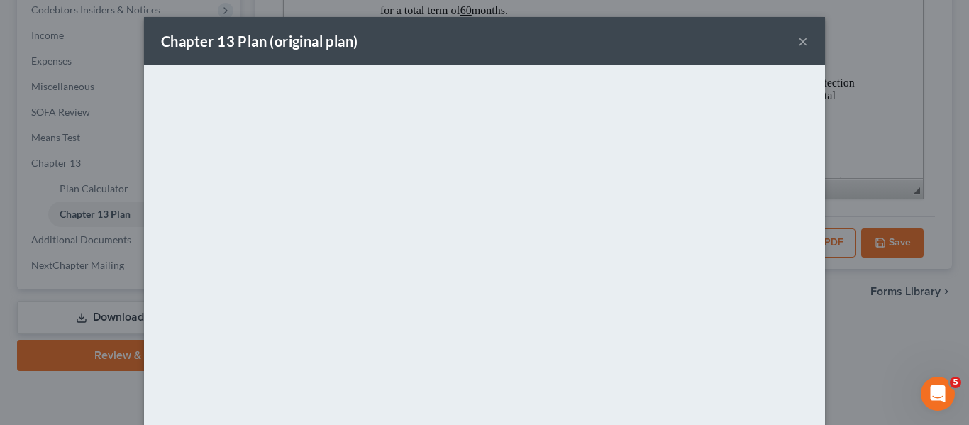
click at [575, 25] on div "Chapter 13 Plan (original plan) ×" at bounding box center [484, 41] width 681 height 48
click at [800, 40] on button "×" at bounding box center [803, 41] width 10 height 17
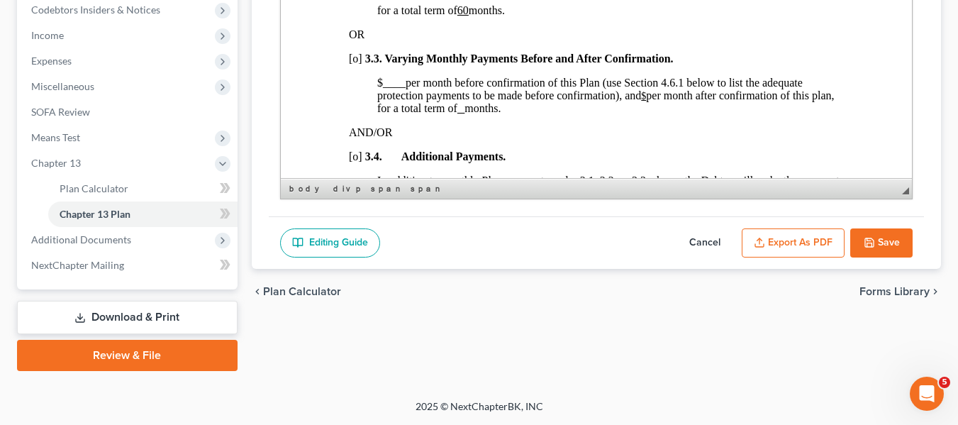
click at [870, 243] on polyline "button" at bounding box center [868, 245] width 5 height 4
